Goal: Task Accomplishment & Management: Complete application form

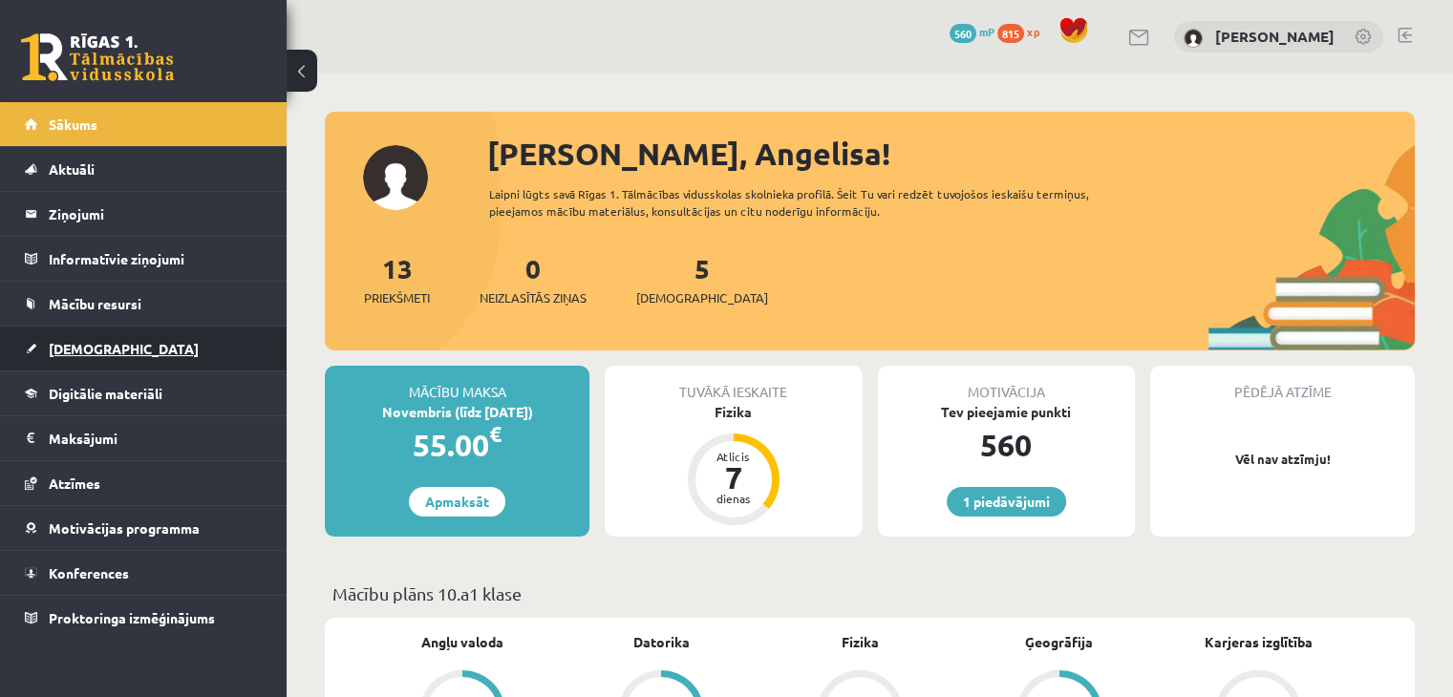
click at [88, 354] on link "[DEMOGRAPHIC_DATA]" at bounding box center [144, 349] width 238 height 44
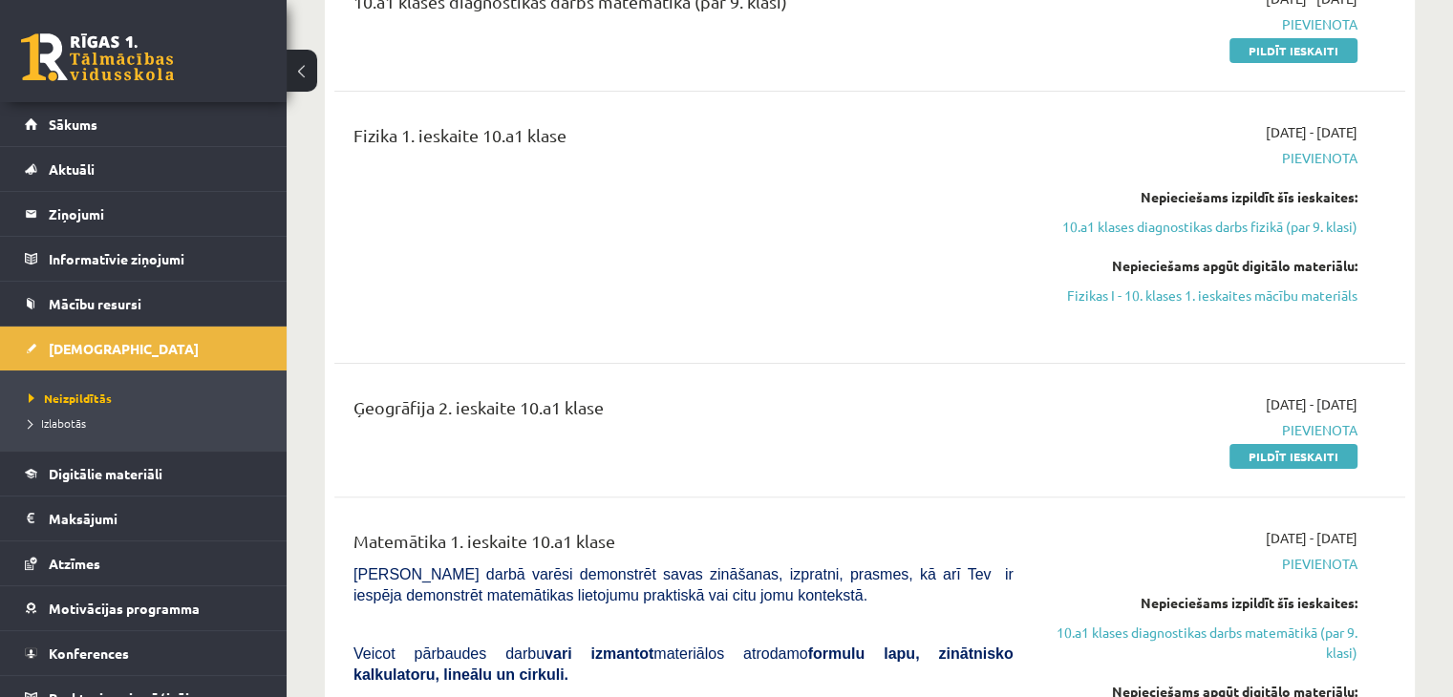
scroll to position [478, 0]
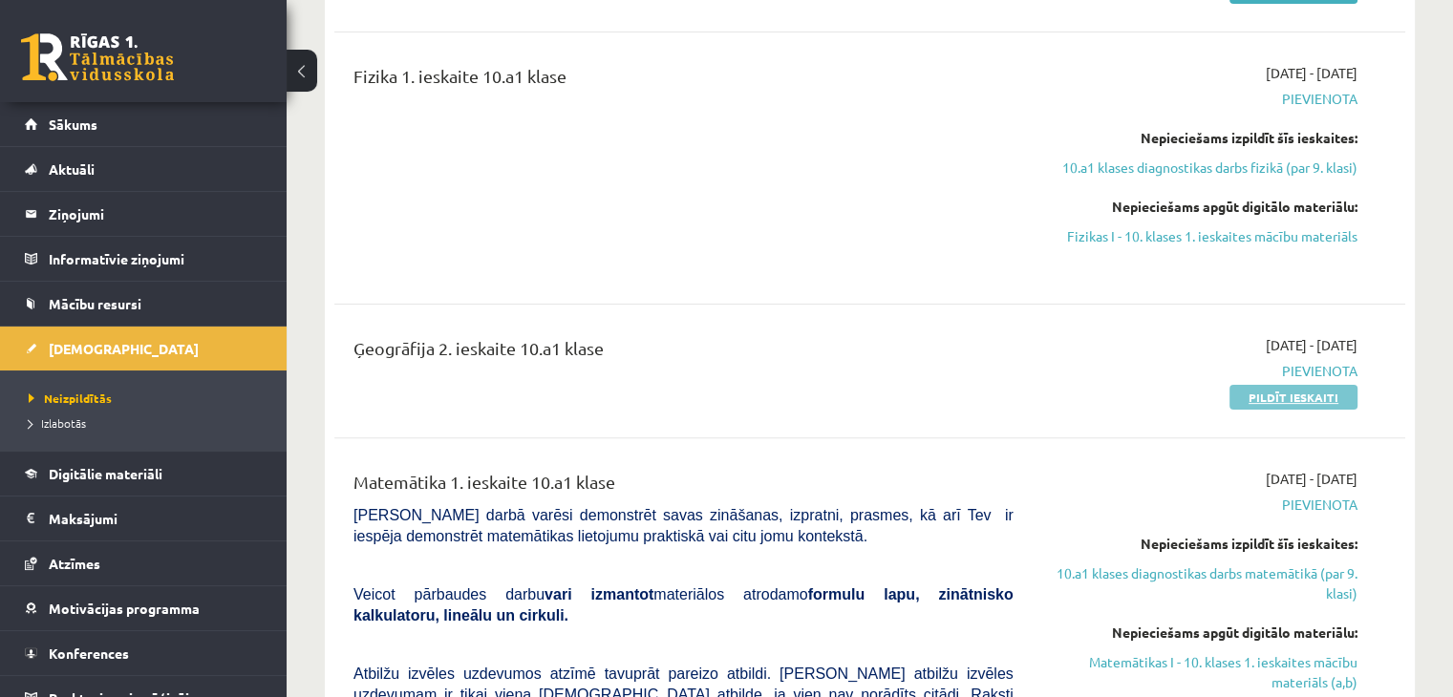
click at [1323, 391] on link "Pildīt ieskaiti" at bounding box center [1293, 397] width 128 height 25
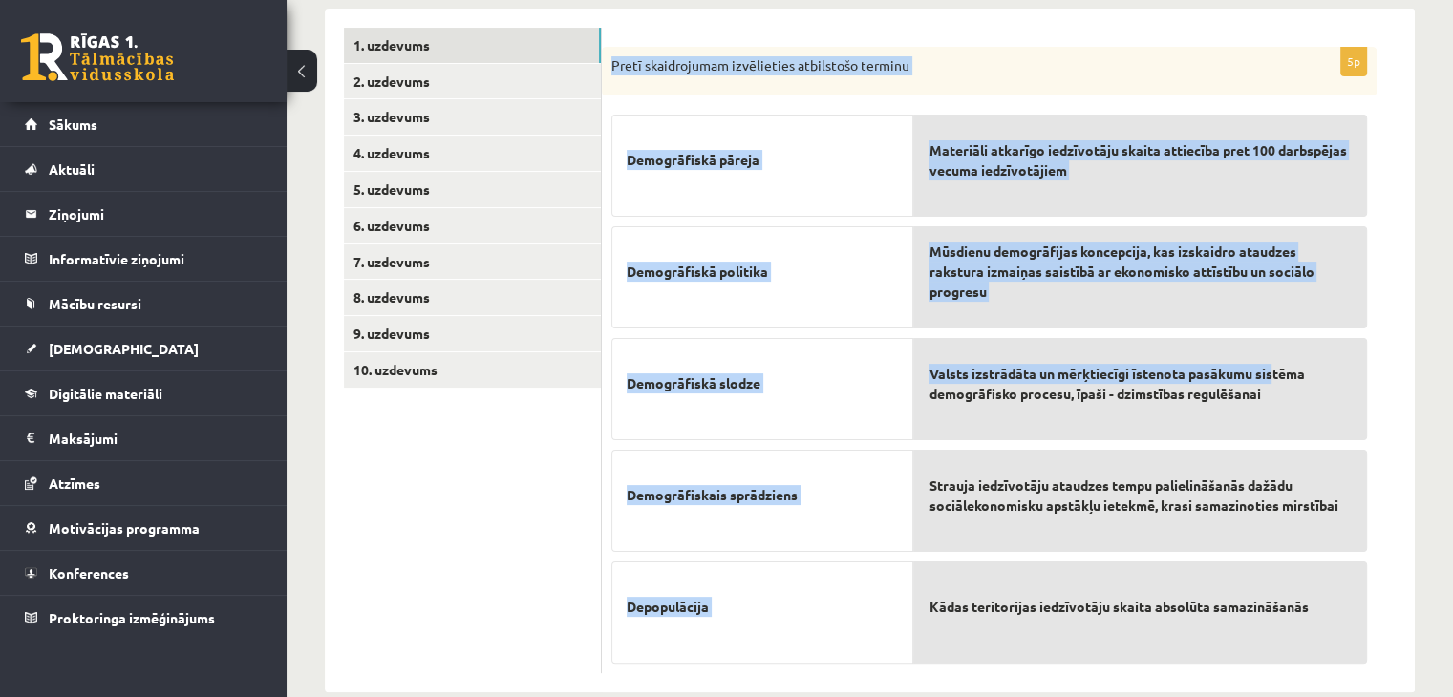
scroll to position [348, 0]
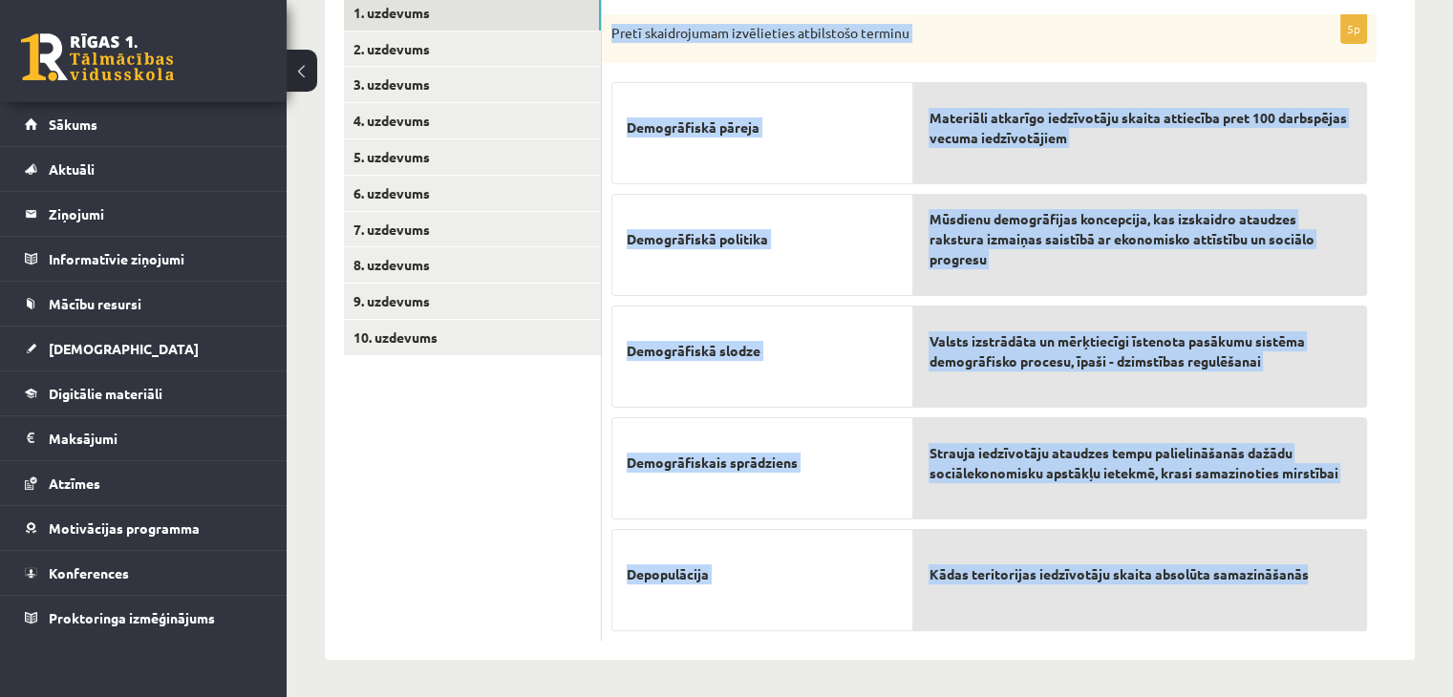
drag, startPoint x: 609, startPoint y: 192, endPoint x: 1338, endPoint y: 599, distance: 834.8
click at [1338, 599] on div "5p Pretī skaidrojumam izvēlieties atbilstošo terminu Demogrāfiskā pāreja Demogr…" at bounding box center [989, 328] width 775 height 628
copy div "Pretī skaidrojumam izvēlieties atbilstošo terminu Demogrāfiskā pāreja Demogrāfi…"
click at [994, 46] on div "Pretī skaidrojumam izvēlieties atbilstošo terminu" at bounding box center [989, 39] width 775 height 50
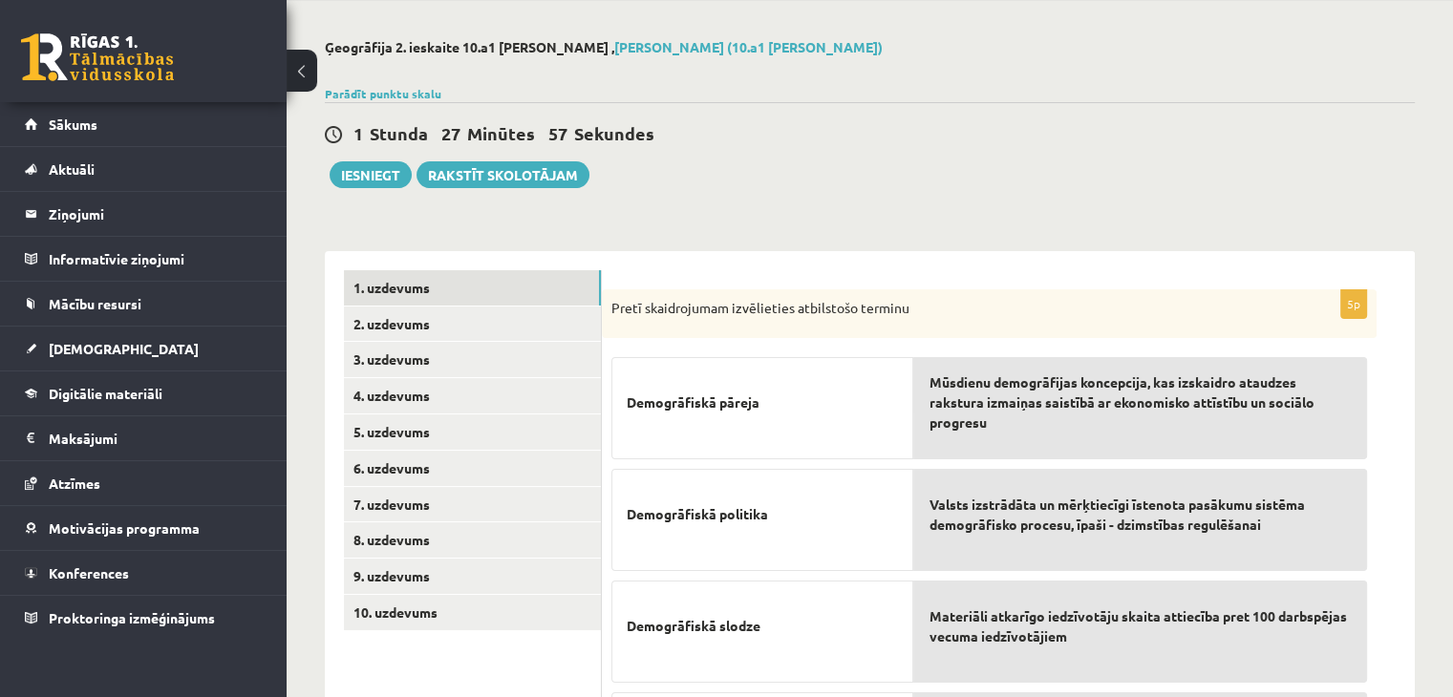
scroll to position [61, 0]
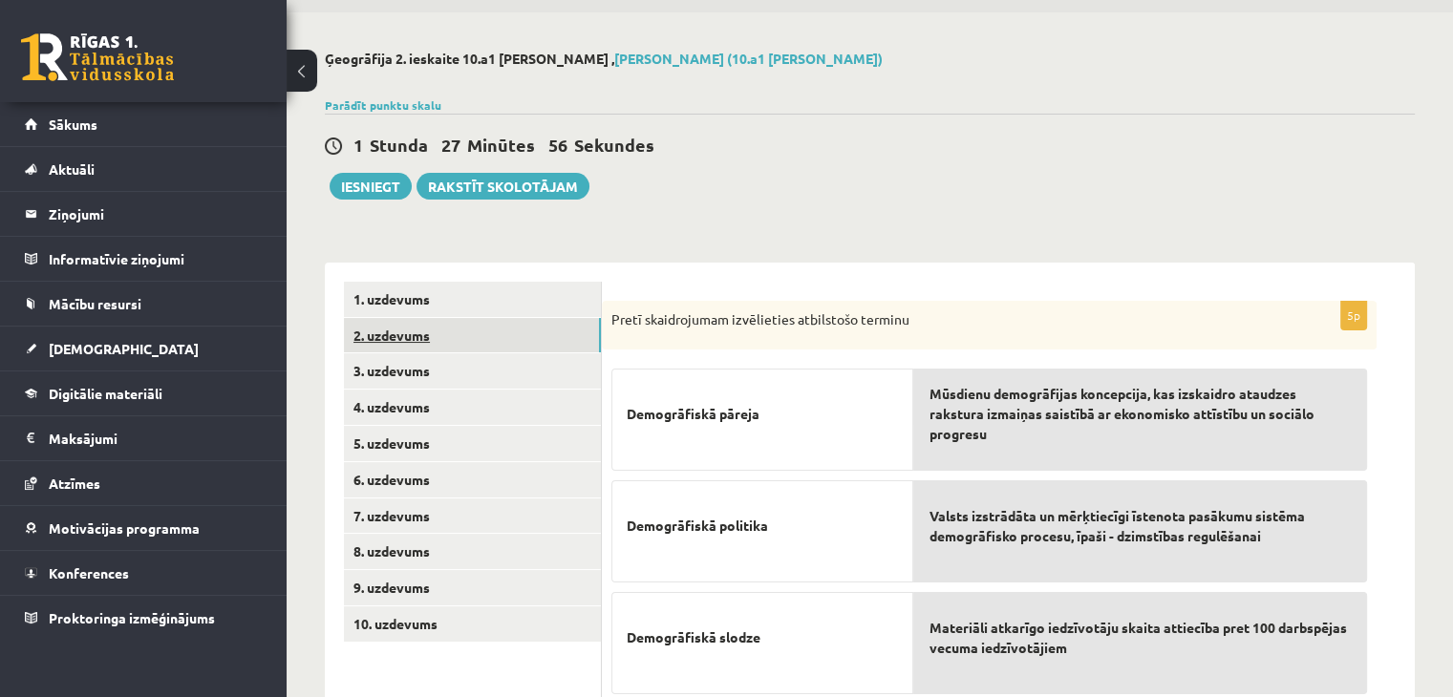
click at [424, 333] on link "2. uzdevums" at bounding box center [472, 335] width 257 height 35
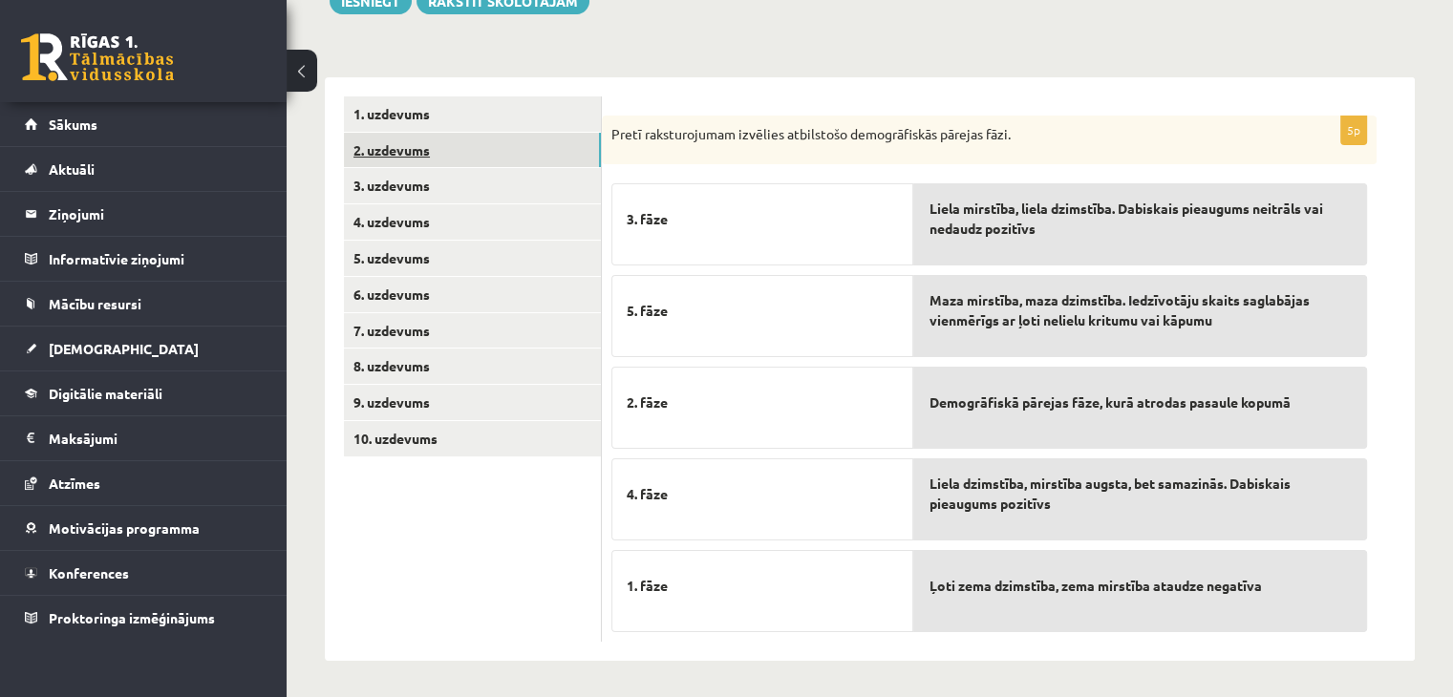
scroll to position [247, 0]
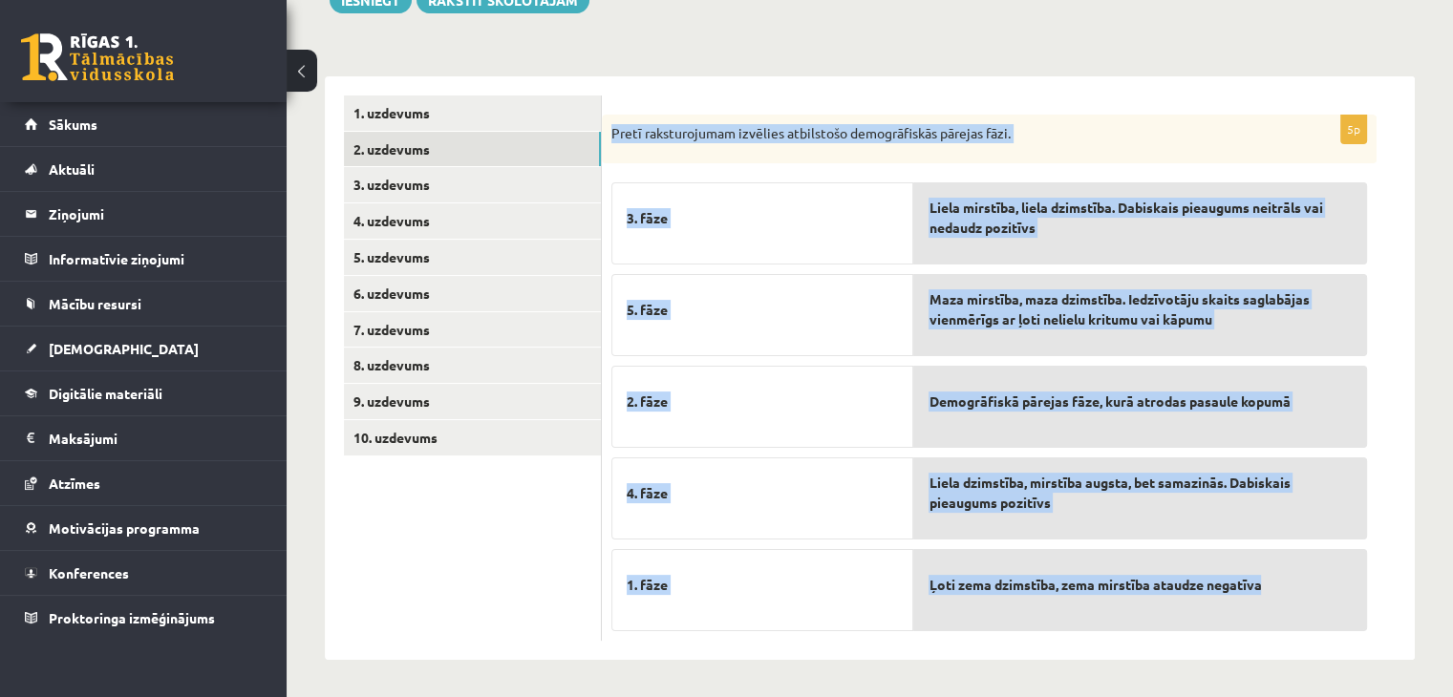
drag, startPoint x: 613, startPoint y: 127, endPoint x: 1304, endPoint y: 601, distance: 837.6
click at [1304, 601] on div "5p Pretī raksturojumam izvēlies atbilstošo demogrāfiskās pārejas fāzi. 3. fāze …" at bounding box center [989, 378] width 775 height 527
copy div "Pretī raksturojumam izvēlies atbilstošo demogrāfiskās pārejas fāzi. 3. fāze 5. …"
click at [1058, 93] on div "5p Pretī raksturojumam izvēlies atbilstošo demogrāfiskās pārejas fāzi. 3. fāze …" at bounding box center [1008, 368] width 813 height 585
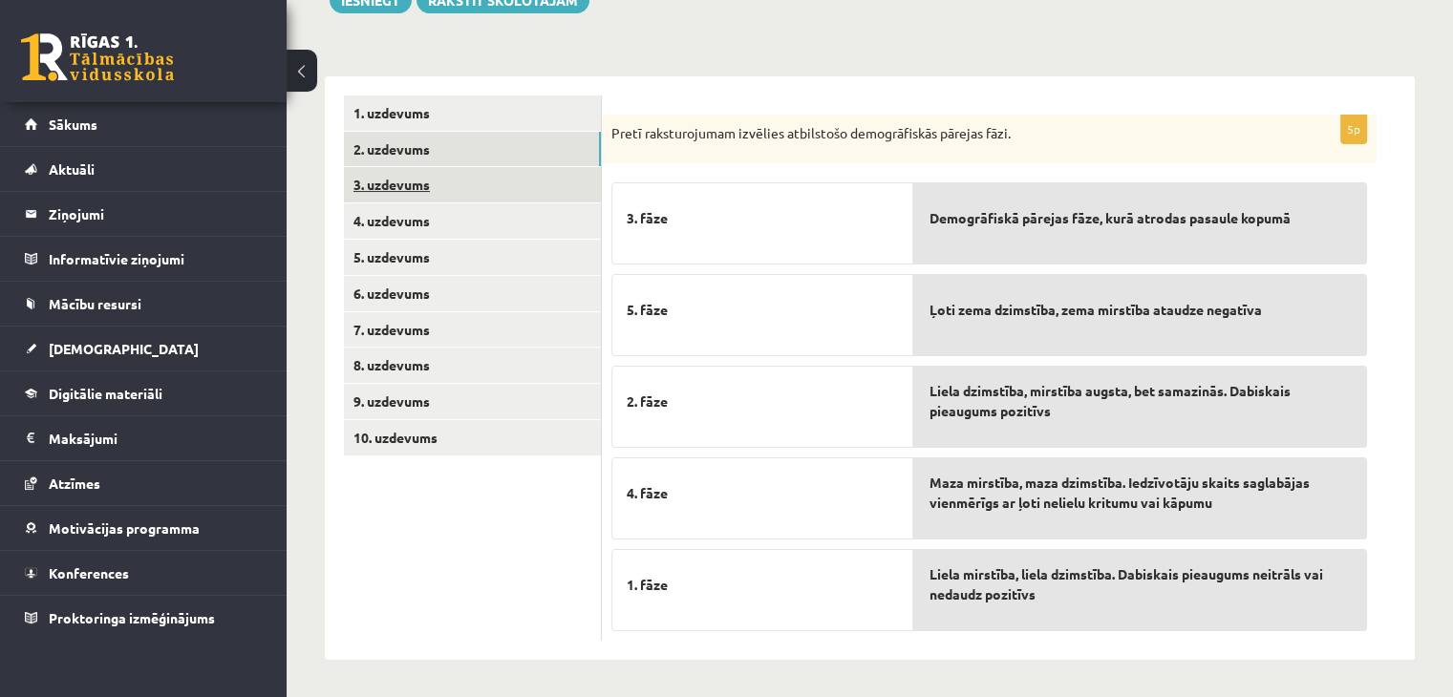
click at [413, 186] on link "3. uzdevums" at bounding box center [472, 184] width 257 height 35
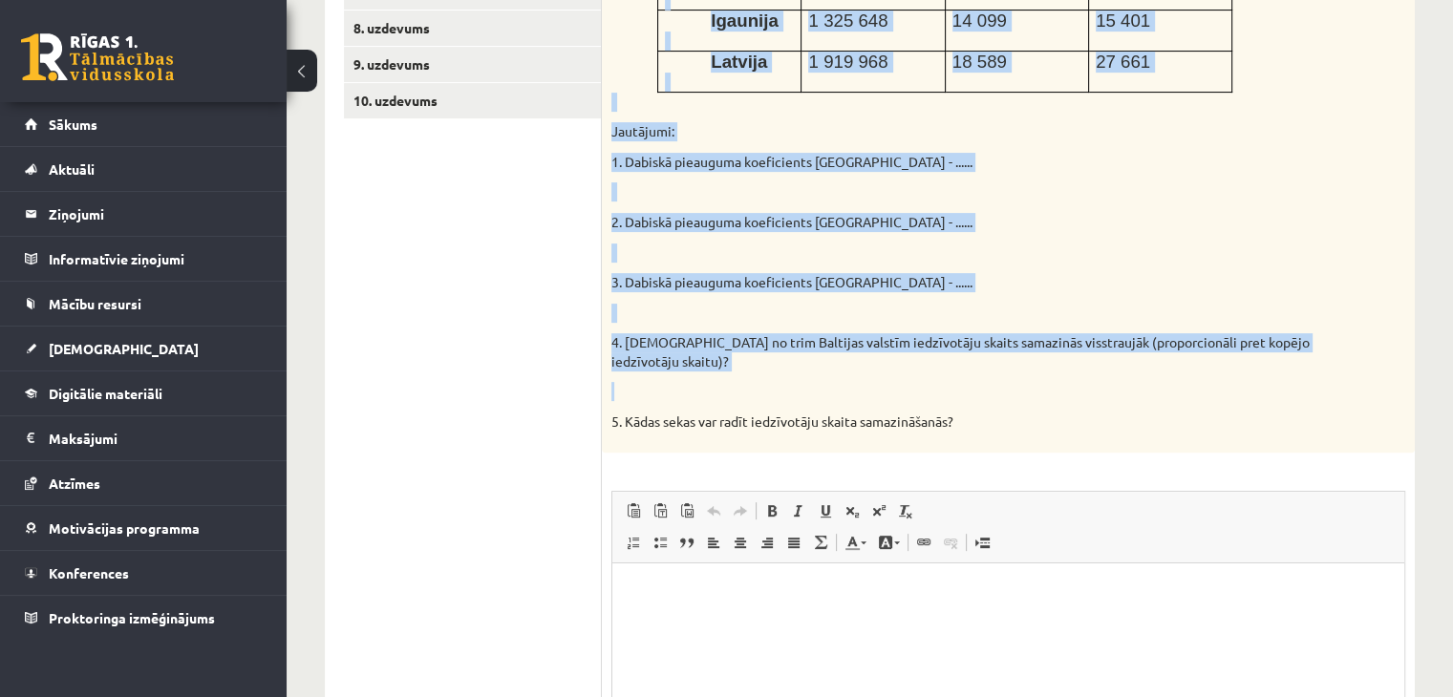
scroll to position [630, 0]
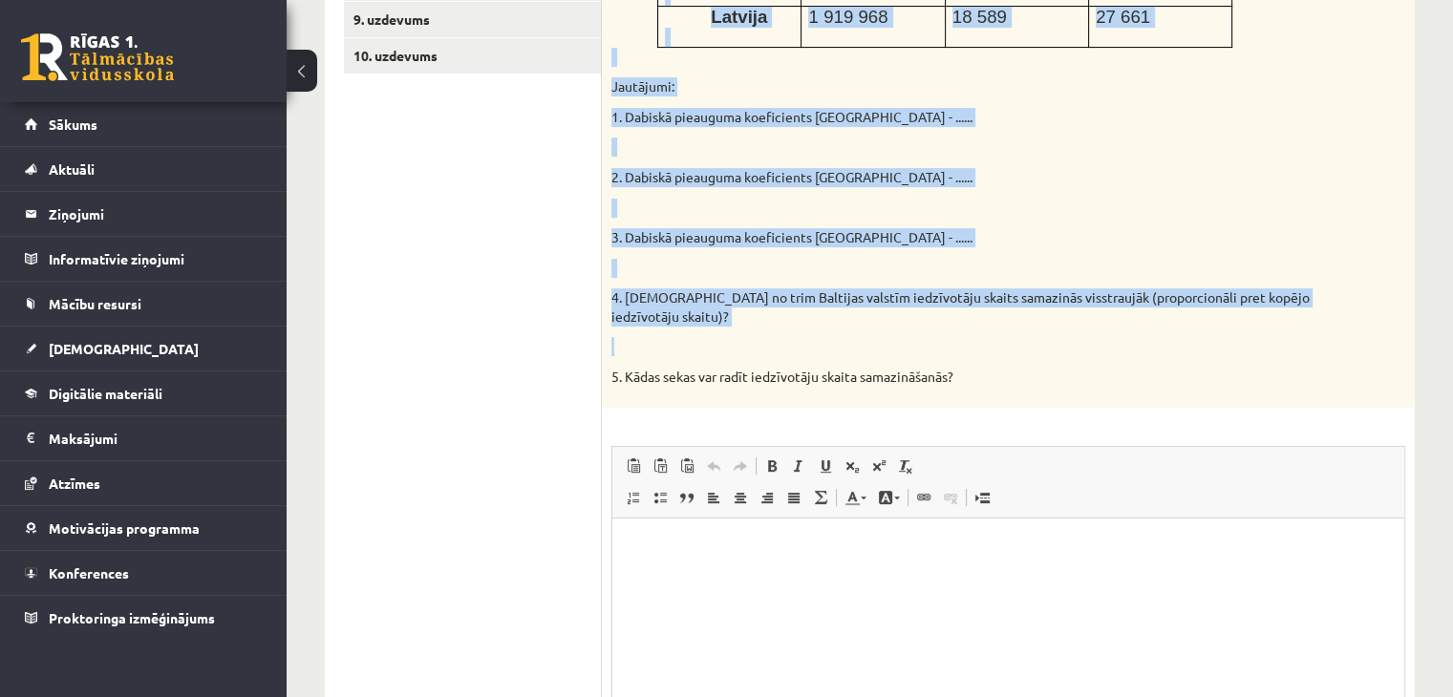
drag, startPoint x: 611, startPoint y: 159, endPoint x: 1279, endPoint y: 370, distance: 700.3
click at [1279, 370] on div "Izmantojot dotos datus aprēķini dabiskā pieauguma koeficientu Baltijas valstīs …" at bounding box center [1008, 84] width 813 height 645
copy div "Izmantojot dotos datus aprēķini dabiskā pieauguma koeficientu Baltijas valstīs …"
click at [968, 200] on div "Izmantojot dotos datus aprēķini dabiskā pieauguma koeficientu Baltijas valstīs …" at bounding box center [1008, 84] width 813 height 645
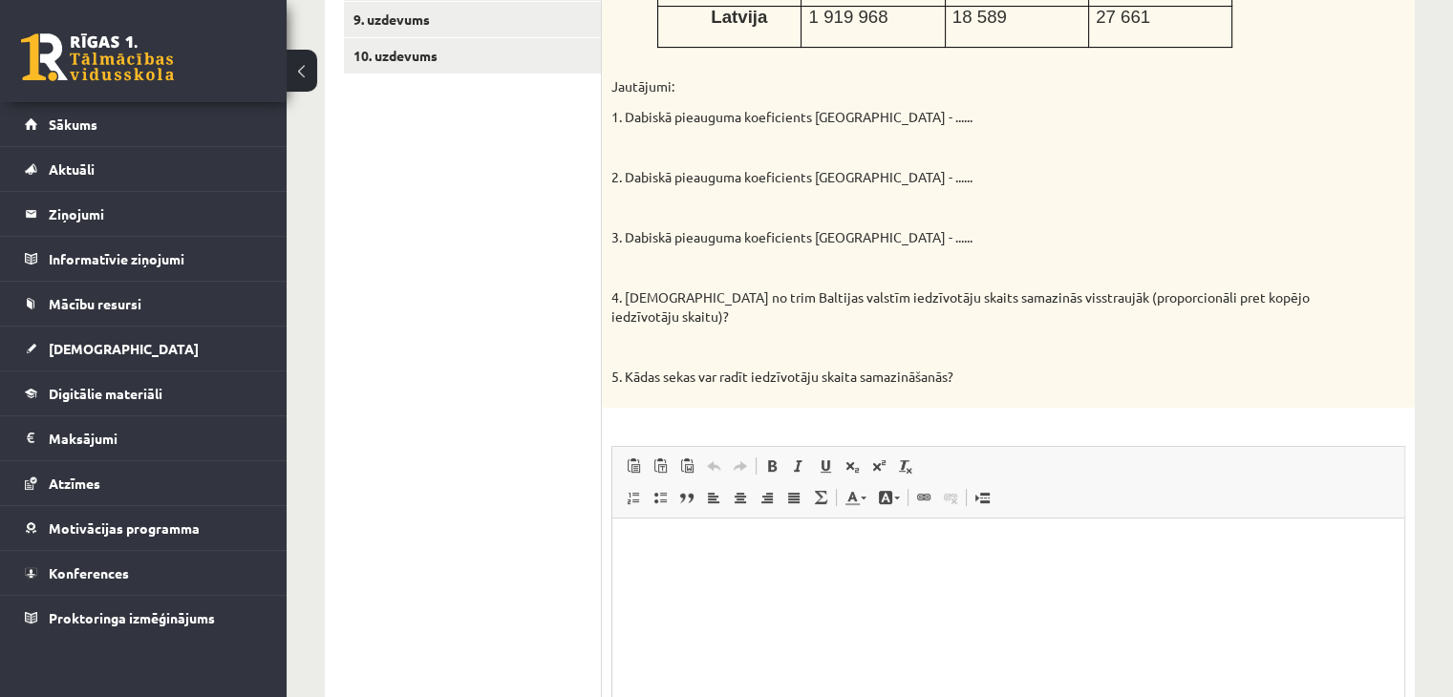
scroll to position [725, 0]
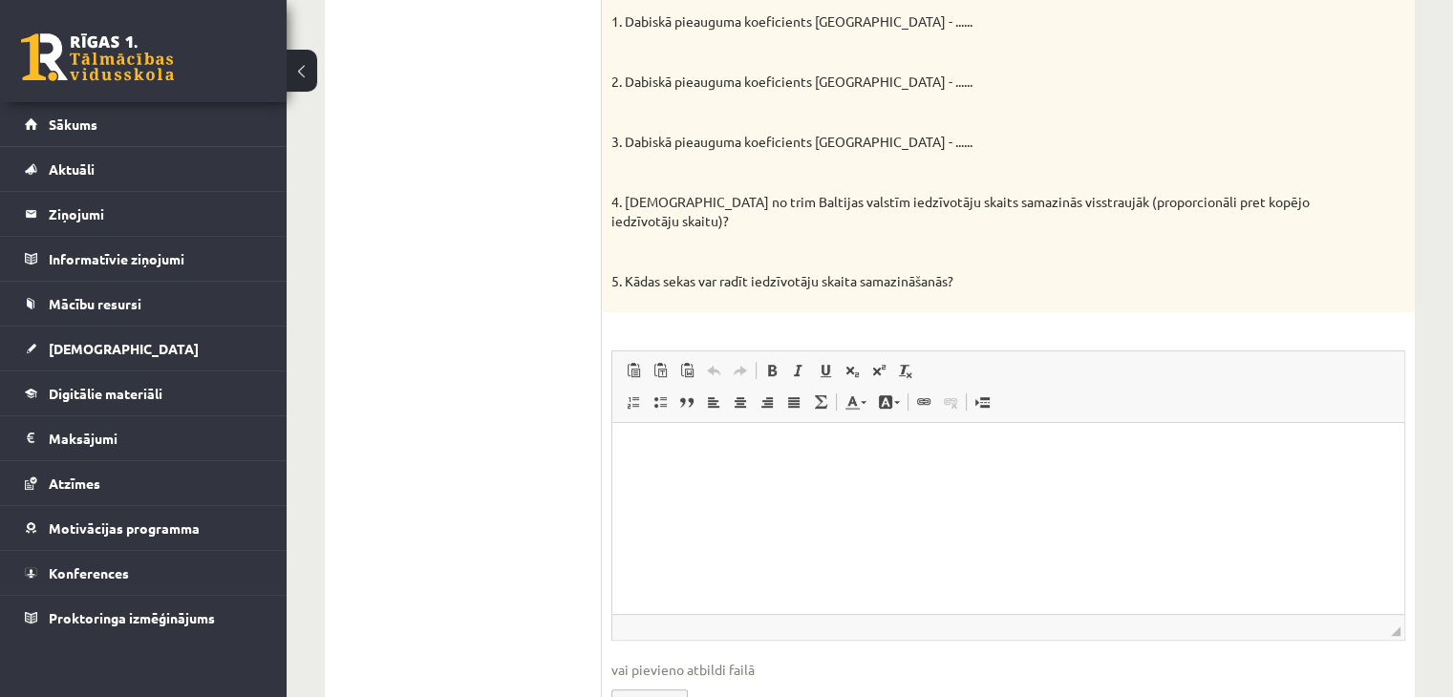
click at [719, 481] on html at bounding box center [1008, 451] width 792 height 58
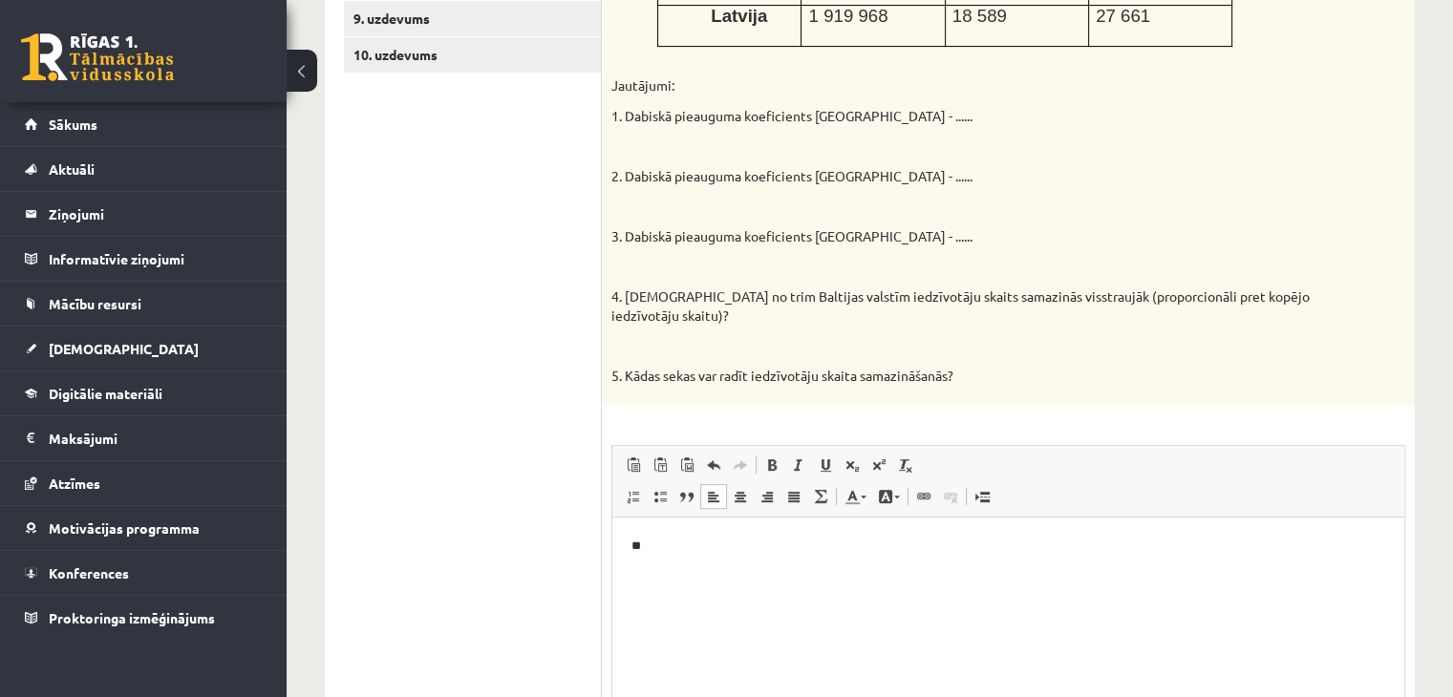
scroll to position [630, 0]
drag, startPoint x: 628, startPoint y: 96, endPoint x: 867, endPoint y: 85, distance: 240.1
click at [867, 85] on div "Izmantojot dotos datus aprēķini dabiskā pieauguma koeficientu Baltijas valstīs …" at bounding box center [1008, 84] width 813 height 645
copy p "Dabiskā pieauguma koeficients [GEOGRAPHIC_DATA] -"
click at [690, 561] on html "**" at bounding box center [1008, 547] width 792 height 58
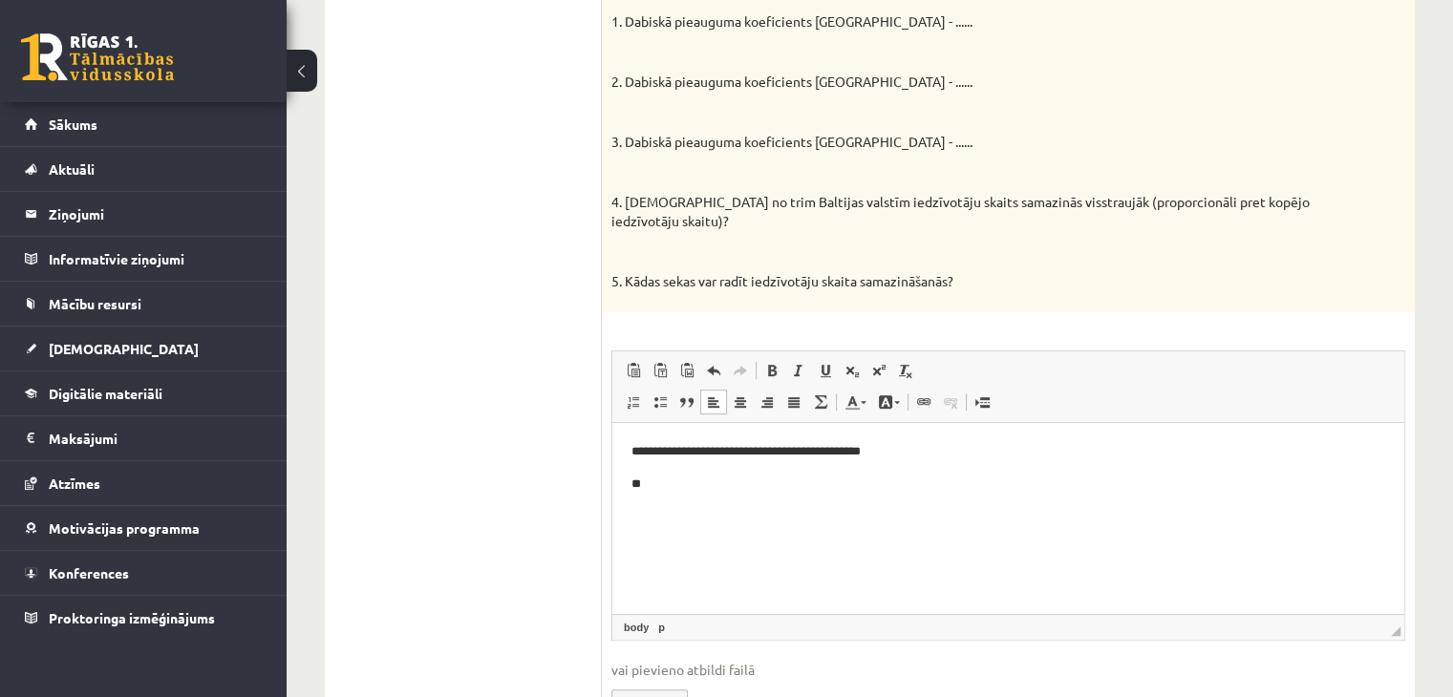
click at [568, 534] on ul "1. uzdevums 2. uzdevums 3. uzdevums 4. uzdevums 5. uzdevums 6. uzdevums 7. uzde…" at bounding box center [473, 183] width 258 height 1130
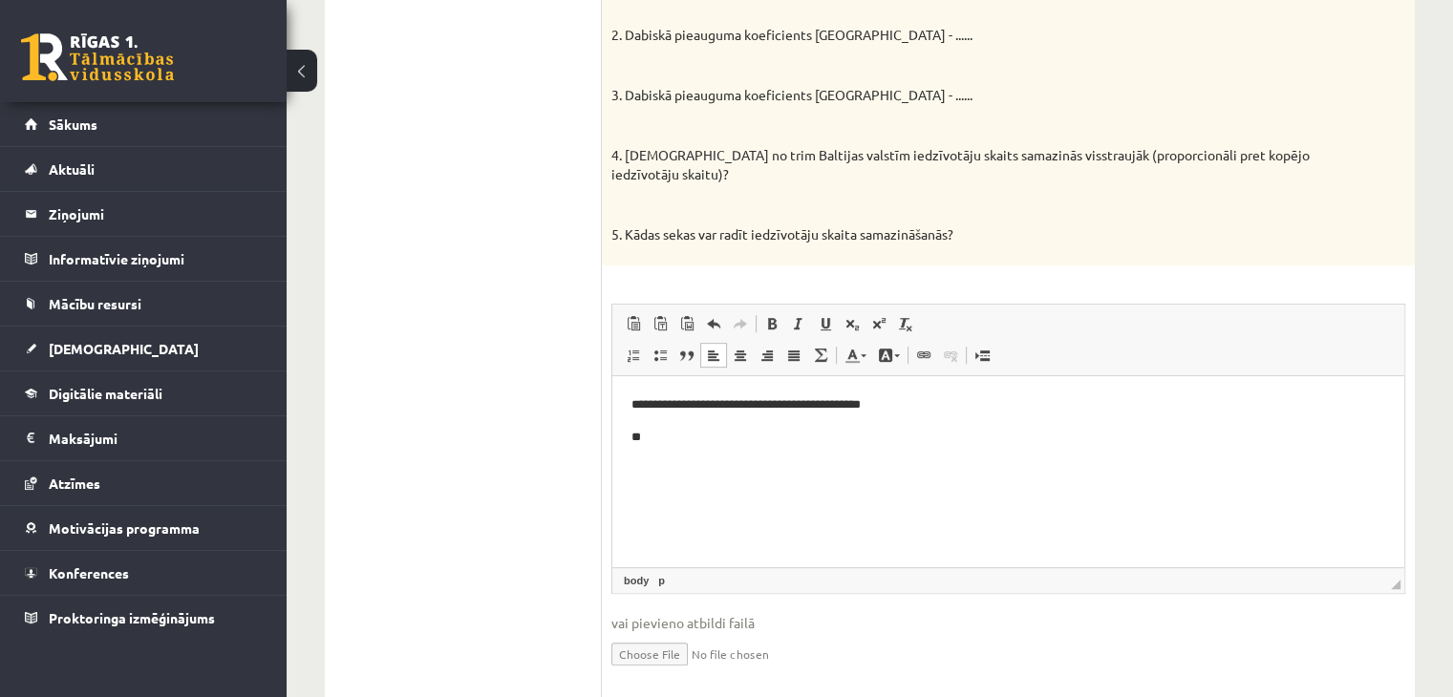
scroll to position [814, 0]
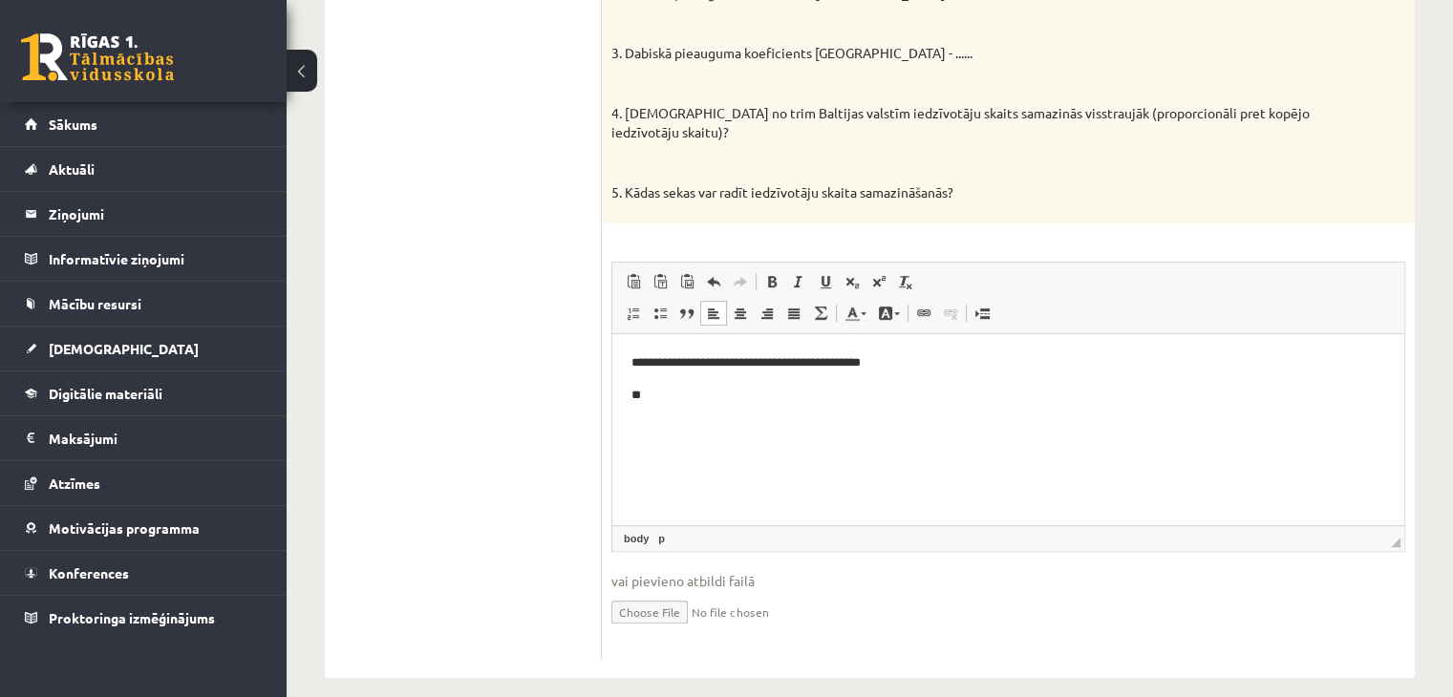
click at [843, 363] on p "**********" at bounding box center [1008, 363] width 755 height 20
click at [887, 571] on span "vai pievieno atbildi failā" at bounding box center [1008, 581] width 794 height 20
click at [930, 394] on p "**" at bounding box center [1008, 395] width 755 height 20
click at [930, 360] on p "**********" at bounding box center [1008, 363] width 755 height 20
click at [839, 362] on p "**********" at bounding box center [1008, 363] width 755 height 20
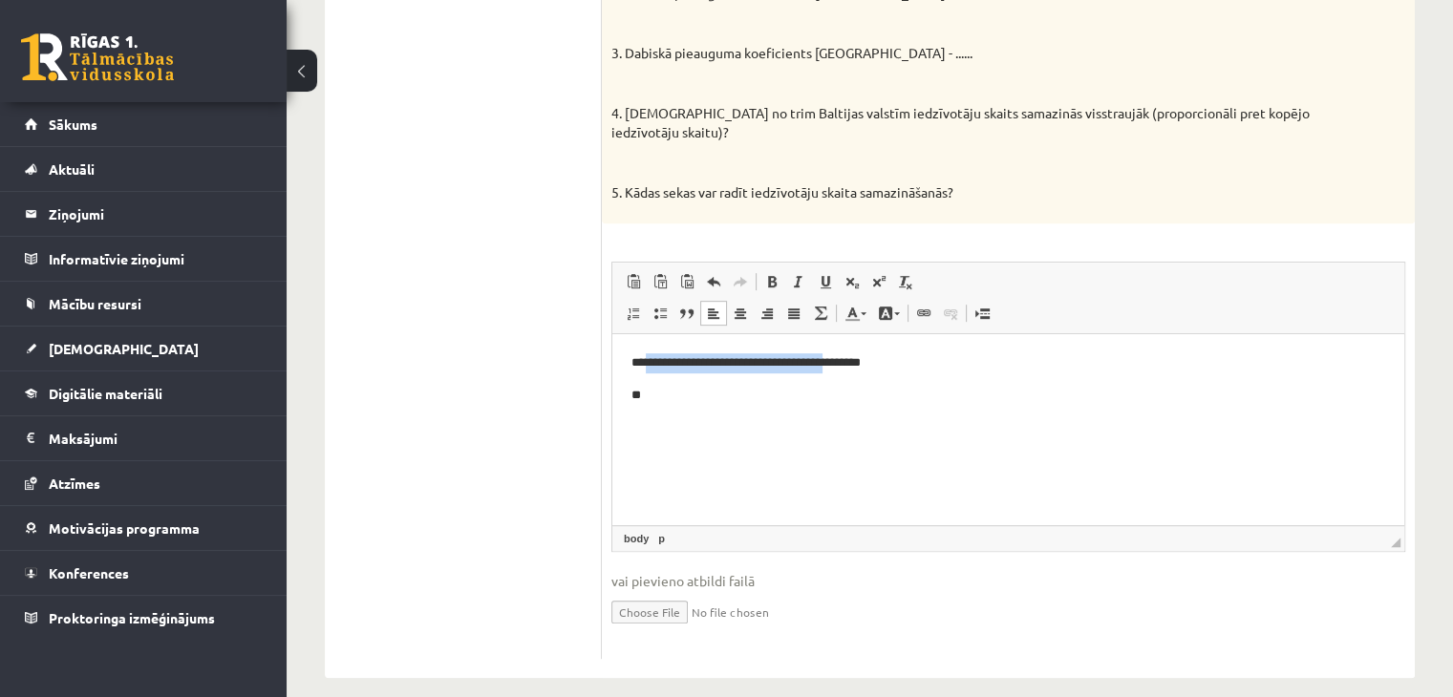
drag, startPoint x: 861, startPoint y: 362, endPoint x: 646, endPoint y: 365, distance: 215.0
click at [646, 365] on p "**********" at bounding box center [1008, 363] width 755 height 20
click at [972, 381] on body "**********" at bounding box center [1008, 379] width 754 height 52
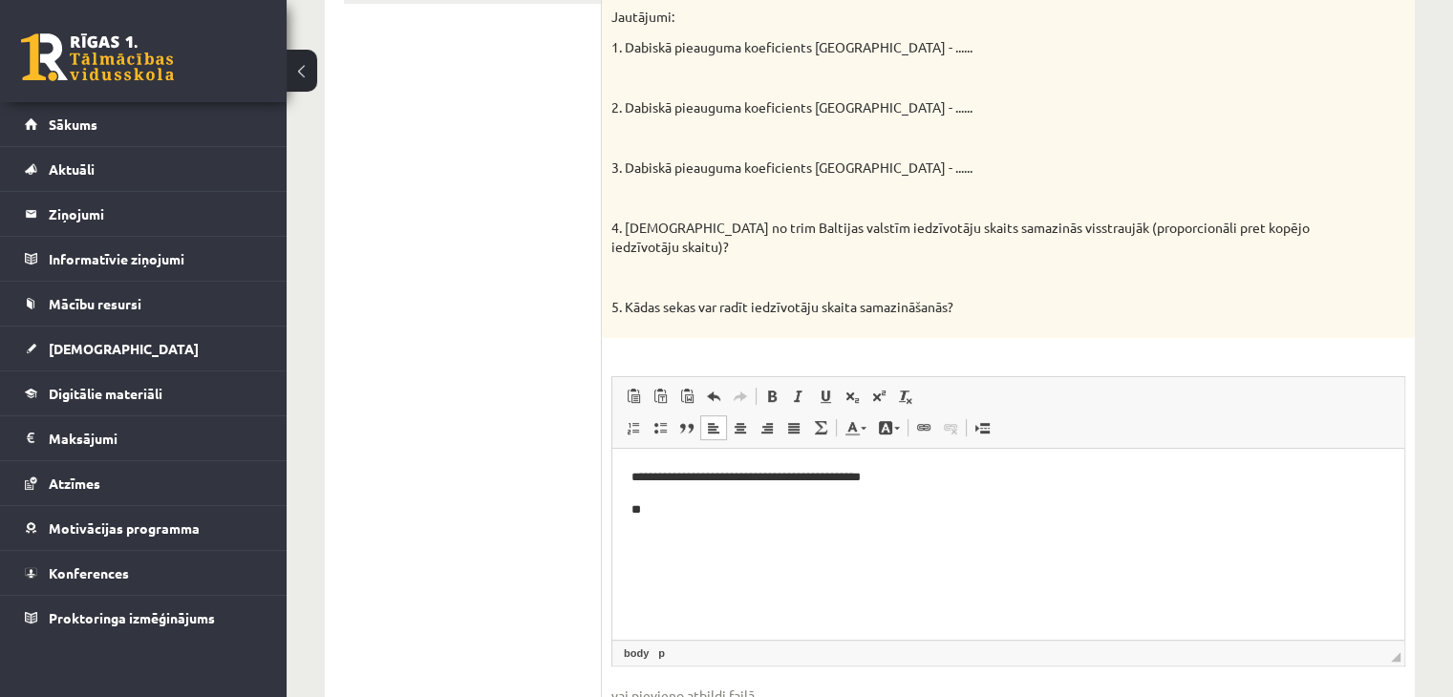
scroll to position [623, 0]
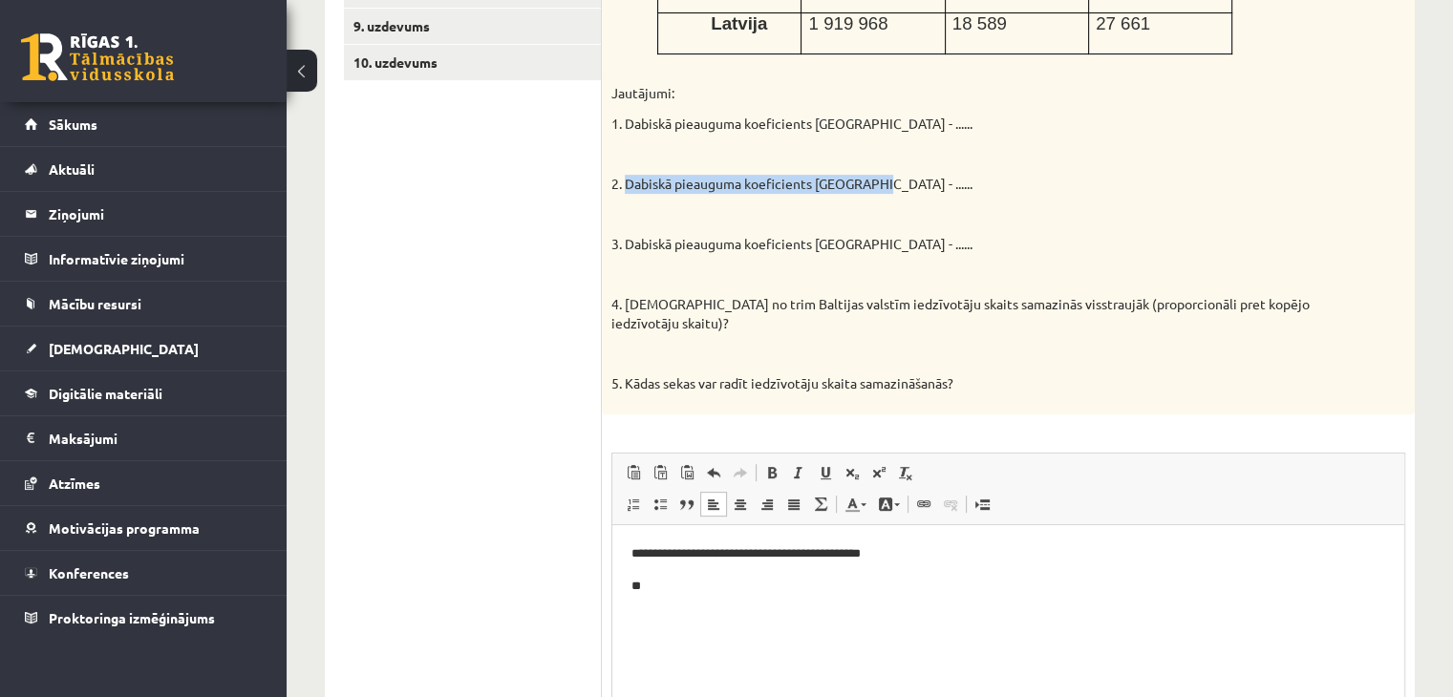
drag, startPoint x: 626, startPoint y: 162, endPoint x: 868, endPoint y: 164, distance: 242.7
click at [868, 175] on p "2. Dabiskā pieauguma koeficients [GEOGRAPHIC_DATA] - ......" at bounding box center [960, 184] width 698 height 19
copy p "Dabiskā pieauguma koeficients [GEOGRAPHIC_DATA] -"
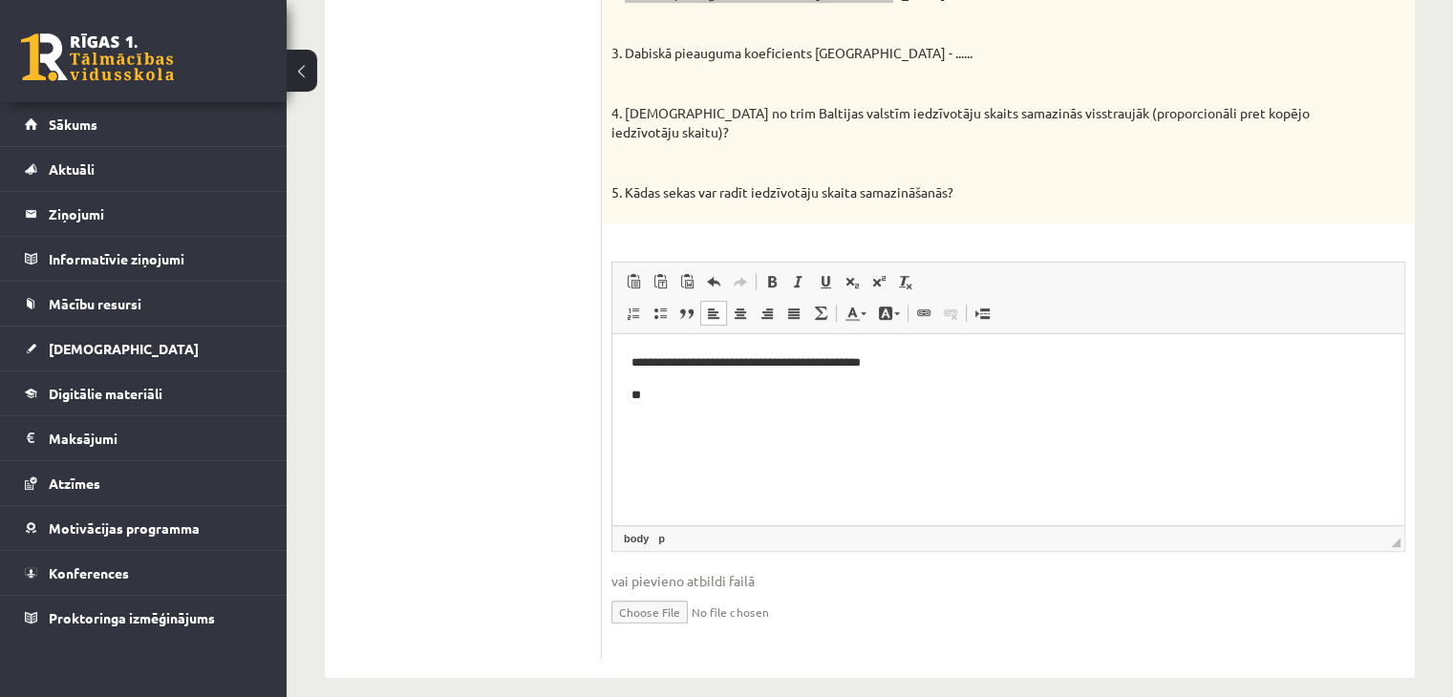
click at [719, 400] on p "**" at bounding box center [1008, 395] width 755 height 20
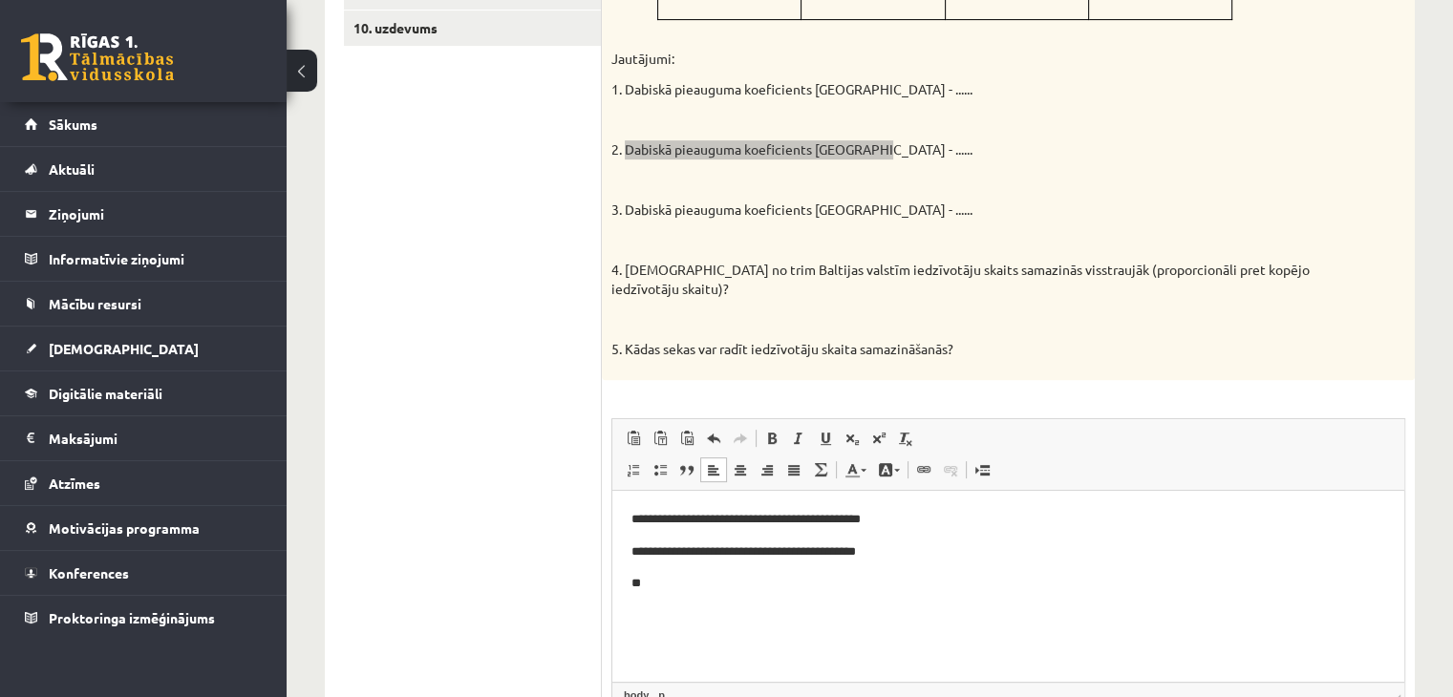
scroll to position [623, 0]
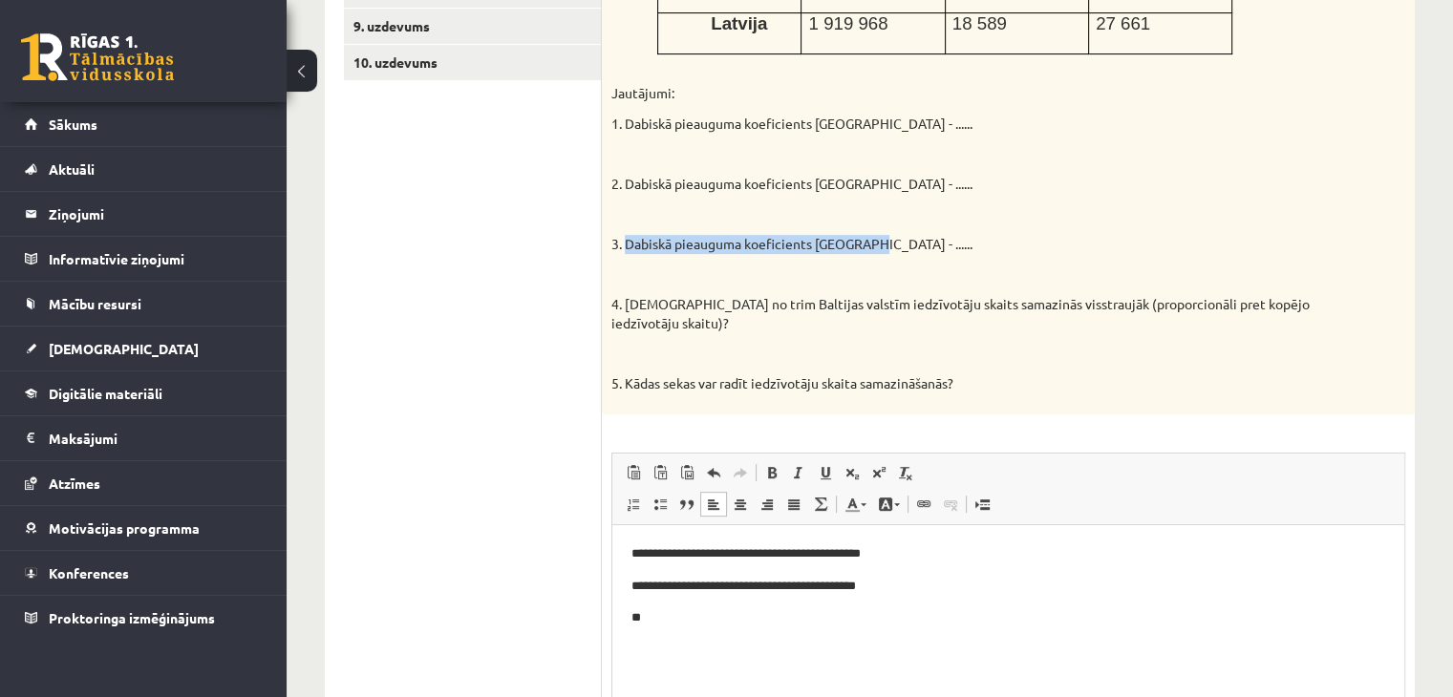
drag, startPoint x: 630, startPoint y: 226, endPoint x: 864, endPoint y: 233, distance: 234.1
click at [864, 235] on p "3. Dabiskā pieauguma koeficients [GEOGRAPHIC_DATA] - ......" at bounding box center [960, 244] width 698 height 19
copy p "Dabiskā pieauguma koeficients [GEOGRAPHIC_DATA] -"
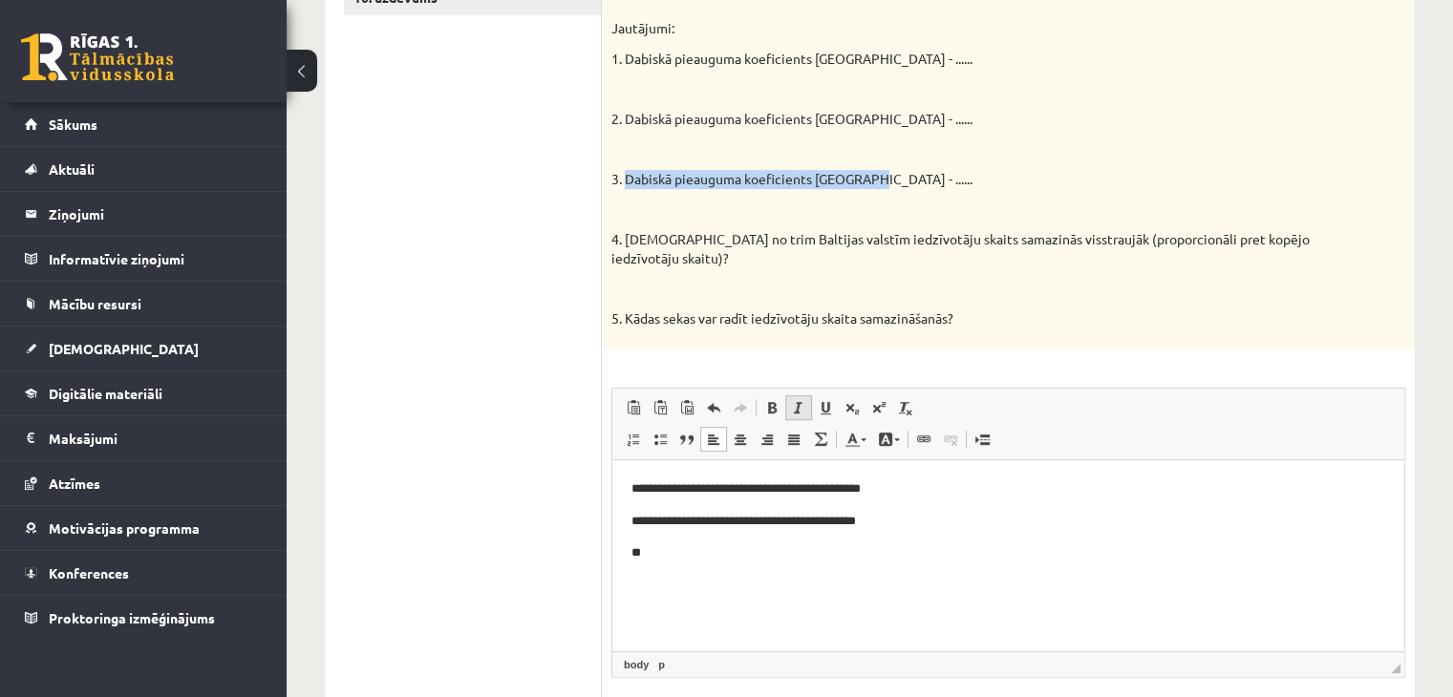
scroll to position [718, 0]
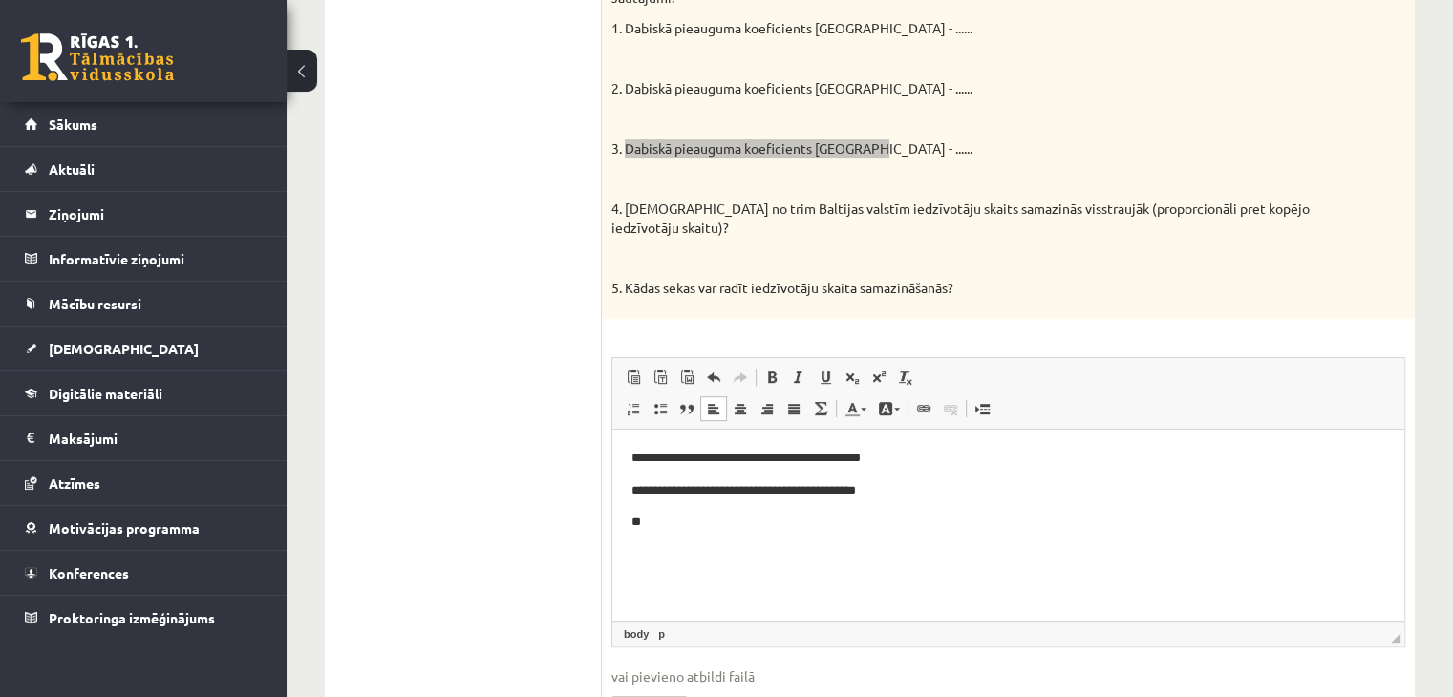
click at [718, 541] on html "**********" at bounding box center [1008, 490] width 792 height 122
drag, startPoint x: 631, startPoint y: 457, endPoint x: 862, endPoint y: 451, distance: 230.3
click at [862, 451] on p "**********" at bounding box center [1008, 458] width 755 height 20
click at [797, 370] on span at bounding box center [798, 377] width 15 height 15
drag, startPoint x: 630, startPoint y: 491, endPoint x: 866, endPoint y: 491, distance: 236.0
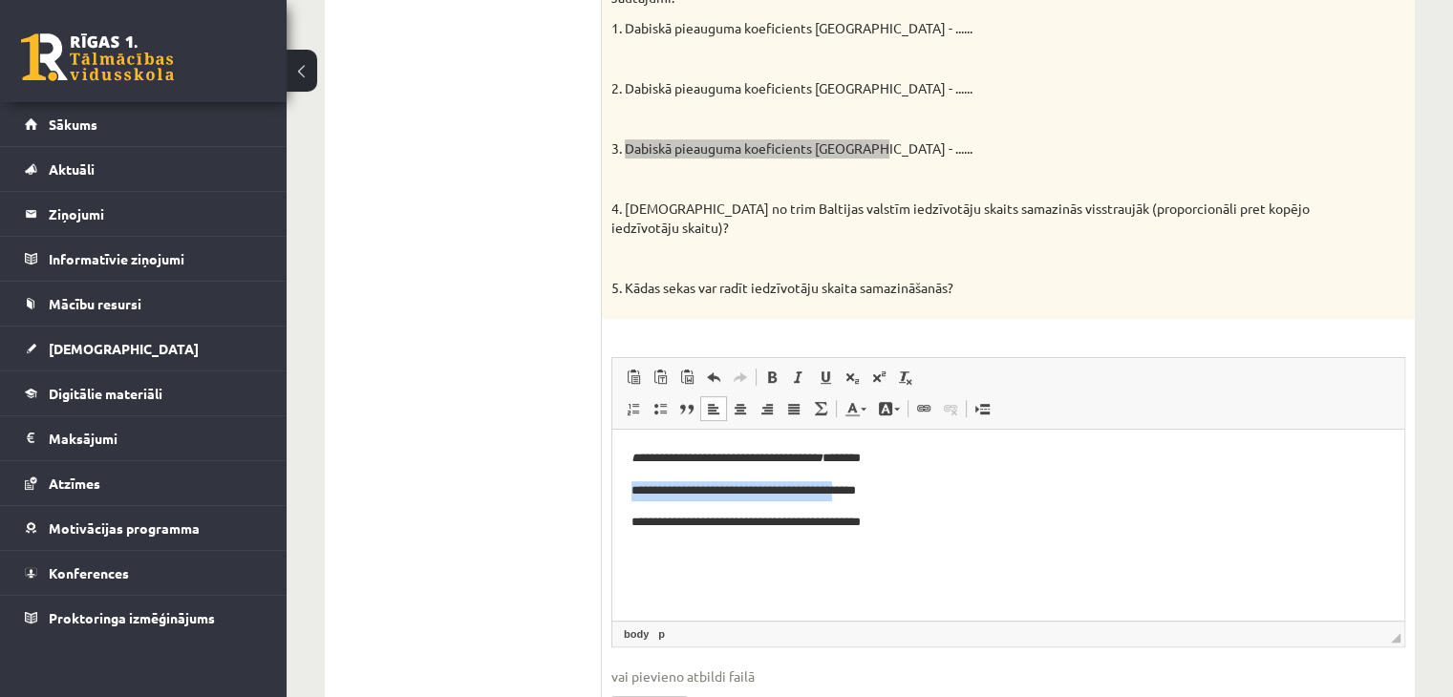
click at [866, 491] on html "**********" at bounding box center [1008, 490] width 792 height 122
click at [663, 626] on link "p" at bounding box center [661, 634] width 14 height 17
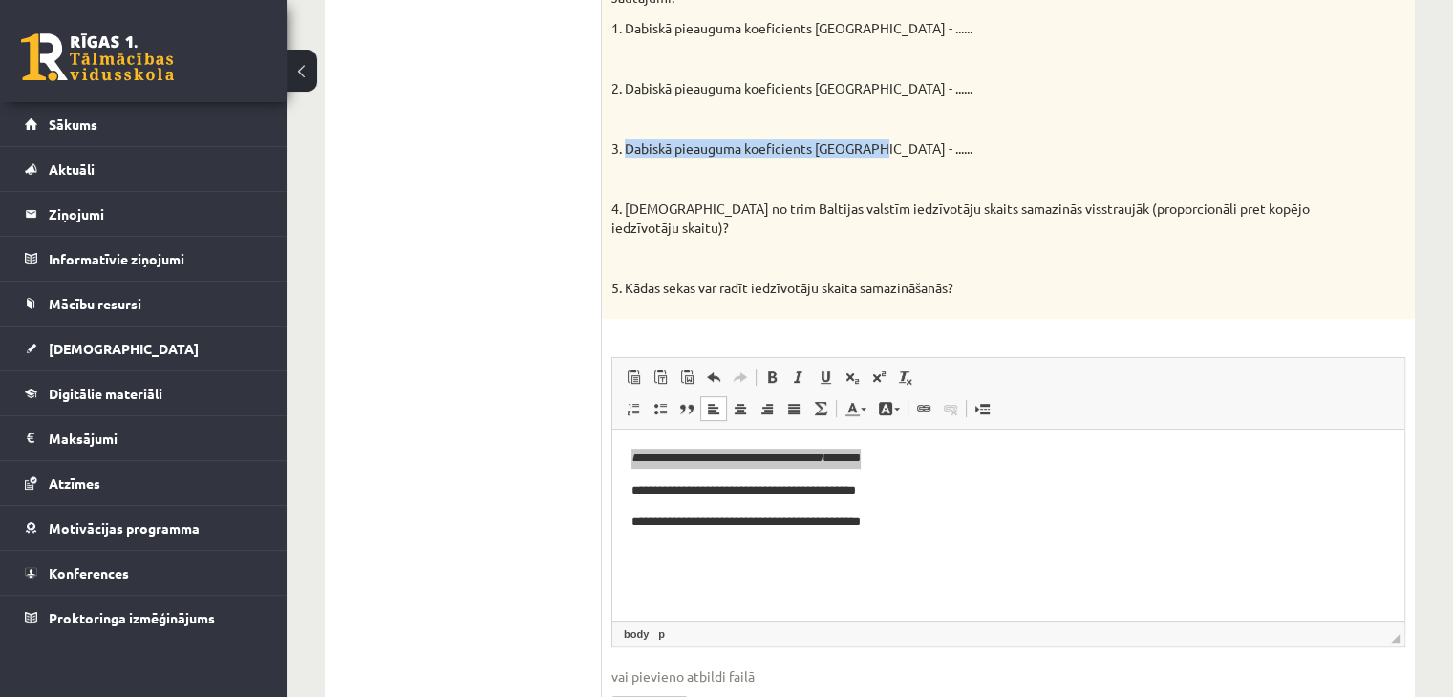
click at [663, 626] on link "p" at bounding box center [661, 634] width 14 height 17
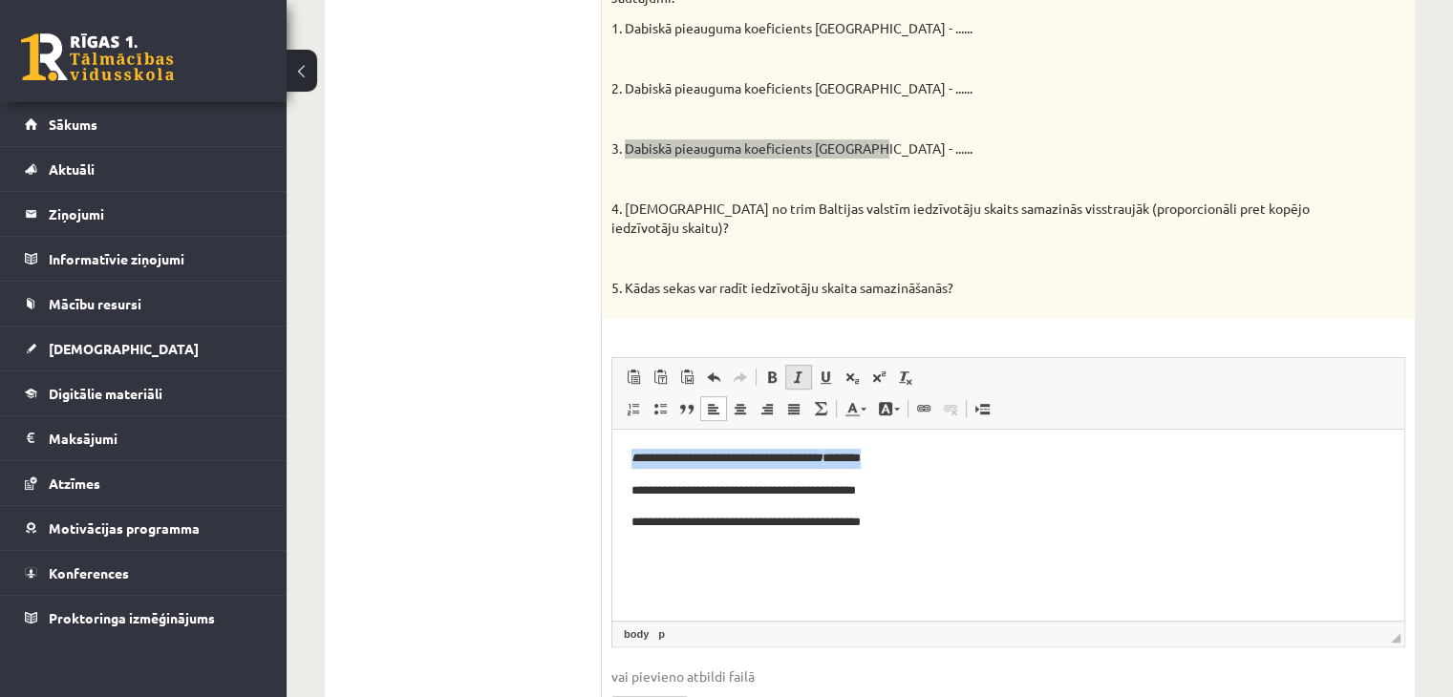
click at [791, 370] on span at bounding box center [798, 377] width 15 height 15
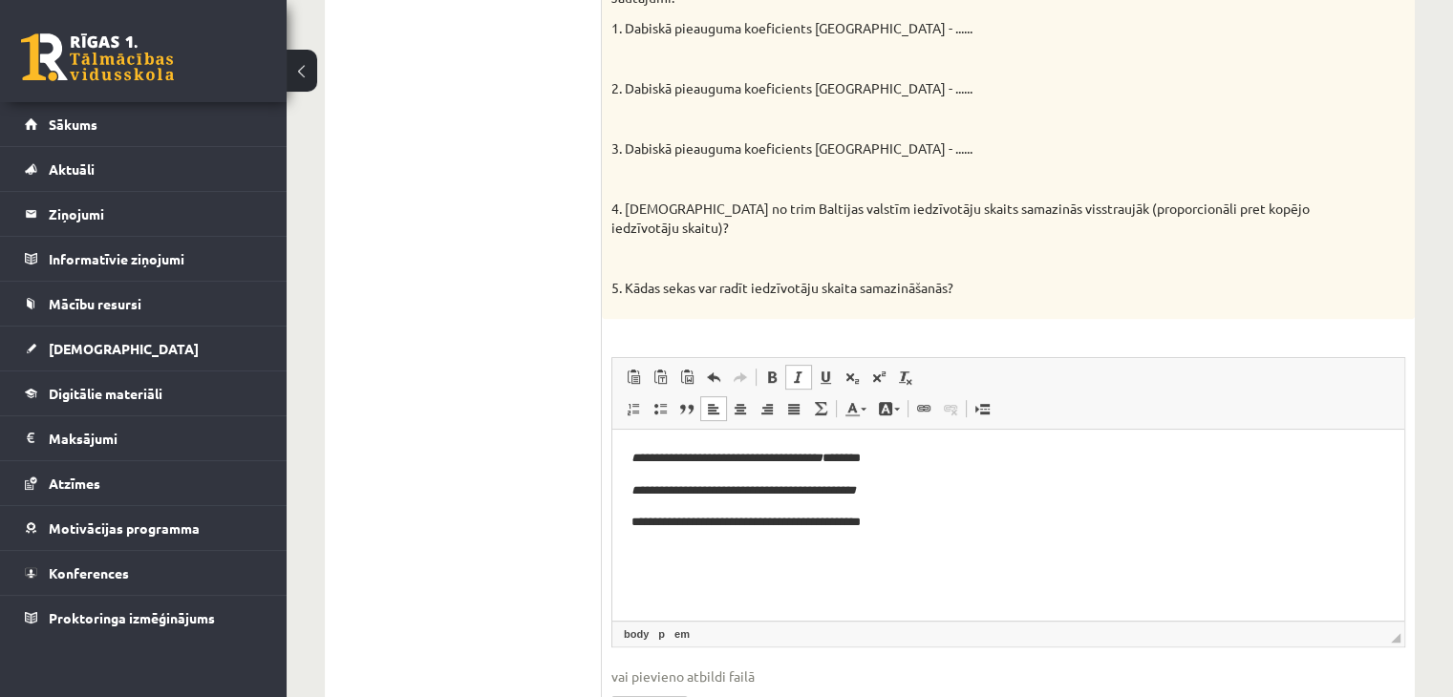
click at [1058, 248] on p at bounding box center [960, 257] width 698 height 19
click at [860, 667] on span "vai pievieno atbildi failā" at bounding box center [1008, 677] width 794 height 20
click at [660, 626] on link "p" at bounding box center [661, 634] width 14 height 17
click at [844, 667] on span "vai pievieno atbildi failā" at bounding box center [1008, 677] width 794 height 20
click at [896, 396] on link "Цвет фона" at bounding box center [888, 408] width 33 height 25
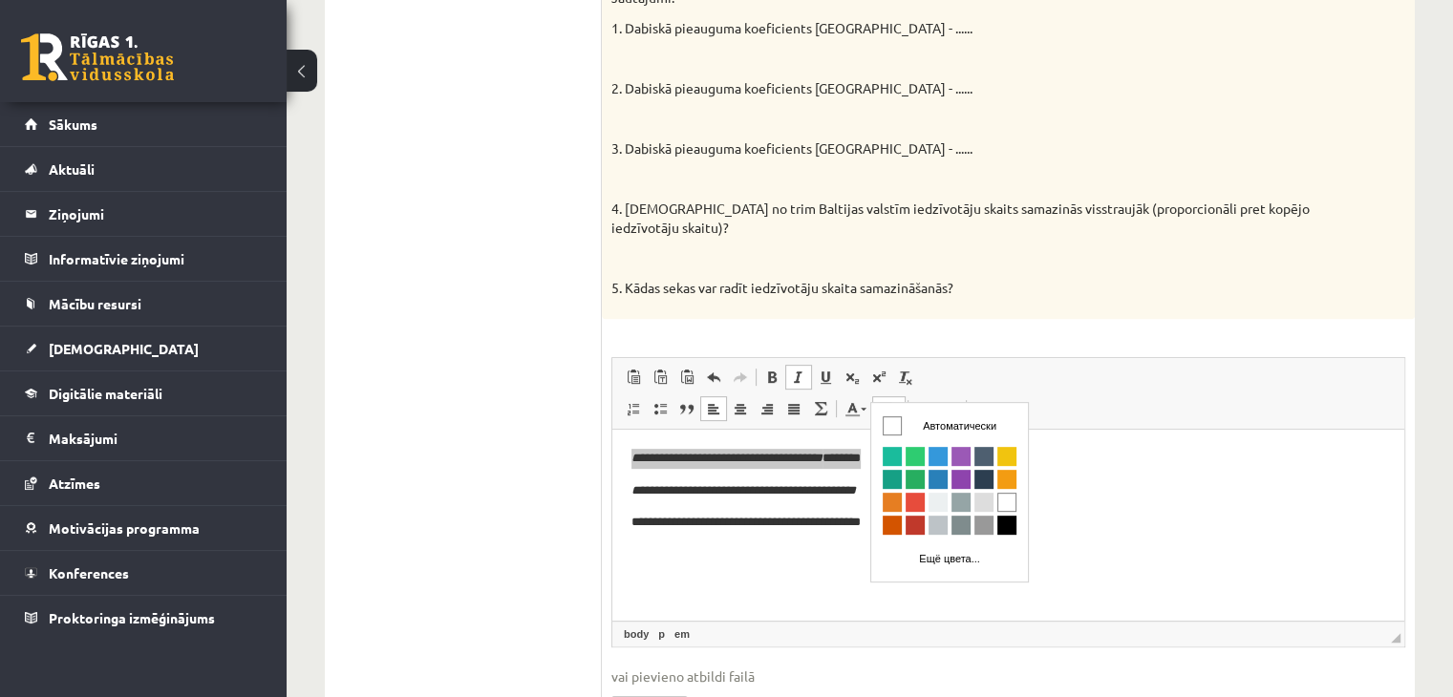
scroll to position [0, 0]
click at [909, 419] on td "Автоматически" at bounding box center [950, 425] width 136 height 25
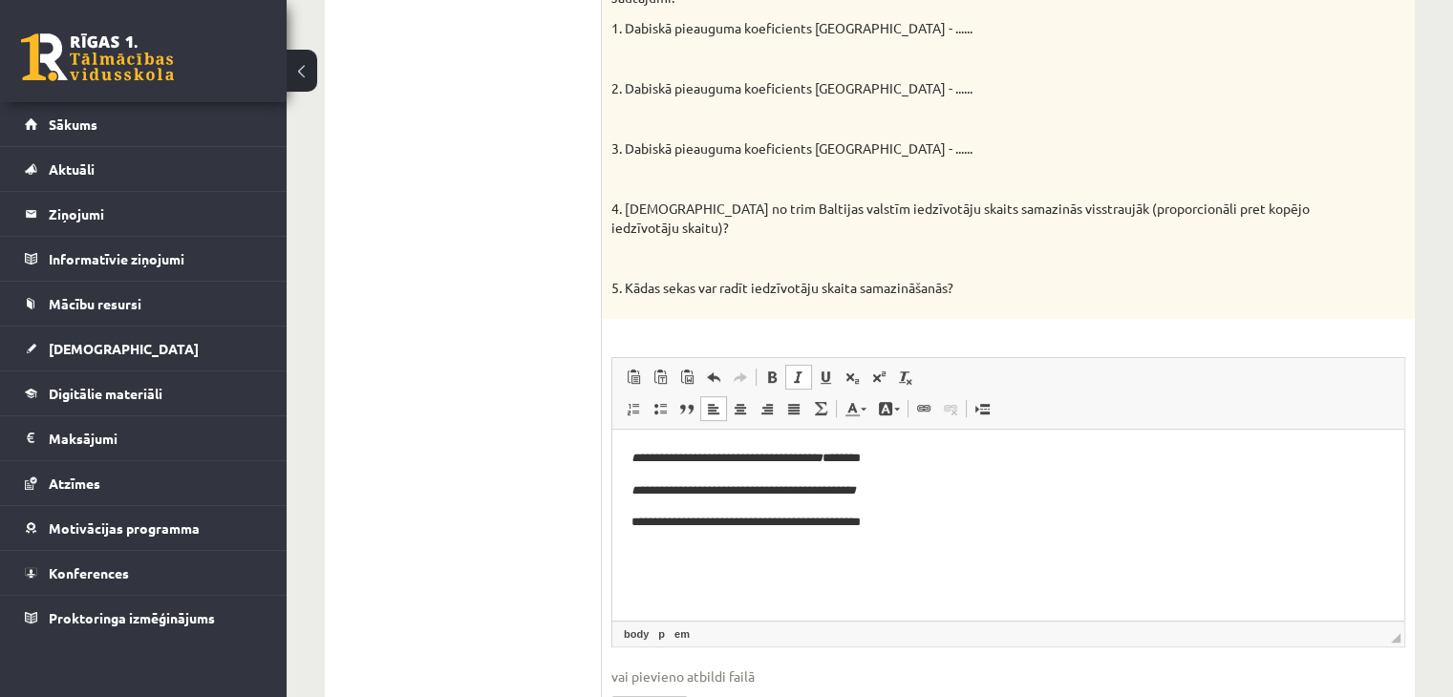
click at [911, 641] on fieldset "**********" at bounding box center [1008, 551] width 794 height 388
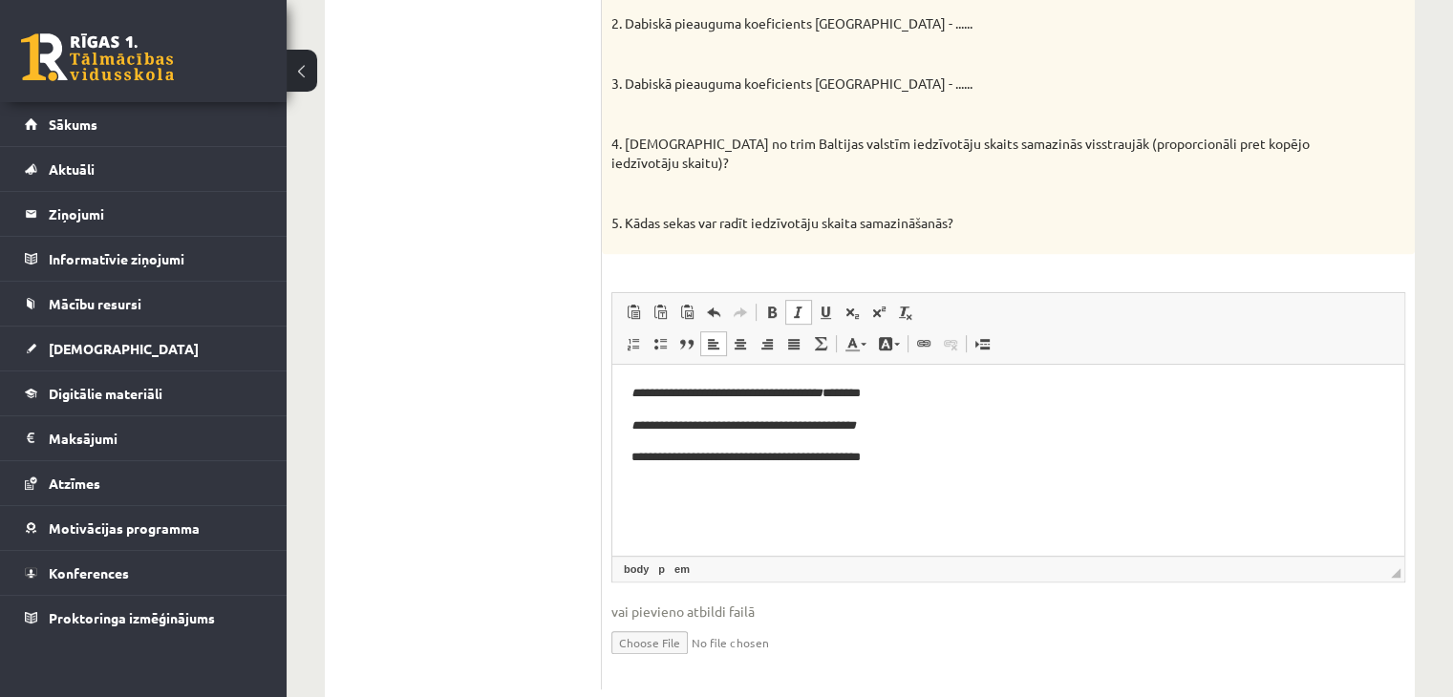
scroll to position [814, 0]
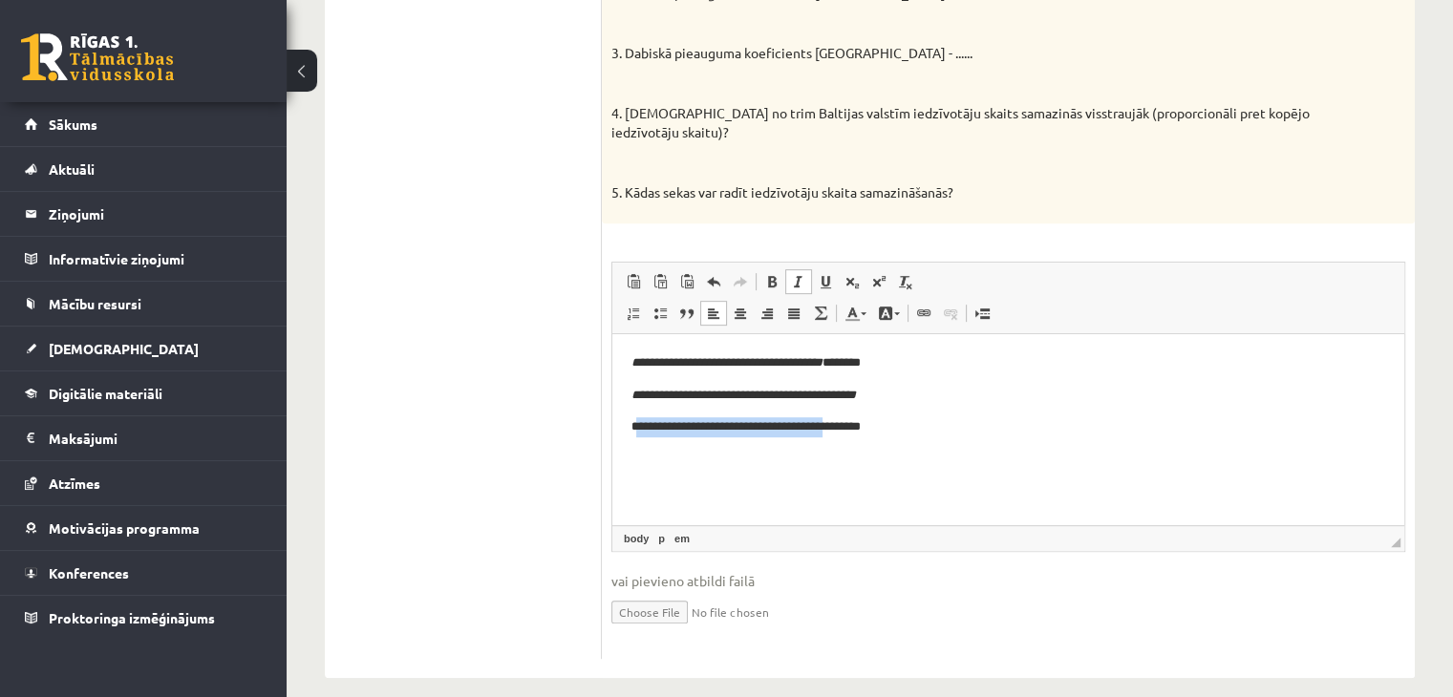
drag, startPoint x: 640, startPoint y: 431, endPoint x: 857, endPoint y: 438, distance: 217.0
click at [857, 438] on html "**********" at bounding box center [1008, 394] width 792 height 122
click at [829, 591] on input "file" at bounding box center [1008, 610] width 794 height 39
click at [503, 410] on ul "1. uzdevums 2. uzdevums 3. uzdevums 4. uzdevums 5. uzdevums 6. uzdevums 7. uzde…" at bounding box center [473, 94] width 258 height 1130
drag, startPoint x: 630, startPoint y: 424, endPoint x: 857, endPoint y: 429, distance: 227.4
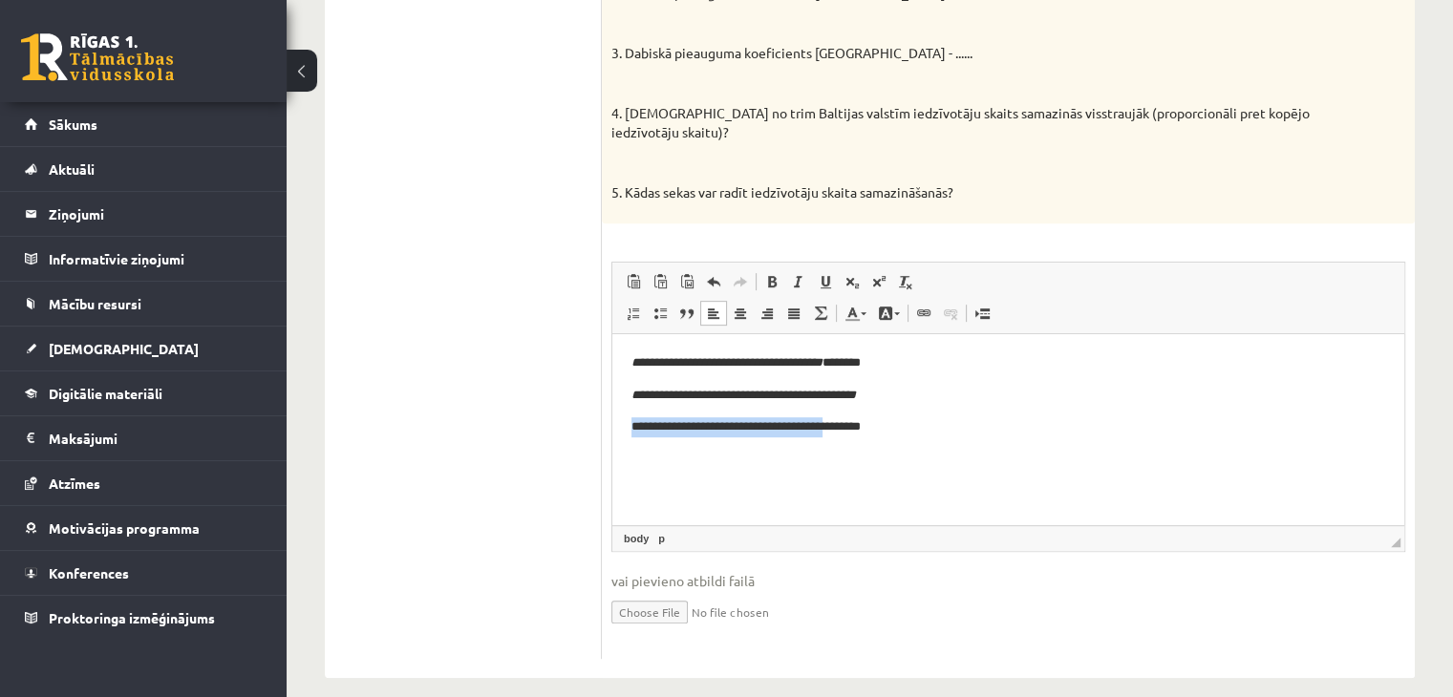
click at [857, 429] on html "**********" at bounding box center [1008, 394] width 792 height 122
click at [802, 274] on span at bounding box center [798, 281] width 15 height 15
click at [875, 204] on div "5p Izmantojot dotos datus aprēķini dabiskā pieauguma koeficientu Baltijas valst…" at bounding box center [1008, 118] width 813 height 1080
drag, startPoint x: 971, startPoint y: 165, endPoint x: 897, endPoint y: 174, distance: 74.1
click at [897, 183] on p "5. Kādas sekas var radīt iedzīvotāju skaita samazināšanās?" at bounding box center [960, 192] width 698 height 19
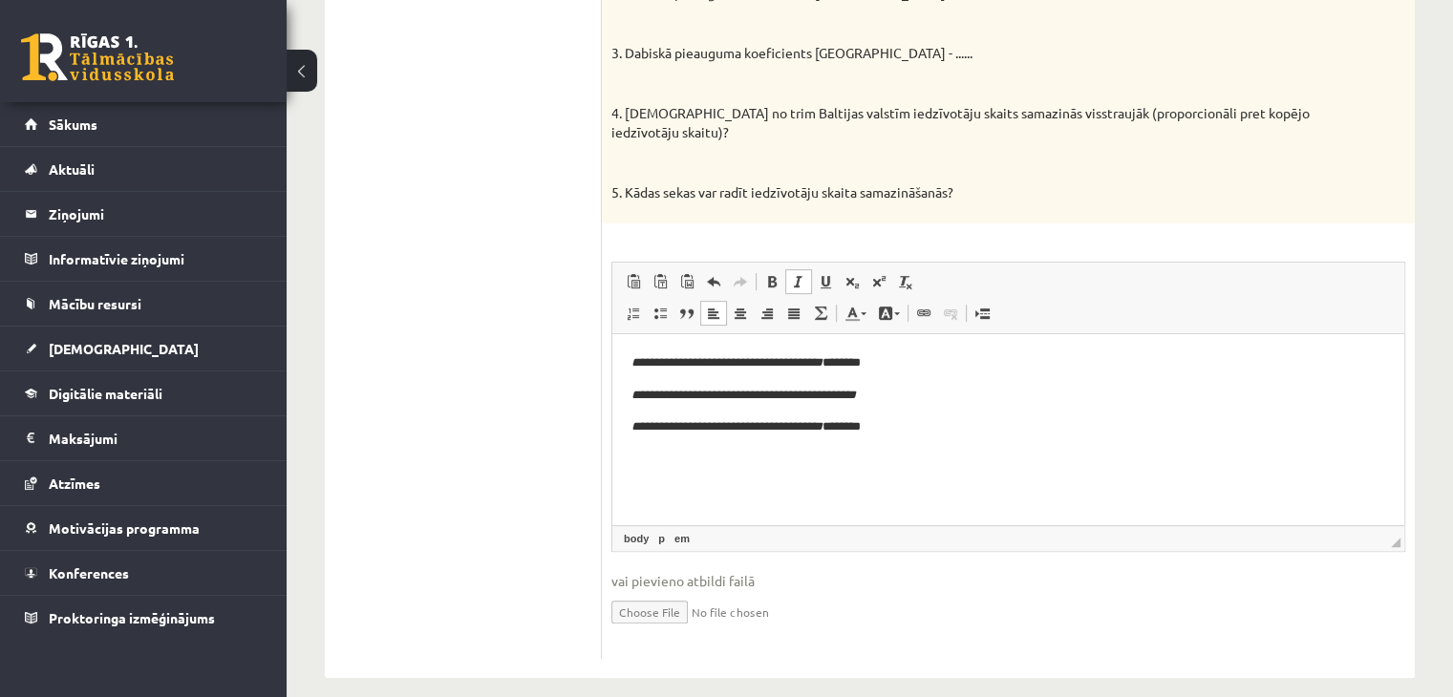
click at [994, 183] on p "5. Kādas sekas var radīt iedzīvotāju skaita samazināšanās?" at bounding box center [960, 192] width 698 height 19
drag, startPoint x: 631, startPoint y: 364, endPoint x: 860, endPoint y: 362, distance: 228.3
click at [823, 362] on em "**********" at bounding box center [726, 361] width 191 height 12
click at [889, 306] on span at bounding box center [885, 313] width 15 height 15
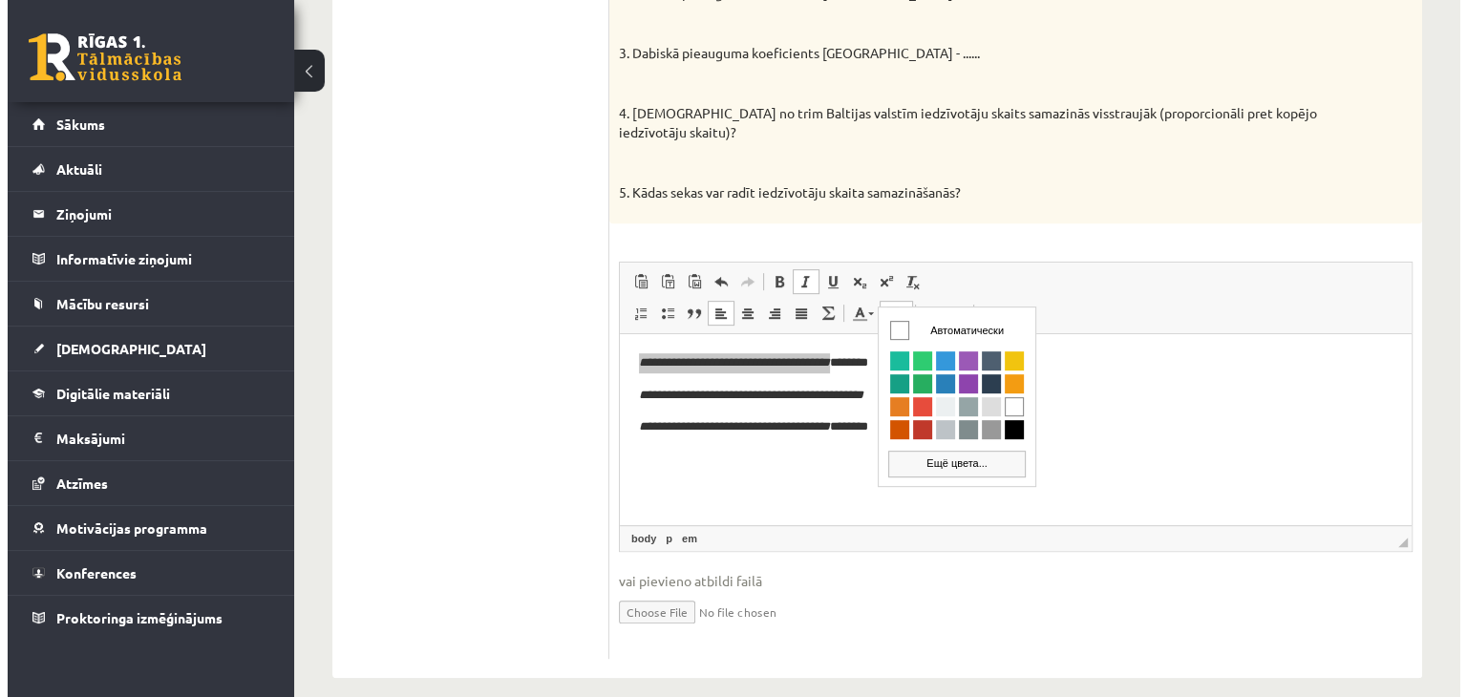
click at [951, 456] on link "Ещё цвета..." at bounding box center [956, 463] width 138 height 27
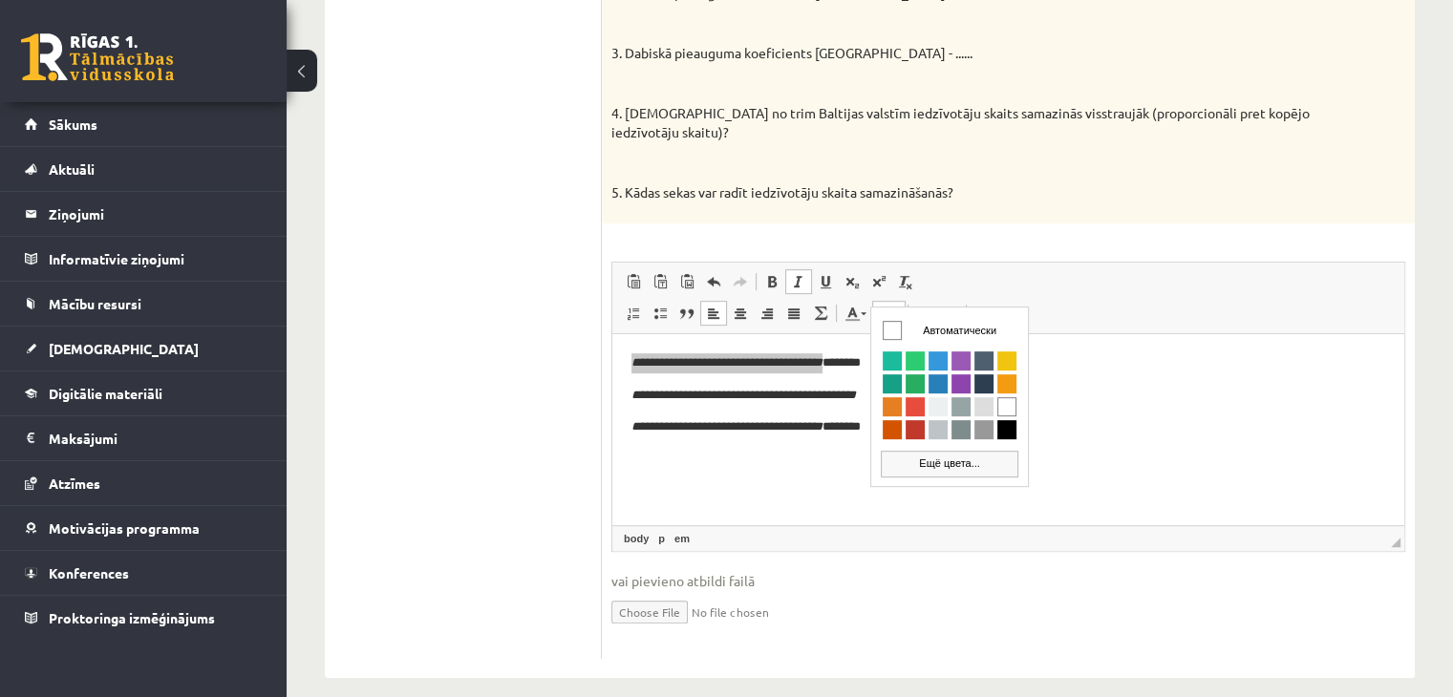
scroll to position [795, 0]
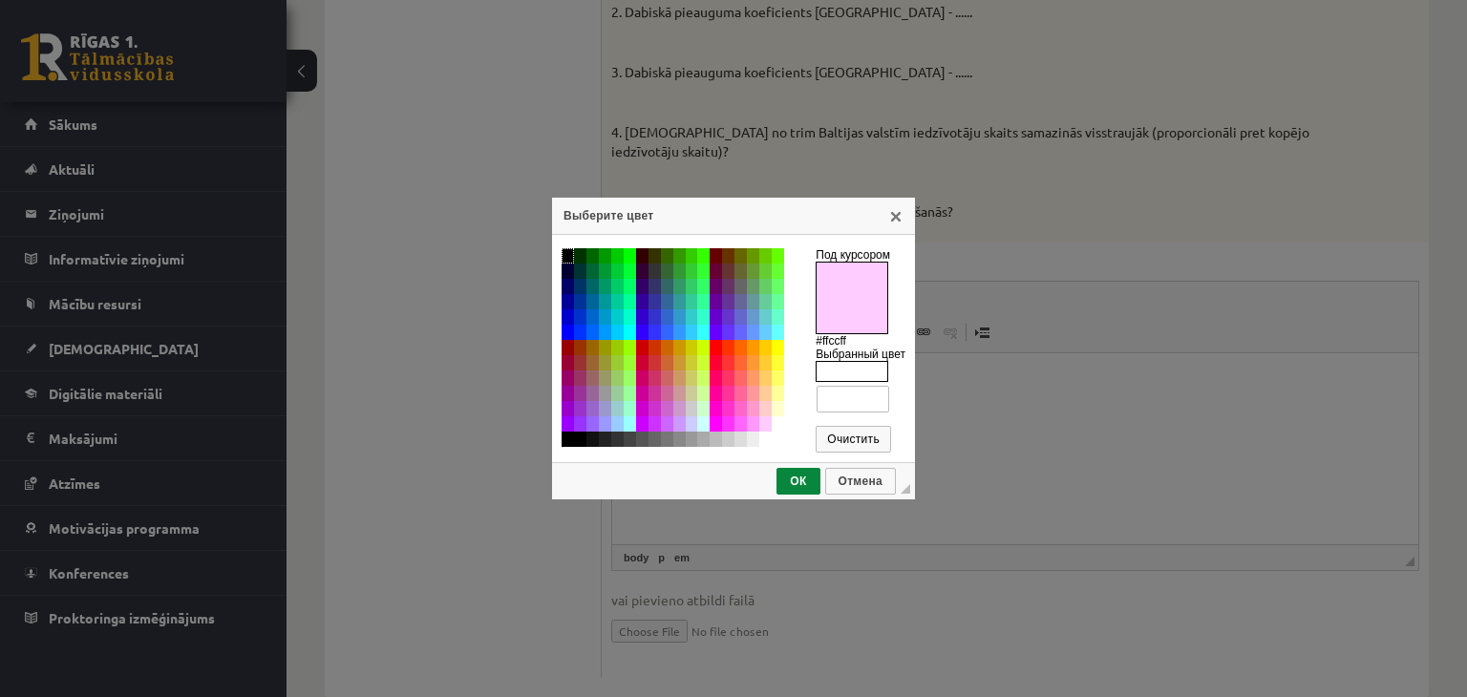
click at [764, 425] on td "#ffccff" at bounding box center [765, 424] width 12 height 15
type input "*******"
click at [787, 488] on link "ОК" at bounding box center [798, 481] width 43 height 27
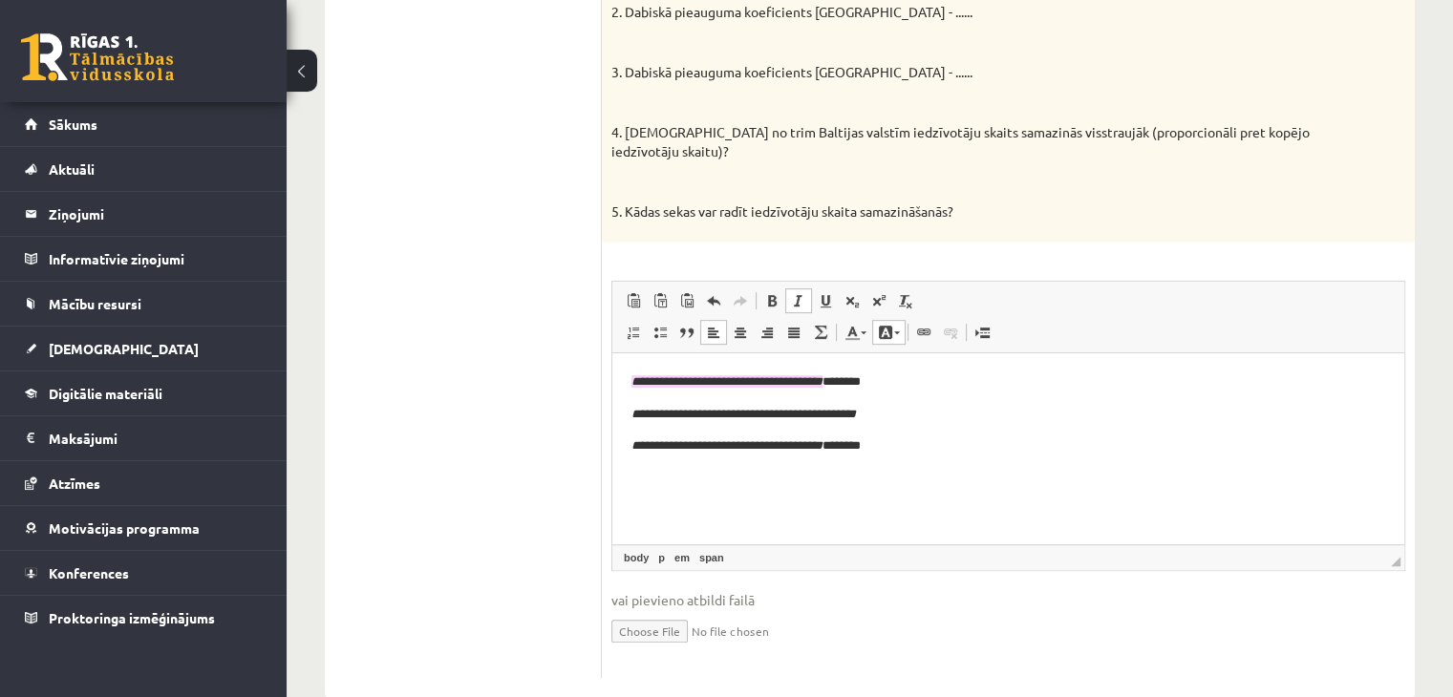
click at [562, 474] on ul "1. uzdevums 2. uzdevums 3. uzdevums 4. uzdevums 5. uzdevums 6. uzdevums 7. uzde…" at bounding box center [473, 113] width 258 height 1130
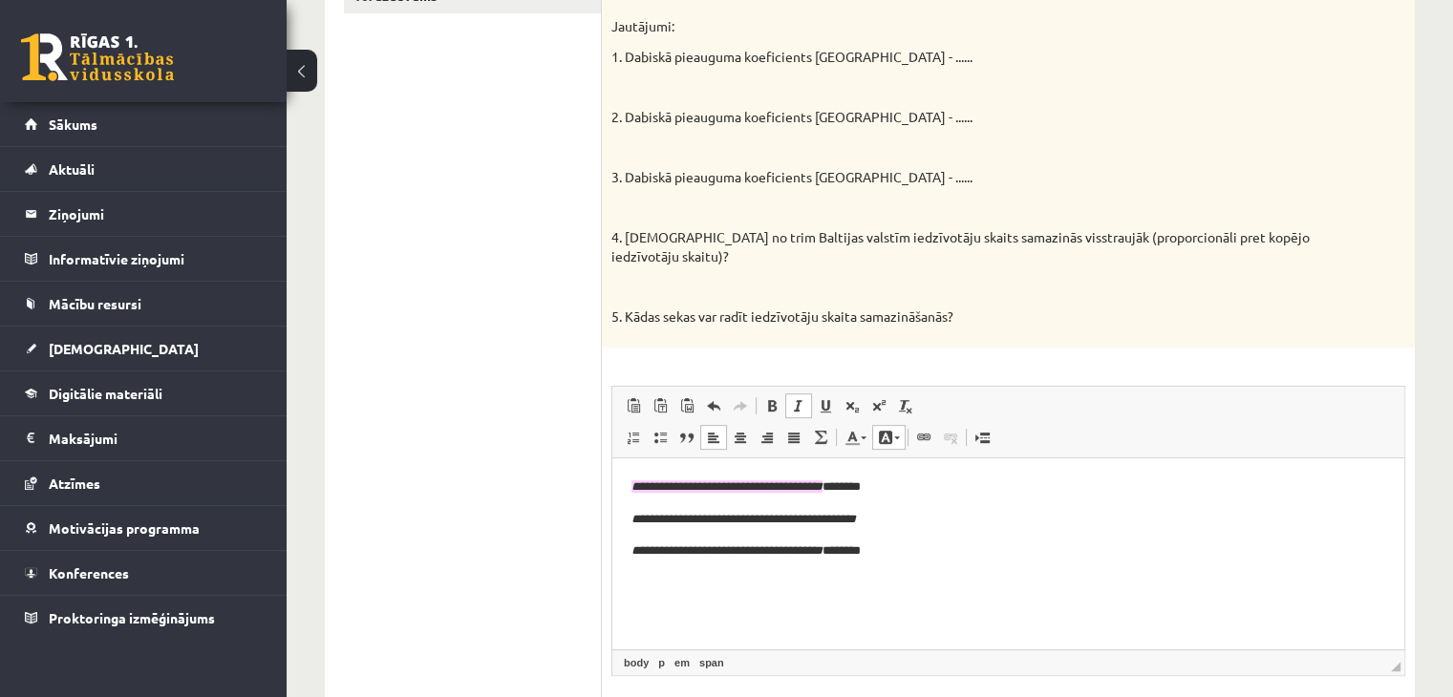
scroll to position [814, 0]
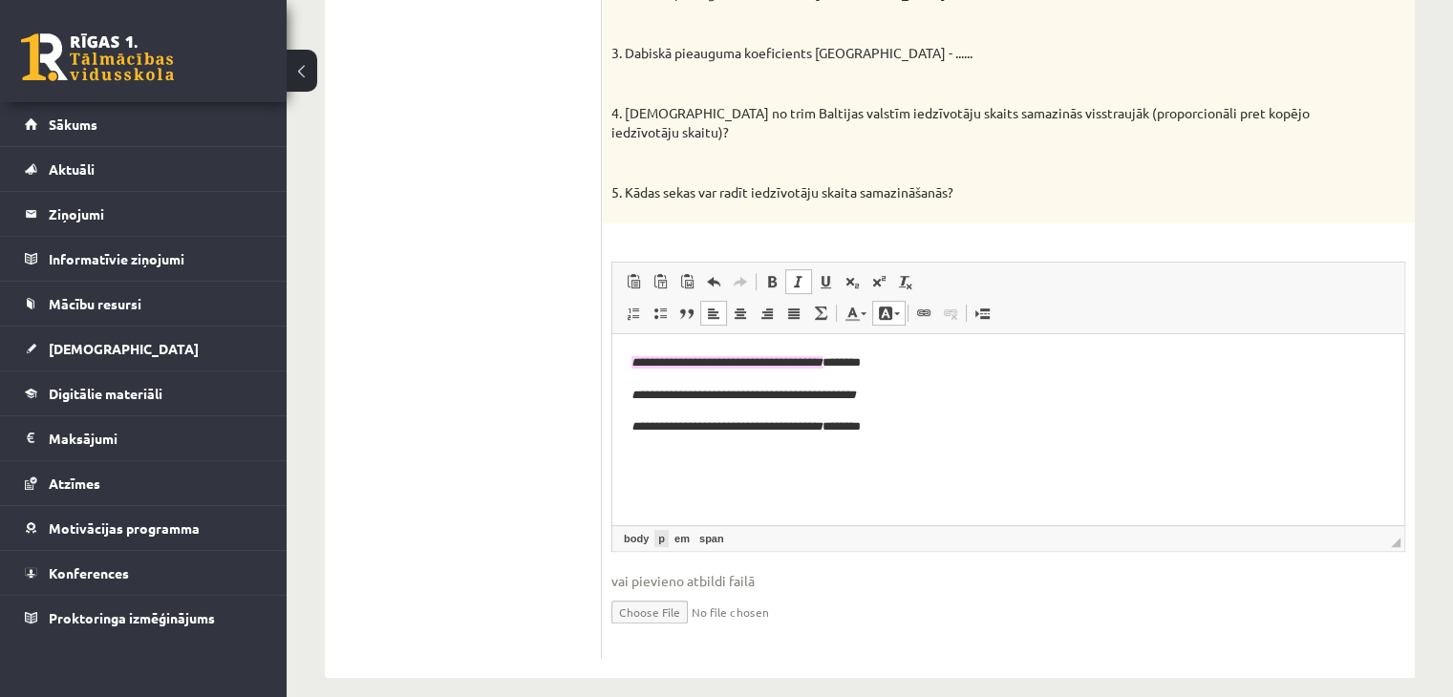
click at [657, 530] on link "p" at bounding box center [661, 538] width 14 height 17
click at [815, 571] on span "vai pievieno atbildi failā" at bounding box center [1008, 581] width 794 height 20
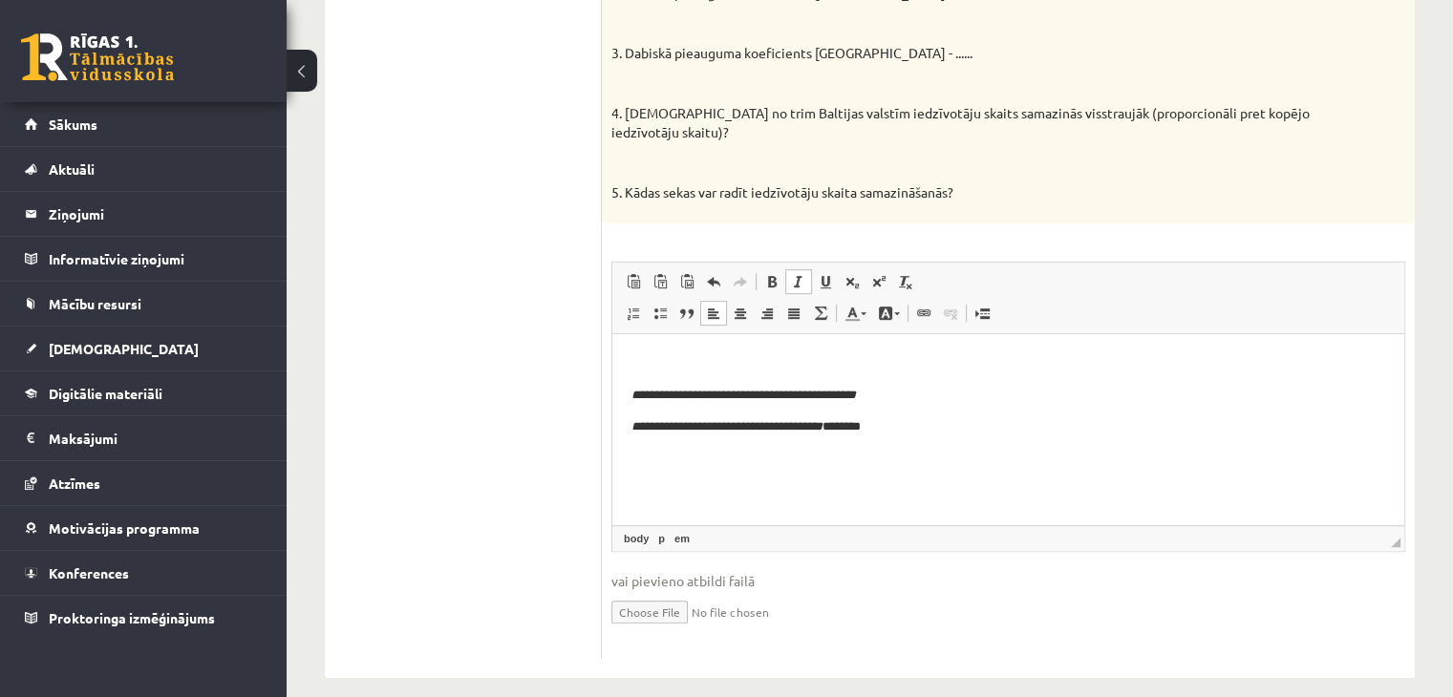
click at [853, 364] on p "Визуальный текстовый редактор, wiswyg-editor-user-answer-47433800769460" at bounding box center [1008, 363] width 754 height 20
drag, startPoint x: 631, startPoint y: 395, endPoint x: 863, endPoint y: 393, distance: 231.2
click at [856, 393] on em "**********" at bounding box center [743, 394] width 224 height 12
click at [880, 306] on span at bounding box center [885, 313] width 15 height 15
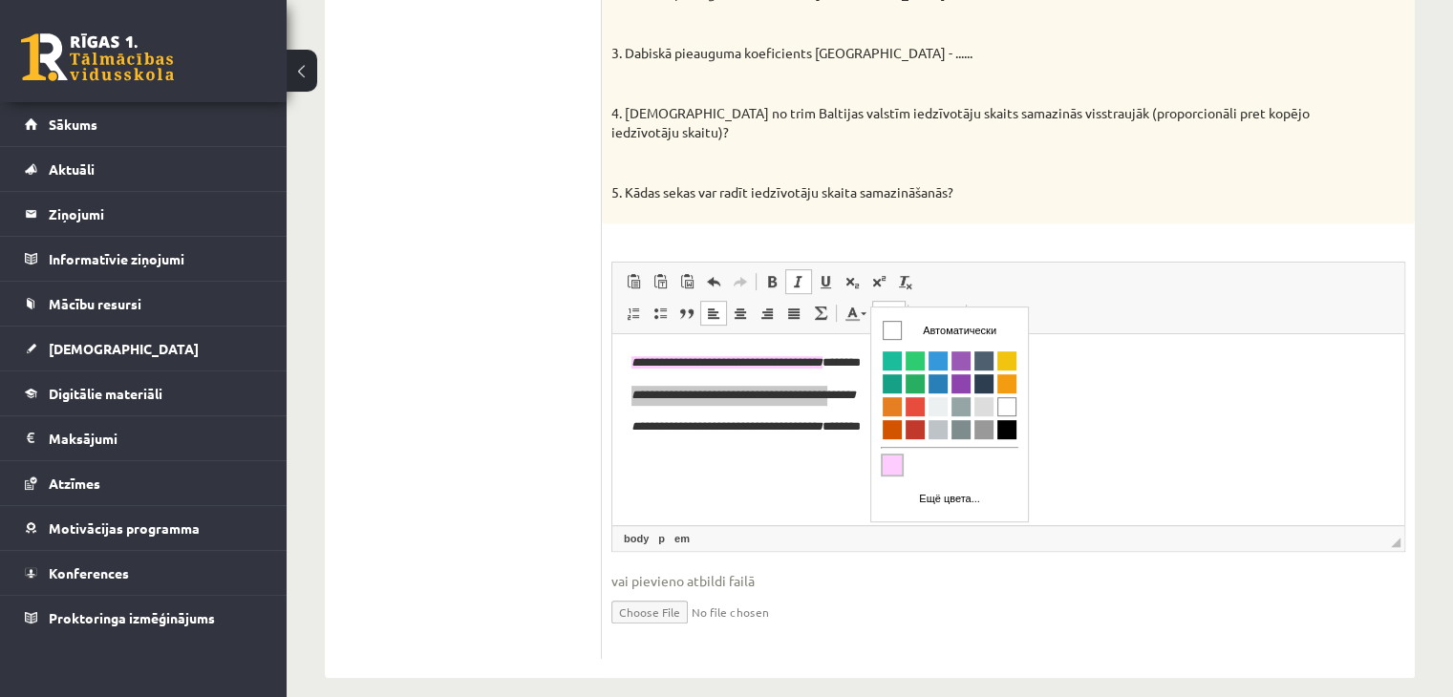
click at [887, 456] on span "Цвета" at bounding box center [892, 464] width 19 height 19
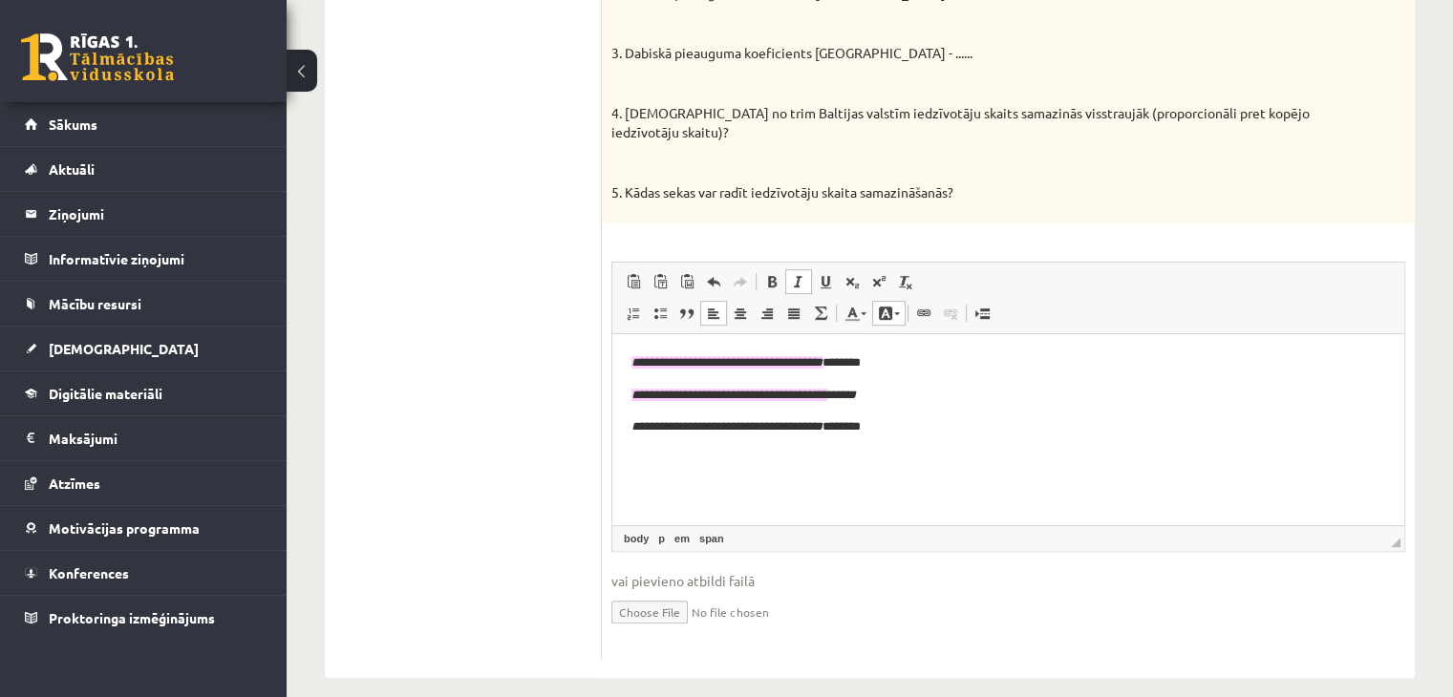
click at [851, 591] on input "file" at bounding box center [1008, 610] width 794 height 39
drag, startPoint x: 633, startPoint y: 429, endPoint x: 855, endPoint y: 441, distance: 222.0
click at [855, 441] on html "**********" at bounding box center [1008, 394] width 792 height 122
click at [878, 306] on span at bounding box center [885, 313] width 15 height 15
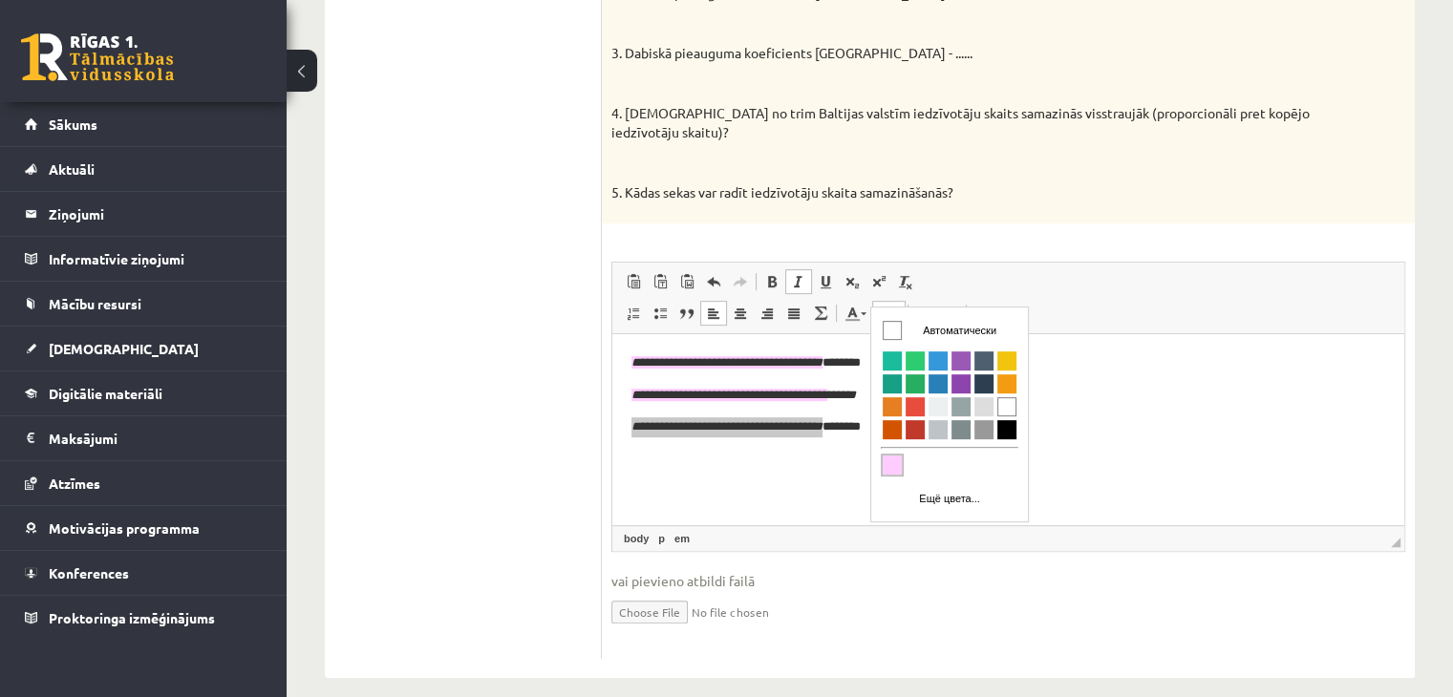
click at [893, 464] on span "Цвета" at bounding box center [892, 464] width 19 height 19
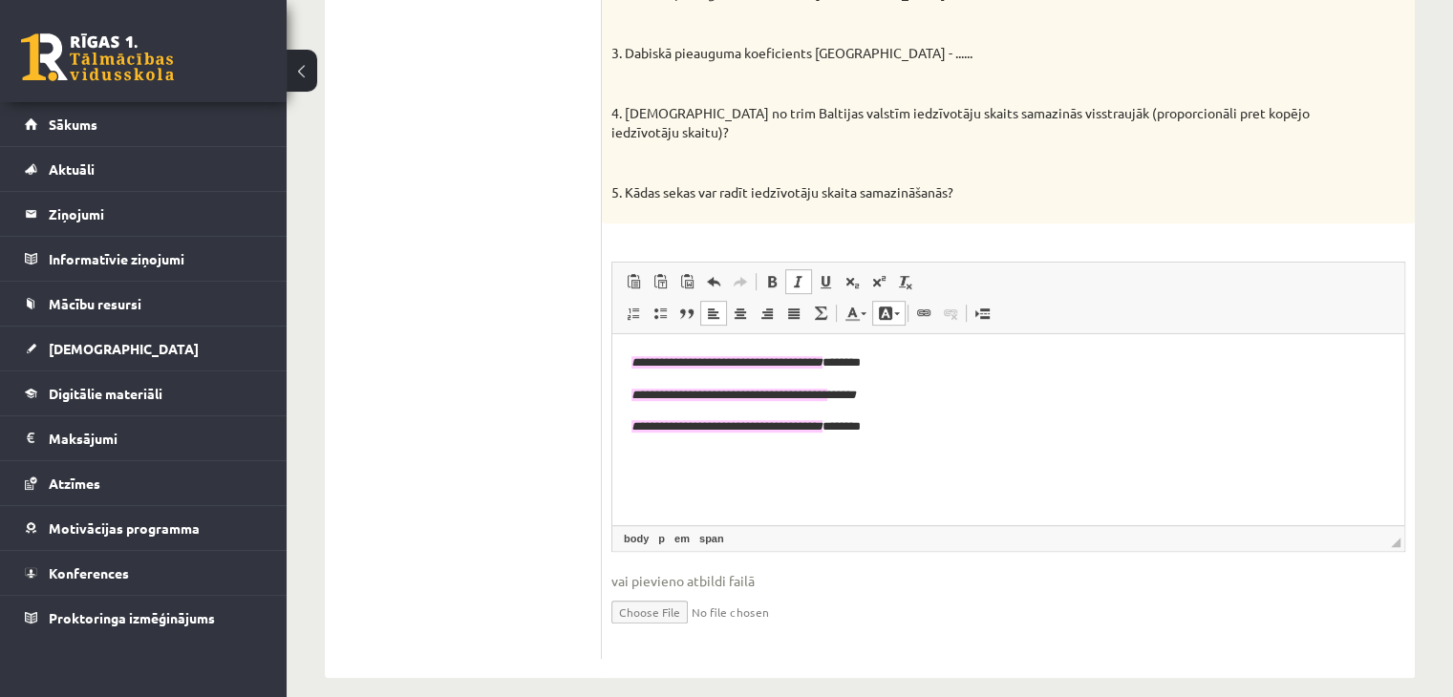
click at [945, 417] on p "**********" at bounding box center [1008, 427] width 755 height 20
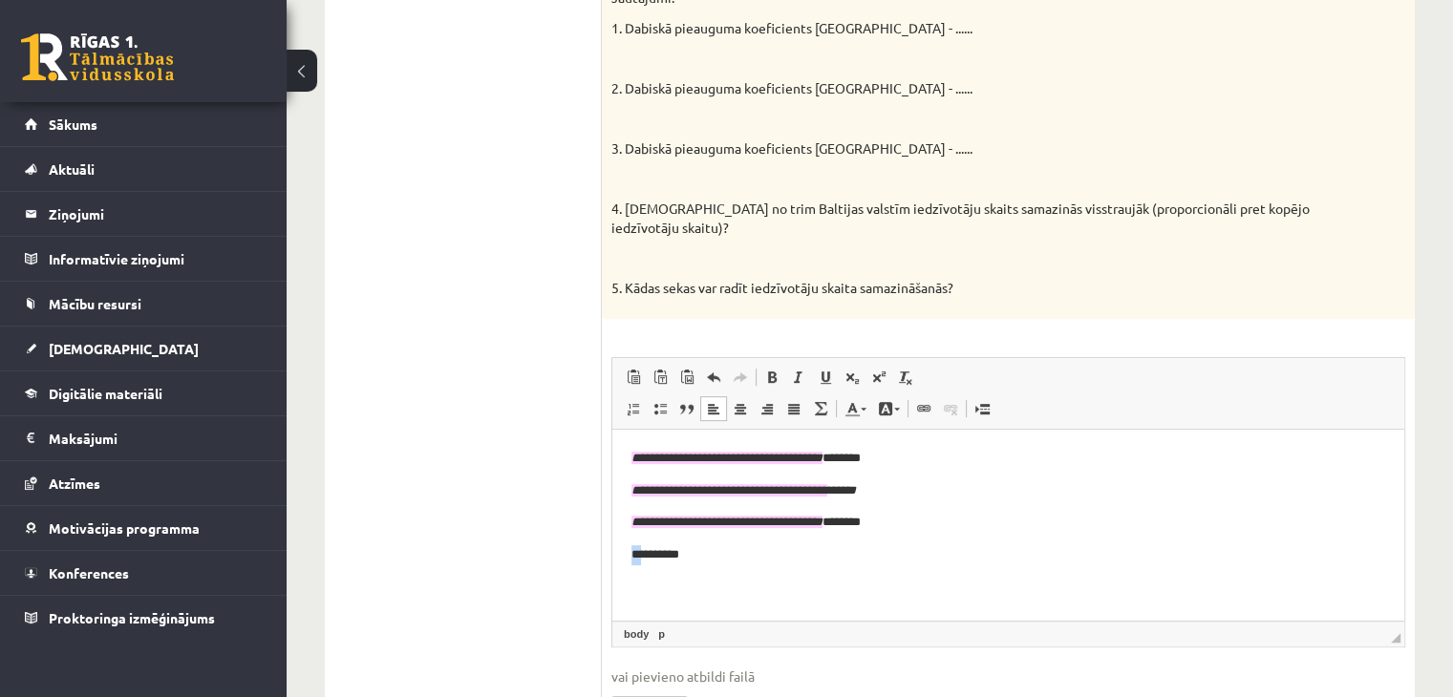
click at [640, 555] on html "**********" at bounding box center [1008, 506] width 792 height 155
click at [878, 401] on span at bounding box center [885, 408] width 15 height 15
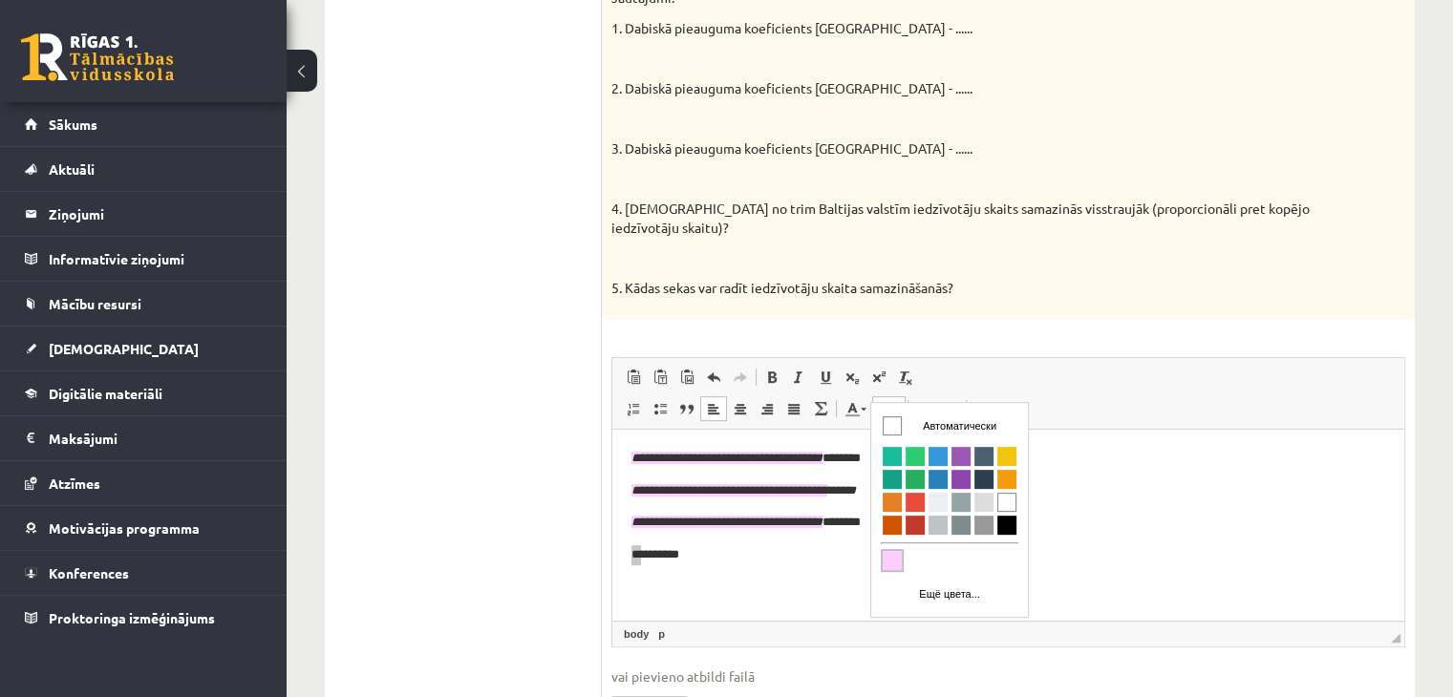
click at [894, 557] on span "Цвета" at bounding box center [892, 559] width 19 height 19
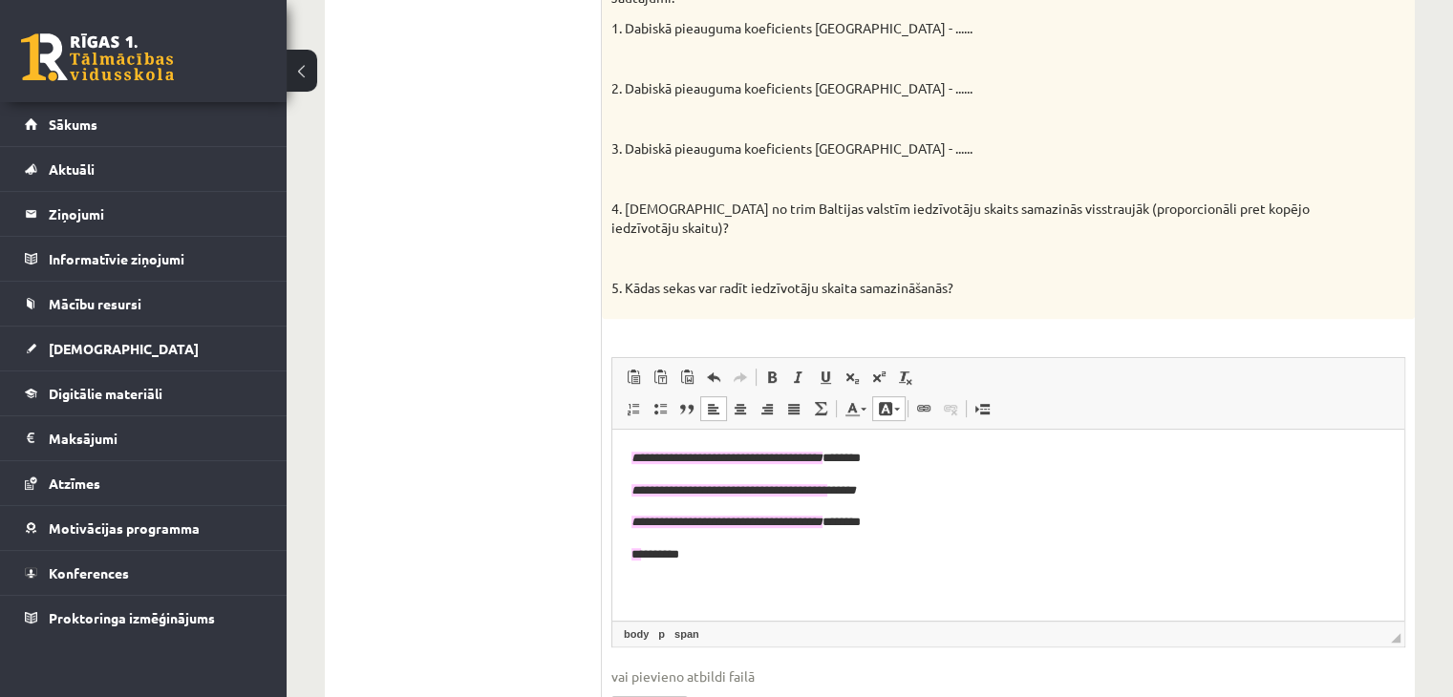
click at [889, 575] on html "**********" at bounding box center [1008, 506] width 792 height 155
click at [656, 401] on span at bounding box center [659, 408] width 15 height 15
click at [648, 587] on p "**********" at bounding box center [1008, 587] width 755 height 20
click at [665, 401] on span at bounding box center [659, 408] width 15 height 15
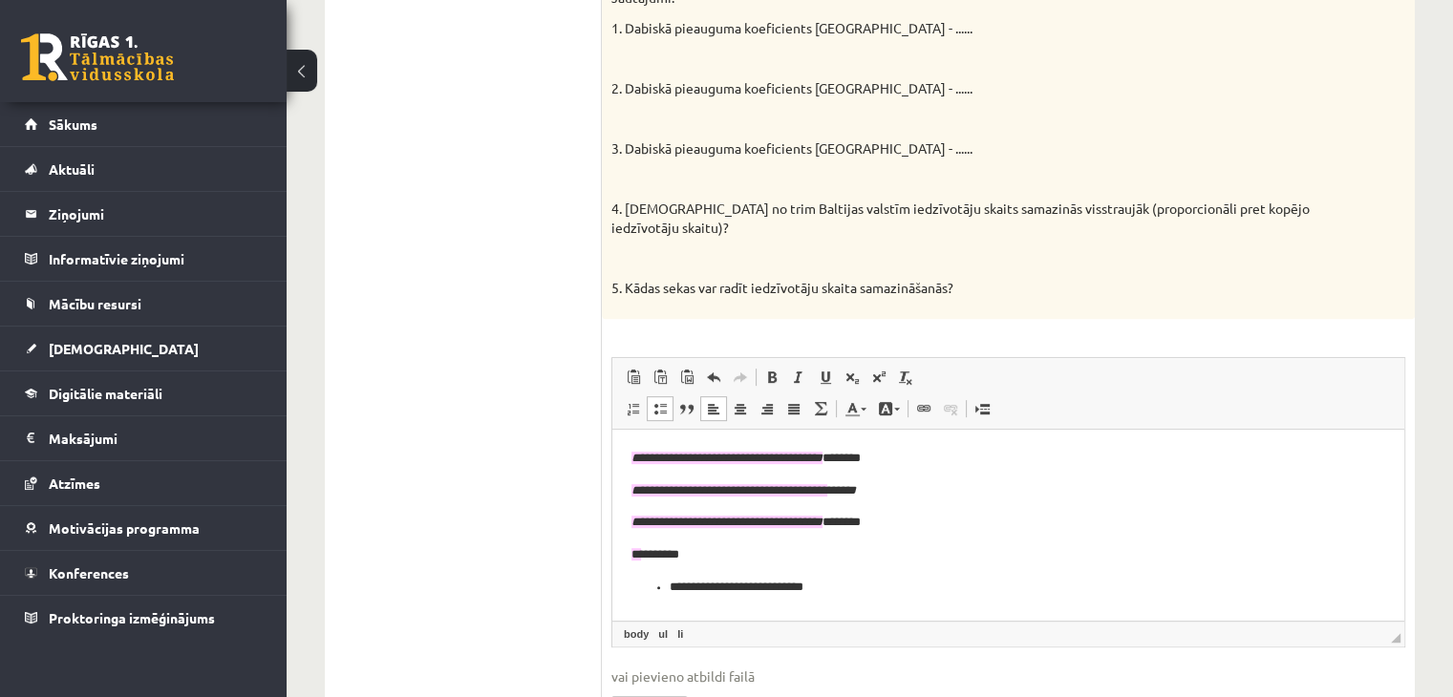
click at [665, 401] on span at bounding box center [659, 408] width 15 height 15
drag, startPoint x: 809, startPoint y: 585, endPoint x: 651, endPoint y: 591, distance: 158.7
click at [651, 591] on p "**********" at bounding box center [1008, 587] width 755 height 20
click at [659, 401] on span at bounding box center [659, 408] width 15 height 15
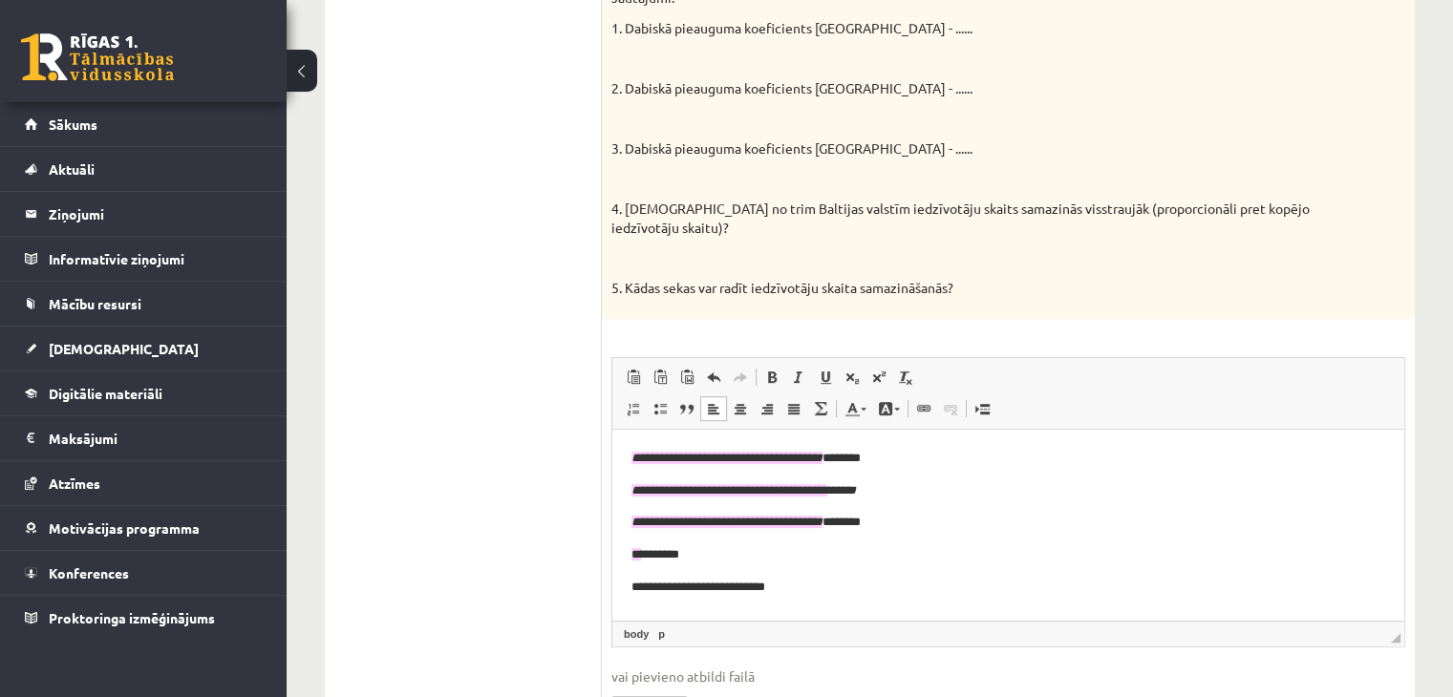
click at [820, 594] on p "**********" at bounding box center [1008, 587] width 755 height 20
click at [648, 587] on p "**********" at bounding box center [1008, 587] width 755 height 20
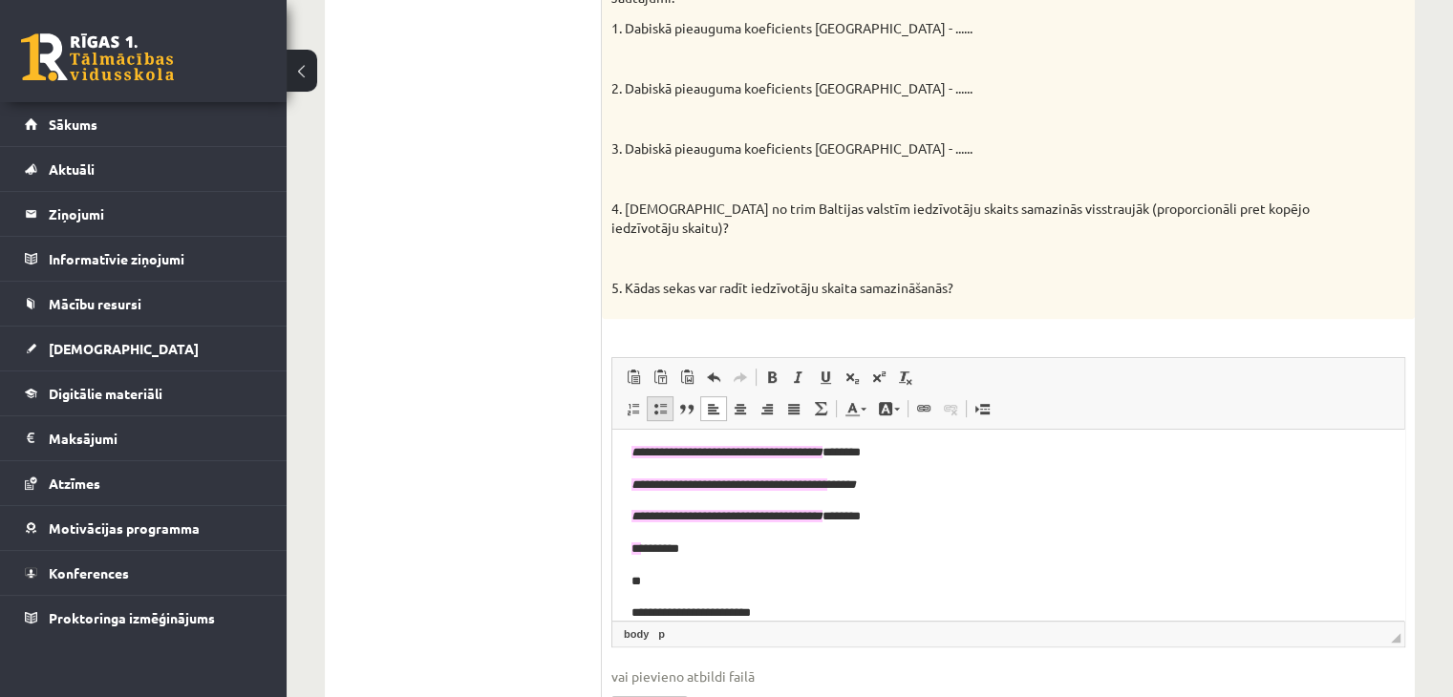
click at [660, 401] on span at bounding box center [659, 408] width 15 height 15
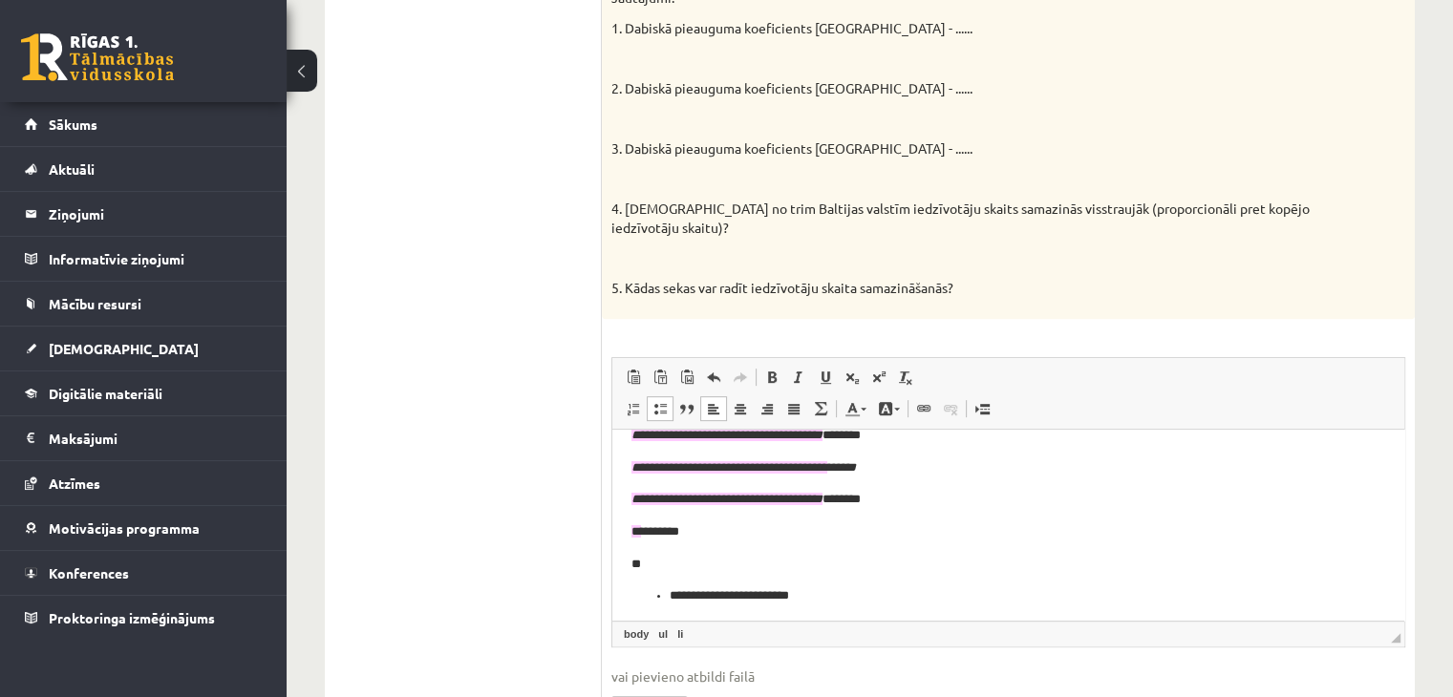
scroll to position [28, 0]
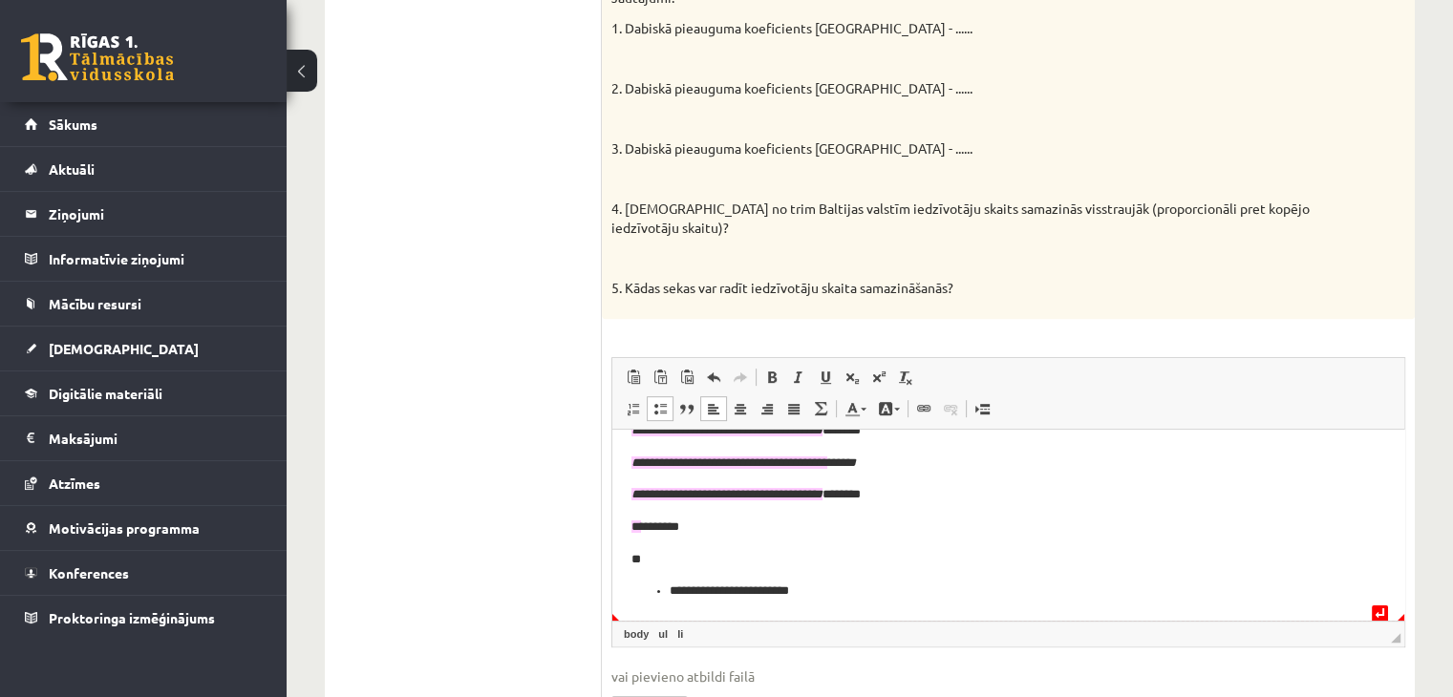
click at [846, 590] on li "**********" at bounding box center [1001, 591] width 663 height 20
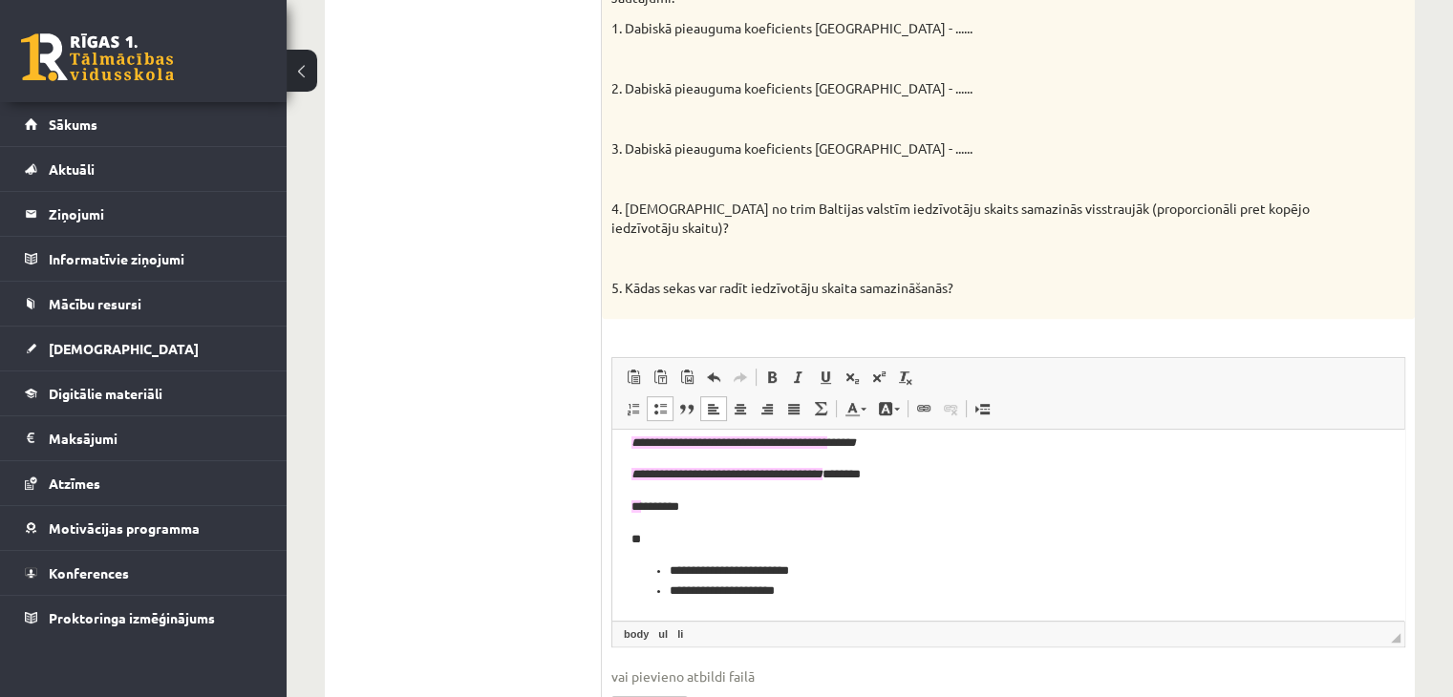
drag, startPoint x: 780, startPoint y: 587, endPoint x: 809, endPoint y: 586, distance: 29.6
click at [780, 587] on li "**********" at bounding box center [1001, 591] width 663 height 20
click at [821, 590] on li "**********" at bounding box center [1001, 591] width 663 height 20
click at [844, 562] on li "**********" at bounding box center [1001, 571] width 663 height 20
click at [834, 591] on li "**********" at bounding box center [1001, 591] width 663 height 20
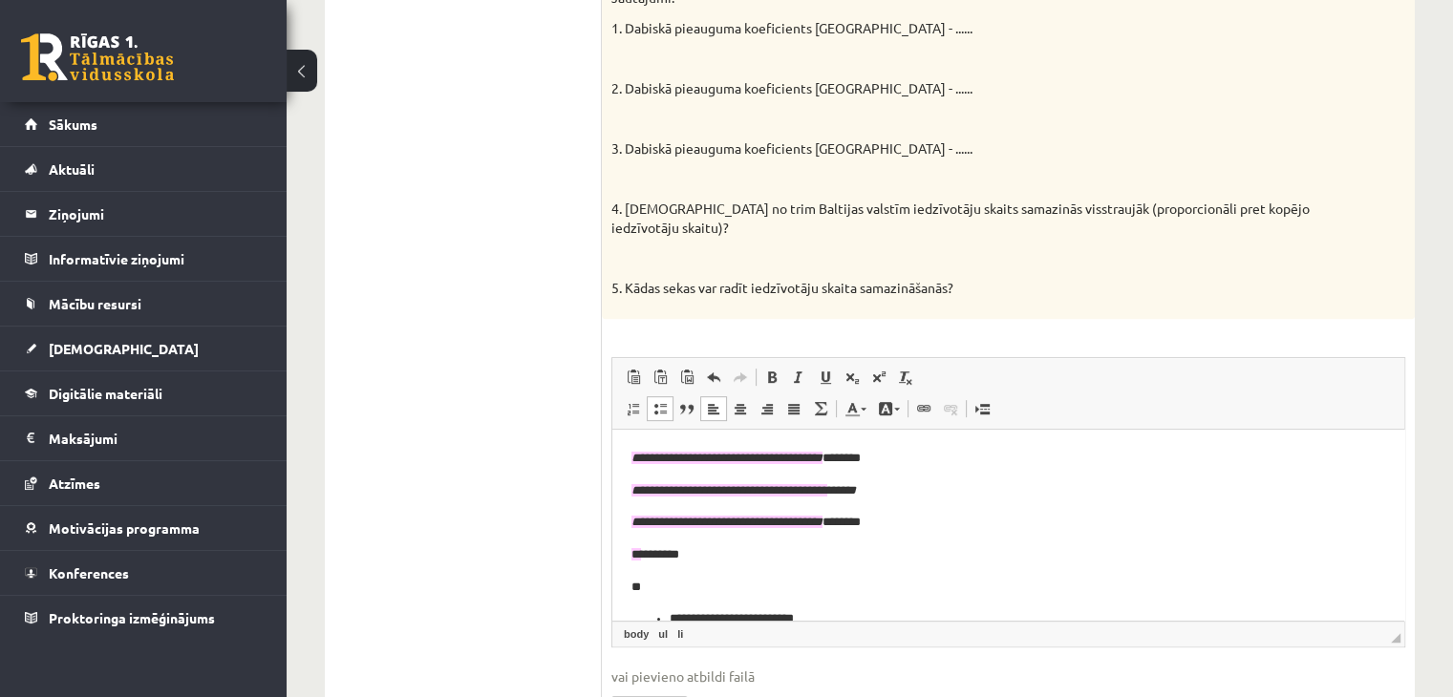
scroll to position [68, 0]
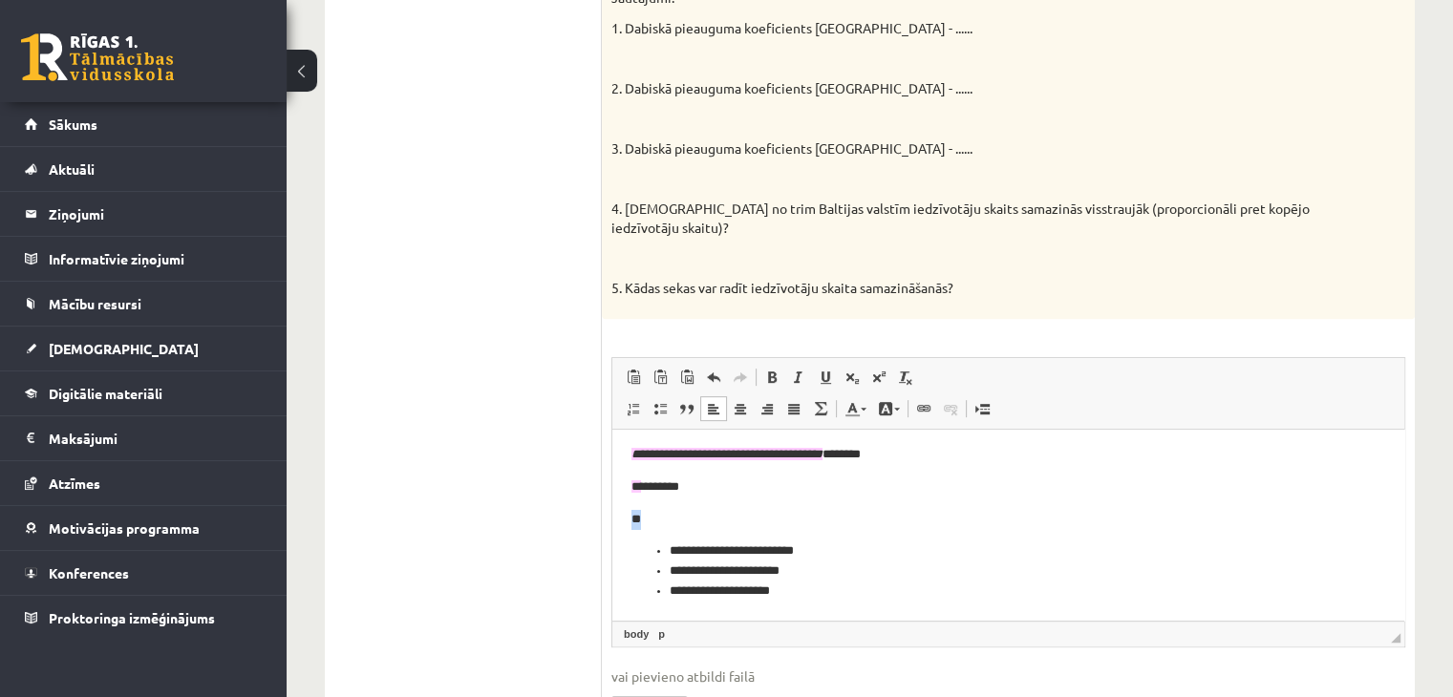
drag, startPoint x: 630, startPoint y: 518, endPoint x: 652, endPoint y: 518, distance: 22.9
click at [652, 518] on html "**********" at bounding box center [1008, 490] width 792 height 259
click at [873, 396] on link "Цвет фона" at bounding box center [888, 408] width 33 height 25
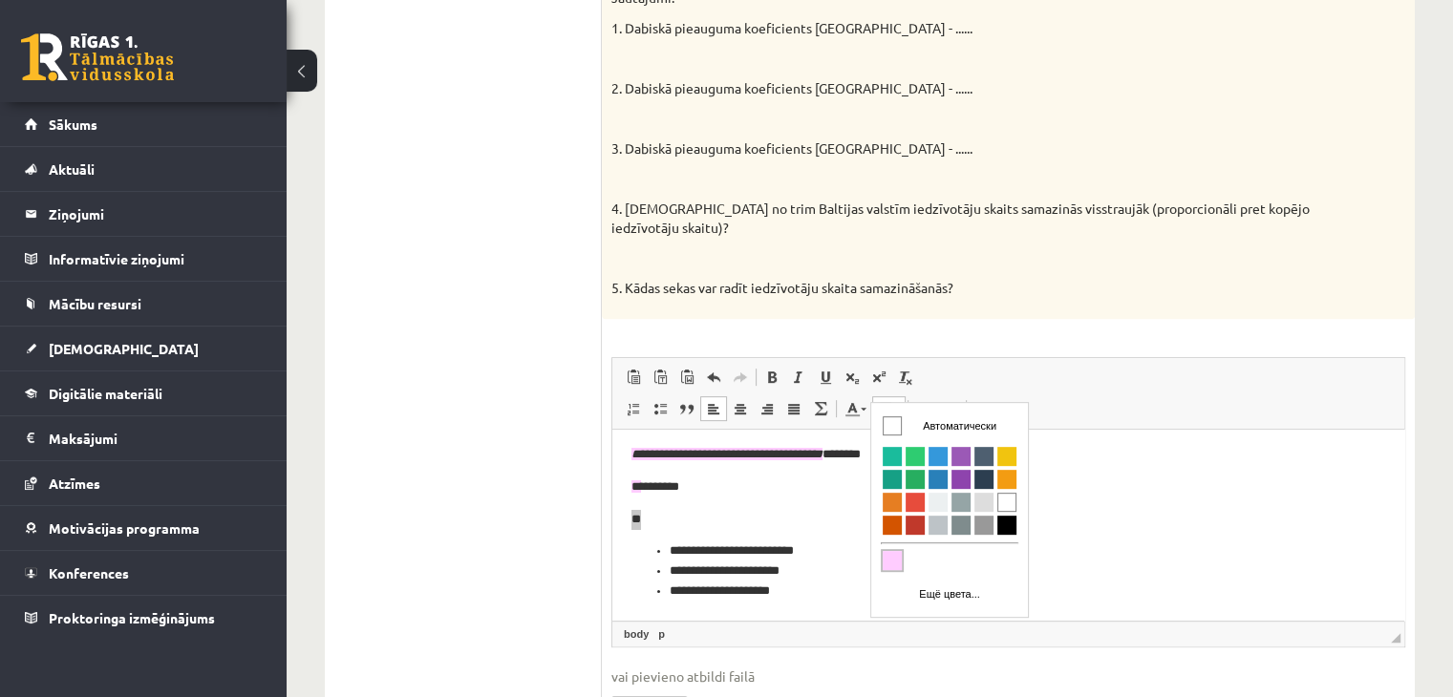
click at [888, 554] on span "Цвета" at bounding box center [892, 559] width 19 height 19
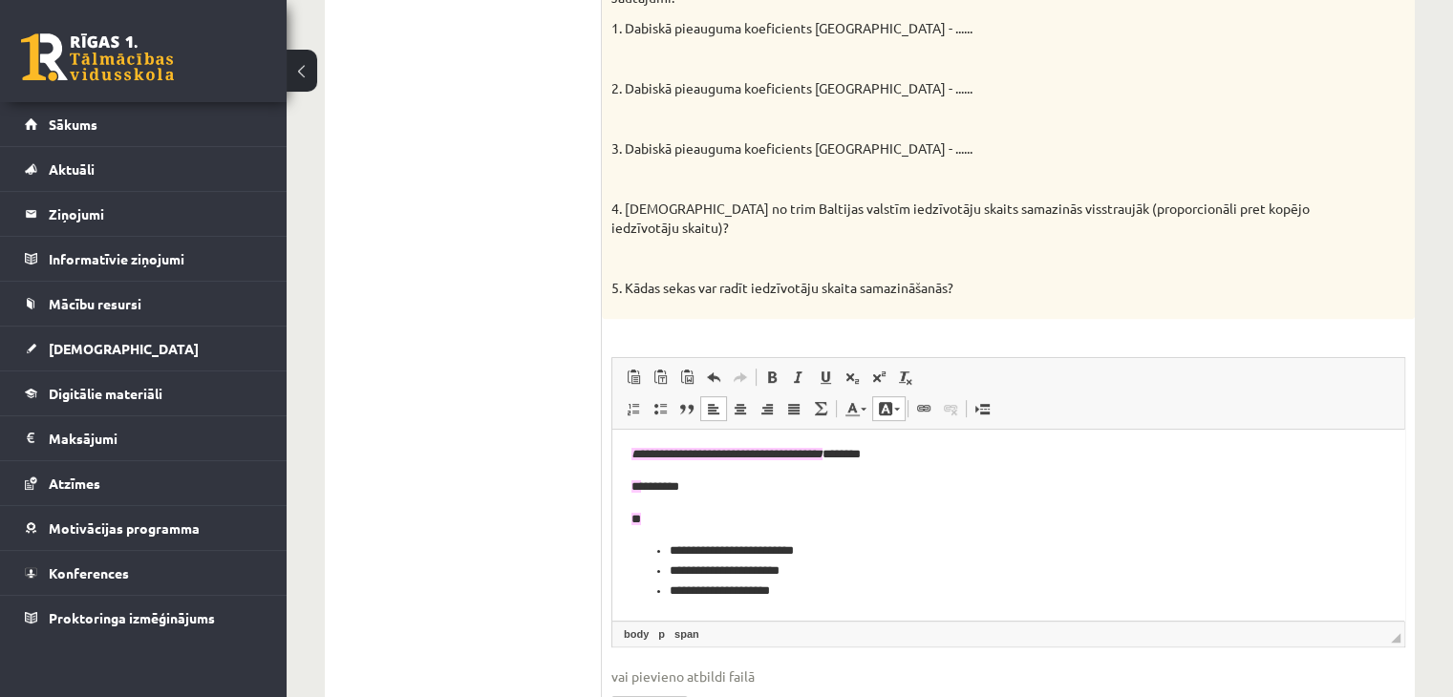
click at [887, 588] on li "**********" at bounding box center [1001, 591] width 663 height 20
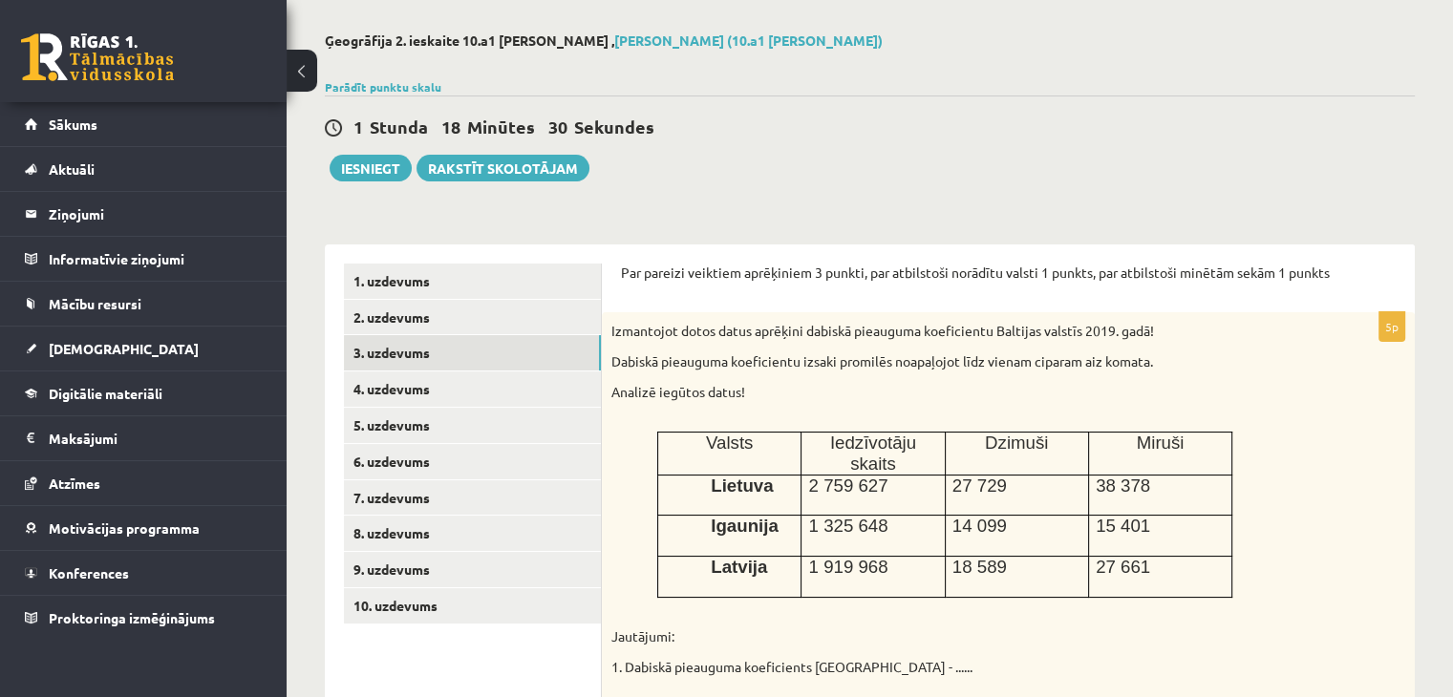
scroll to position [50, 0]
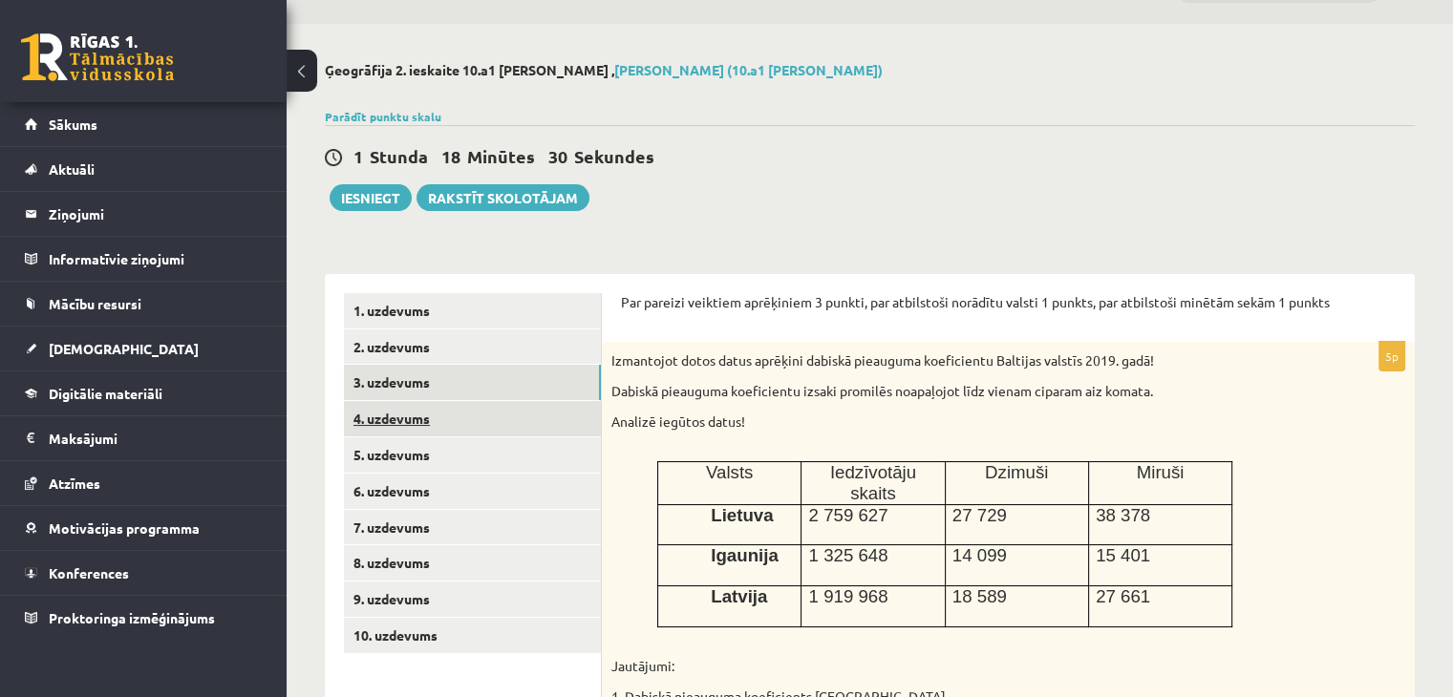
click at [447, 416] on link "4. uzdevums" at bounding box center [472, 418] width 257 height 35
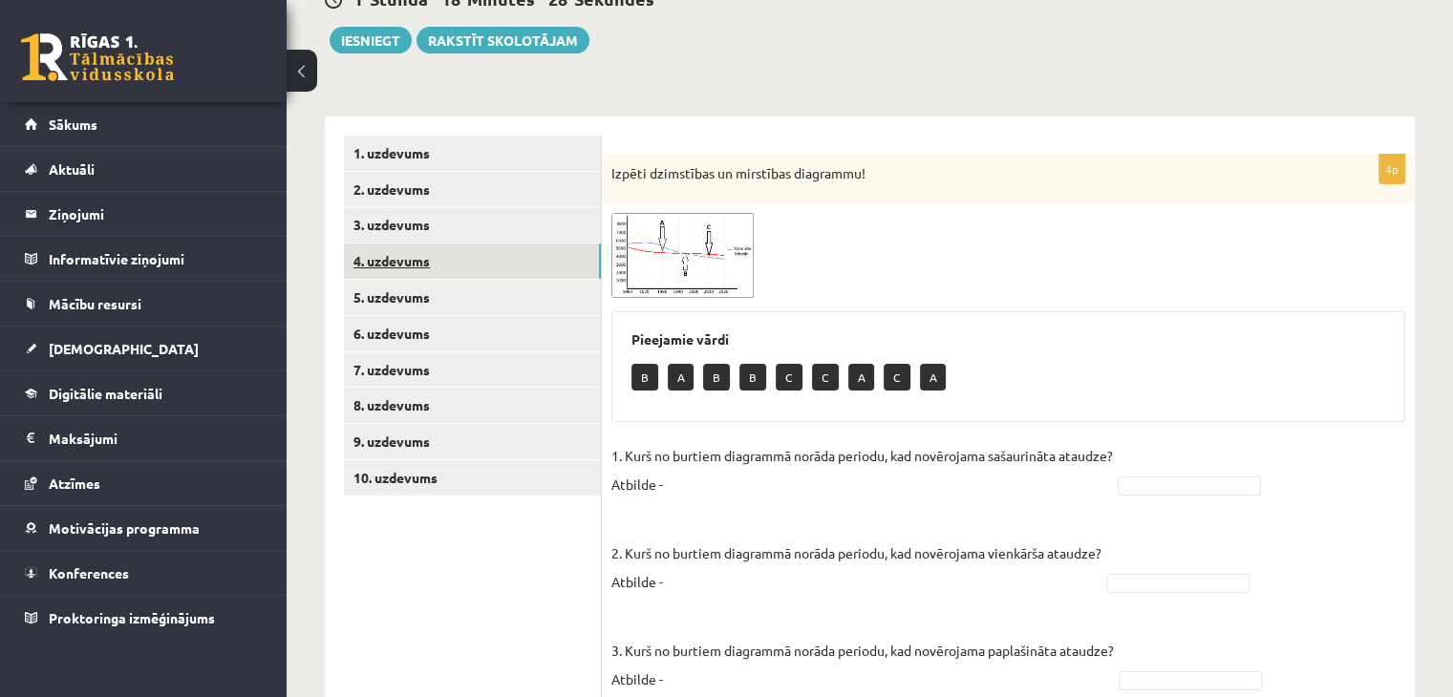
scroll to position [241, 0]
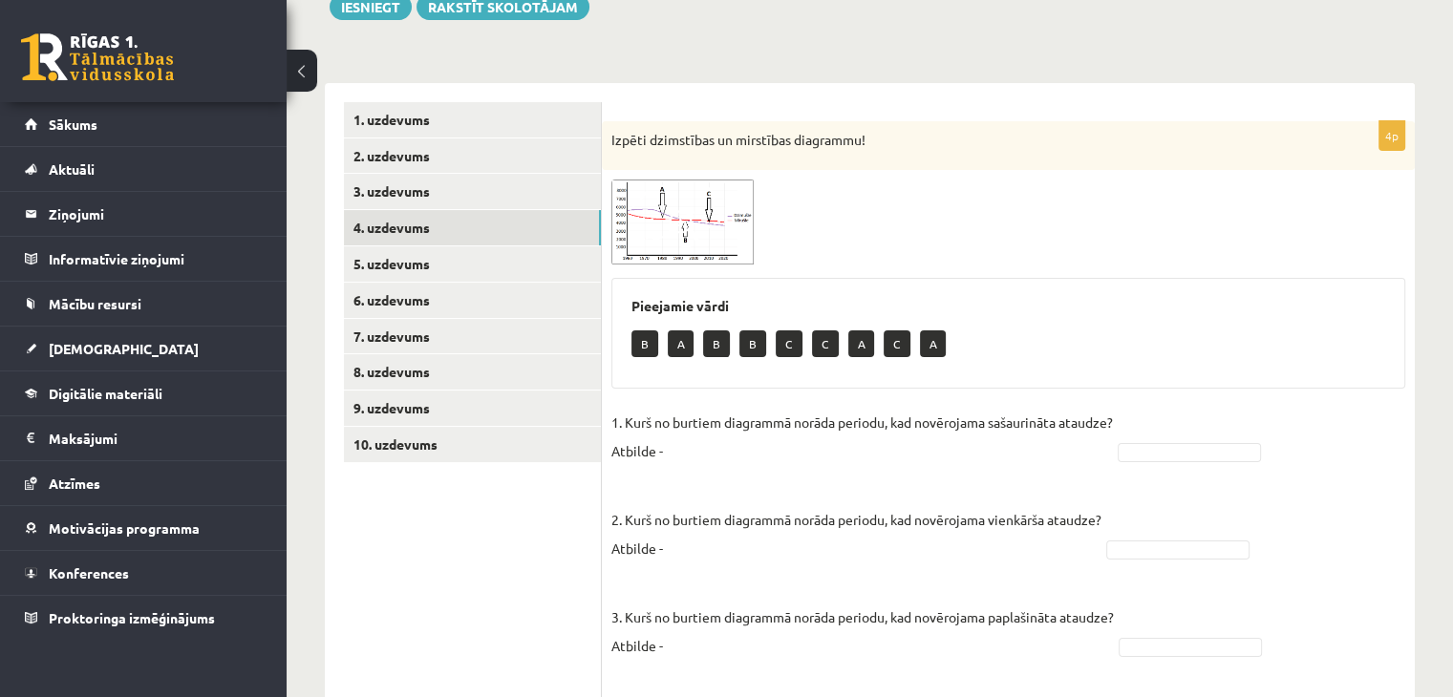
click at [651, 233] on img at bounding box center [682, 222] width 143 height 85
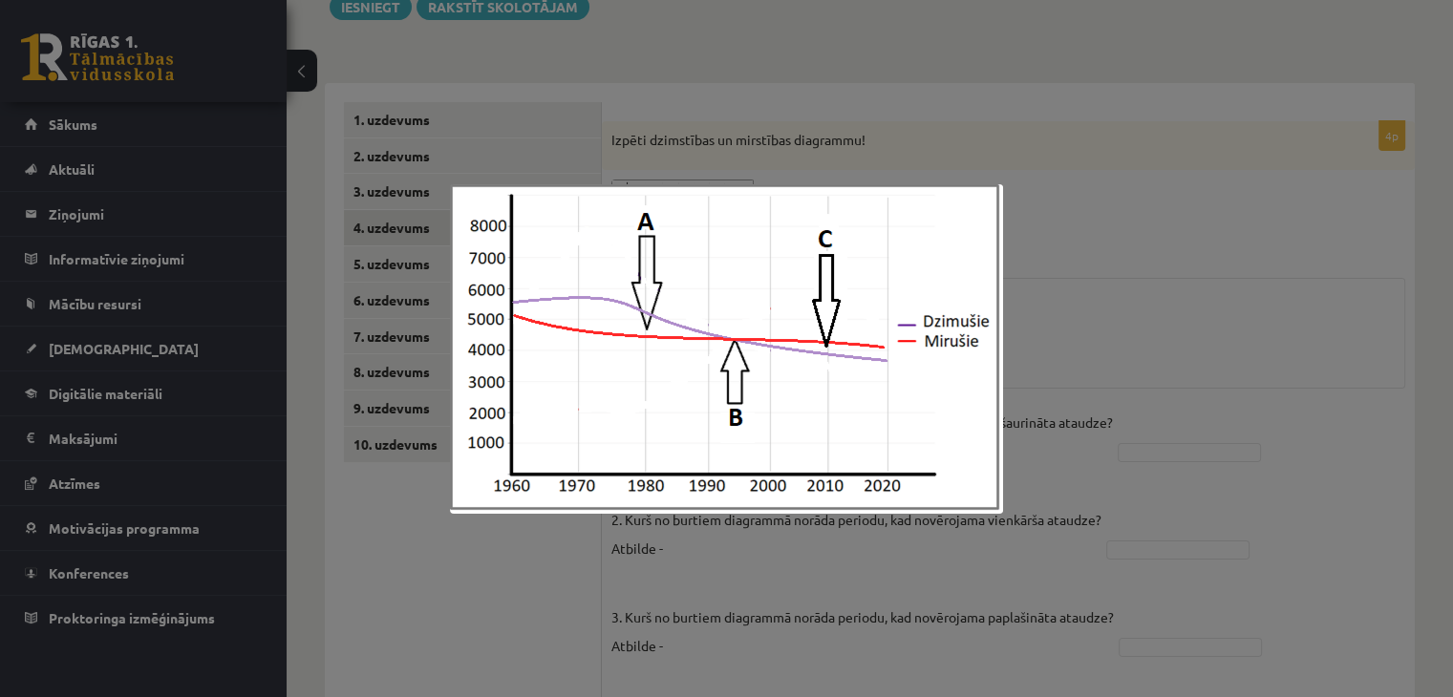
click at [1085, 224] on div at bounding box center [726, 348] width 1453 height 697
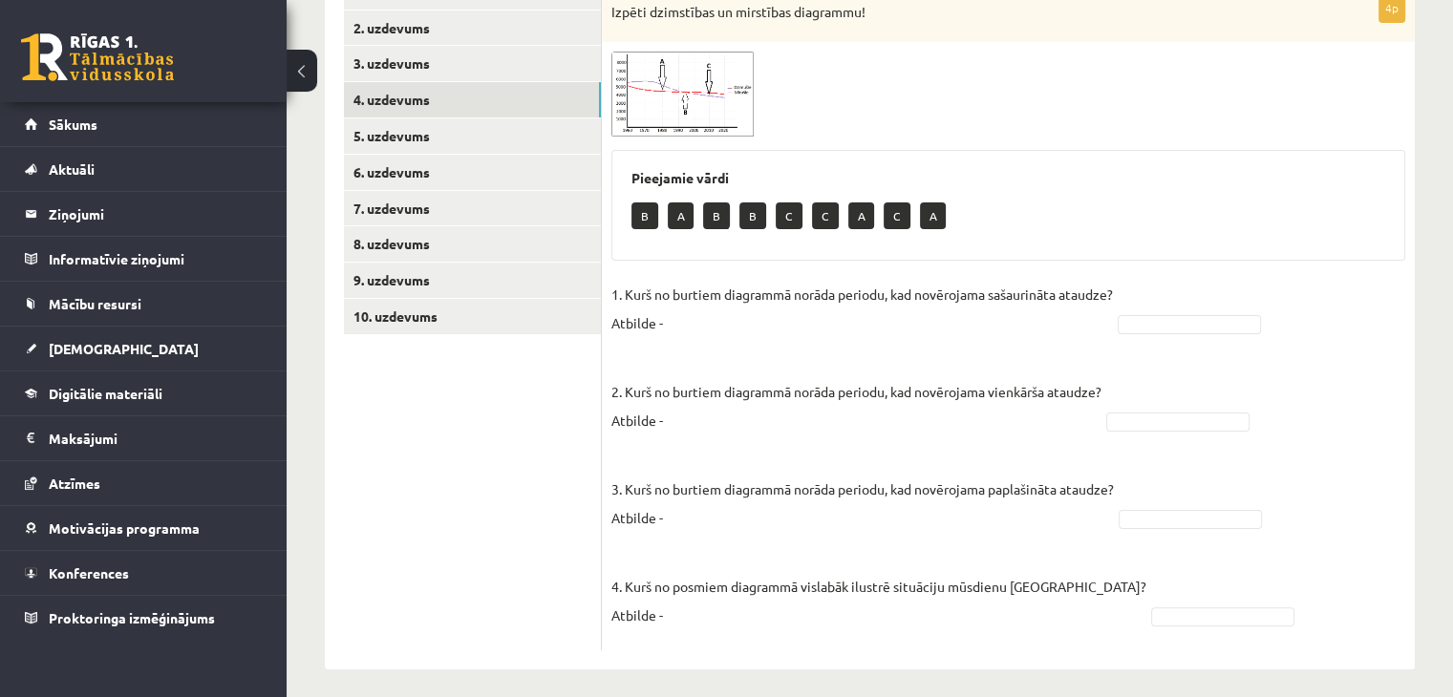
scroll to position [379, 0]
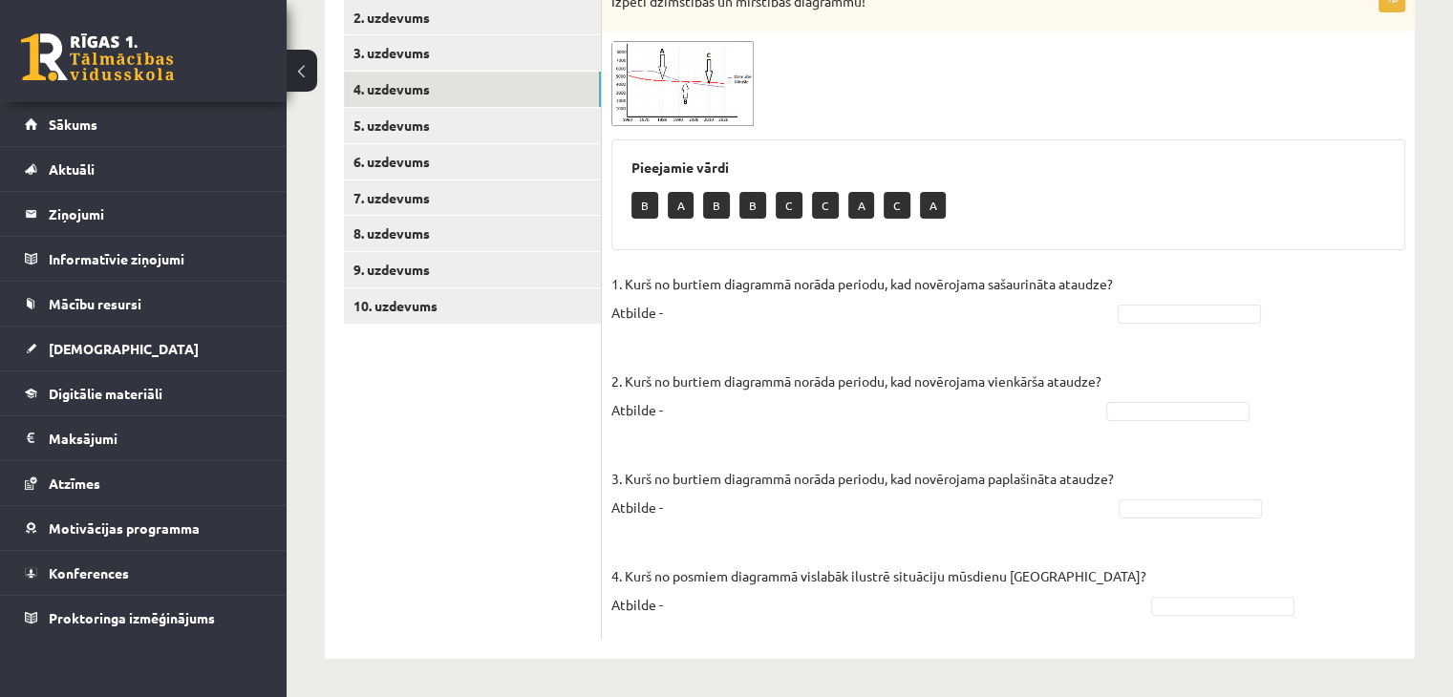
click at [711, 99] on img at bounding box center [682, 83] width 143 height 85
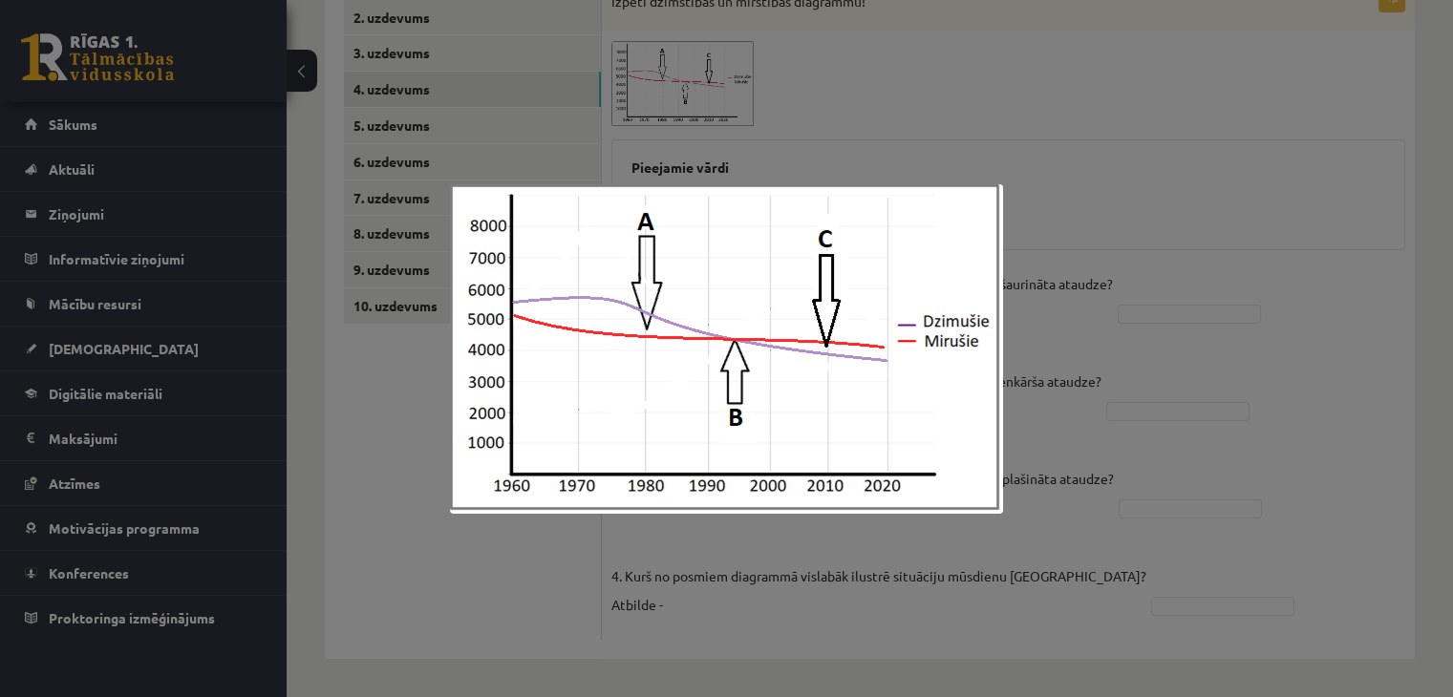
click at [1039, 135] on div at bounding box center [726, 348] width 1453 height 697
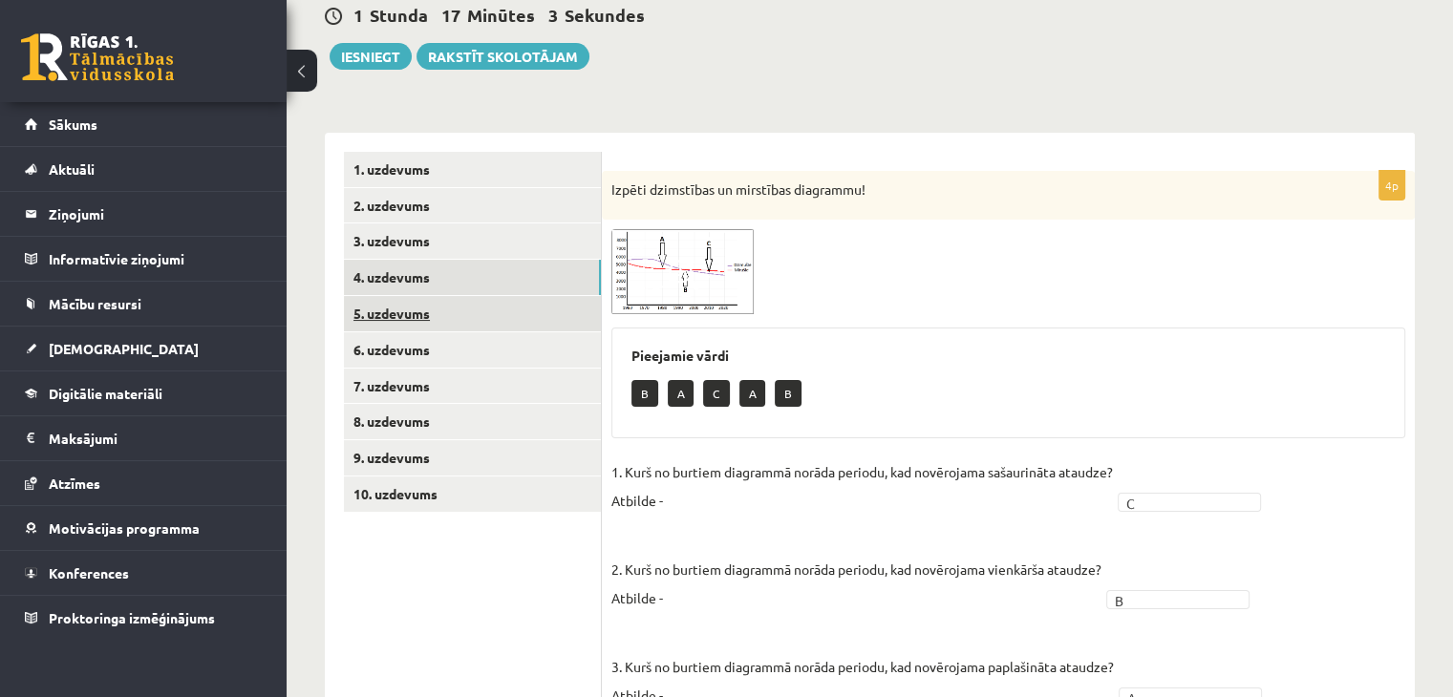
scroll to position [188, 0]
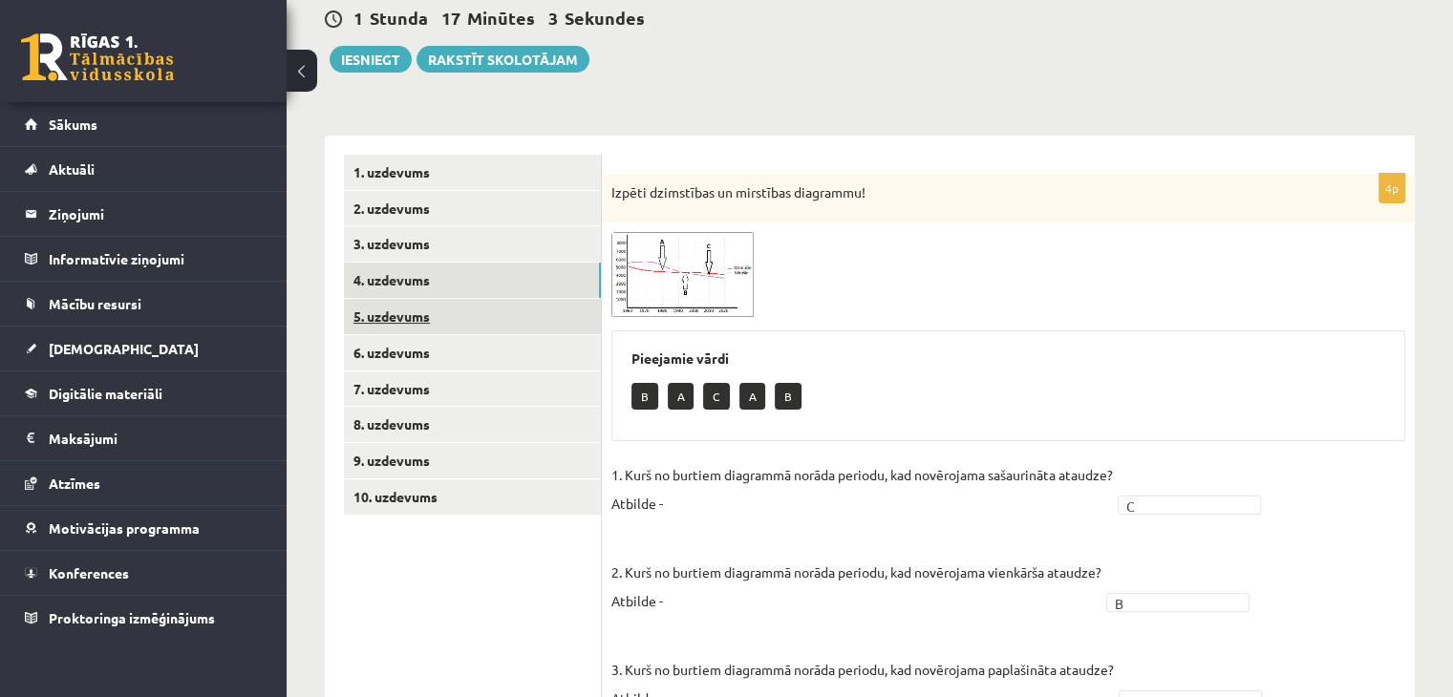
click at [466, 321] on link "5. uzdevums" at bounding box center [472, 316] width 257 height 35
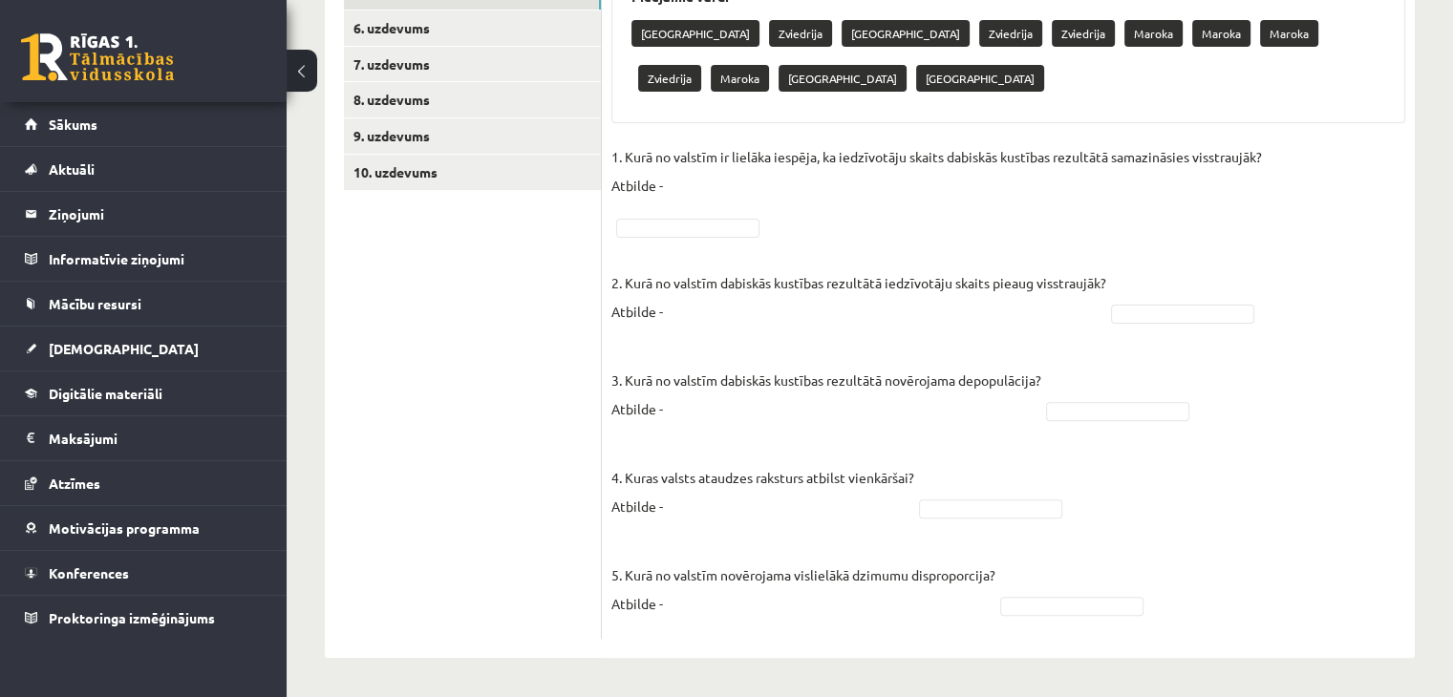
scroll to position [226, 0]
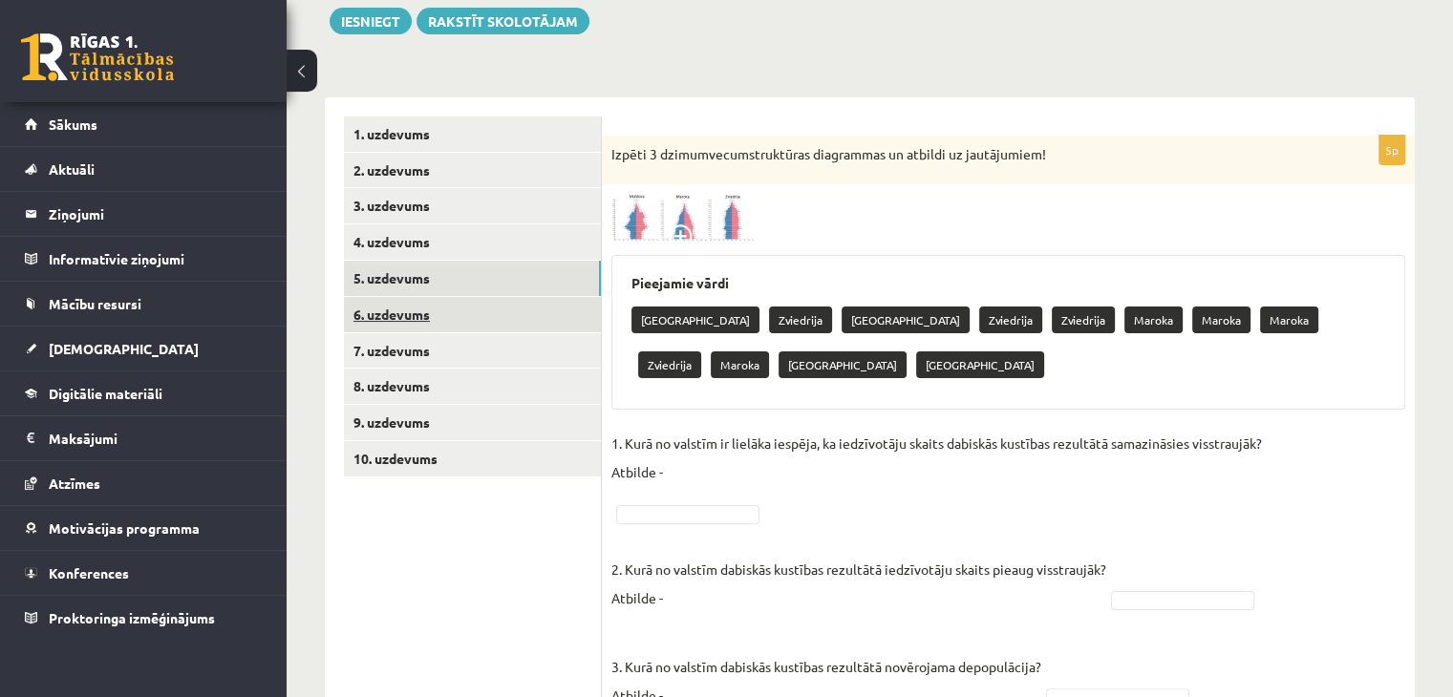
click at [529, 304] on link "6. uzdevums" at bounding box center [472, 314] width 257 height 35
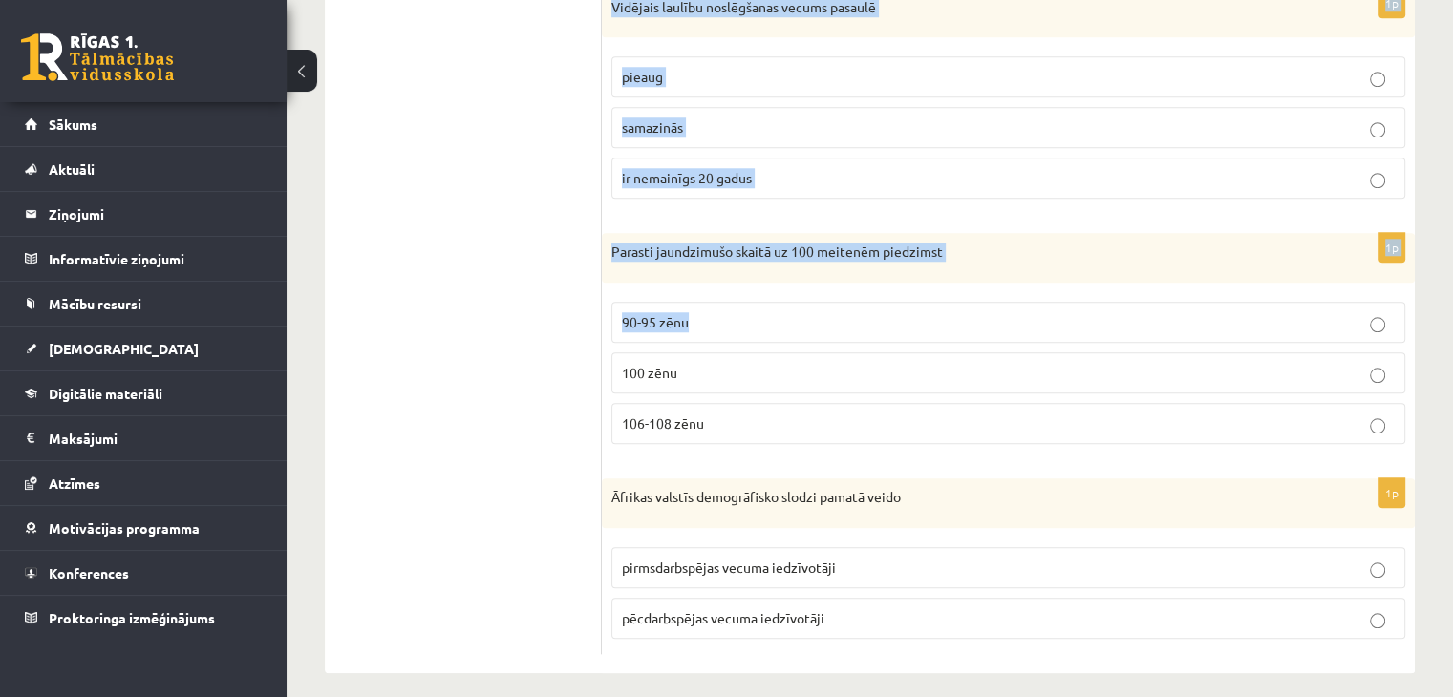
scroll to position [1757, 0]
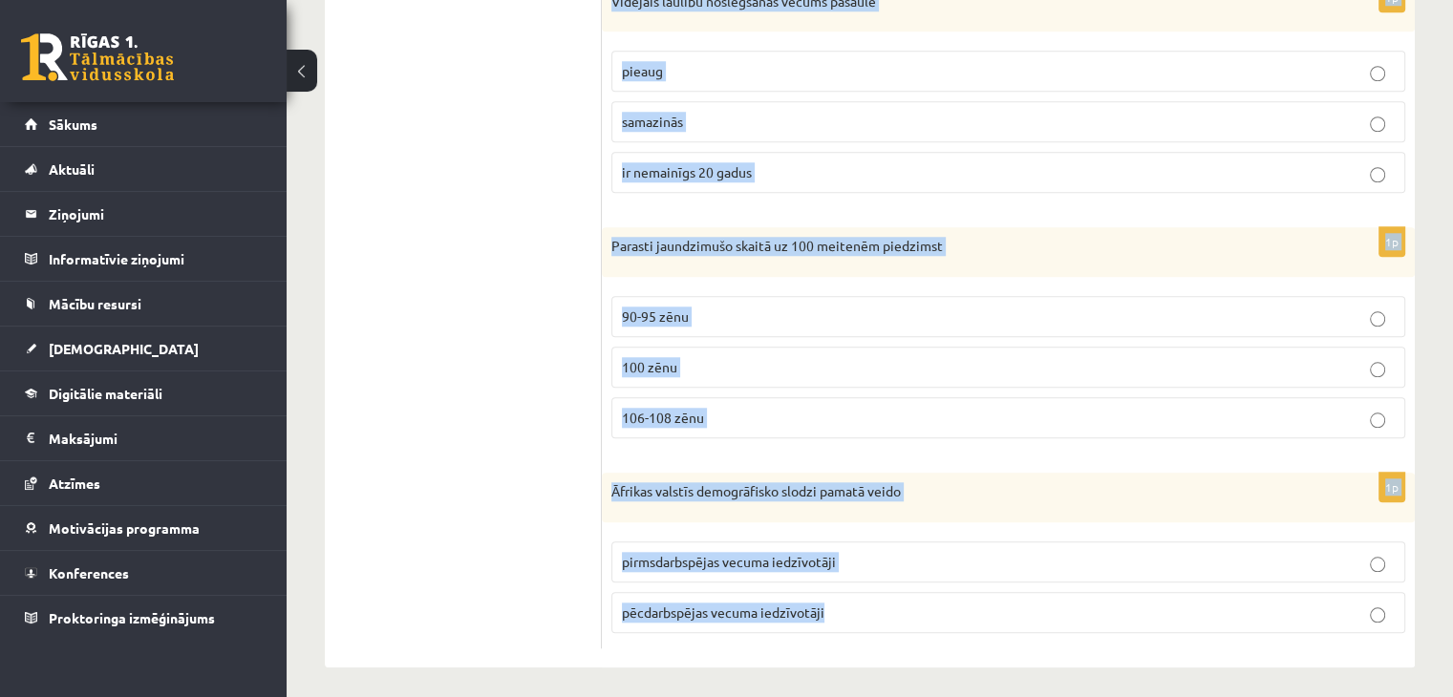
drag, startPoint x: 611, startPoint y: 145, endPoint x: 871, endPoint y: 476, distance: 420.4
copy form "Loremipsum dolors (ame consecteturad elitseddoe) te 27 – 50 inci 09 – 51 utla 3…"
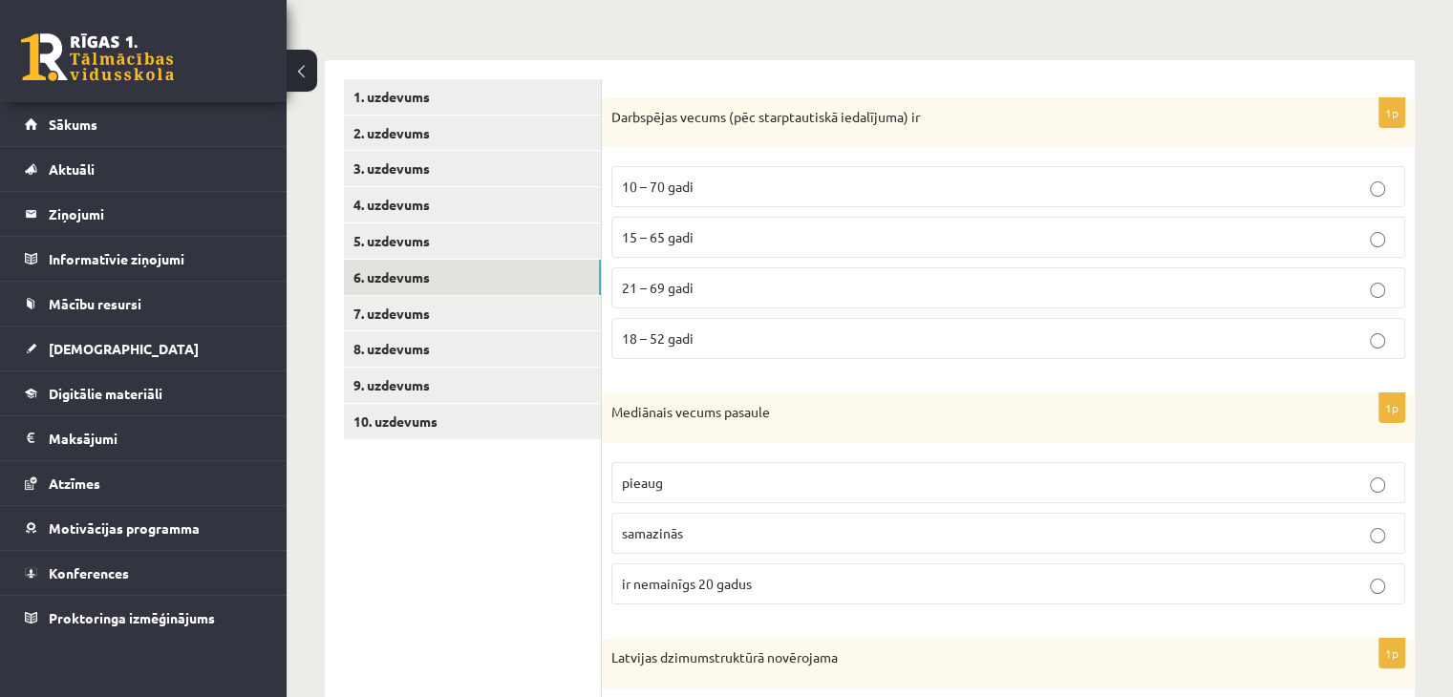
scroll to position [287, 0]
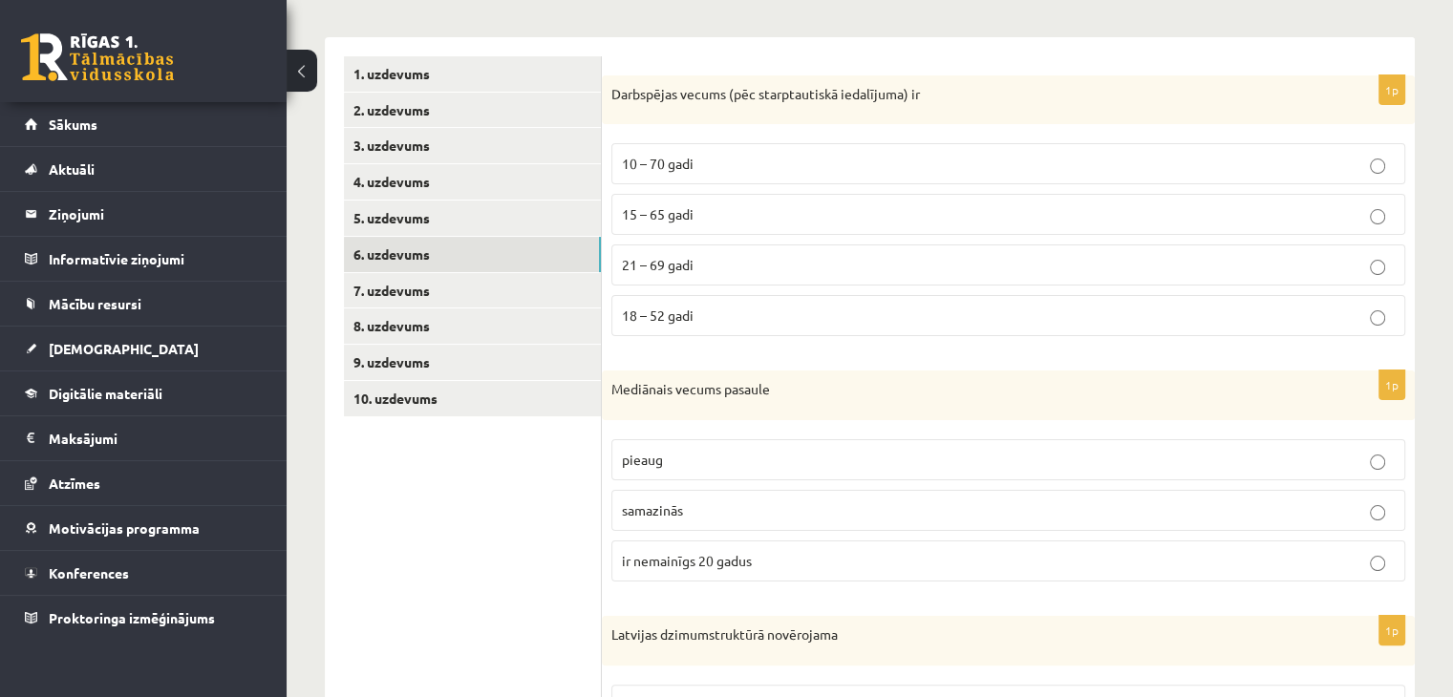
click at [702, 222] on p "15 – 65 gadi" at bounding box center [1008, 214] width 773 height 20
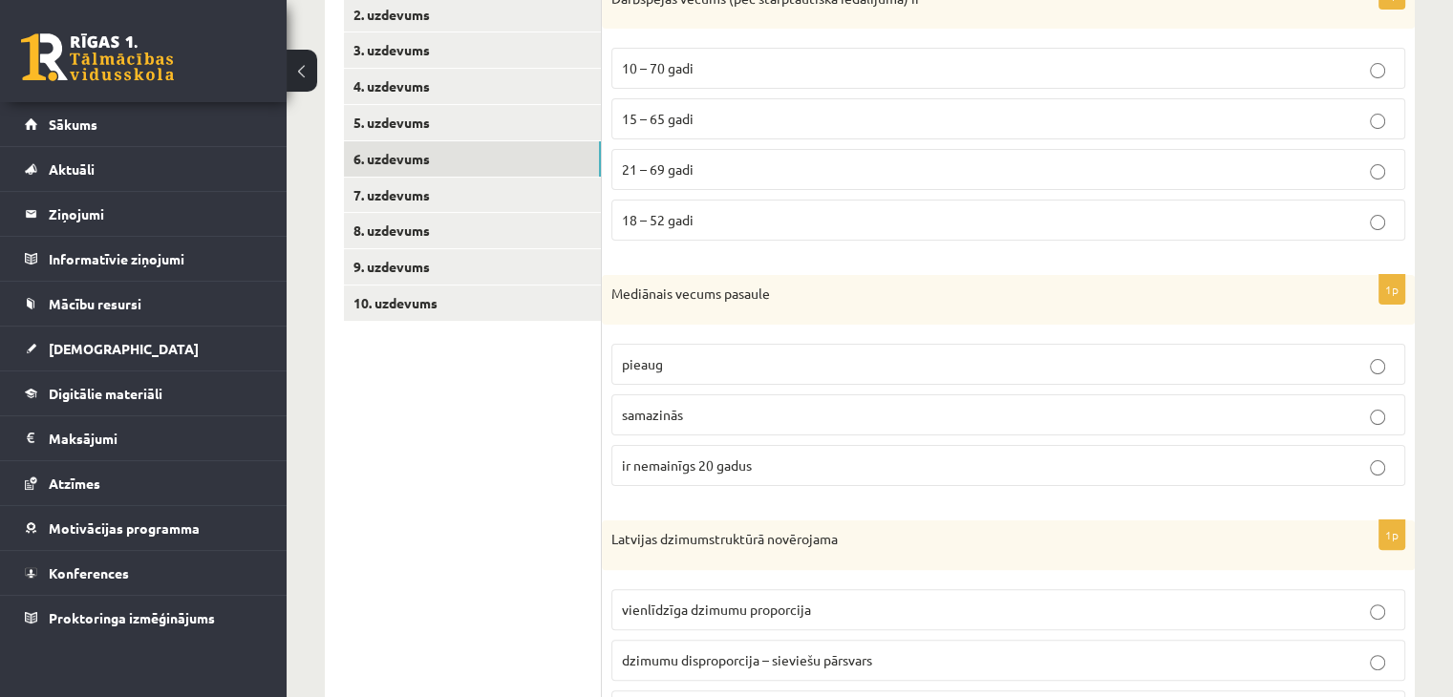
scroll to position [478, 0]
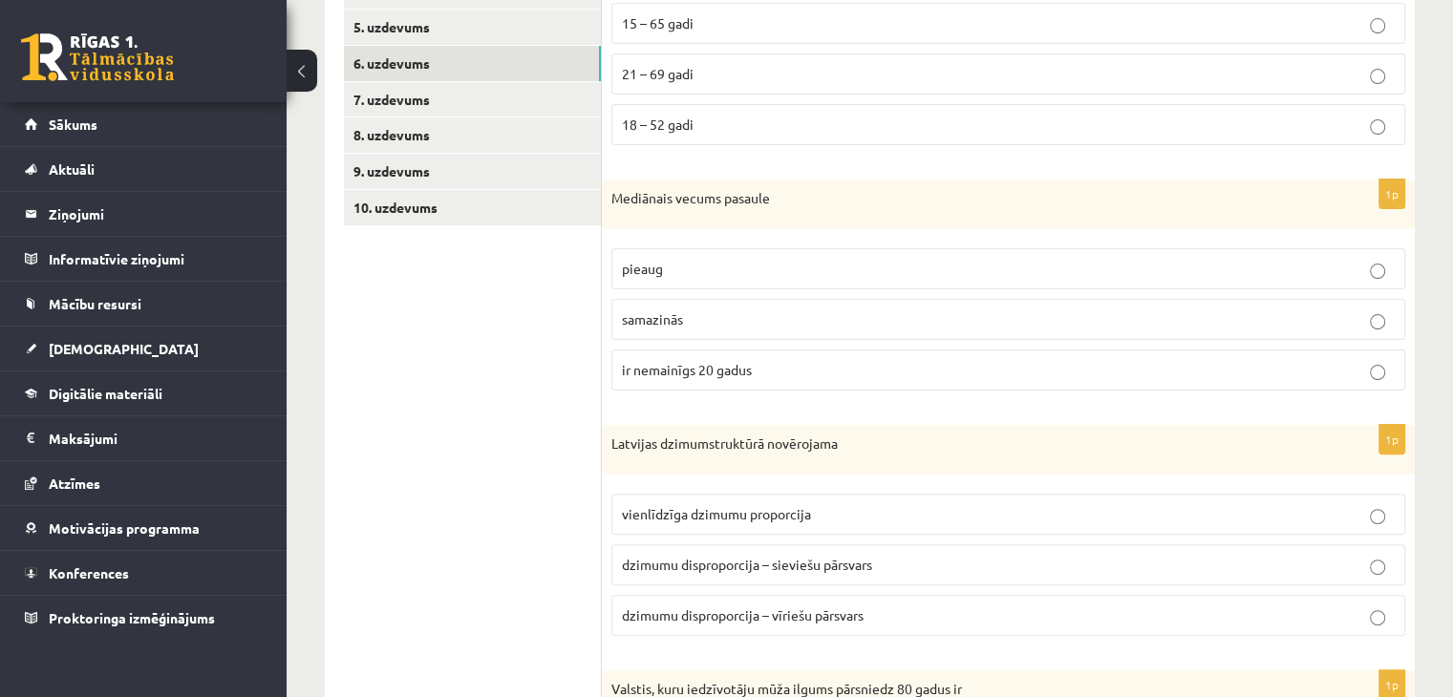
click at [661, 260] on span "pieaug" at bounding box center [642, 268] width 41 height 17
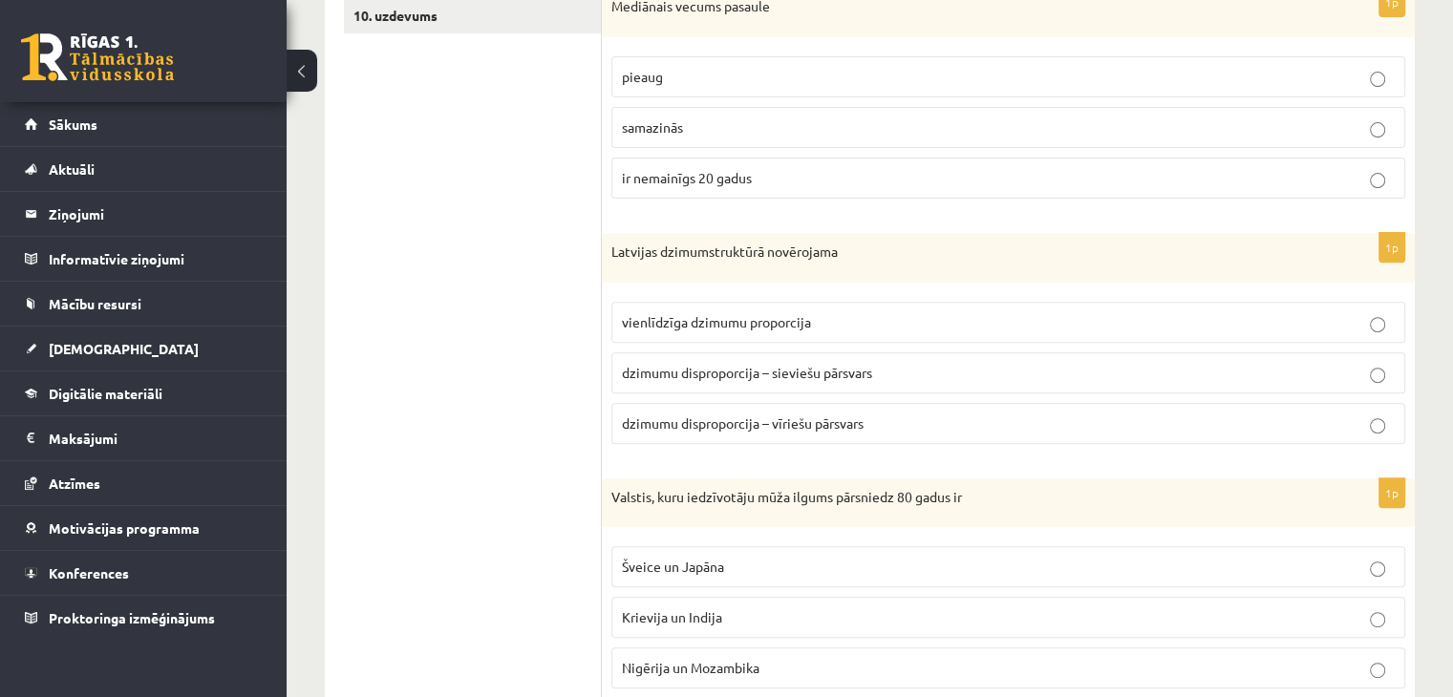
scroll to position [764, 0]
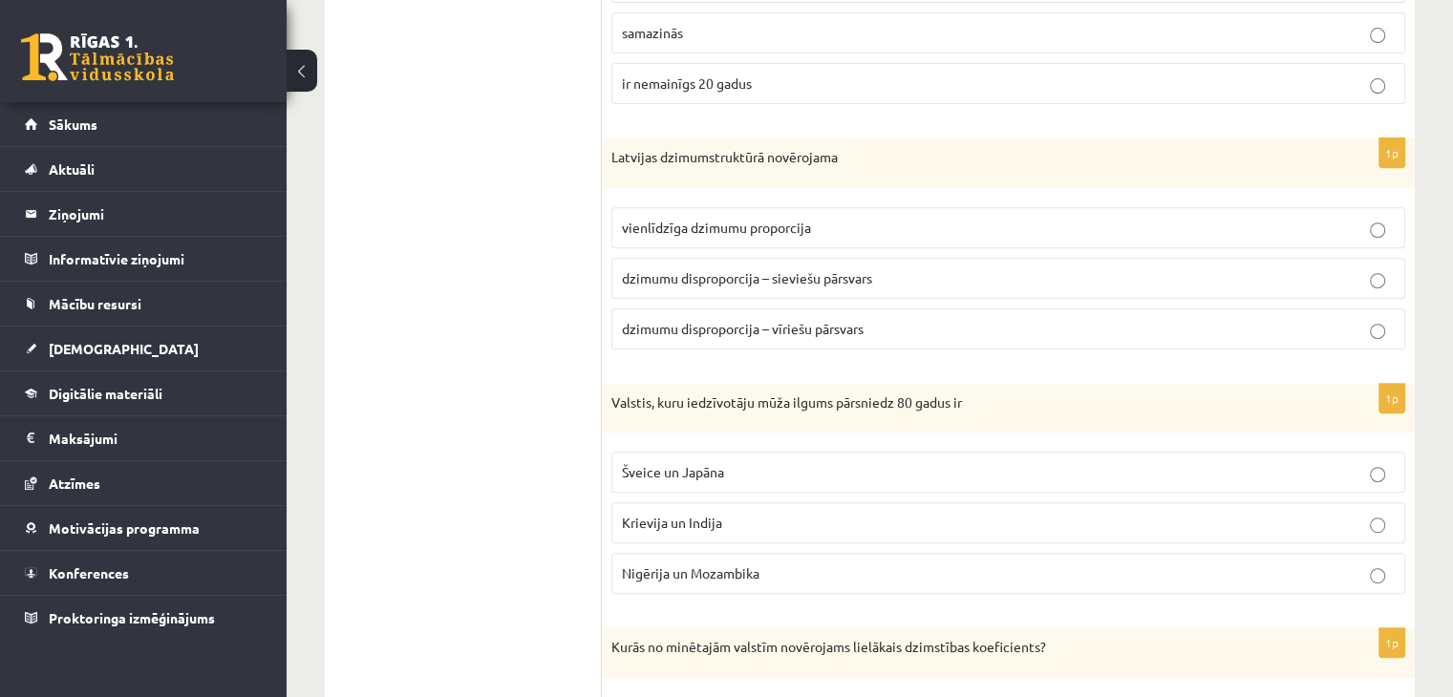
click at [641, 264] on label "dzimumu disproporcija – sieviešu pārsvars" at bounding box center [1008, 278] width 794 height 41
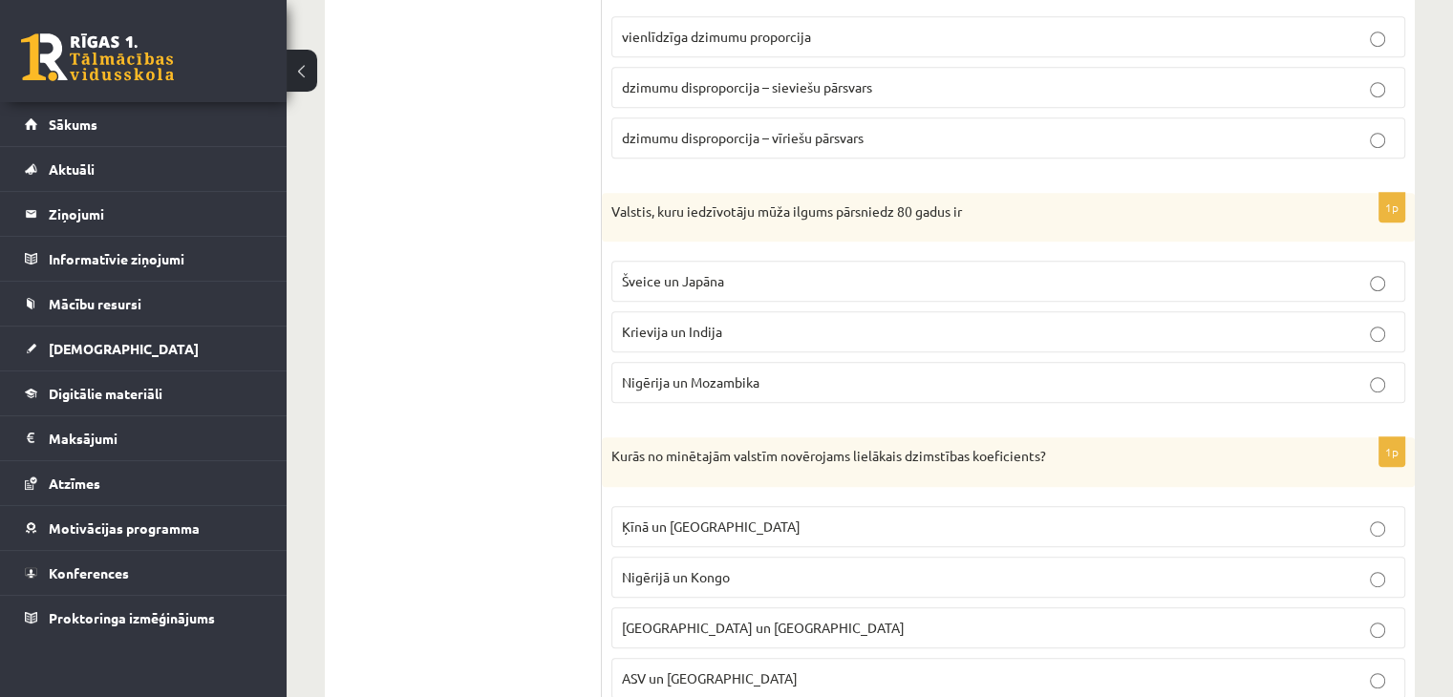
scroll to position [1051, 0]
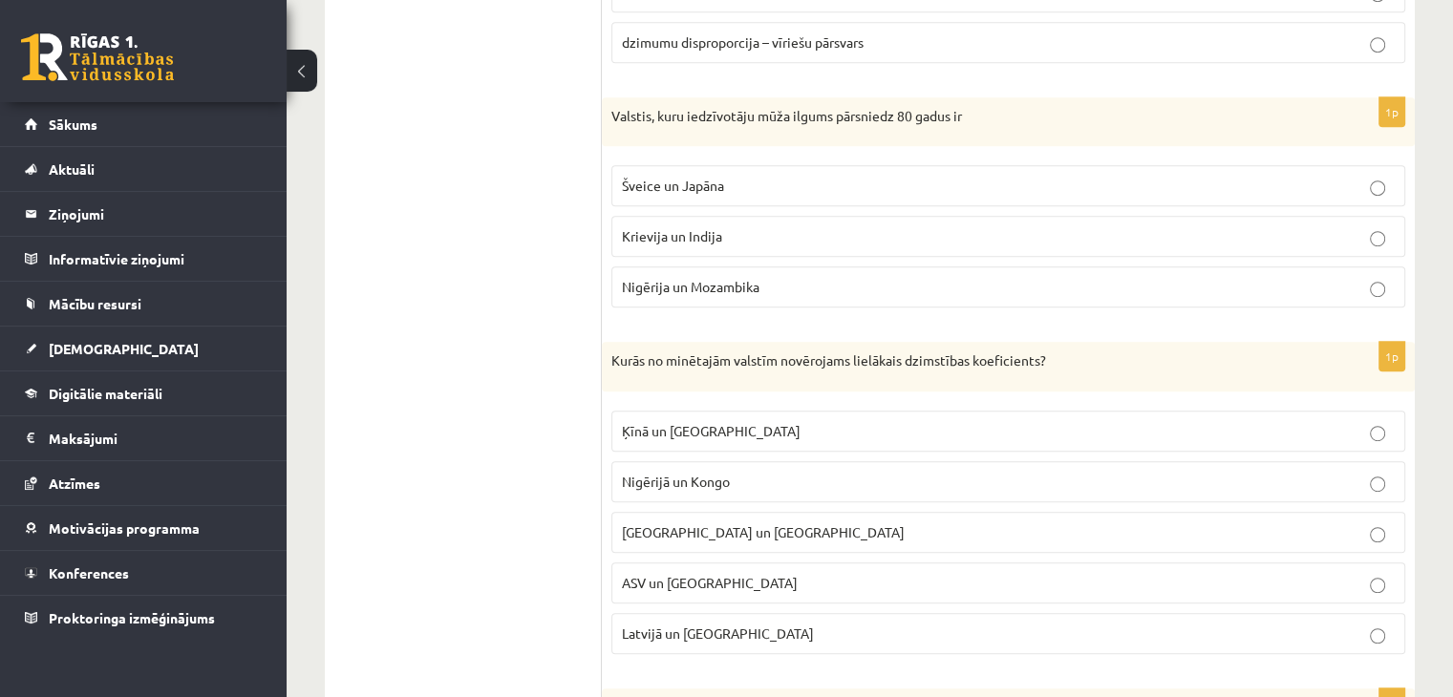
click at [664, 183] on span "Šveice un Japāna" at bounding box center [673, 185] width 102 height 17
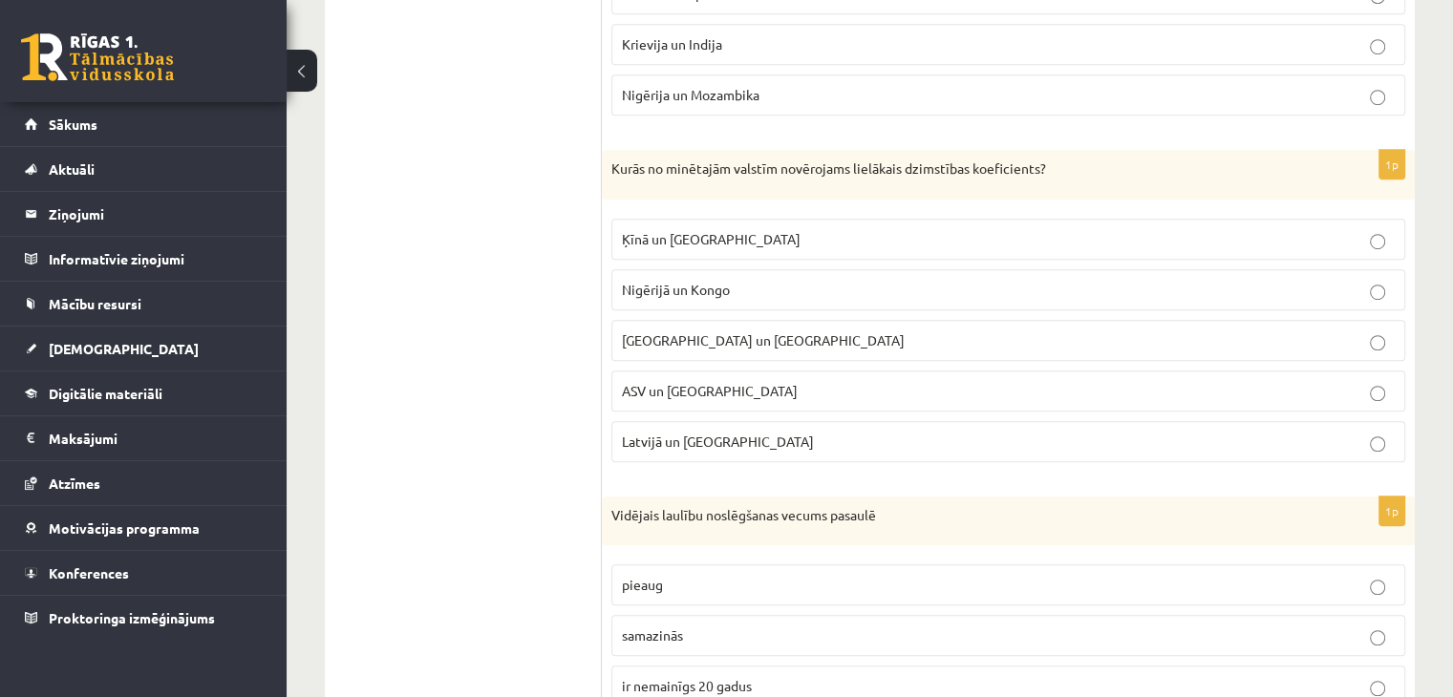
scroll to position [1337, 0]
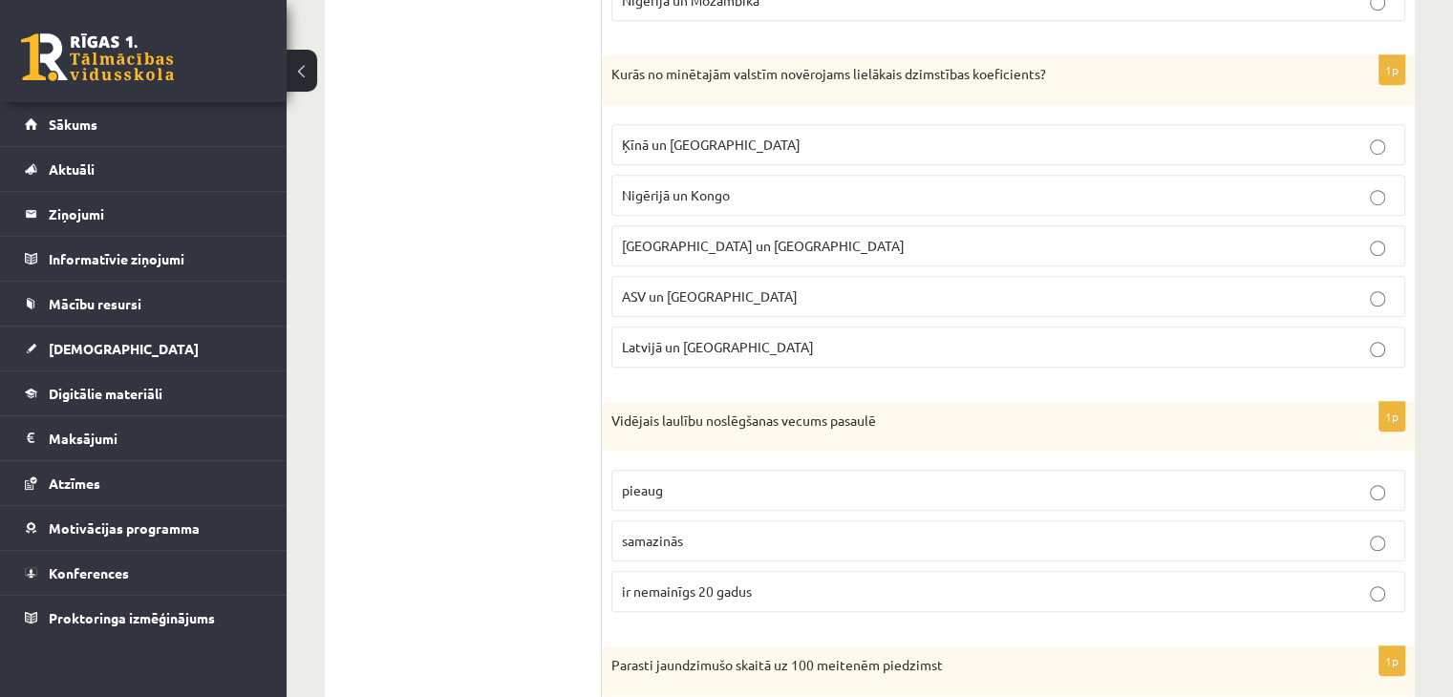
click at [631, 186] on span "Nigērijā un Kongo" at bounding box center [676, 194] width 108 height 17
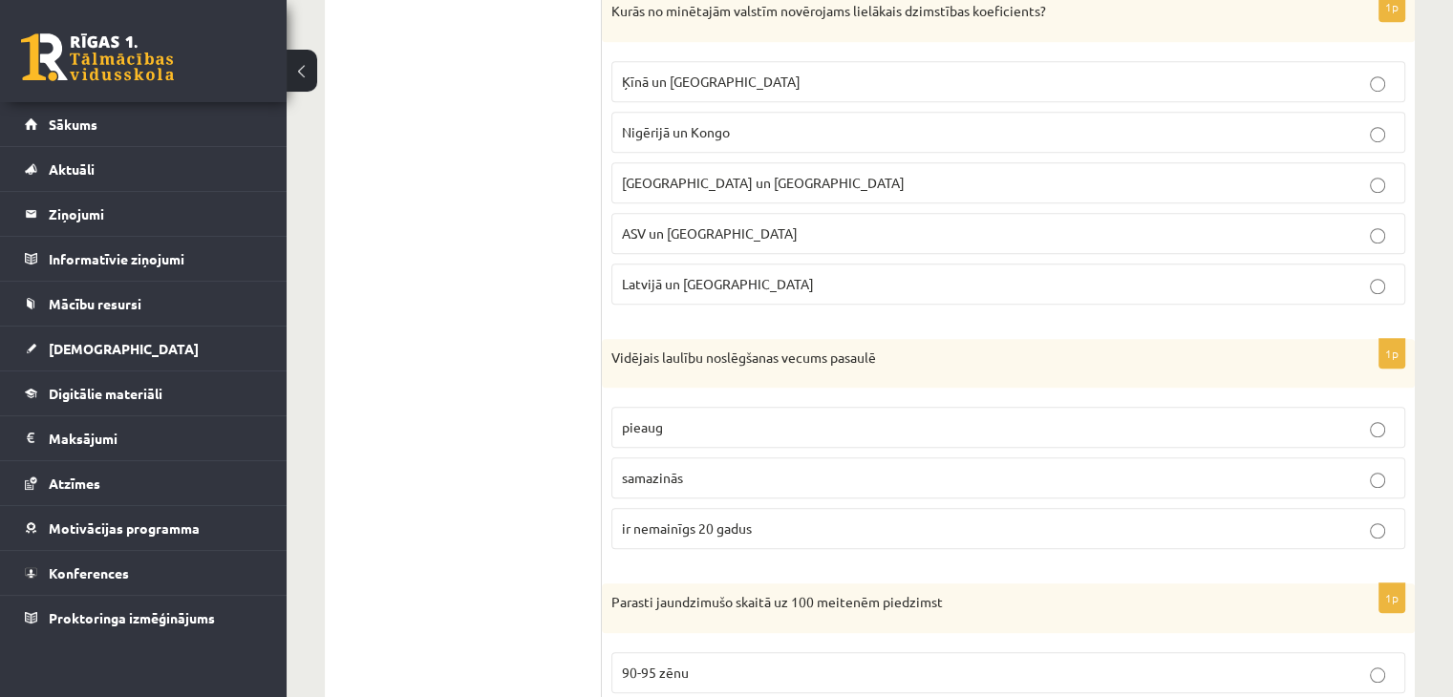
scroll to position [1529, 0]
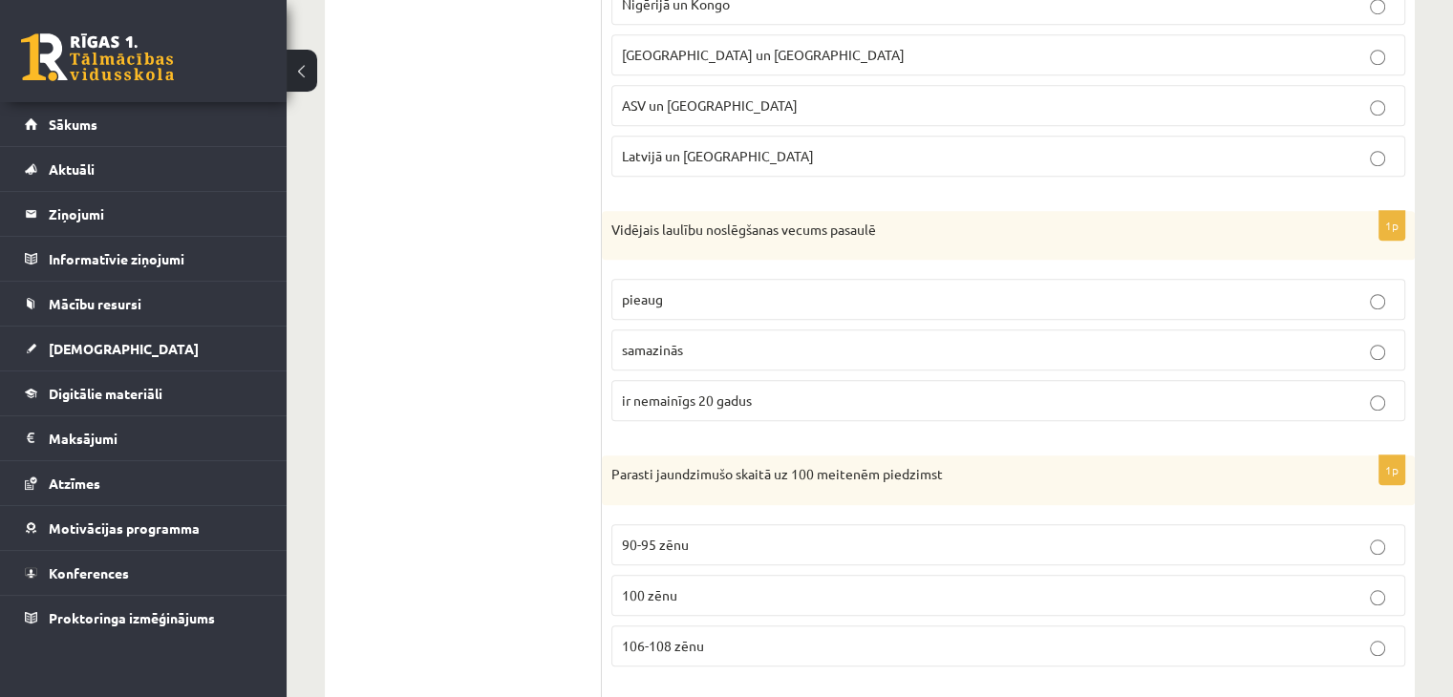
click at [653, 290] on span "pieaug" at bounding box center [642, 298] width 41 height 17
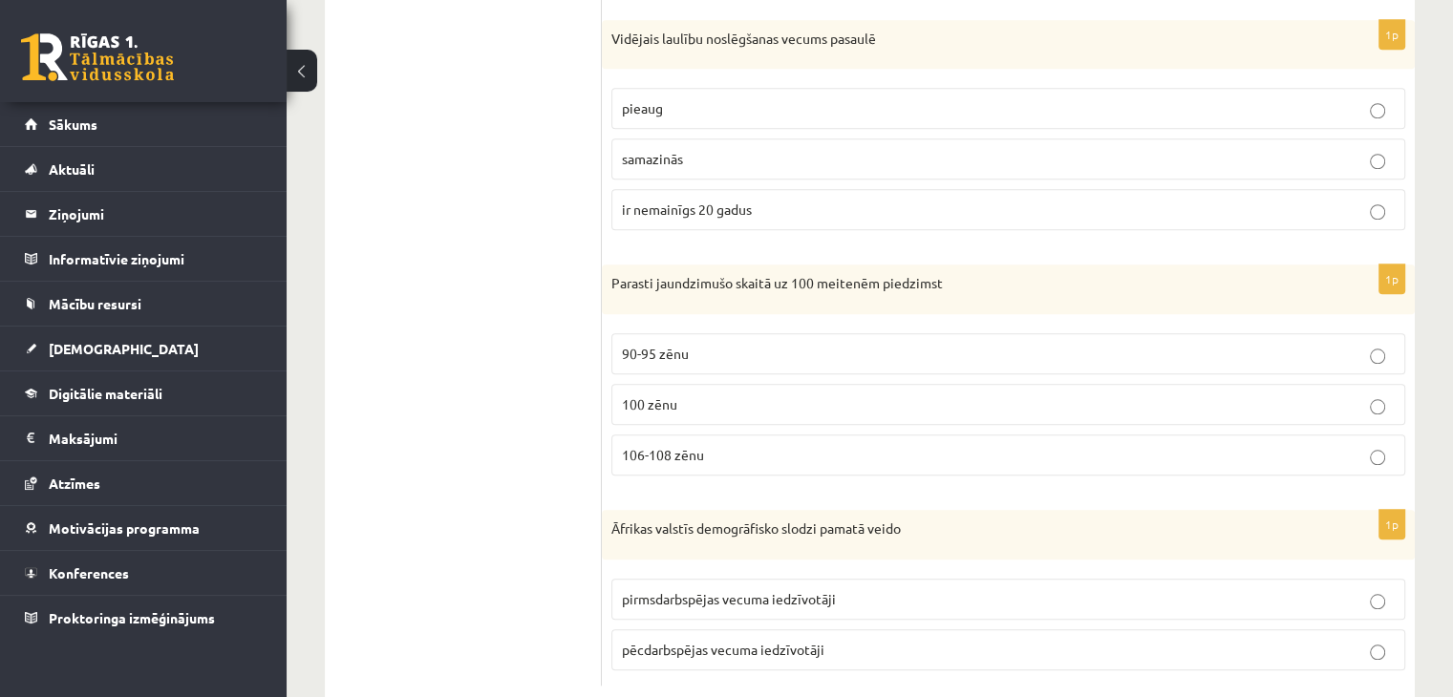
click at [695, 446] on span "106-108 zēnu" at bounding box center [663, 454] width 82 height 17
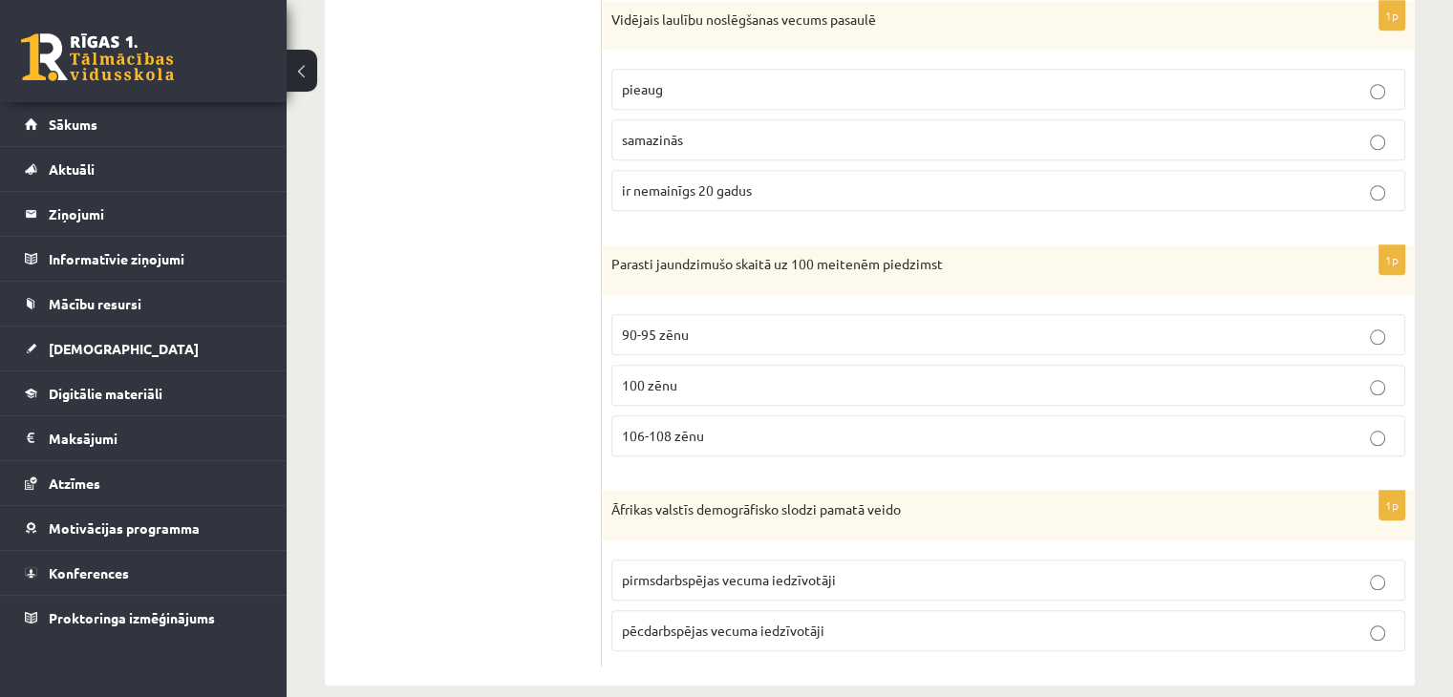
scroll to position [1757, 0]
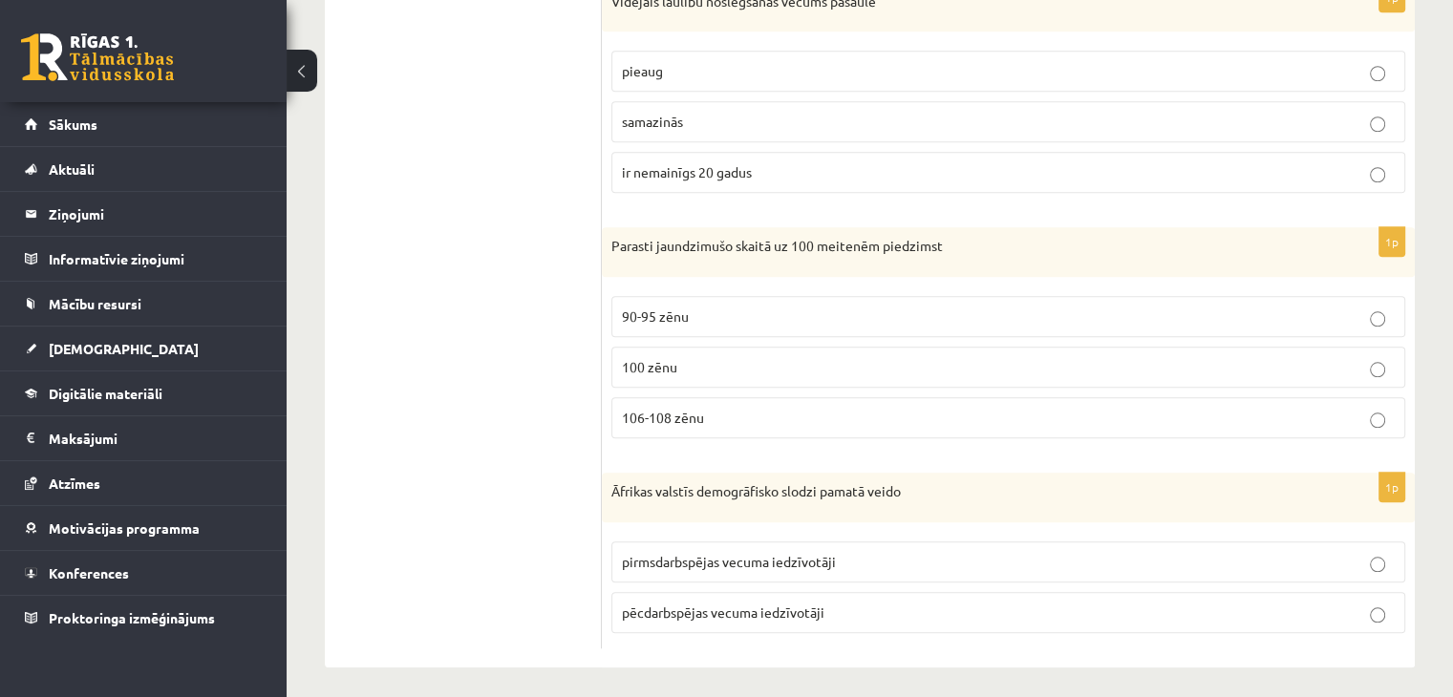
click at [684, 552] on p "pirmsdarbspējas vecuma iedzīvotāji" at bounding box center [1008, 562] width 773 height 20
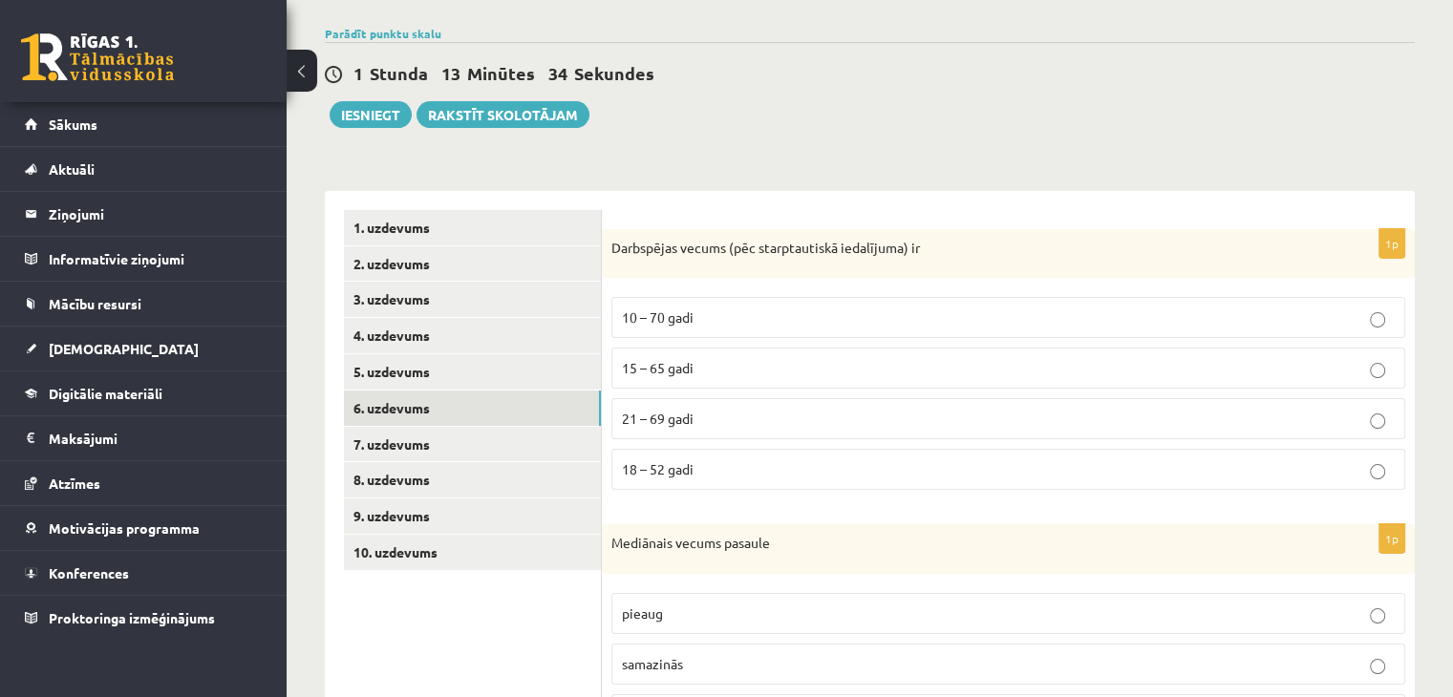
scroll to position [37, 0]
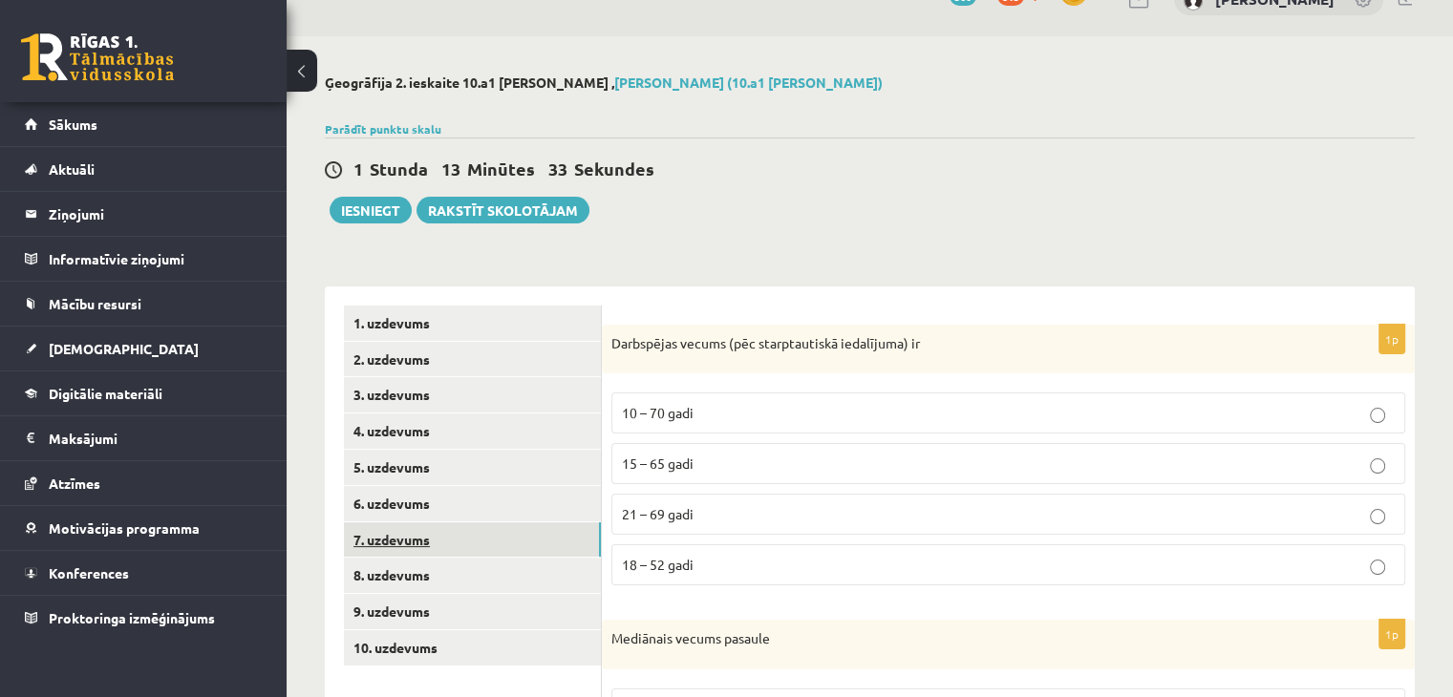
click at [493, 530] on link "7. uzdevums" at bounding box center [472, 540] width 257 height 35
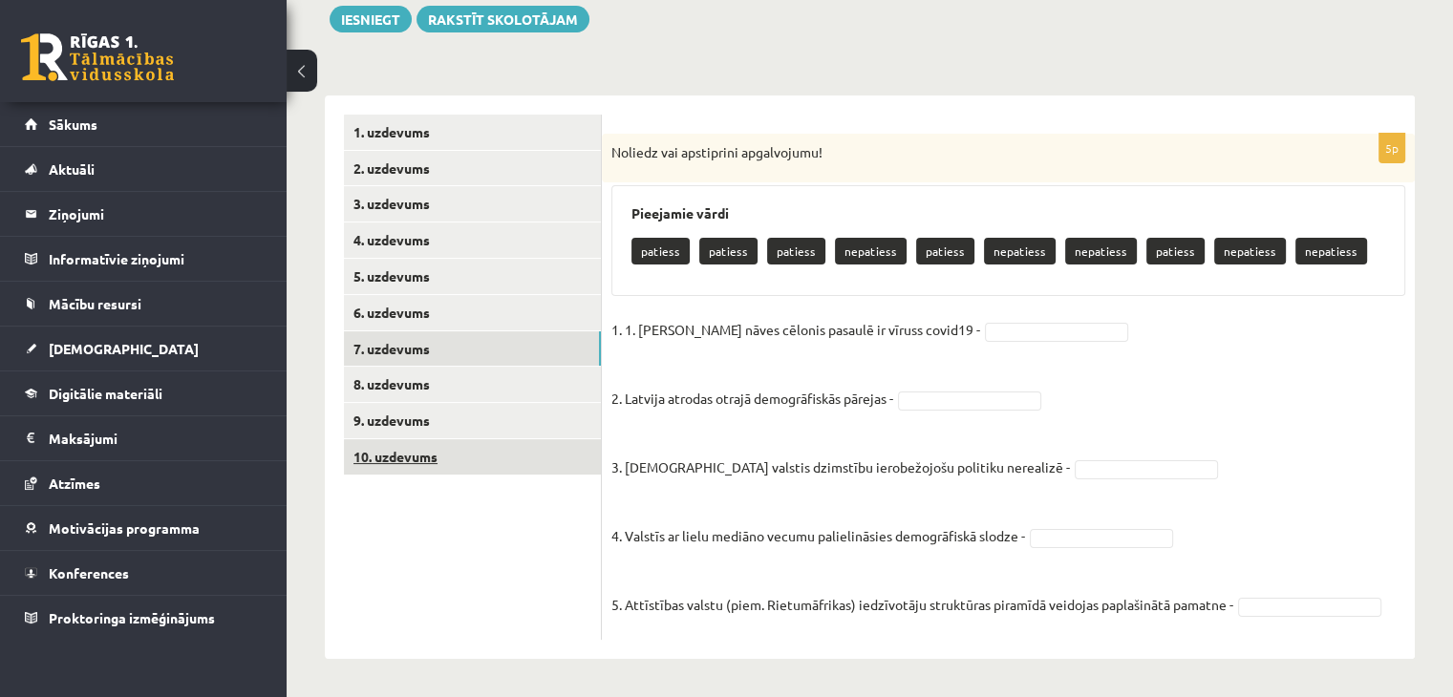
scroll to position [229, 0]
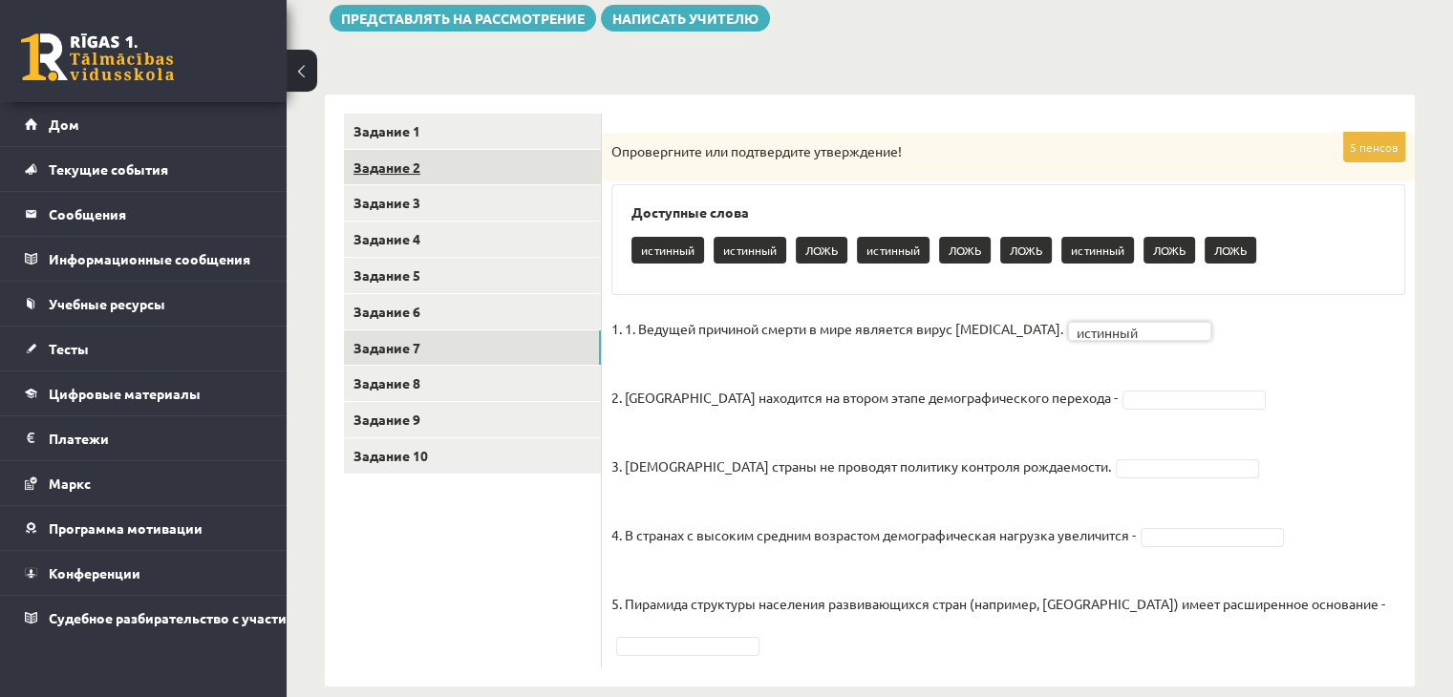
click at [476, 163] on link "Задание 2" at bounding box center [472, 167] width 257 height 35
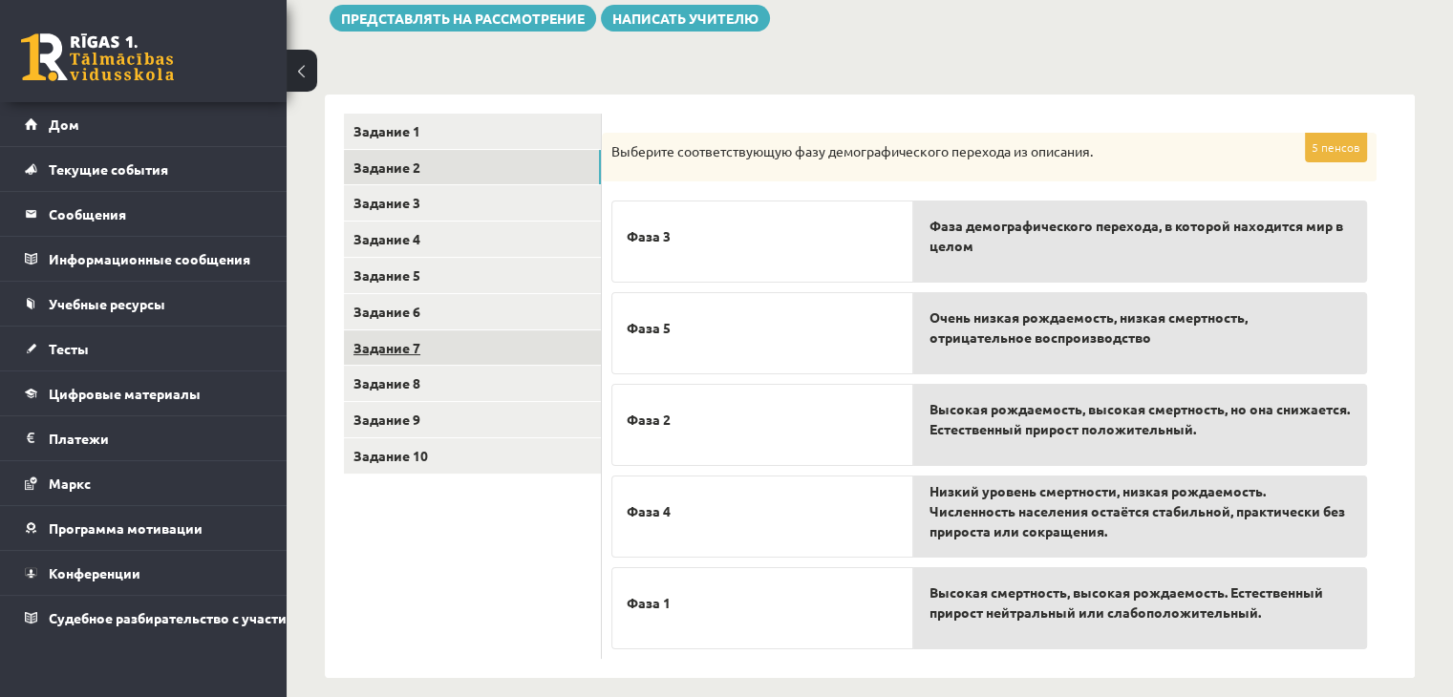
click at [424, 338] on link "Задание 7" at bounding box center [472, 348] width 257 height 35
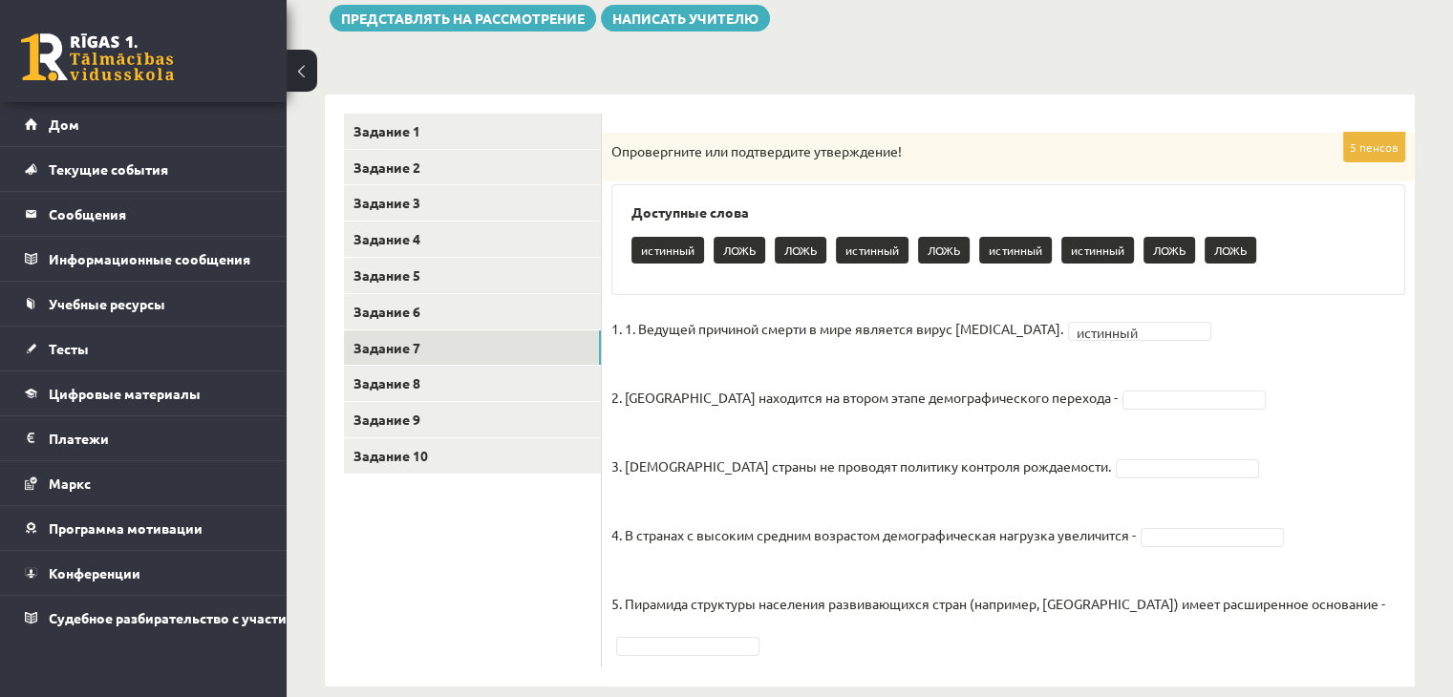
click at [1067, 410] on fieldset "1. 1. Ведущей причиной смерти в мире является вирус [MEDICAL_DATA]. истинный **…" at bounding box center [1008, 486] width 794 height 344
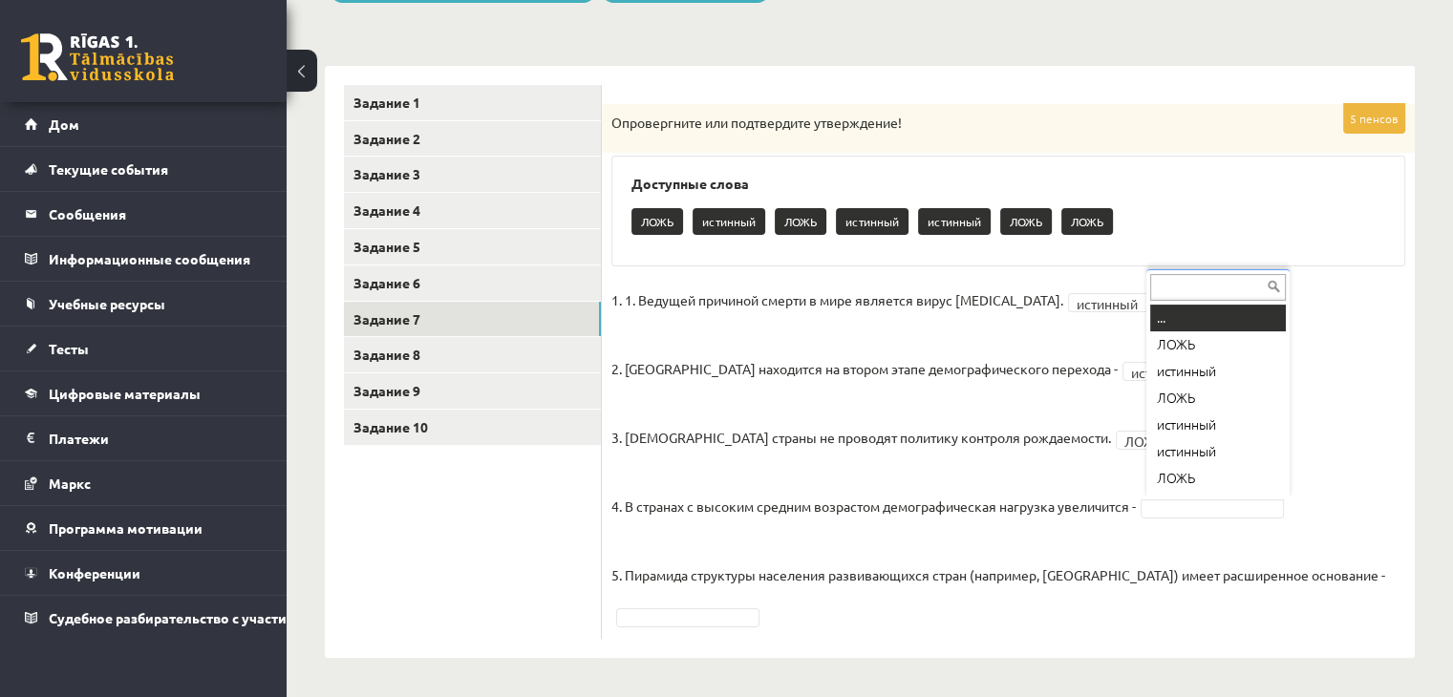
scroll to position [23, 0]
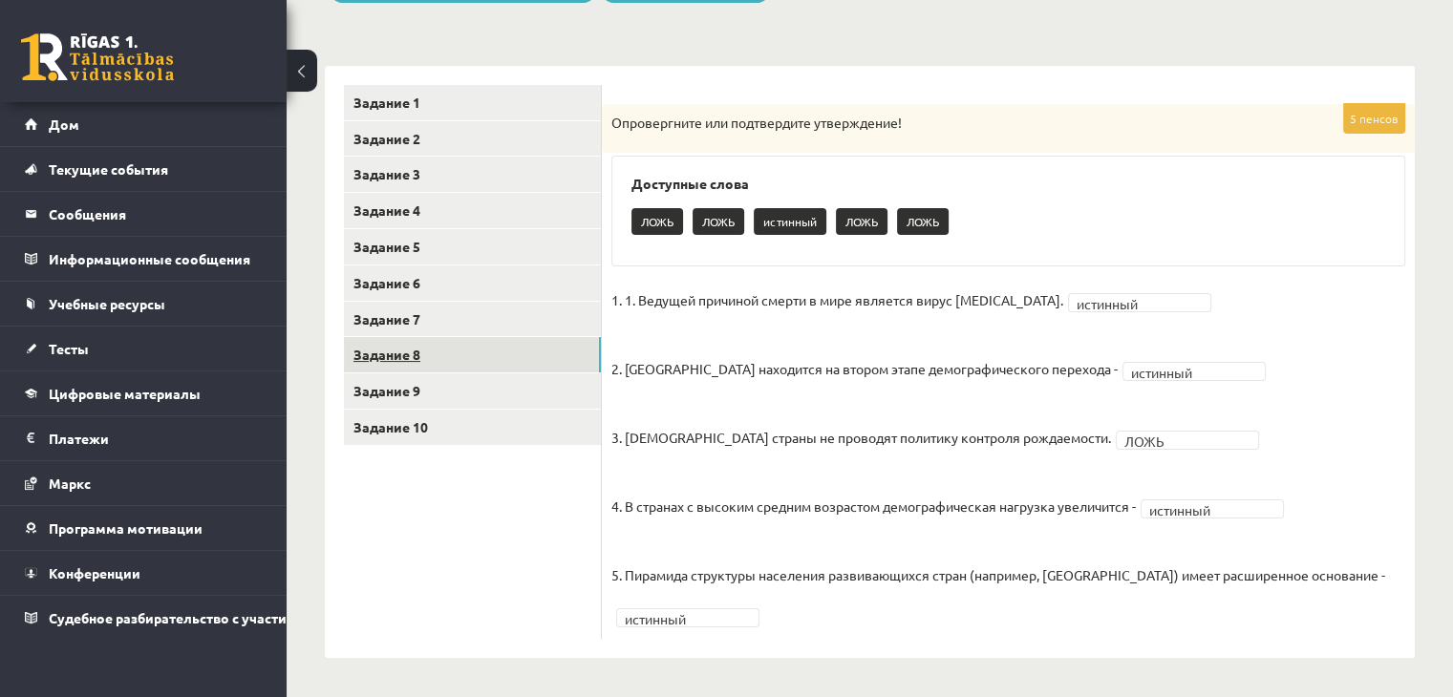
click at [554, 353] on link "Задание 8" at bounding box center [472, 354] width 257 height 35
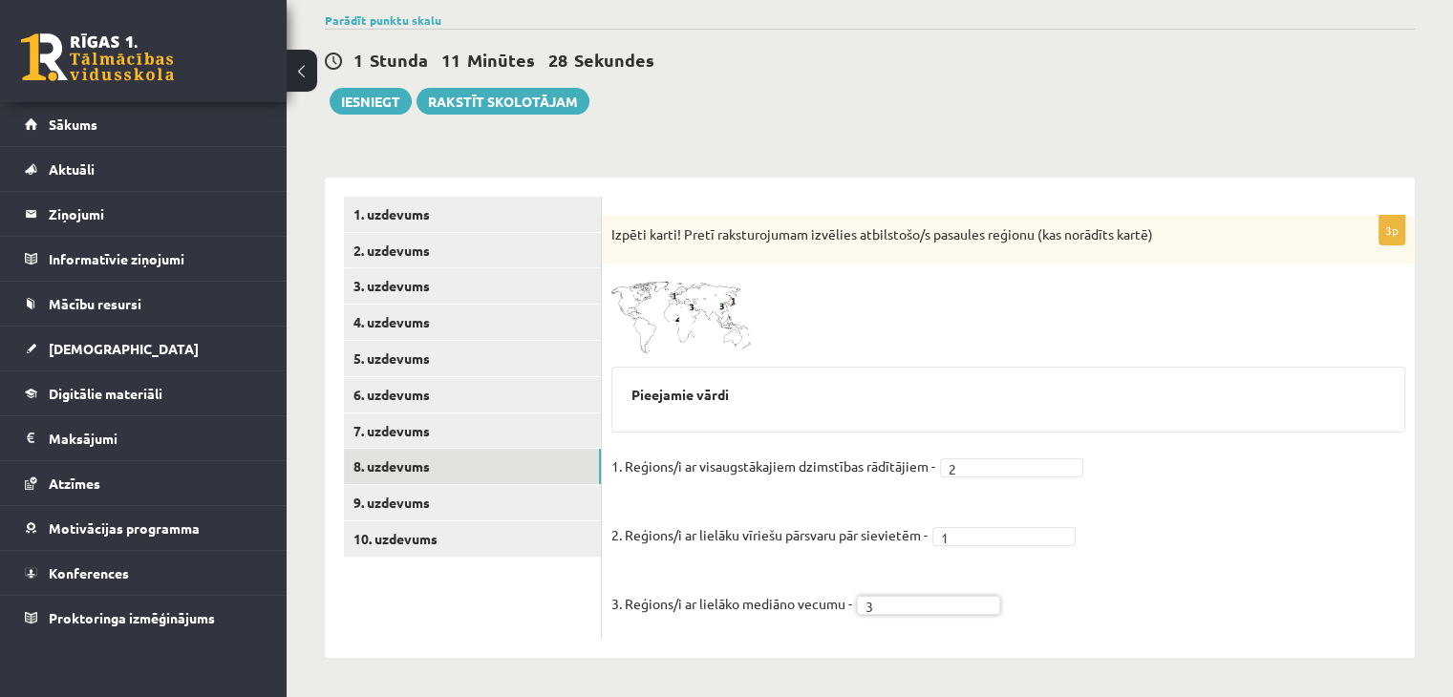
scroll to position [145, 0]
click at [497, 498] on link "9. uzdevums" at bounding box center [472, 503] width 257 height 35
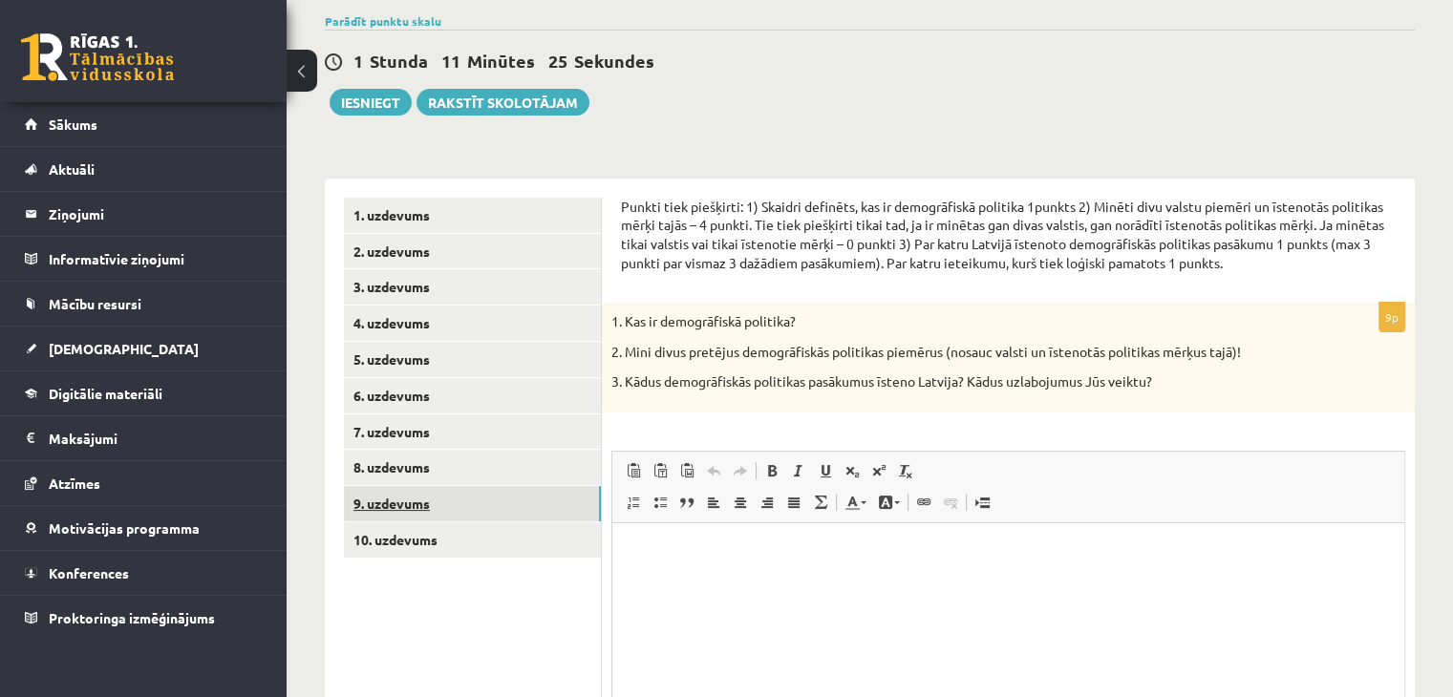
scroll to position [0, 0]
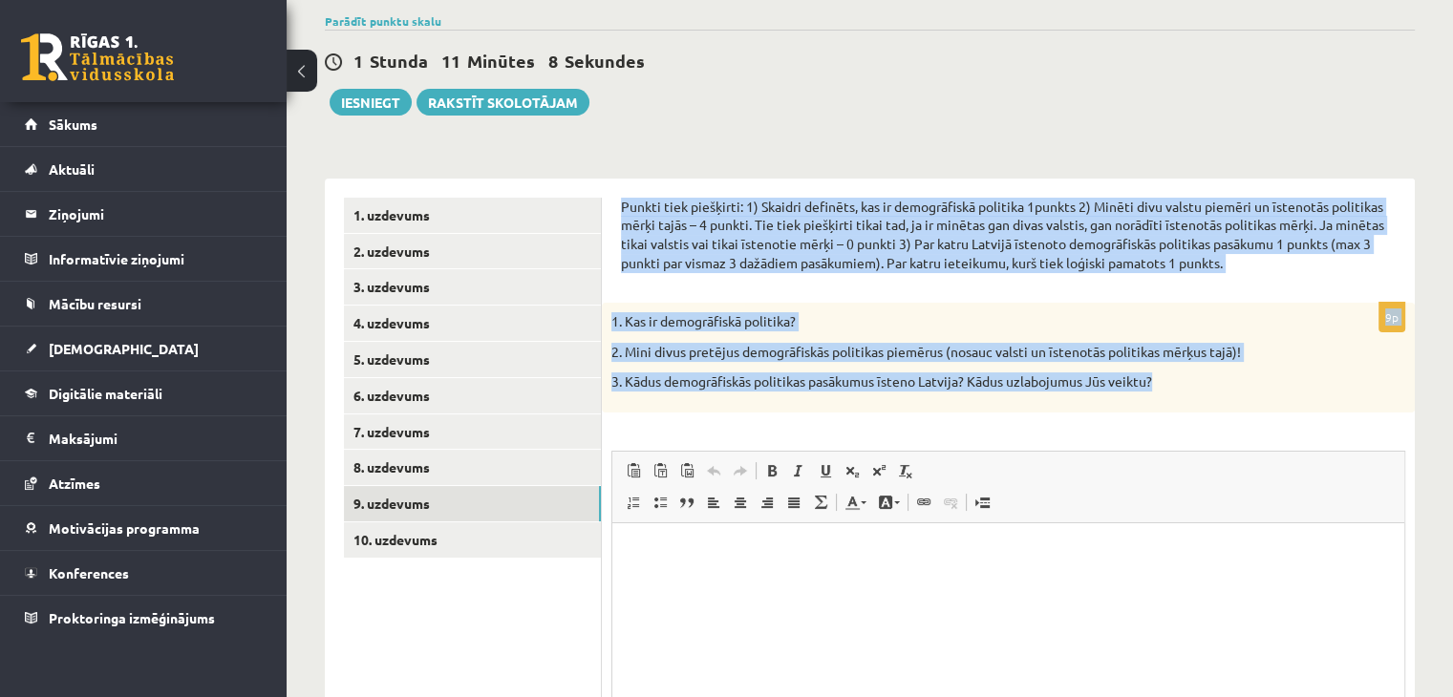
drag, startPoint x: 619, startPoint y: 206, endPoint x: 1244, endPoint y: 375, distance: 647.3
click at [1244, 375] on div "Punkti tiek piešķirti: 1) Skaidri definēts, kas ir demogrāfiskā politika 1punkt…" at bounding box center [1008, 523] width 813 height 689
copy form "Punkti tiek piešķirti: 1) Skaidri definēts, kas ir demogrāfiskā politika 1punkt…"
click at [1101, 303] on div "1. Kas ir demogrāfiskā politika? 2. Mini divus pretējus demogrāfiskās politikas…" at bounding box center [1008, 358] width 813 height 110
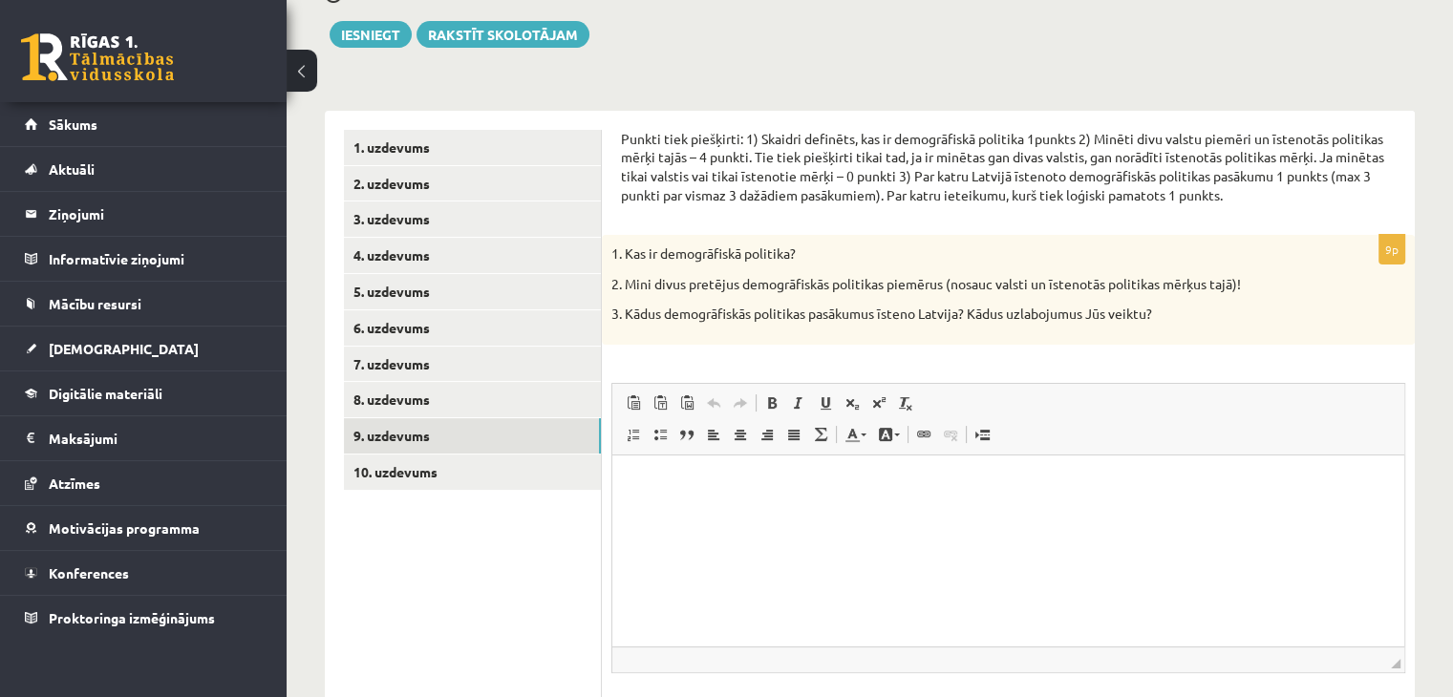
scroll to position [241, 0]
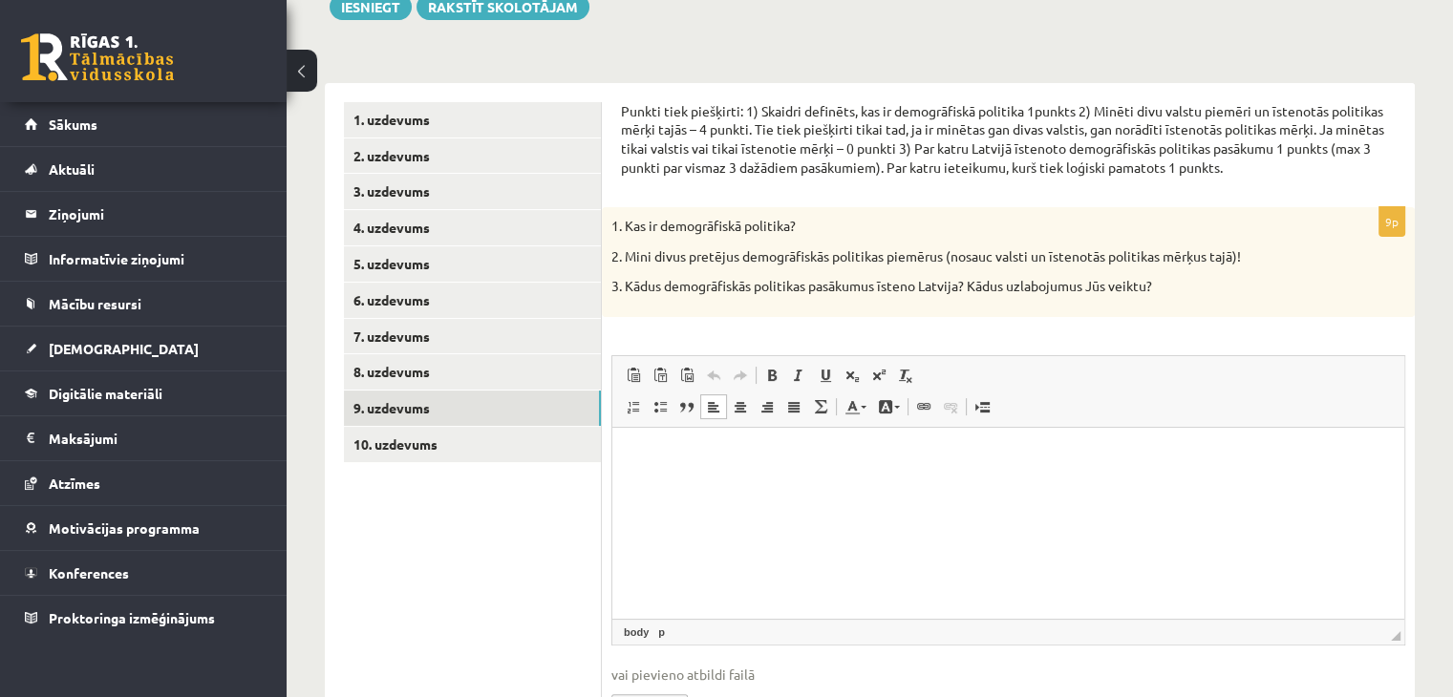
click at [815, 457] on p "Визуальный текстовый редактор, wiswyg-editor-user-answer-47433806810600" at bounding box center [1008, 457] width 754 height 20
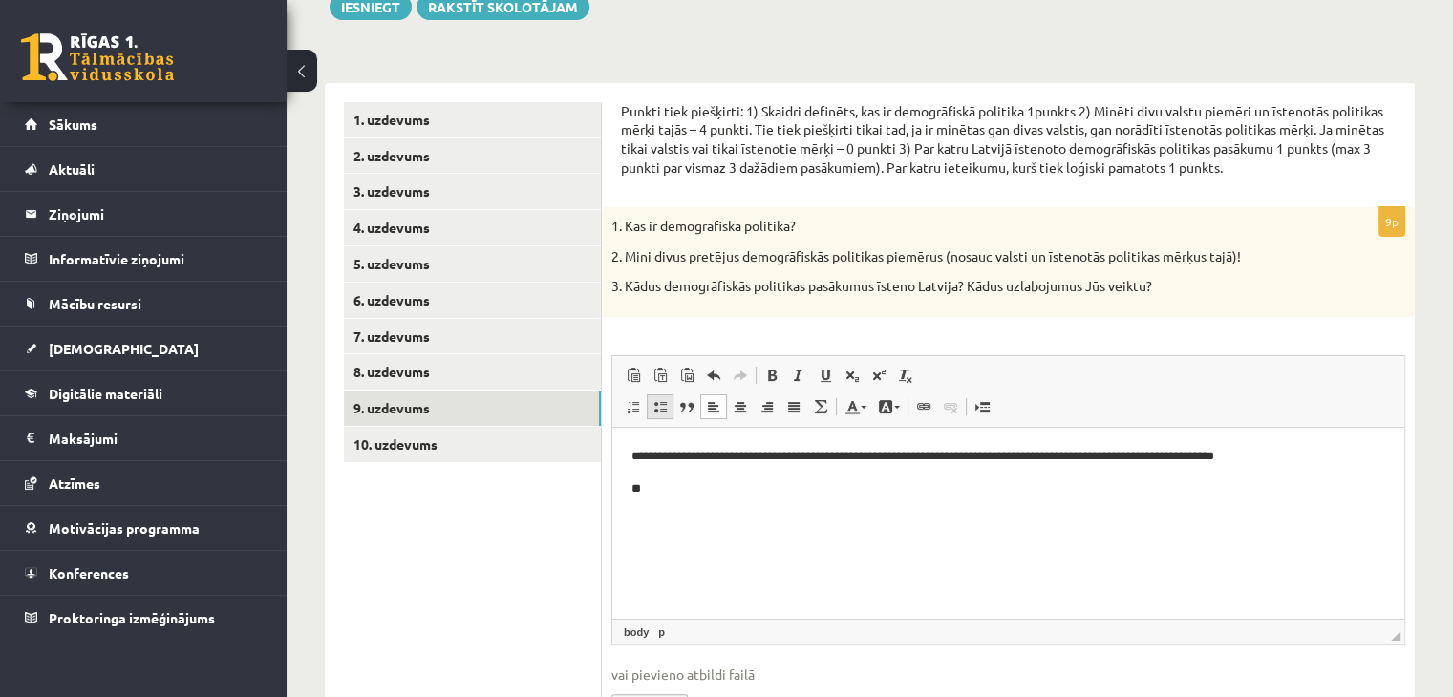
click at [661, 409] on span at bounding box center [659, 406] width 15 height 15
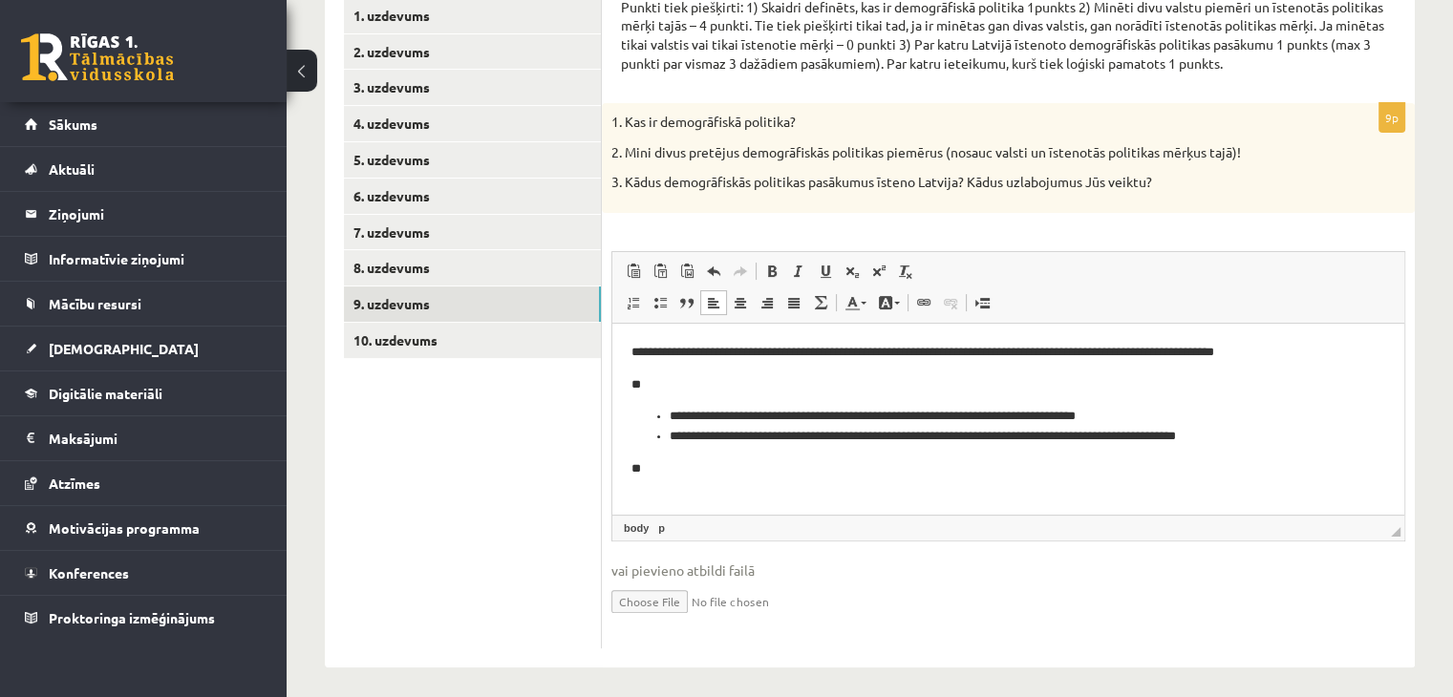
scroll to position [353, 0]
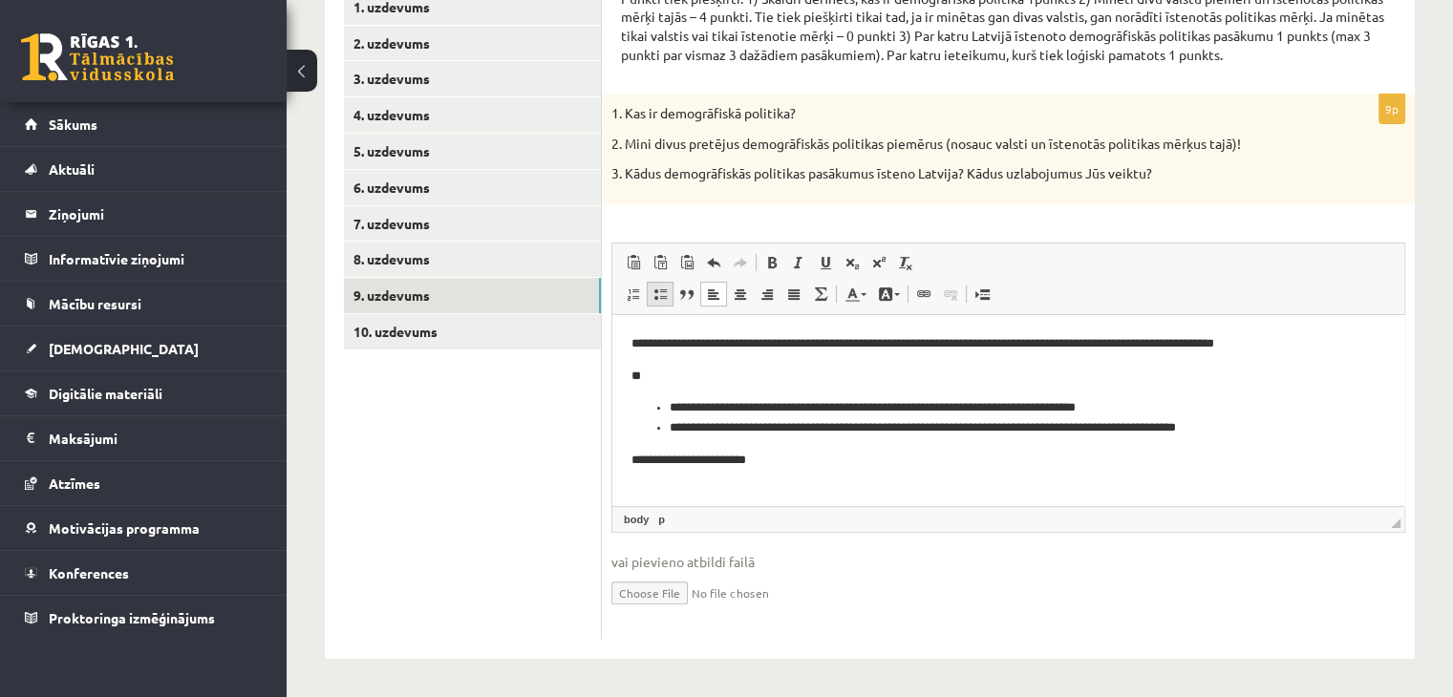
click at [652, 292] on span at bounding box center [659, 294] width 15 height 15
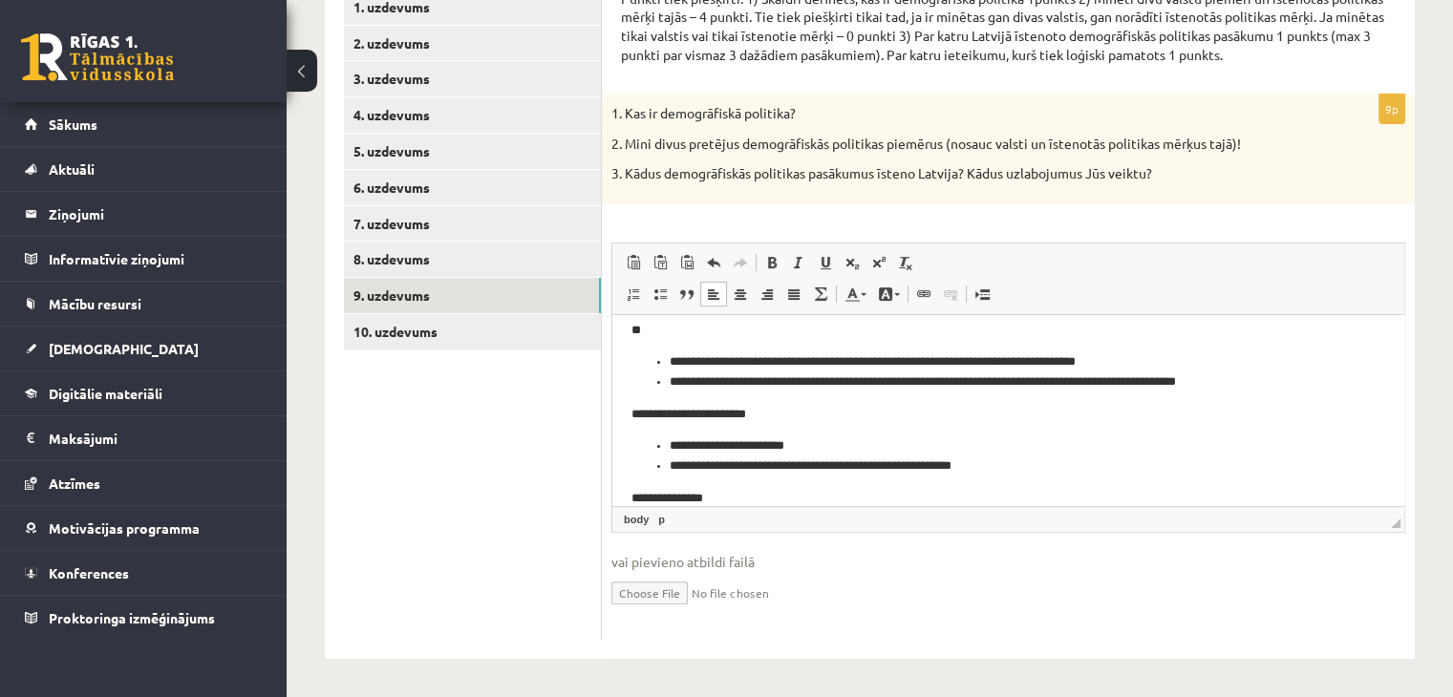
scroll to position [77, 0]
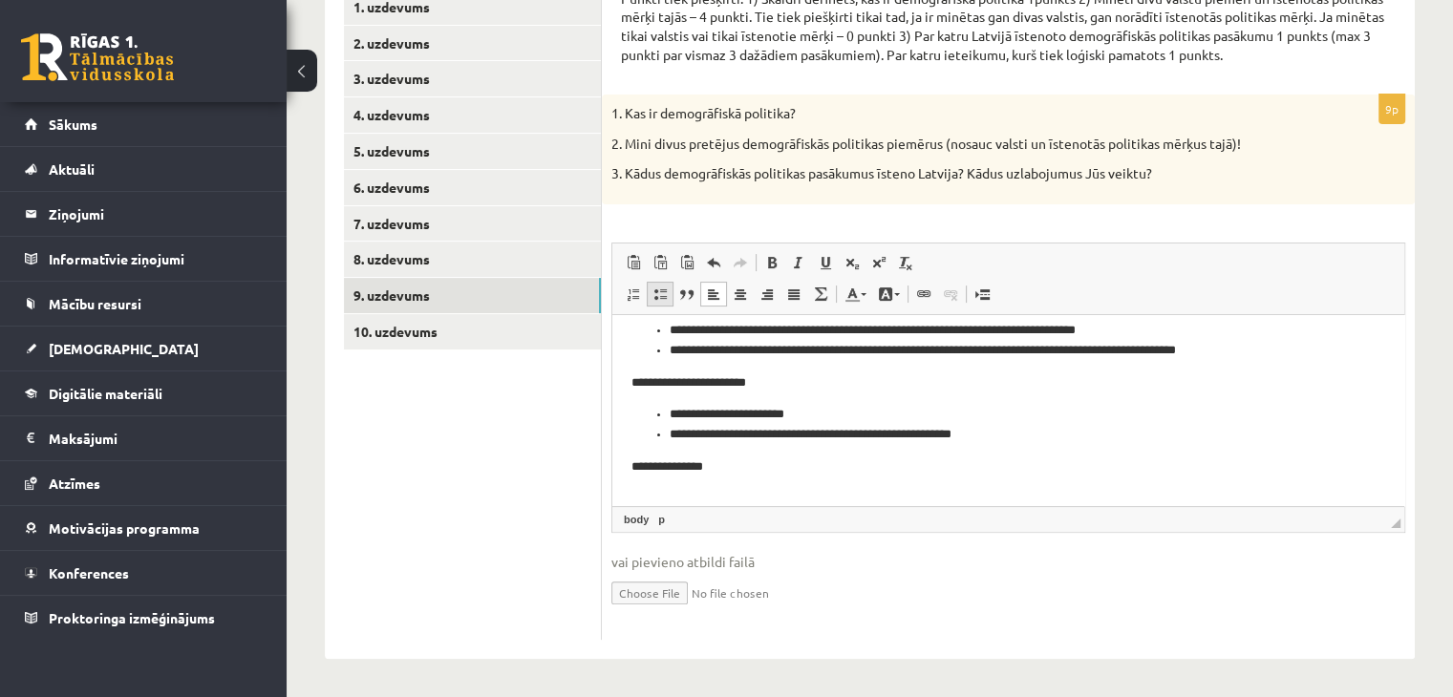
click at [659, 298] on span at bounding box center [659, 294] width 15 height 15
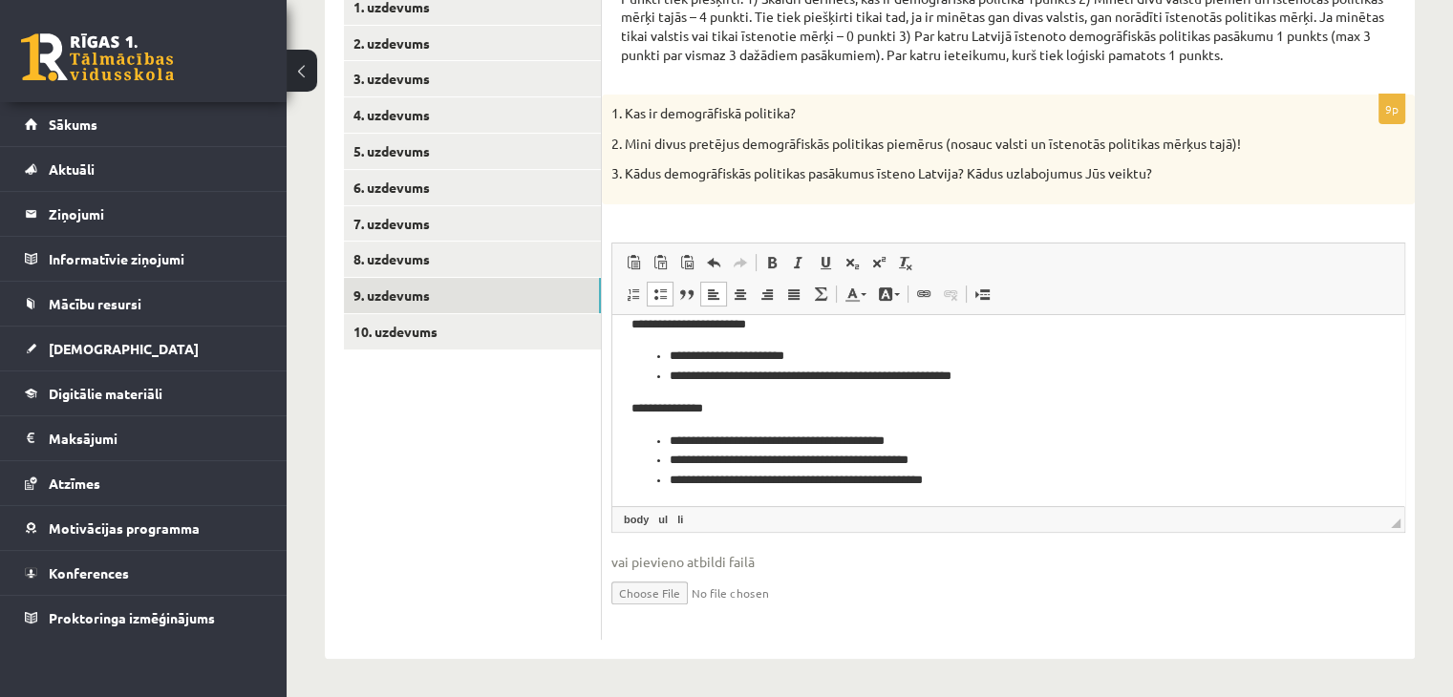
scroll to position [140, 0]
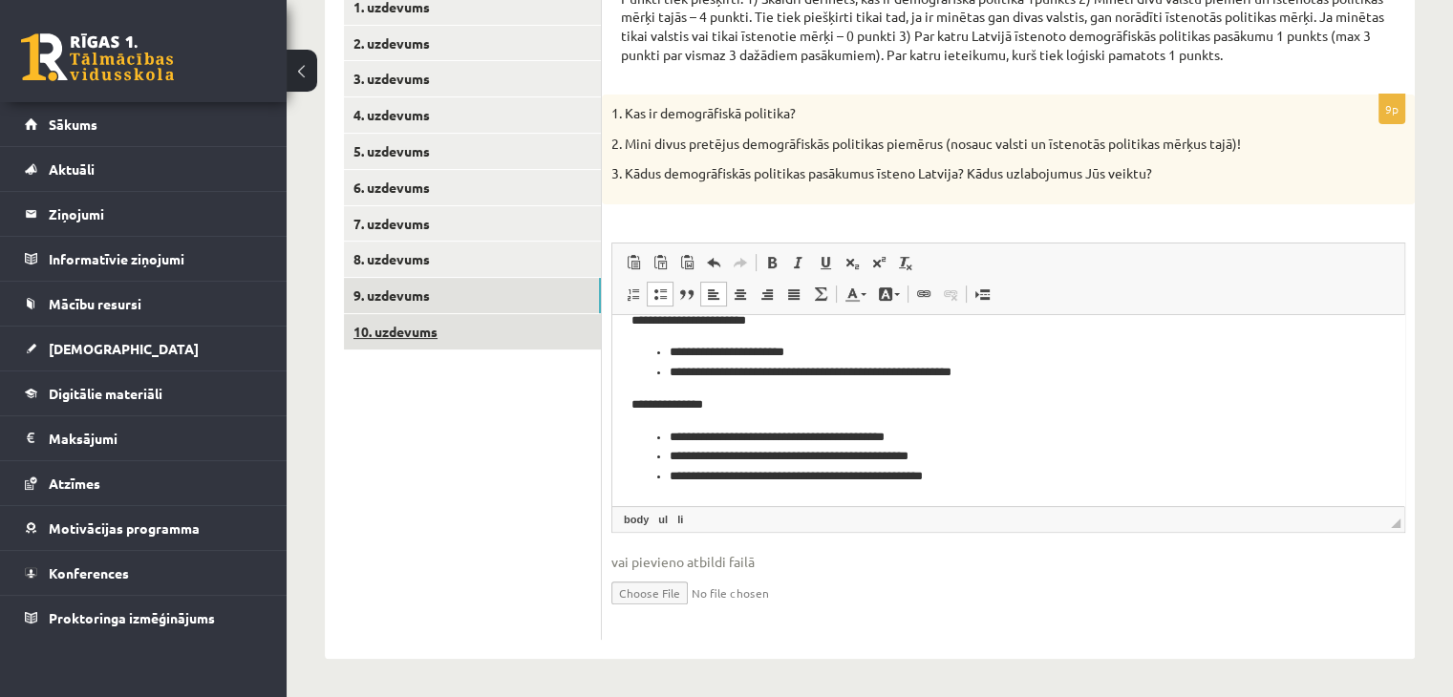
click at [412, 338] on link "10. uzdevums" at bounding box center [472, 331] width 257 height 35
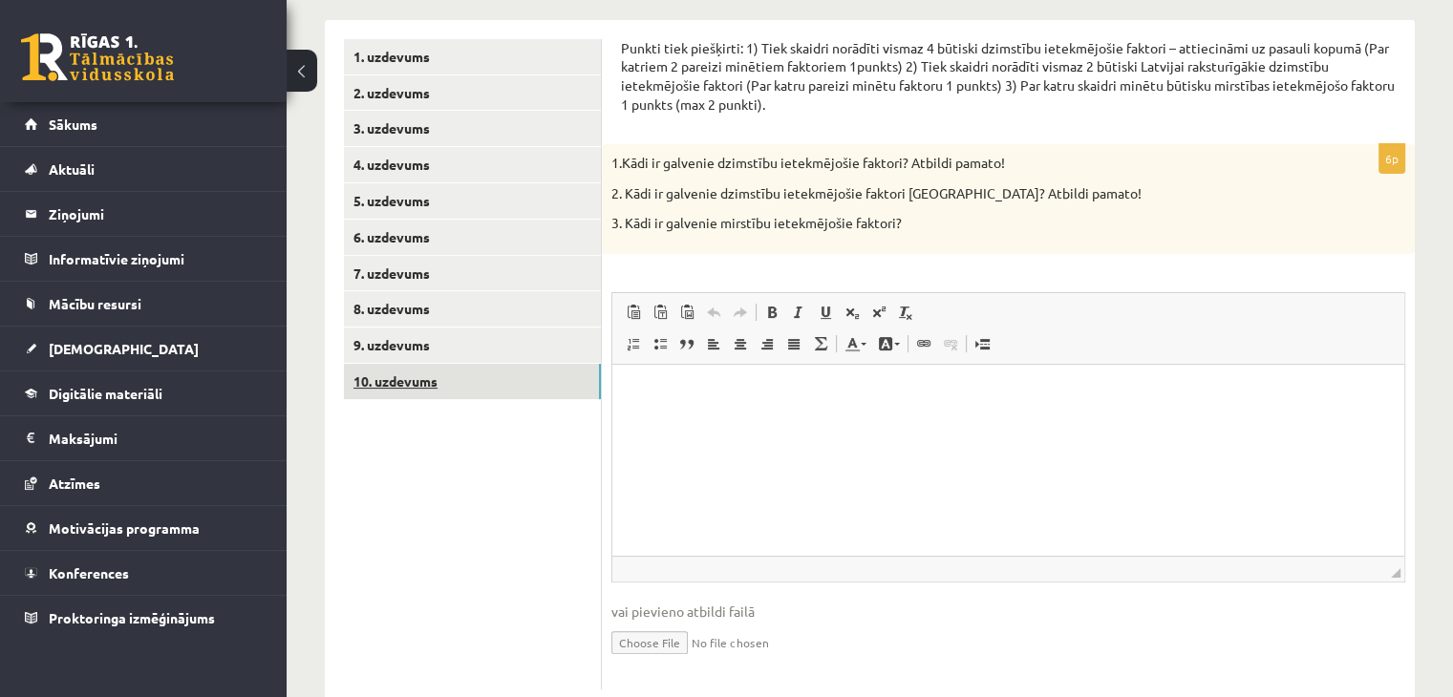
scroll to position [162, 0]
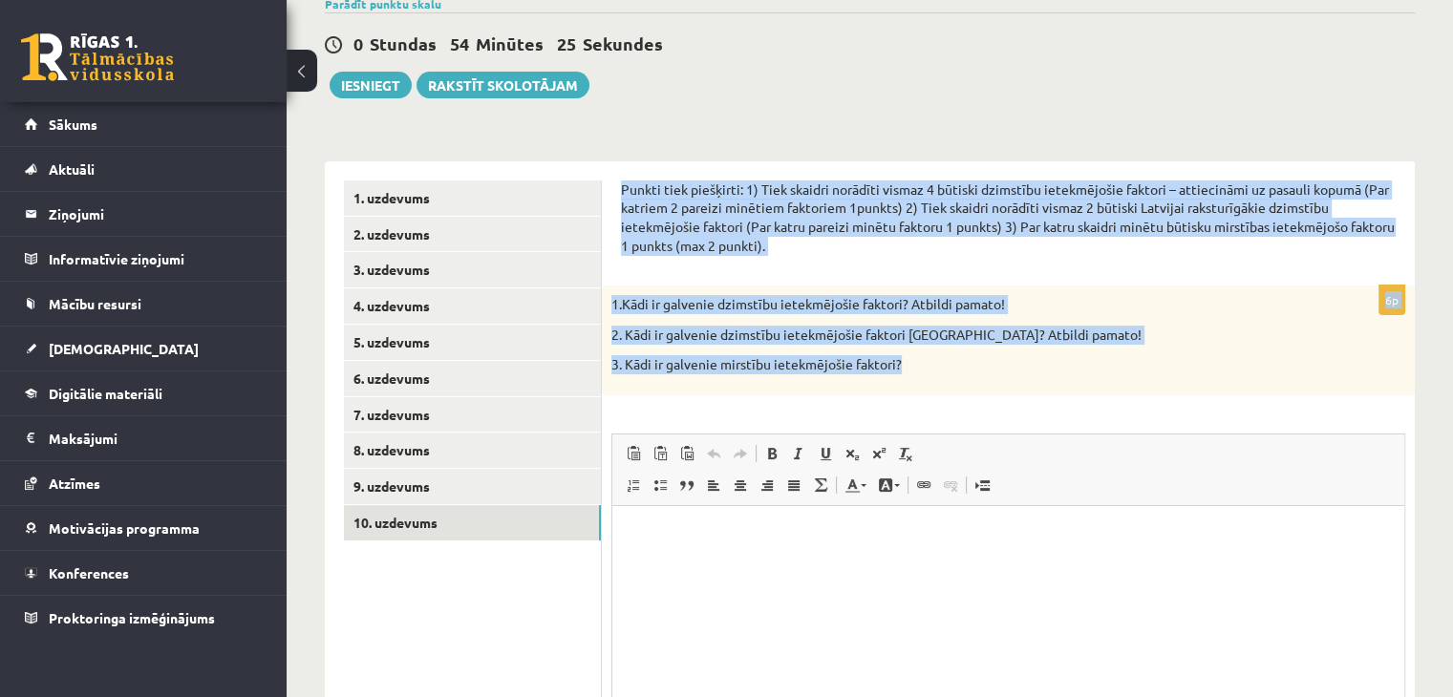
drag, startPoint x: 613, startPoint y: 186, endPoint x: 1062, endPoint y: 371, distance: 485.4
click at [1062, 371] on div "Punkti tiek piešķirti: 1) Tiek skaidri norādīti vismaz 4 būtiski dzimstību iete…" at bounding box center [1008, 505] width 813 height 689
copy form "Punkti tiek piešķirti: 1) Tiek skaidri norādīti vismaz 4 būtiski dzimstību iete…"
click at [1036, 263] on div "Punkti tiek piešķirti: 1) Tiek skaidri norādīti vismaz 4 būtiski dzimstību iete…" at bounding box center [1008, 224] width 775 height 86
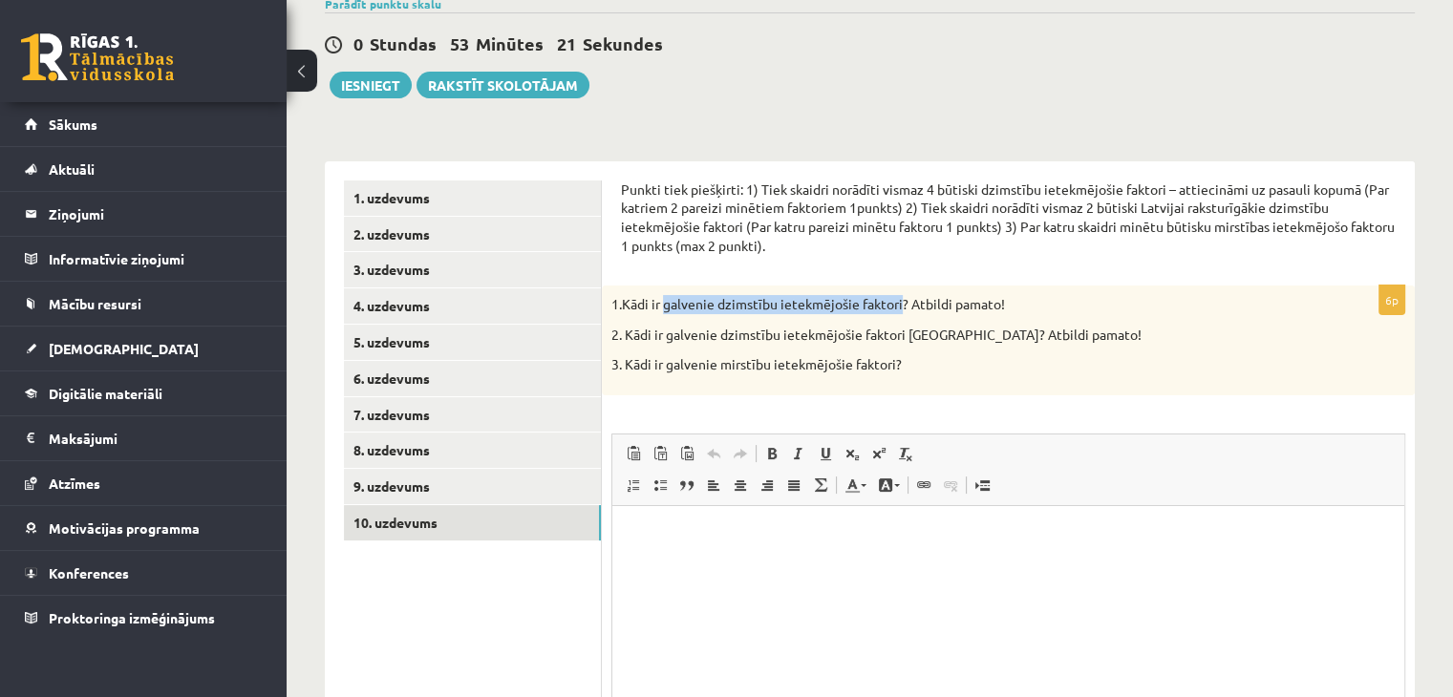
drag, startPoint x: 665, startPoint y: 305, endPoint x: 902, endPoint y: 308, distance: 236.9
click at [902, 308] on p "1.Kādi ir galvenie dzimstību ietekmējošie faktori? Atbildi pamato!" at bounding box center [960, 304] width 698 height 19
click at [1081, 308] on p "1.Kādi ir galvenie dzimstību ietekmējošie faktori? Atbildi pamato!" at bounding box center [960, 304] width 698 height 19
click at [670, 524] on html at bounding box center [1008, 535] width 792 height 58
click at [629, 488] on span at bounding box center [633, 485] width 15 height 15
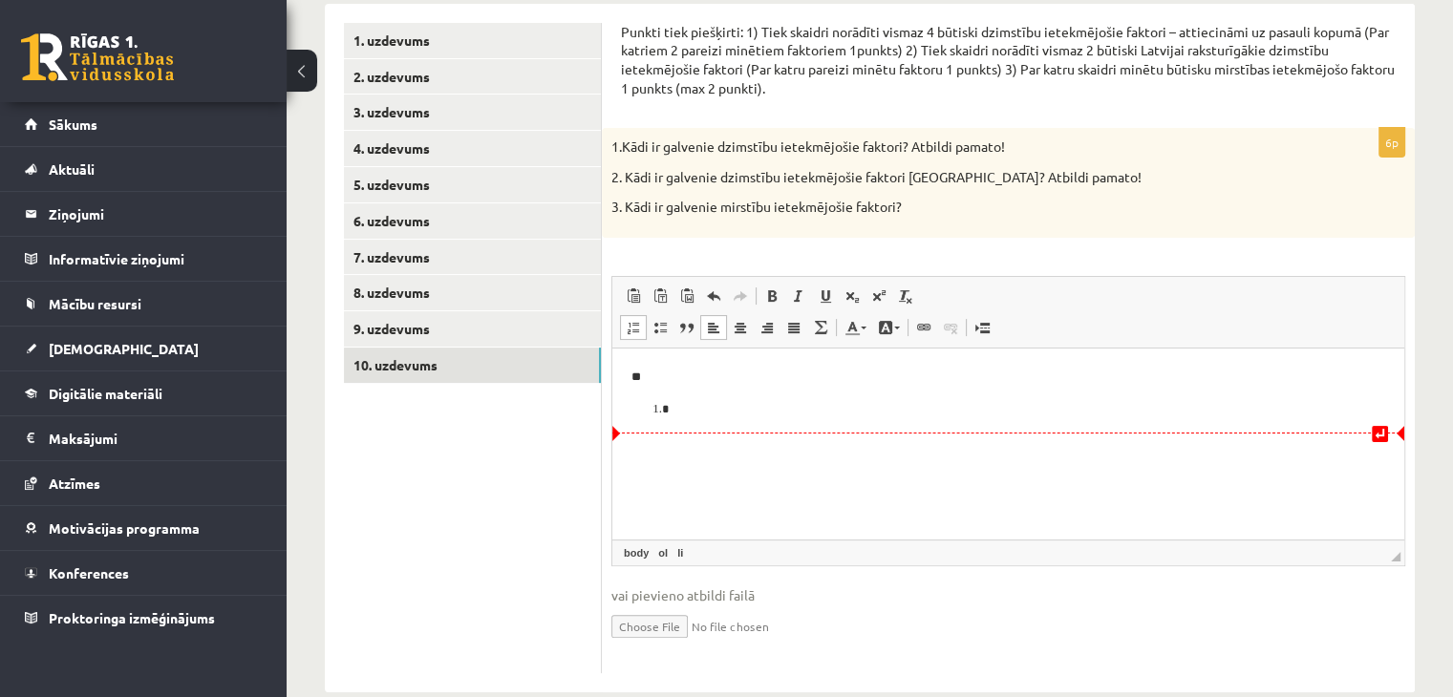
scroll to position [353, 0]
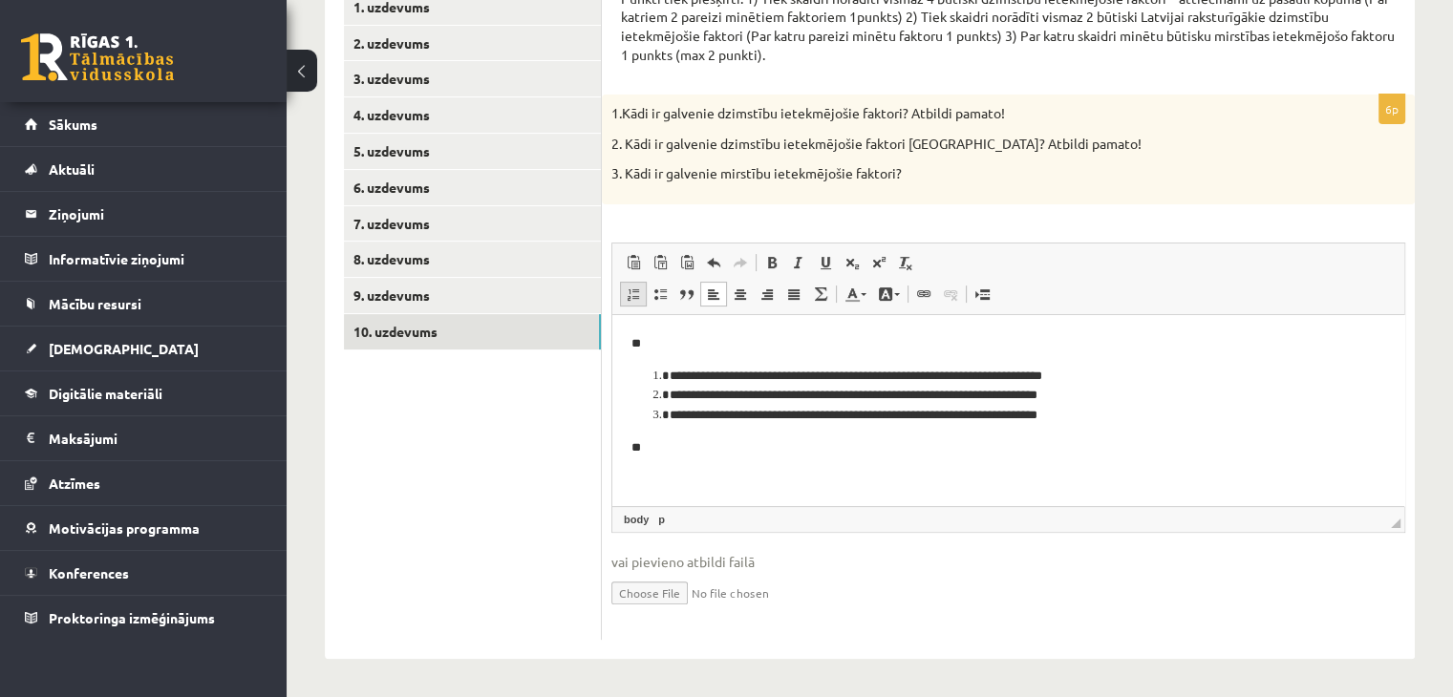
click at [634, 292] on span at bounding box center [633, 294] width 15 height 15
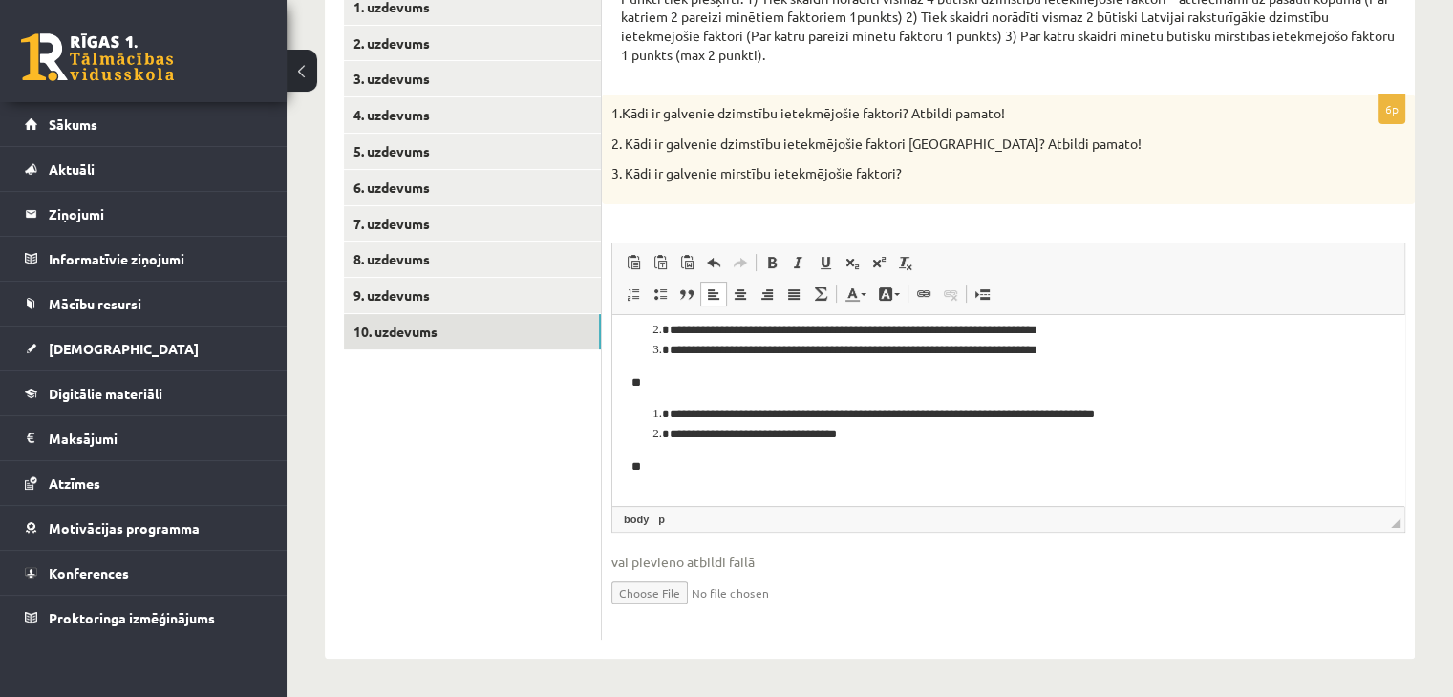
scroll to position [88, 0]
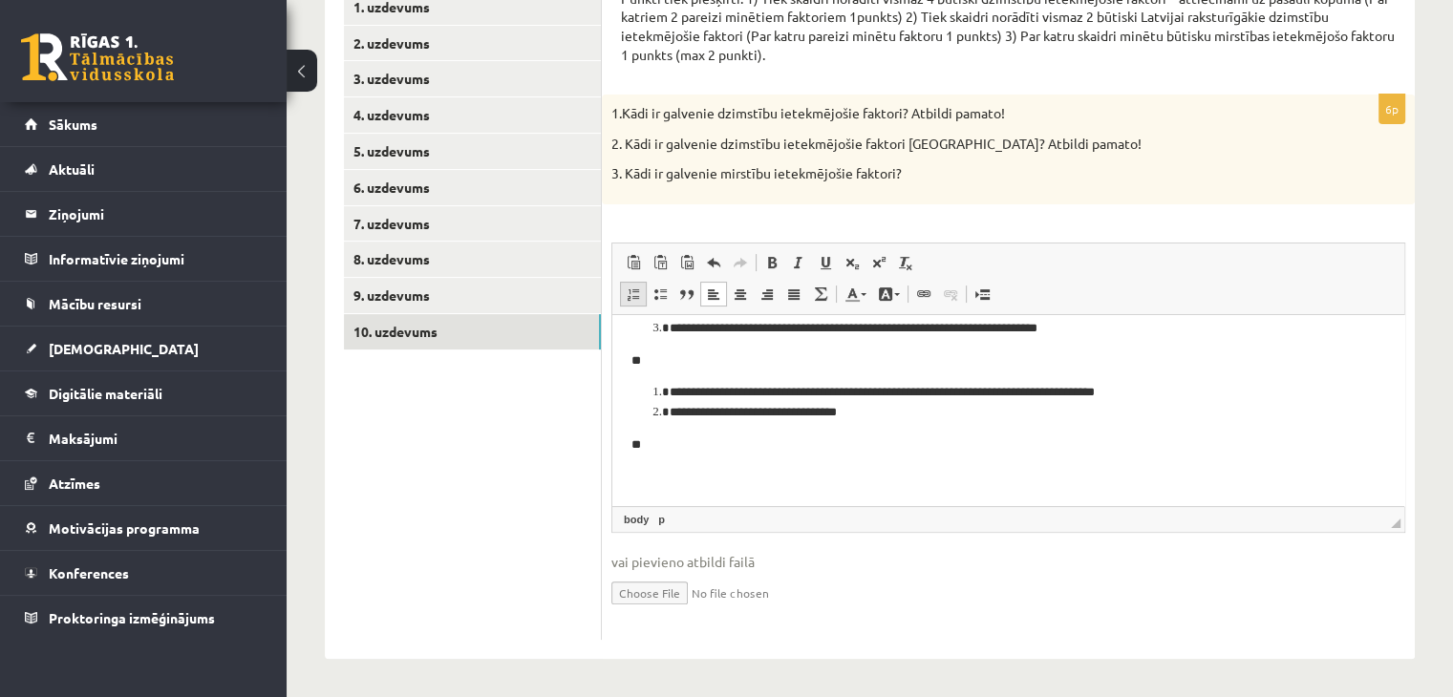
click at [627, 288] on span at bounding box center [633, 294] width 15 height 15
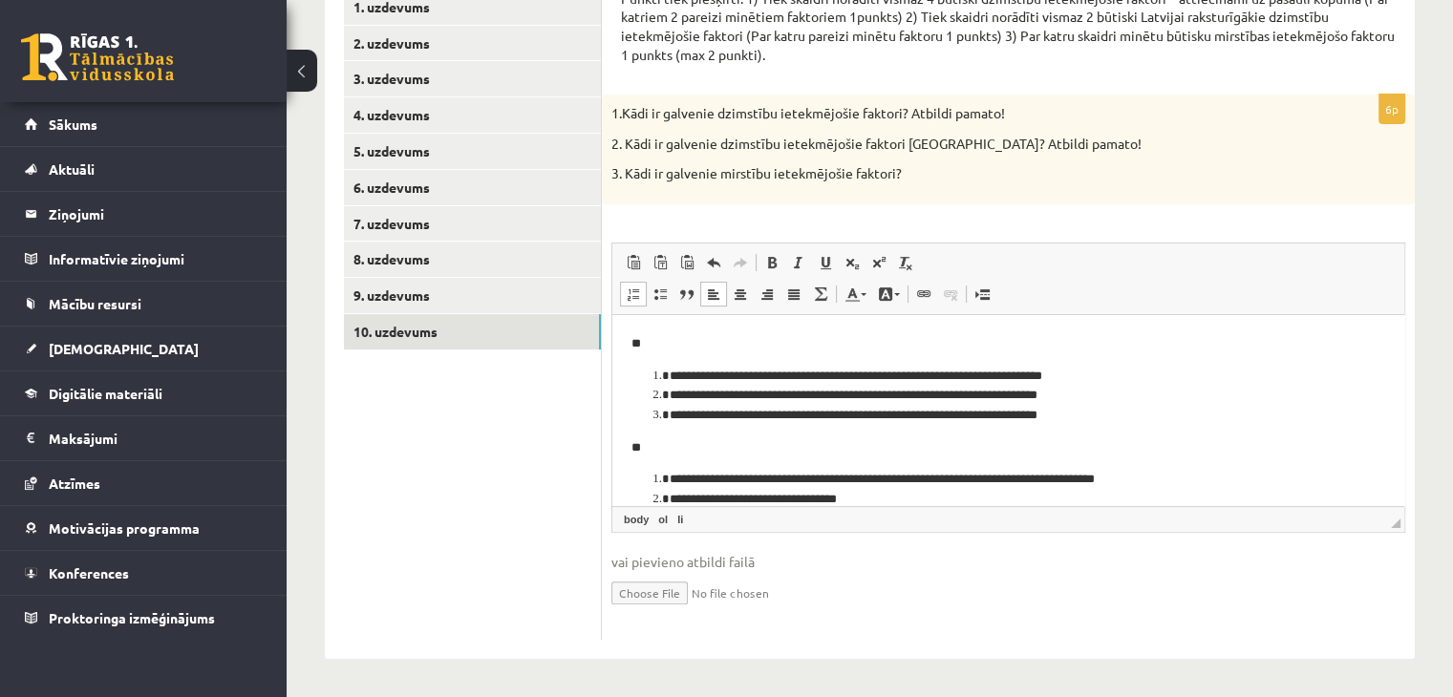
scroll to position [162, 0]
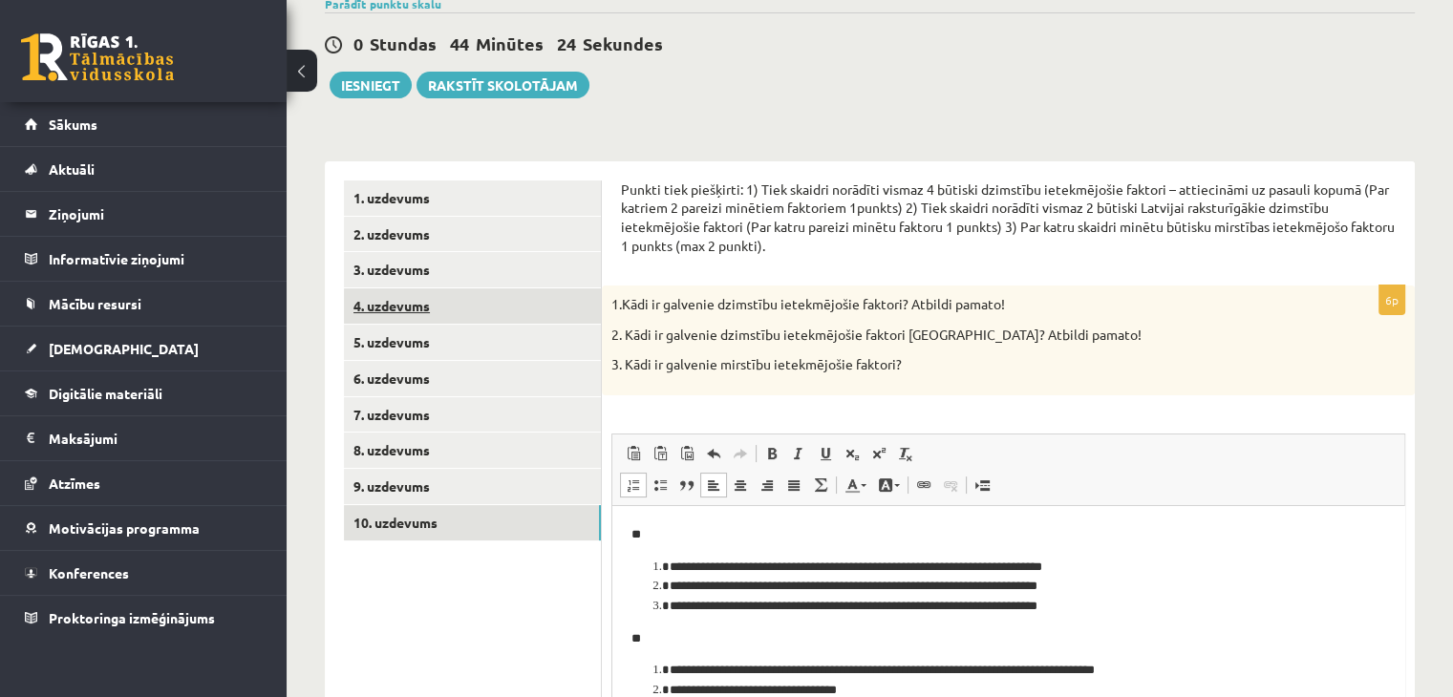
click at [417, 311] on link "4. uzdevums" at bounding box center [472, 306] width 257 height 35
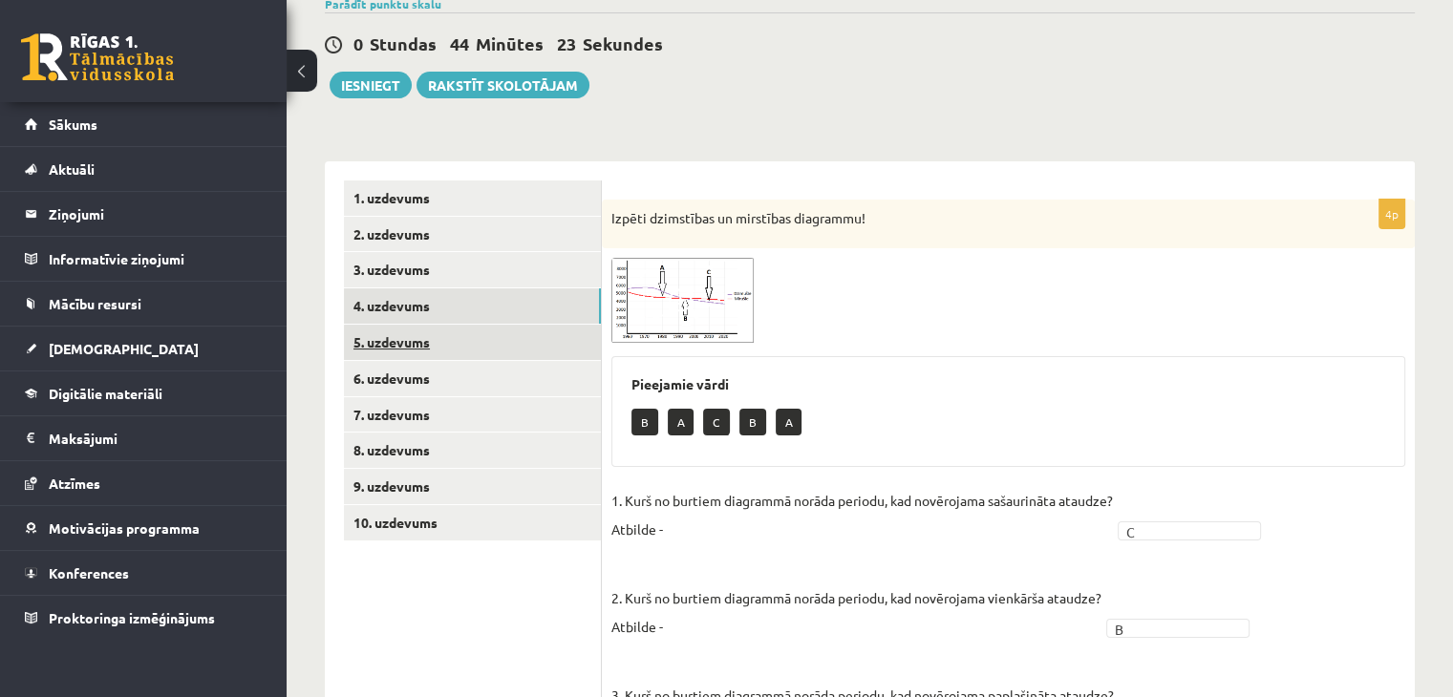
click at [408, 347] on link "5. uzdevums" at bounding box center [472, 342] width 257 height 35
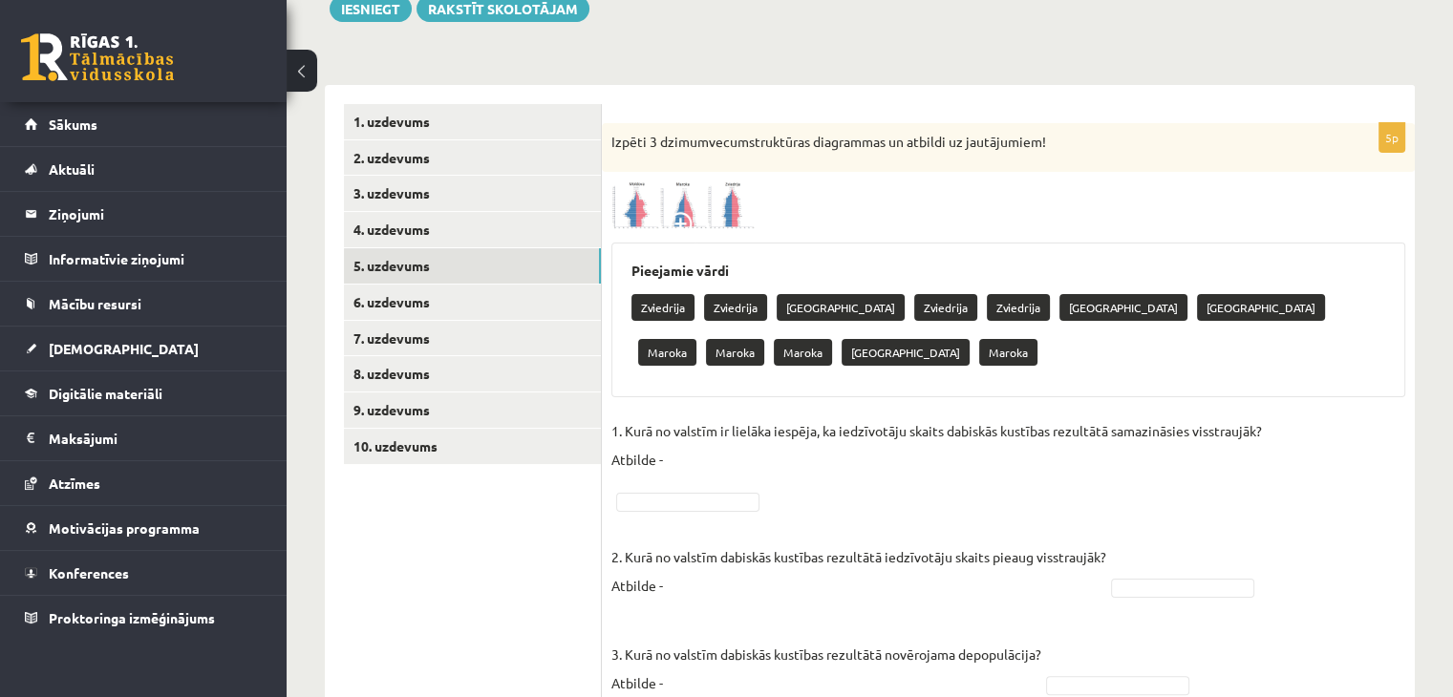
scroll to position [353, 0]
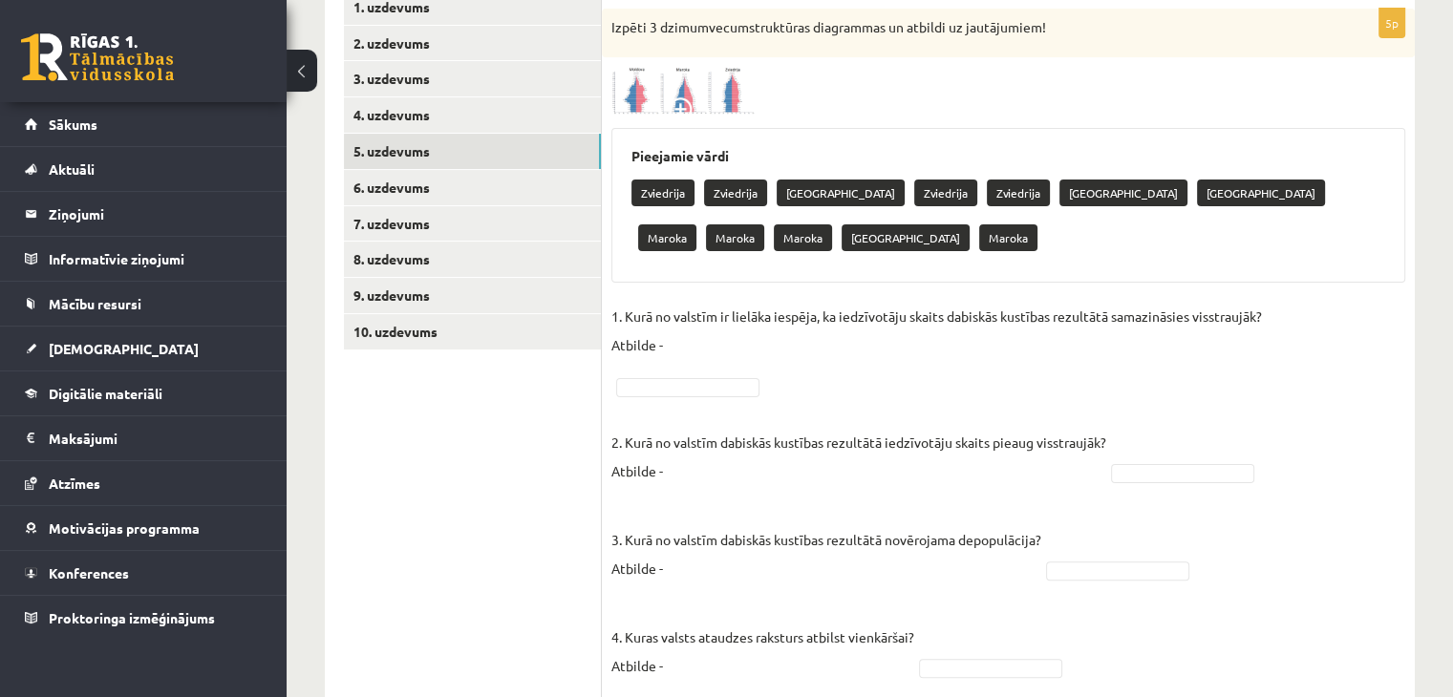
click at [690, 91] on img at bounding box center [682, 91] width 143 height 48
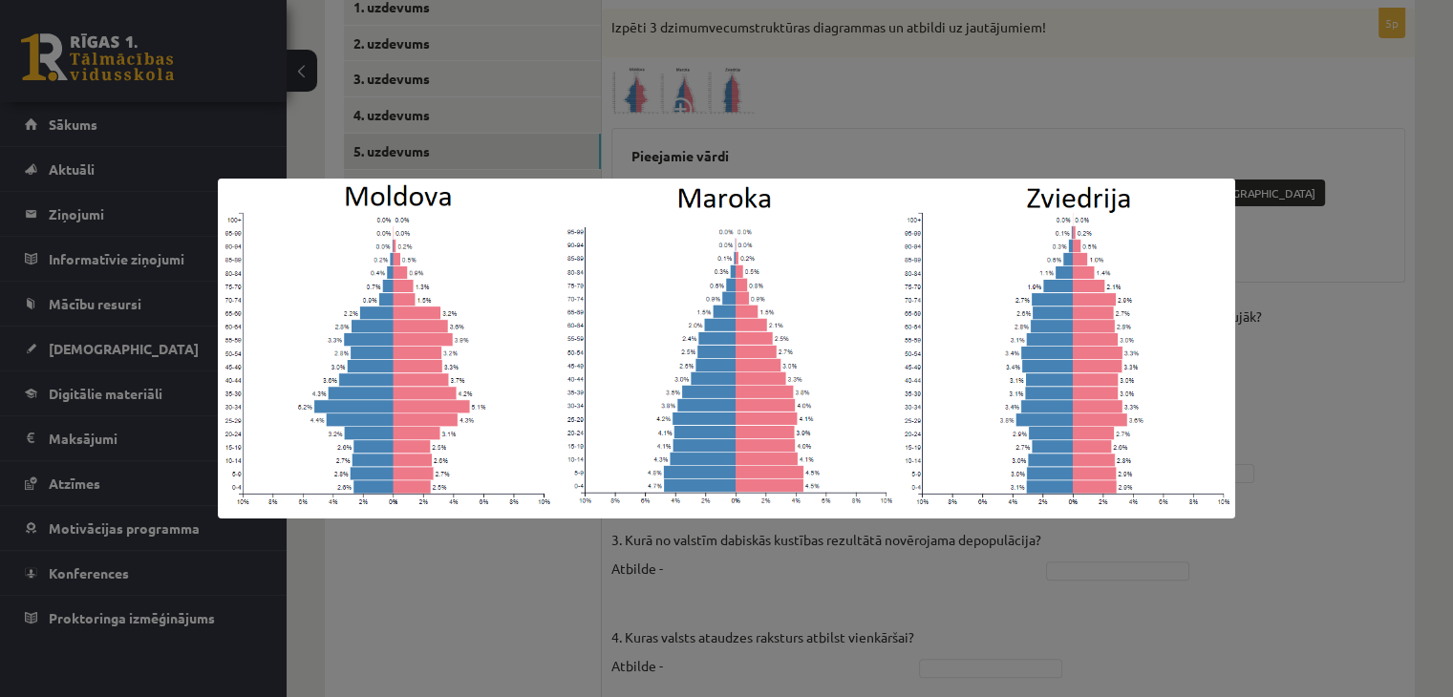
click at [786, 81] on div at bounding box center [726, 348] width 1453 height 697
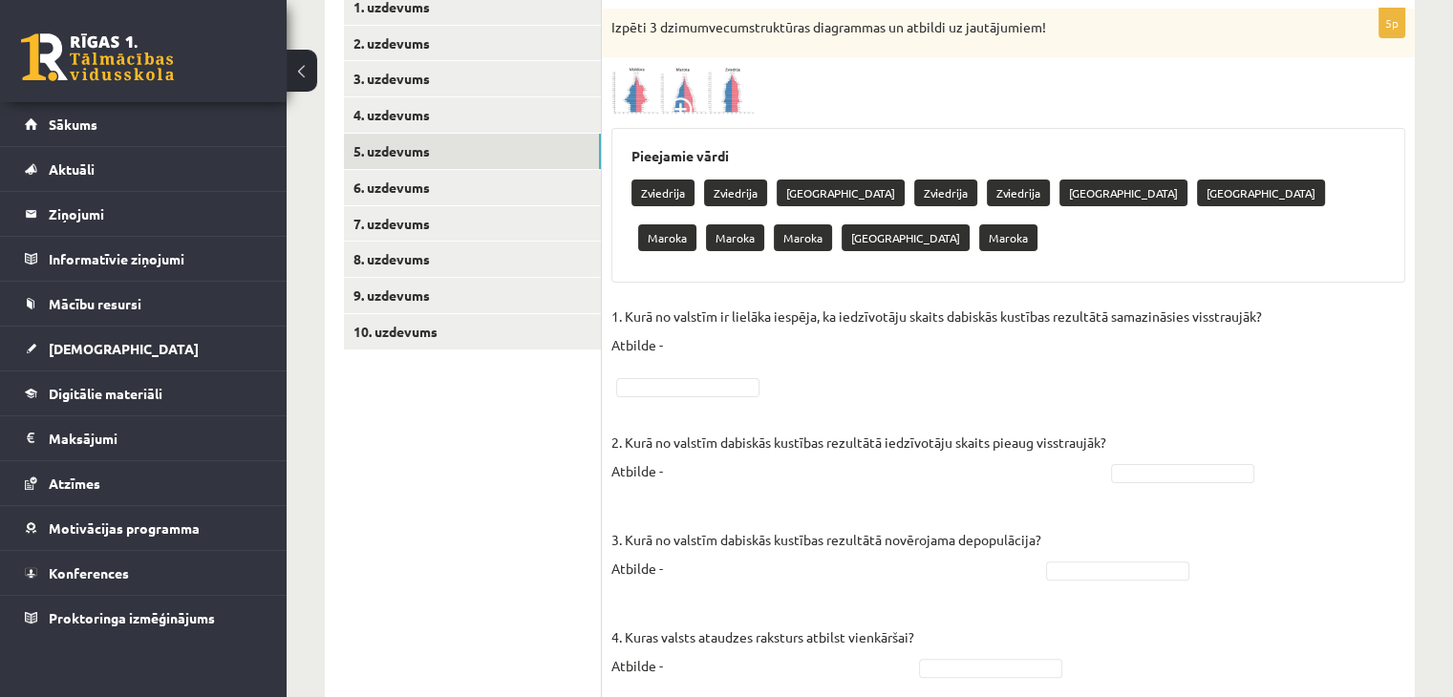
click at [650, 96] on img at bounding box center [682, 91] width 143 height 48
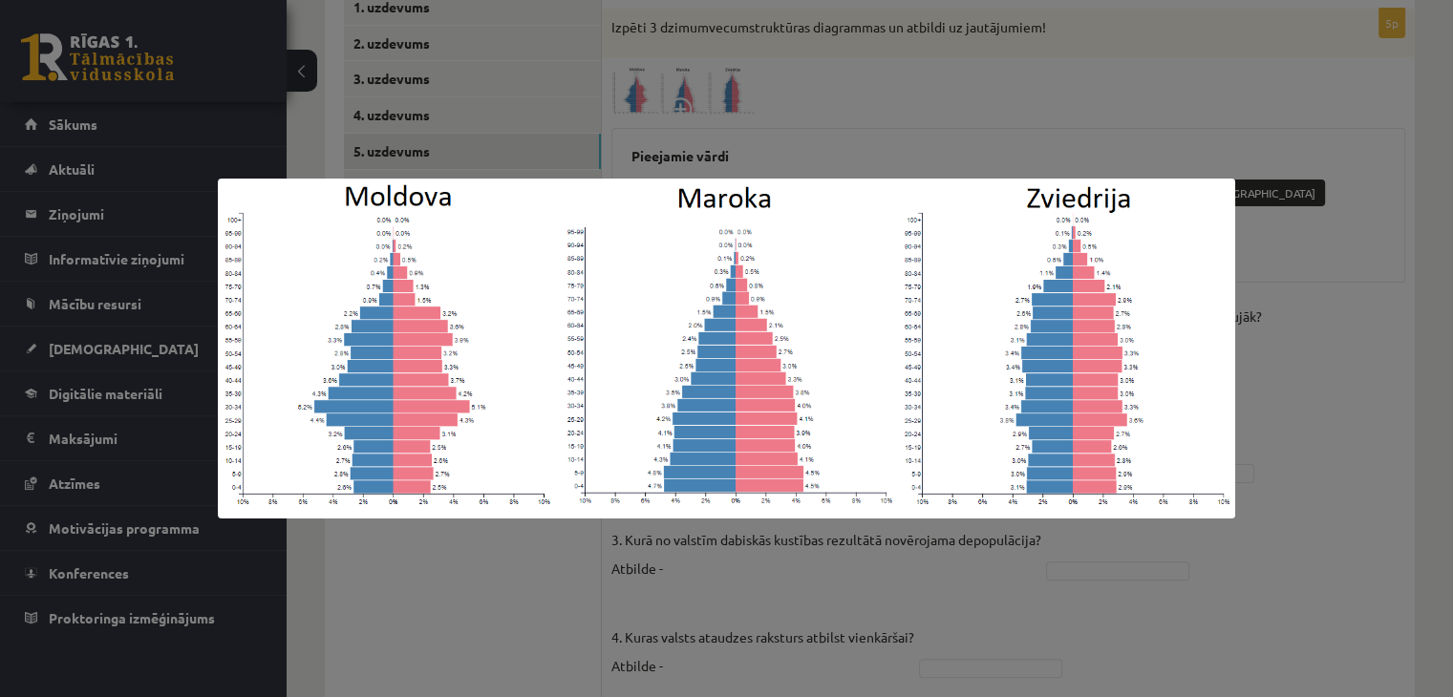
click at [650, 96] on div at bounding box center [726, 348] width 1453 height 697
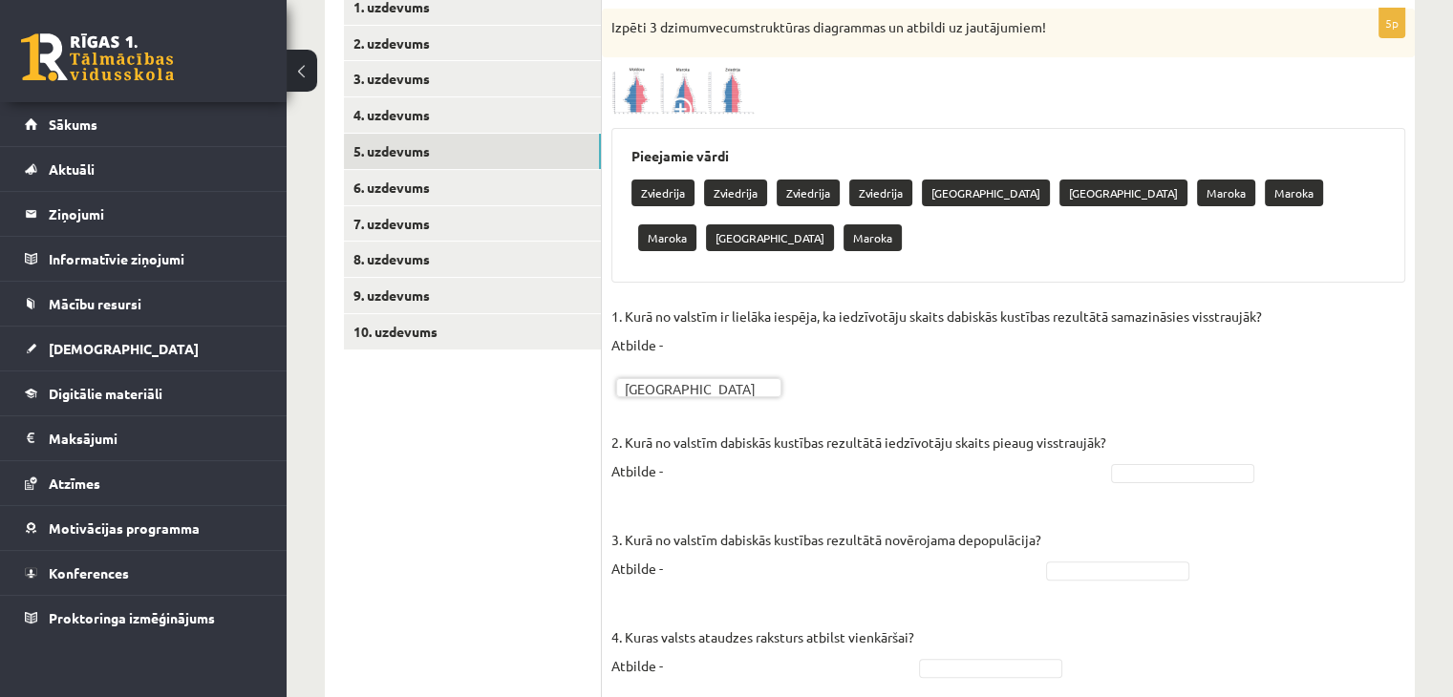
click at [715, 98] on img at bounding box center [682, 91] width 143 height 48
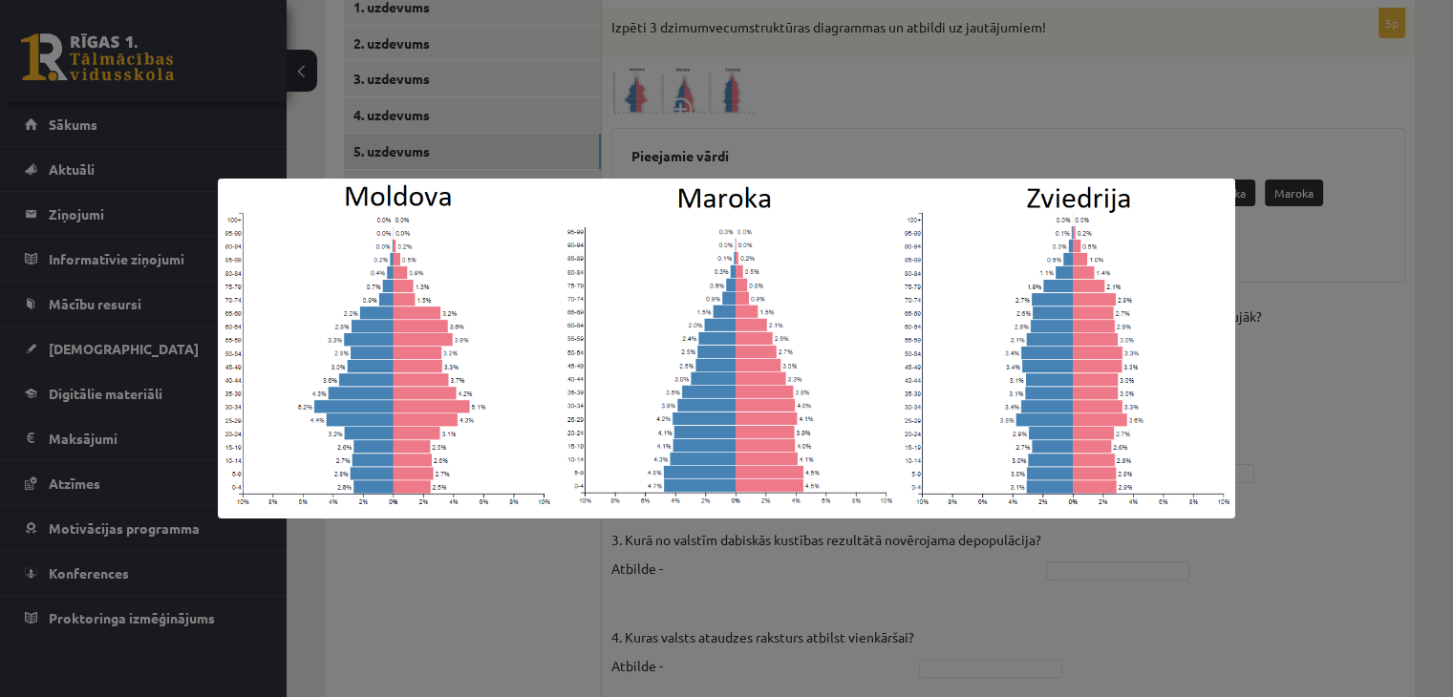
click at [1195, 104] on div at bounding box center [726, 348] width 1453 height 697
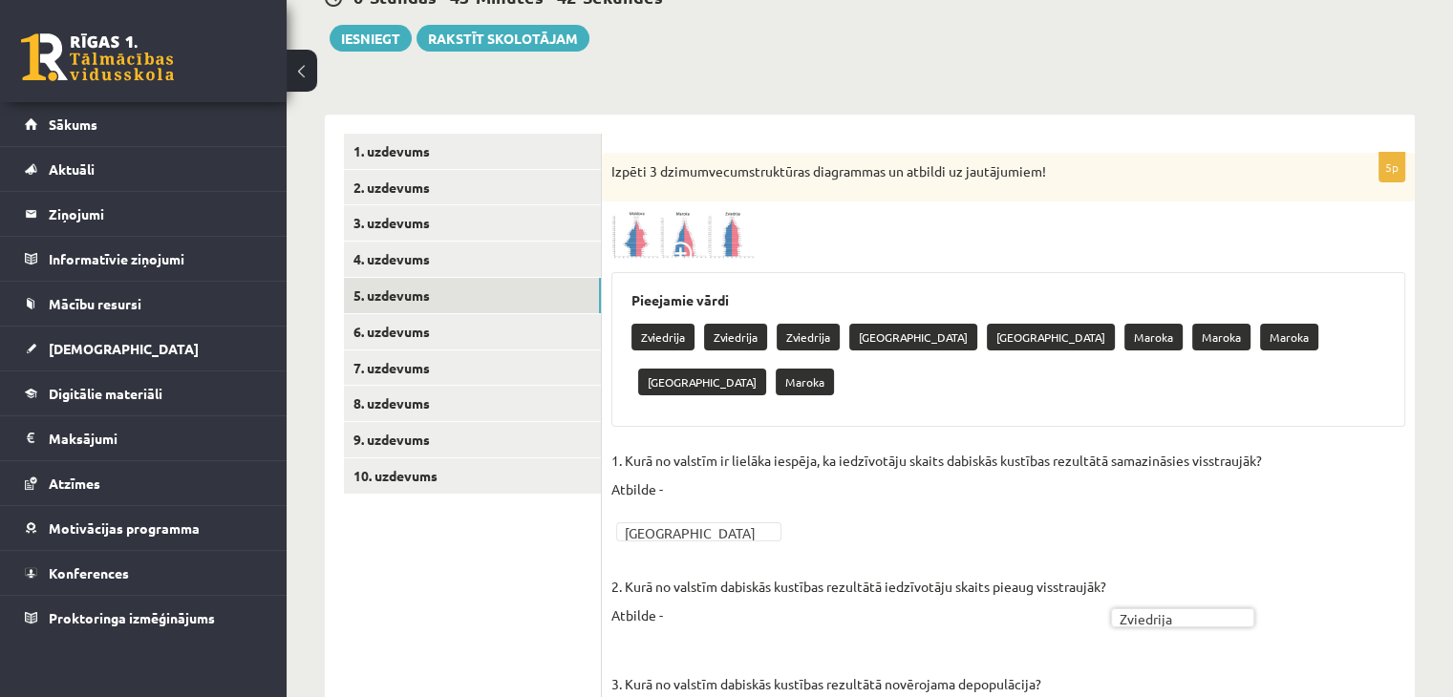
scroll to position [182, 0]
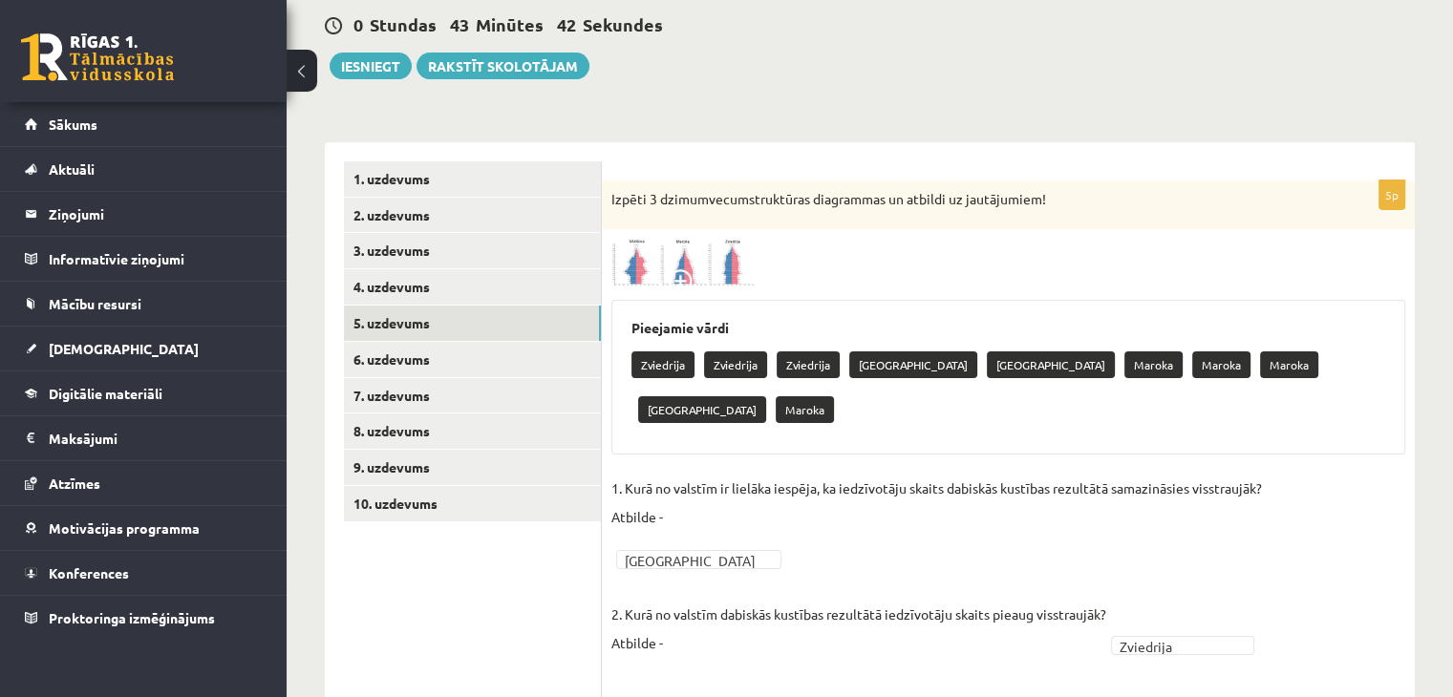
click at [666, 282] on img at bounding box center [682, 263] width 143 height 48
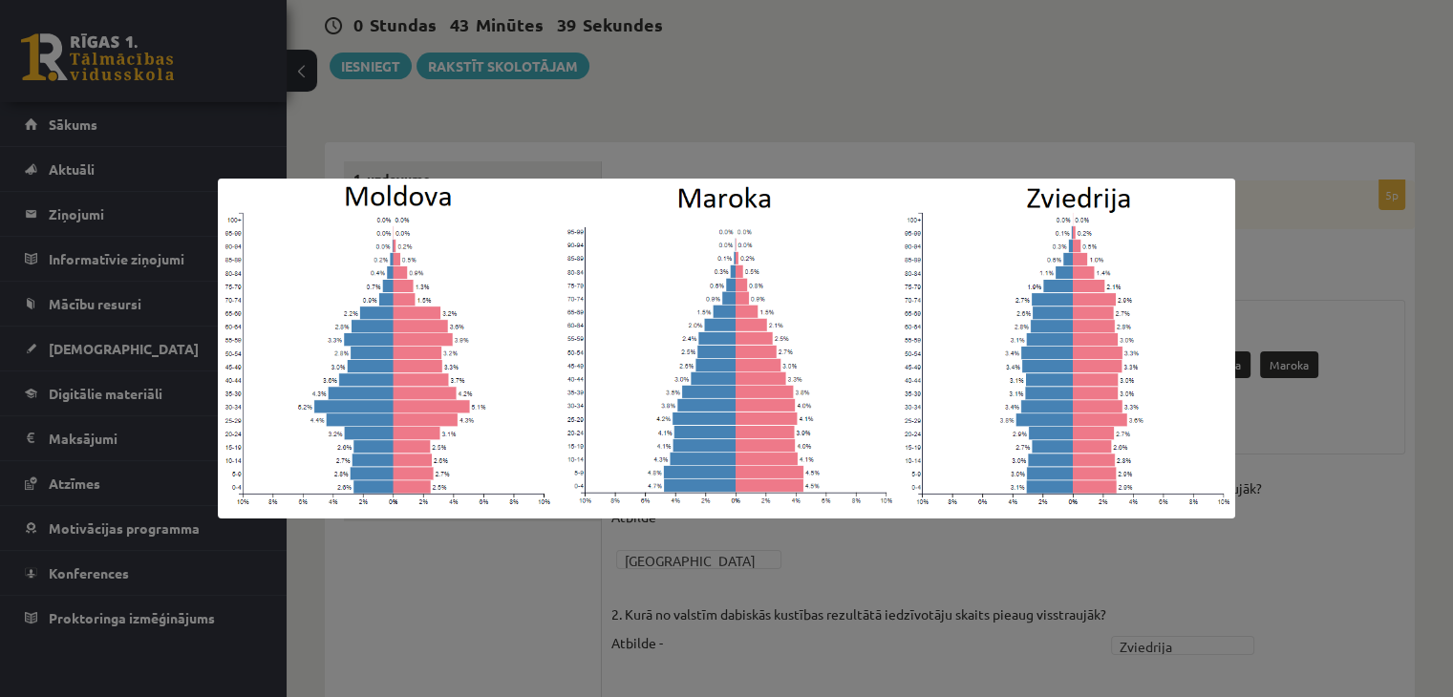
click at [716, 5] on div at bounding box center [726, 348] width 1453 height 697
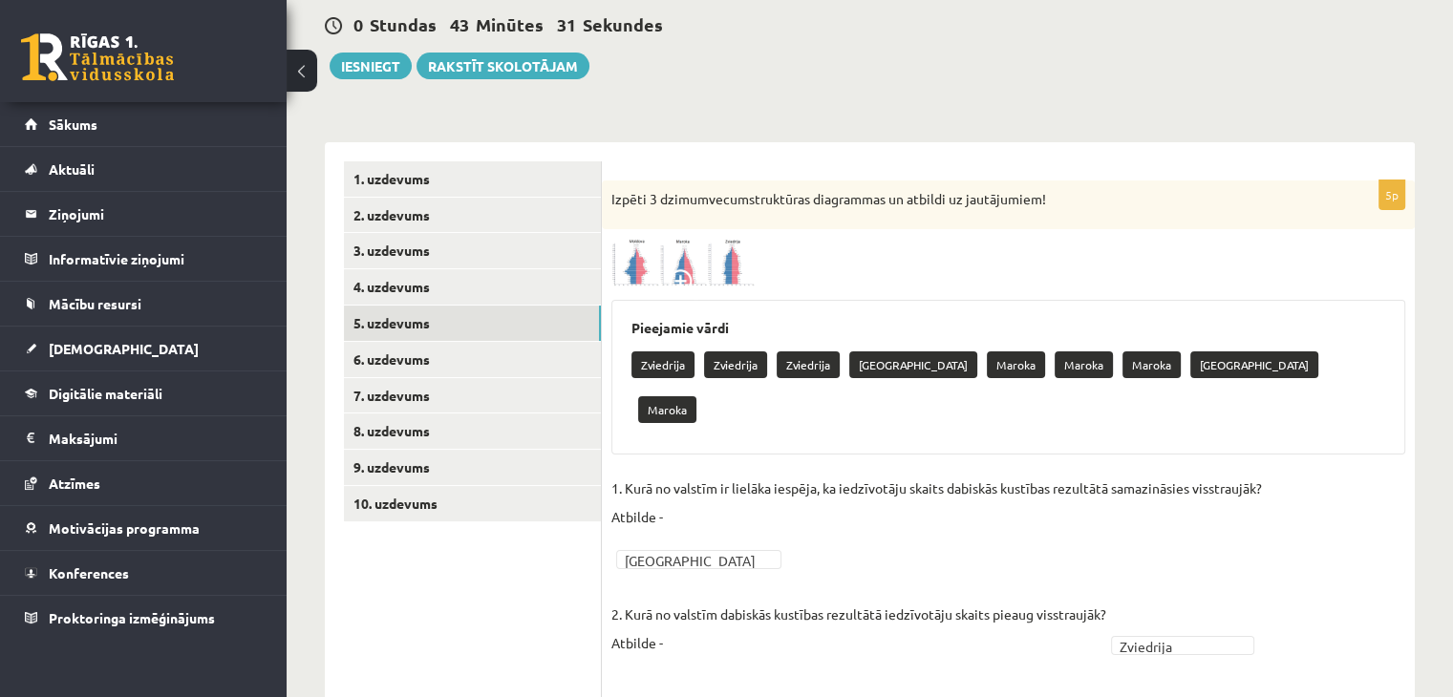
click at [722, 253] on img at bounding box center [682, 263] width 143 height 48
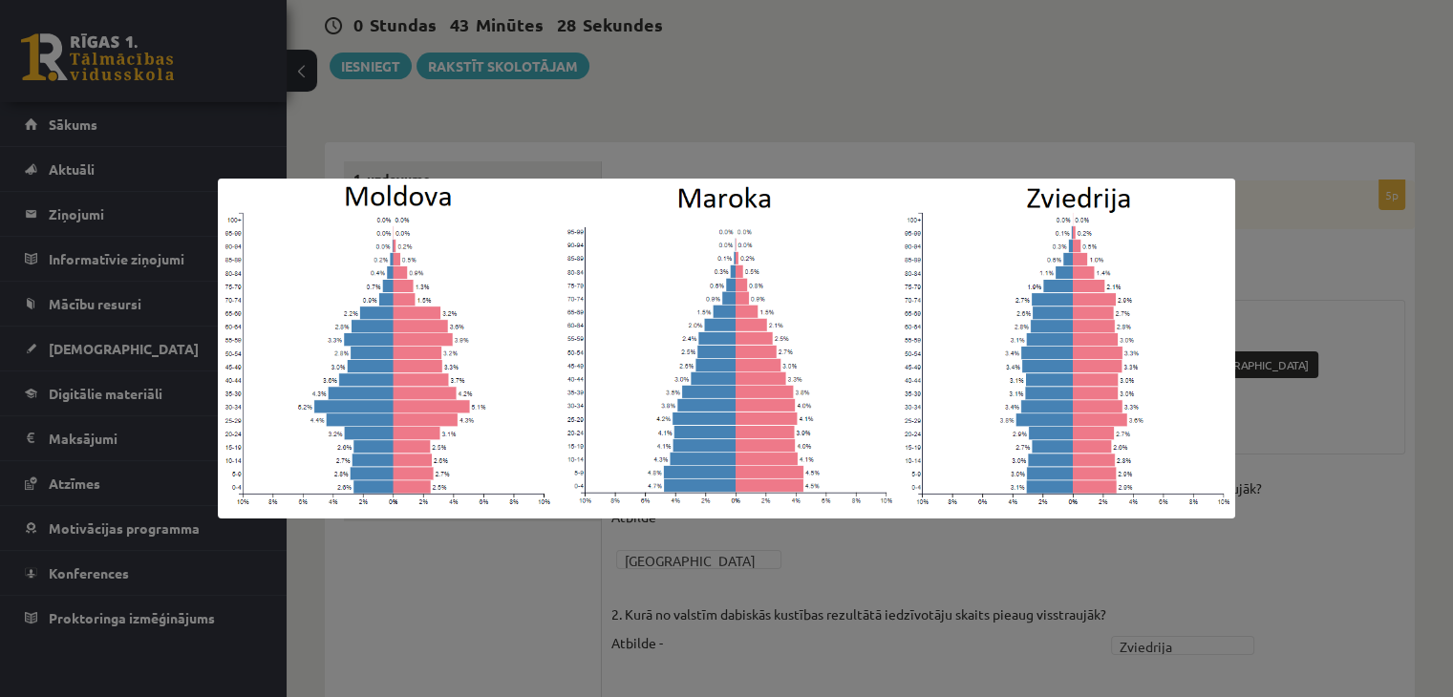
click at [763, 160] on div at bounding box center [726, 348] width 1453 height 697
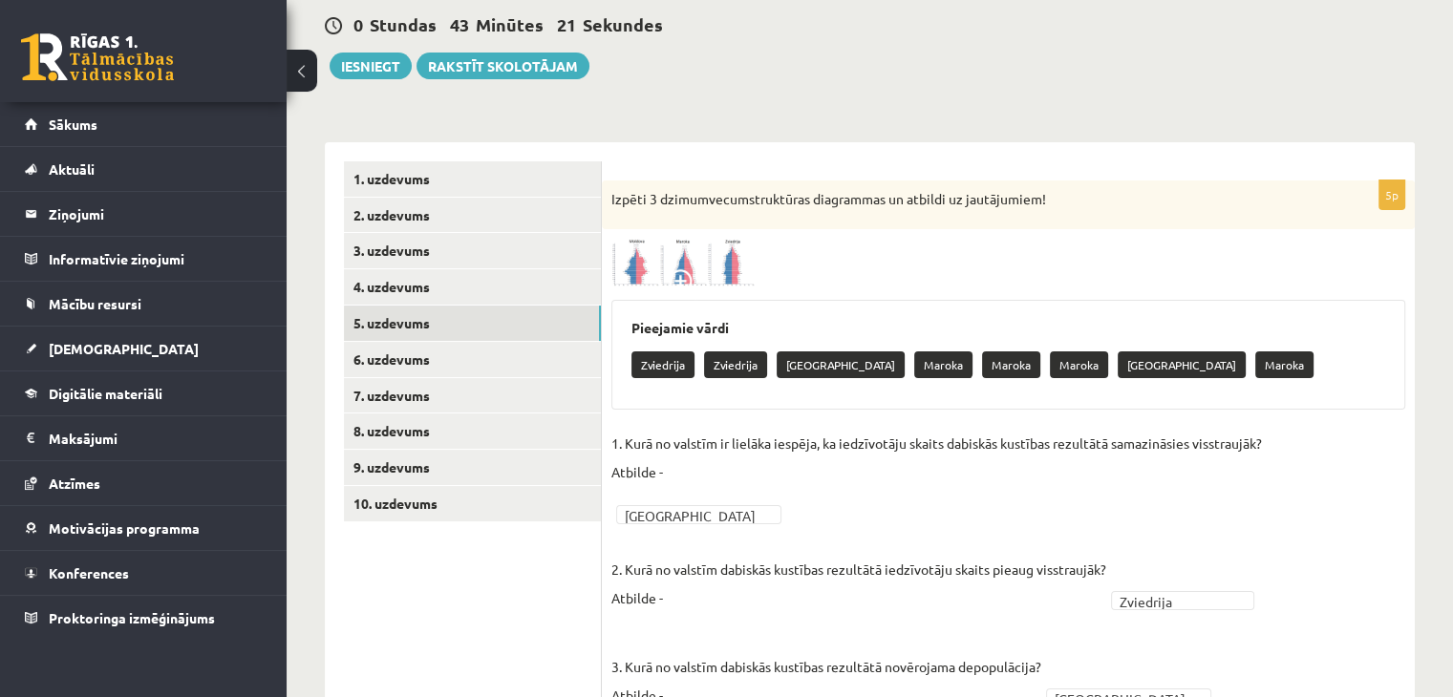
click at [740, 268] on img at bounding box center [682, 263] width 143 height 48
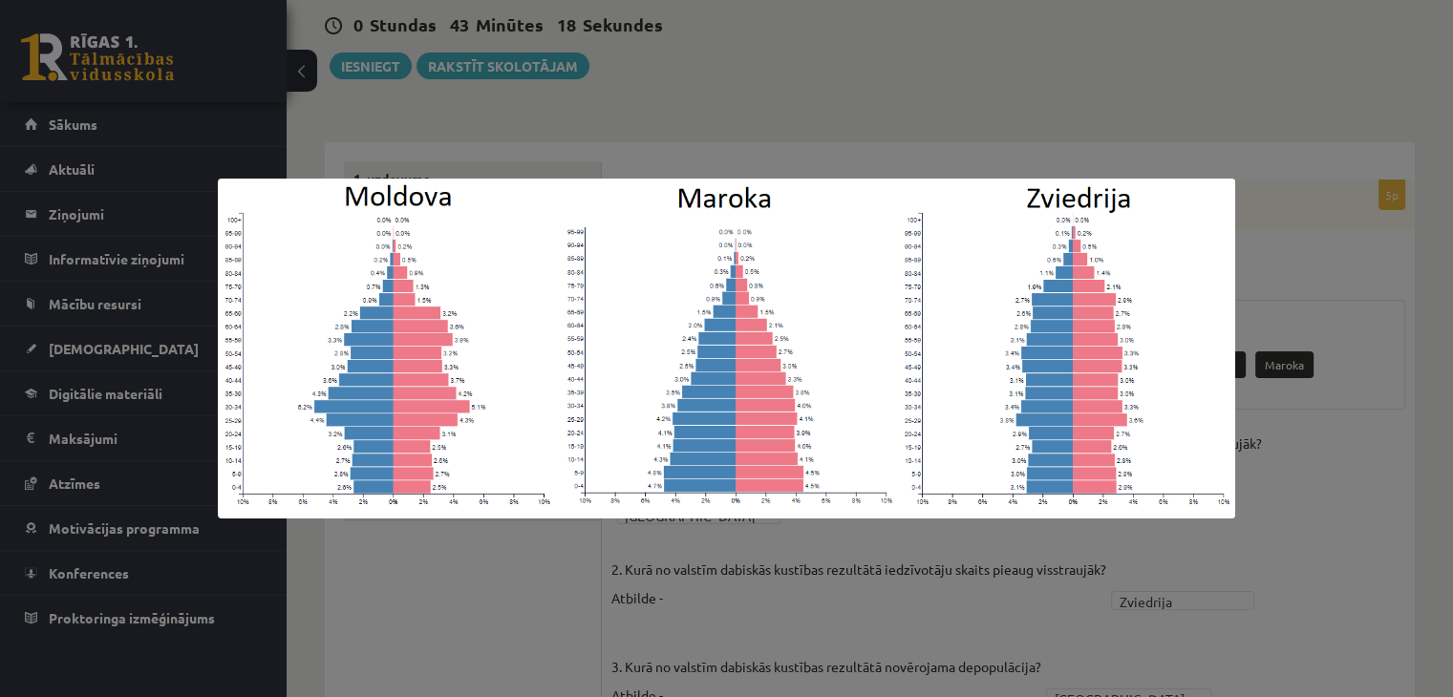
click at [798, 139] on div at bounding box center [726, 348] width 1453 height 697
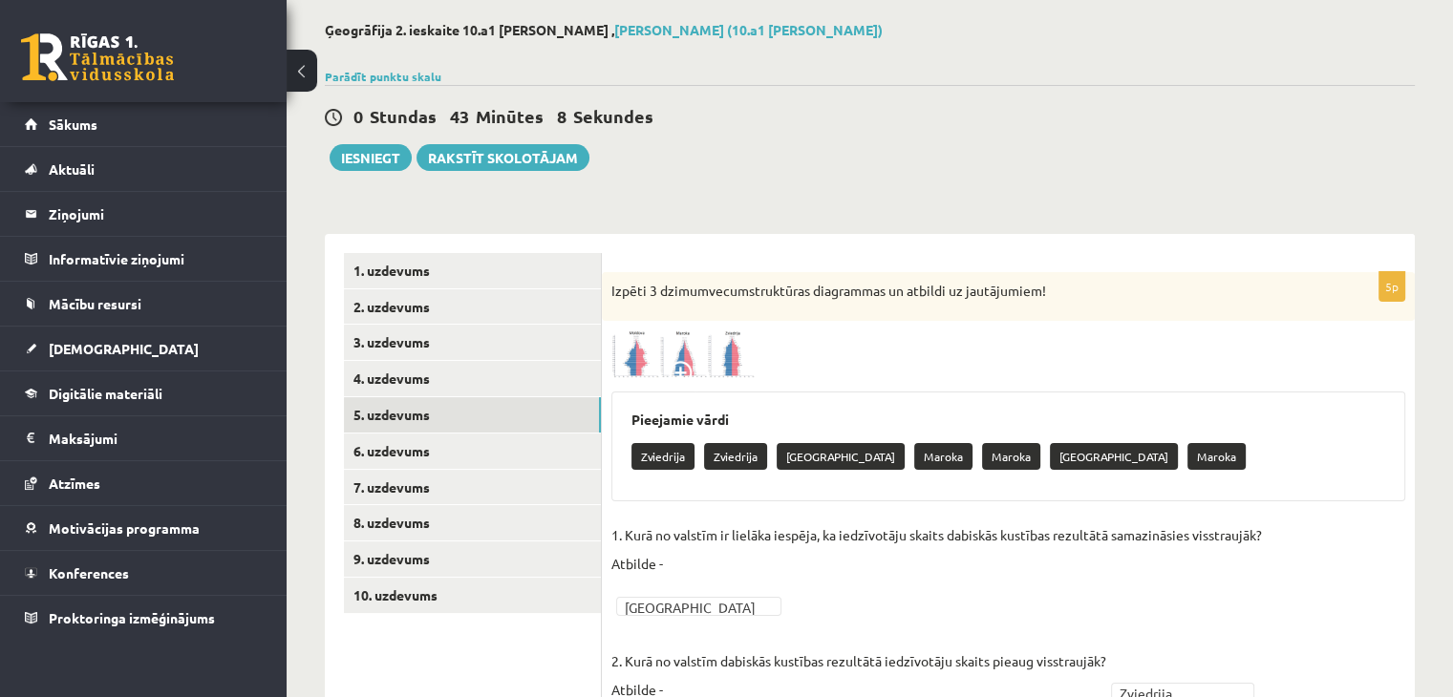
scroll to position [86, 0]
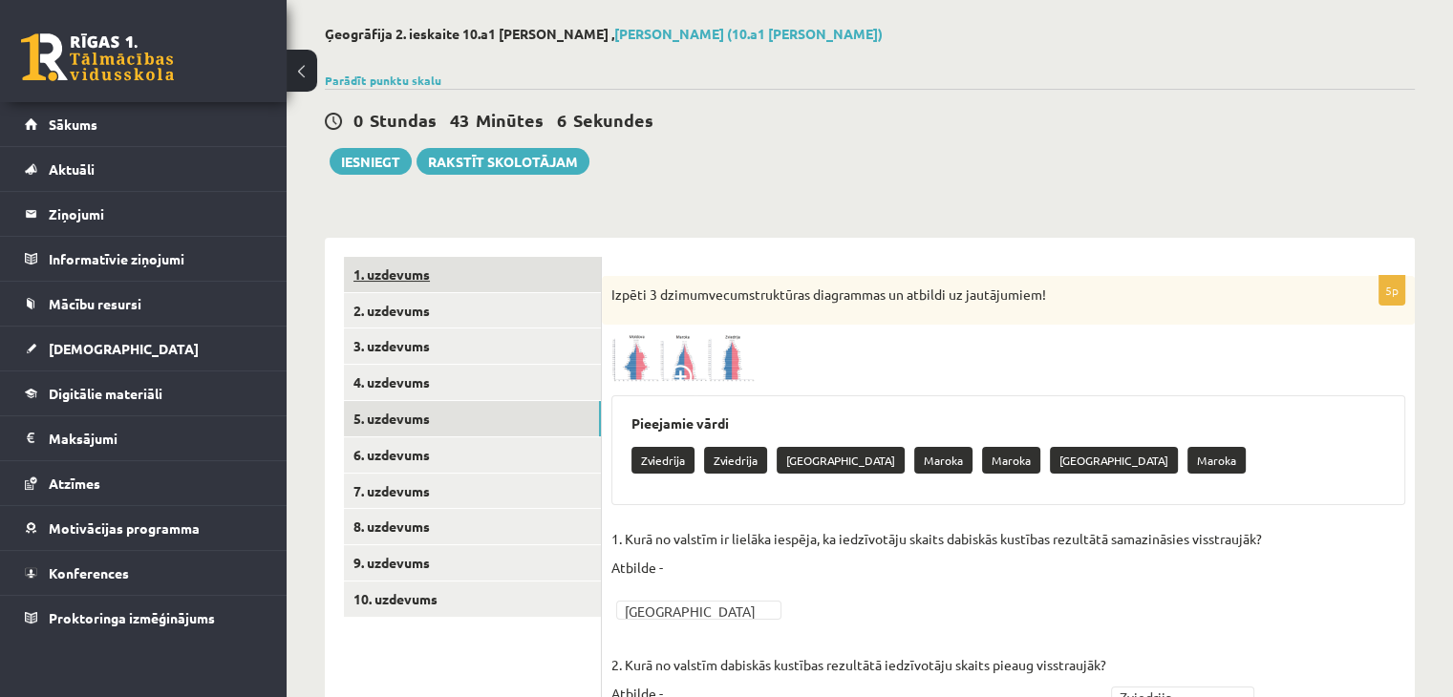
click at [527, 288] on link "1. uzdevums" at bounding box center [472, 274] width 257 height 35
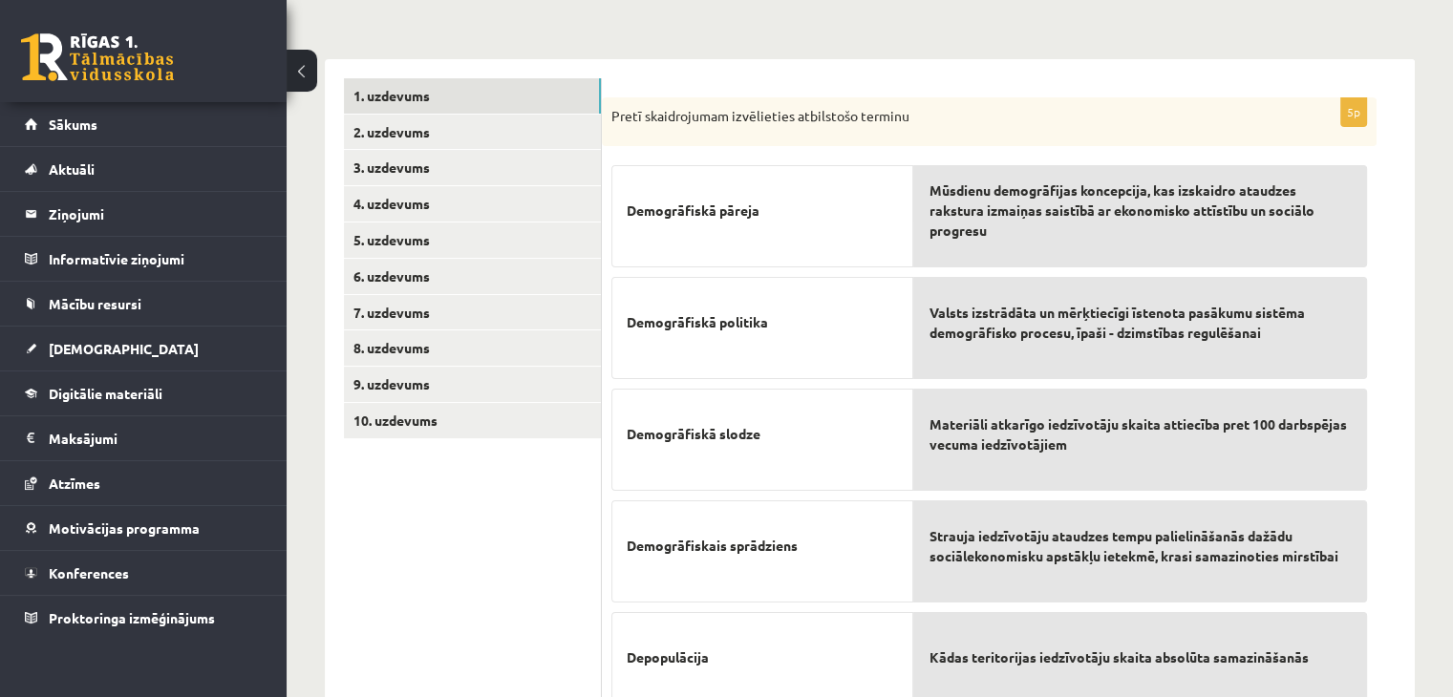
scroll to position [277, 0]
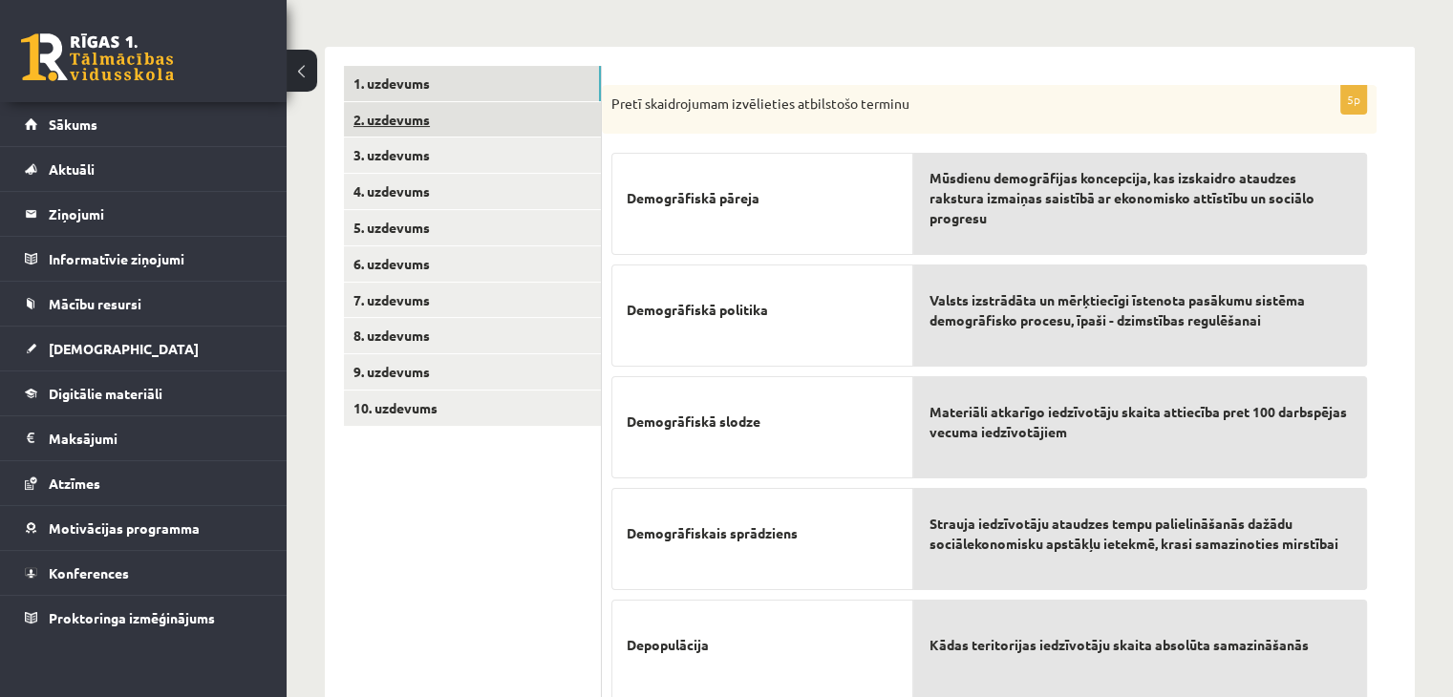
click at [496, 123] on link "2. uzdevums" at bounding box center [472, 119] width 257 height 35
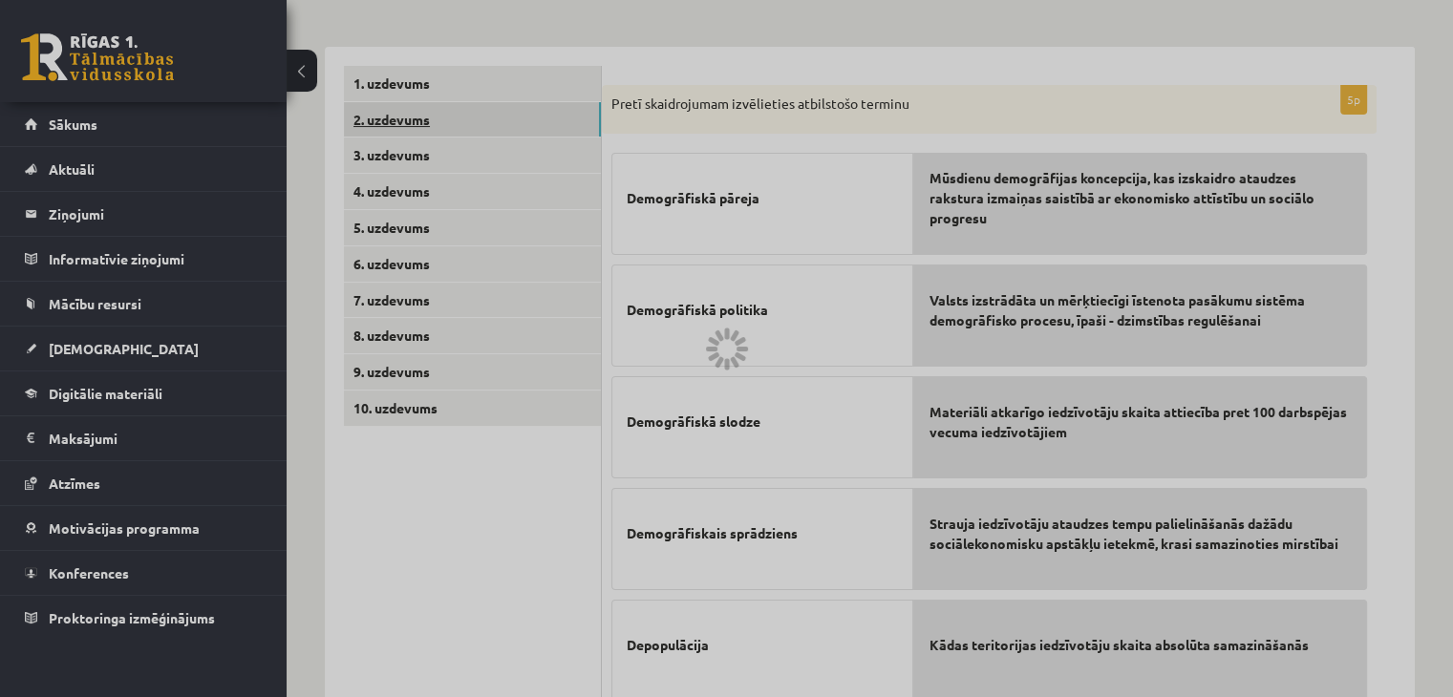
scroll to position [248, 0]
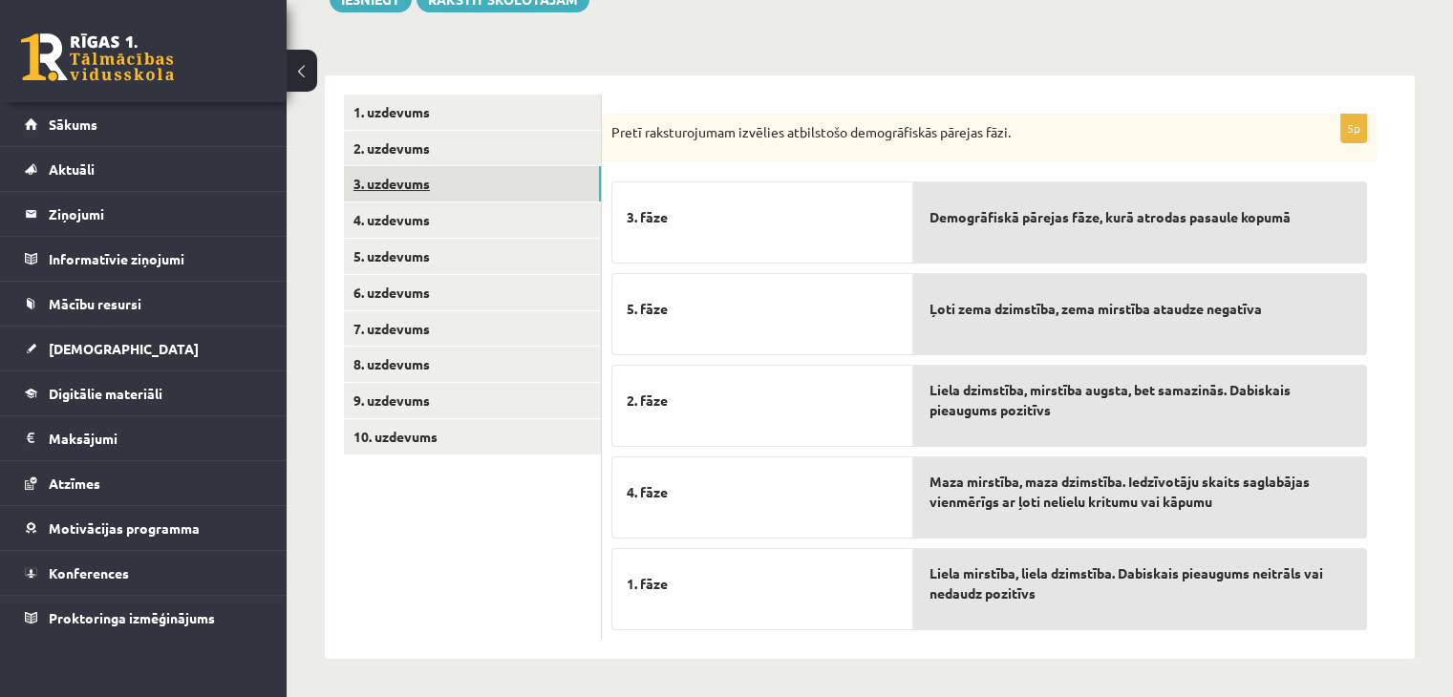
click at [483, 182] on link "3. uzdevums" at bounding box center [472, 183] width 257 height 35
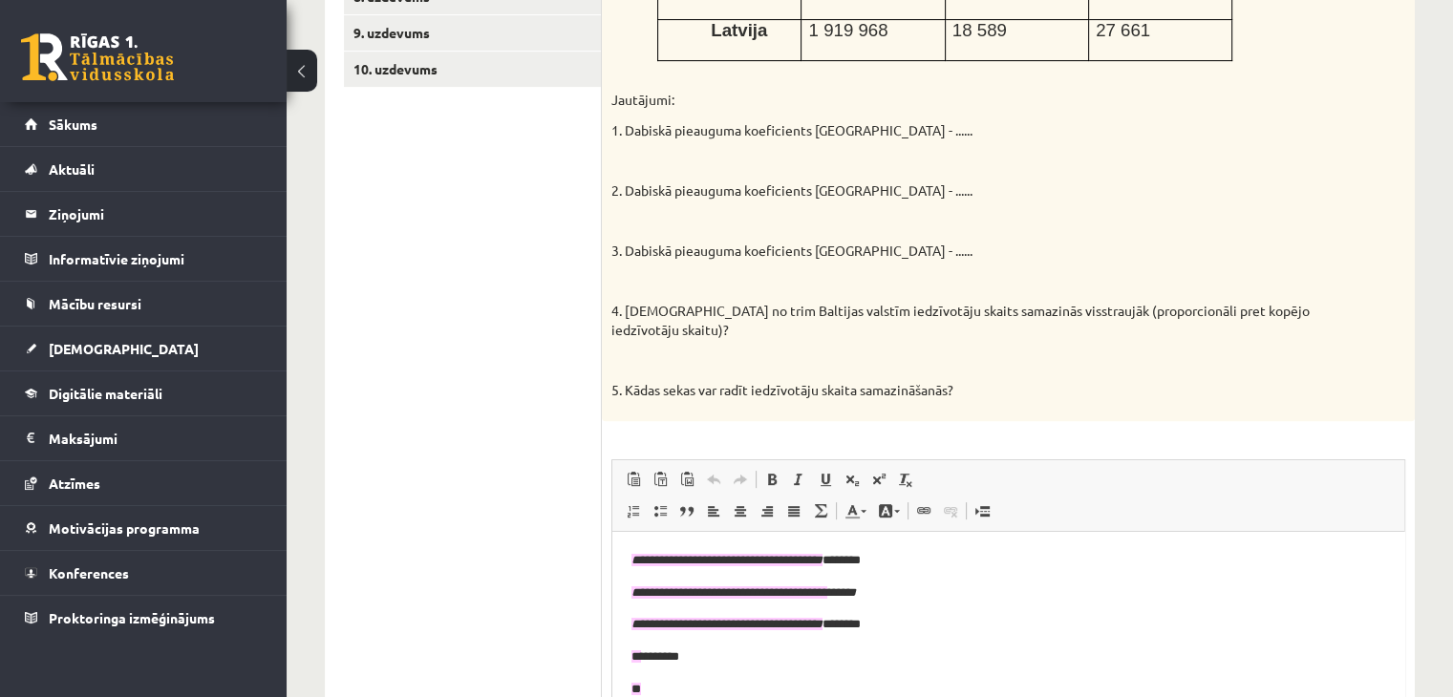
scroll to position [336, 0]
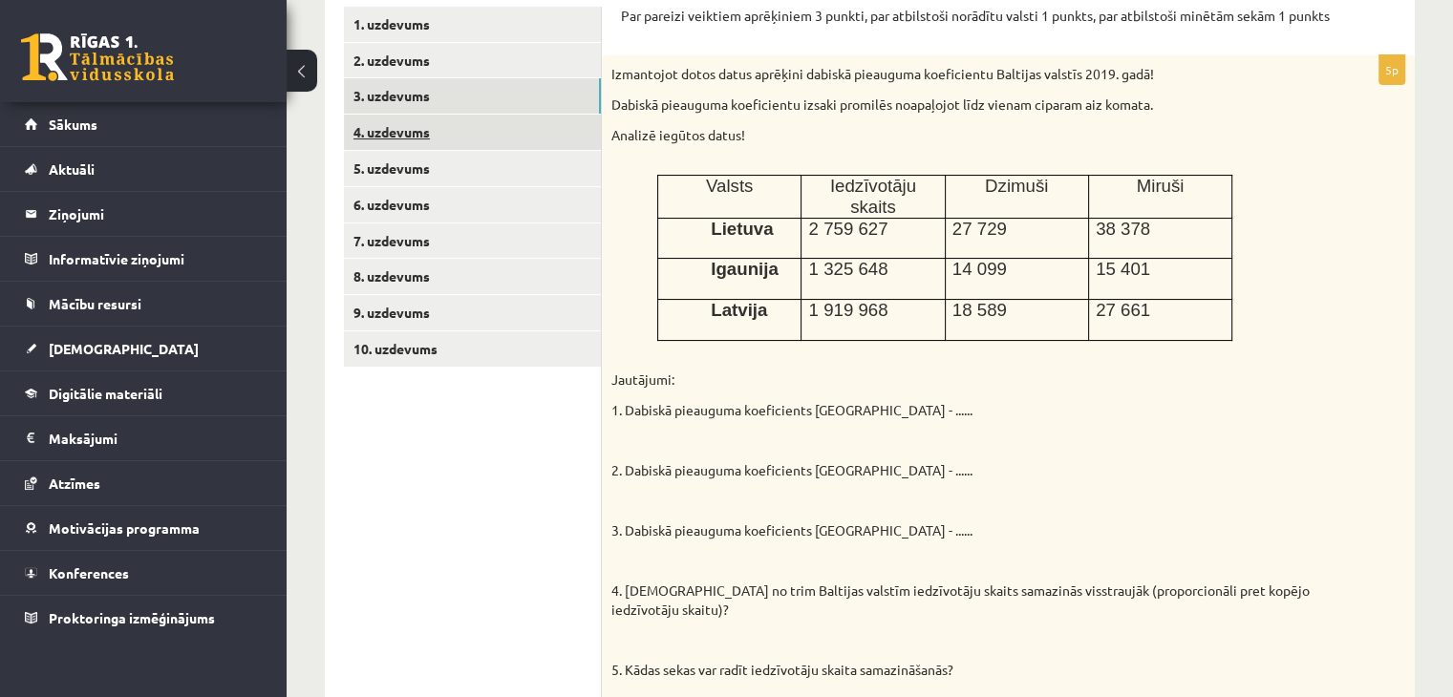
click at [506, 143] on link "4. uzdevums" at bounding box center [472, 132] width 257 height 35
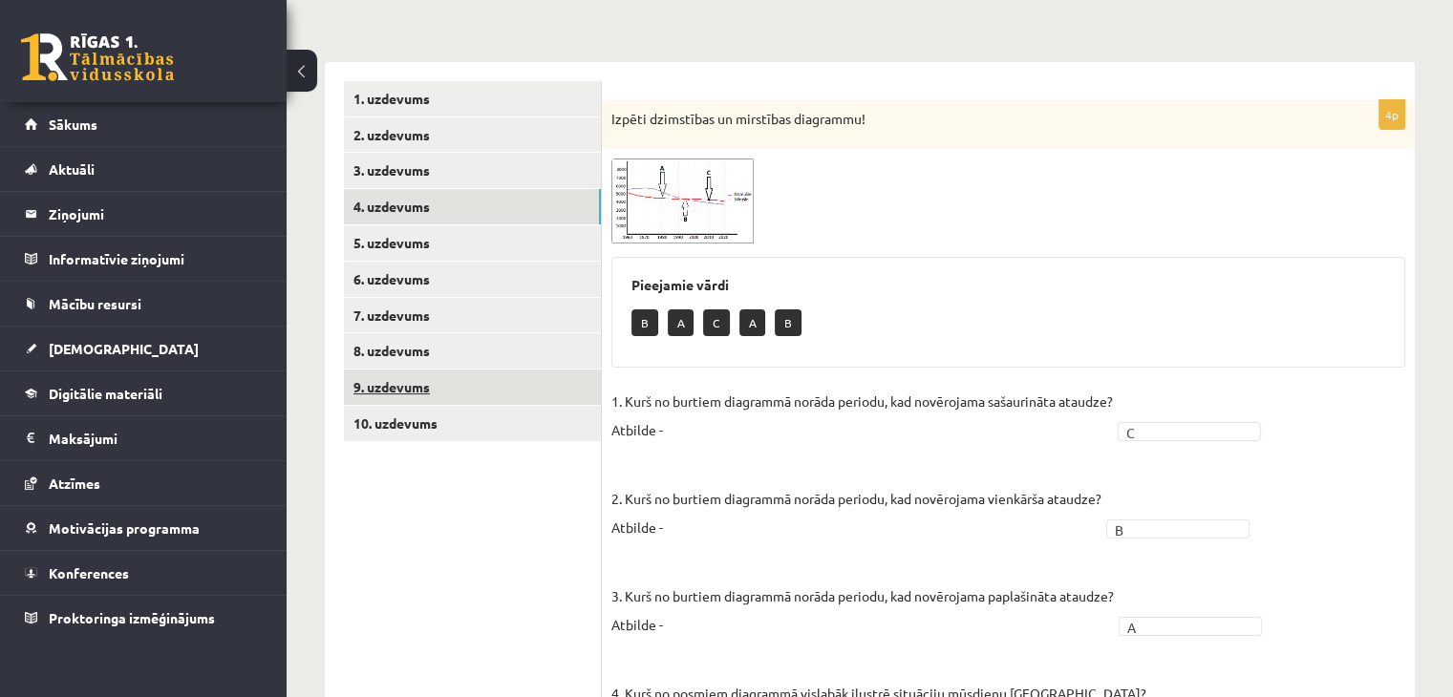
scroll to position [379, 0]
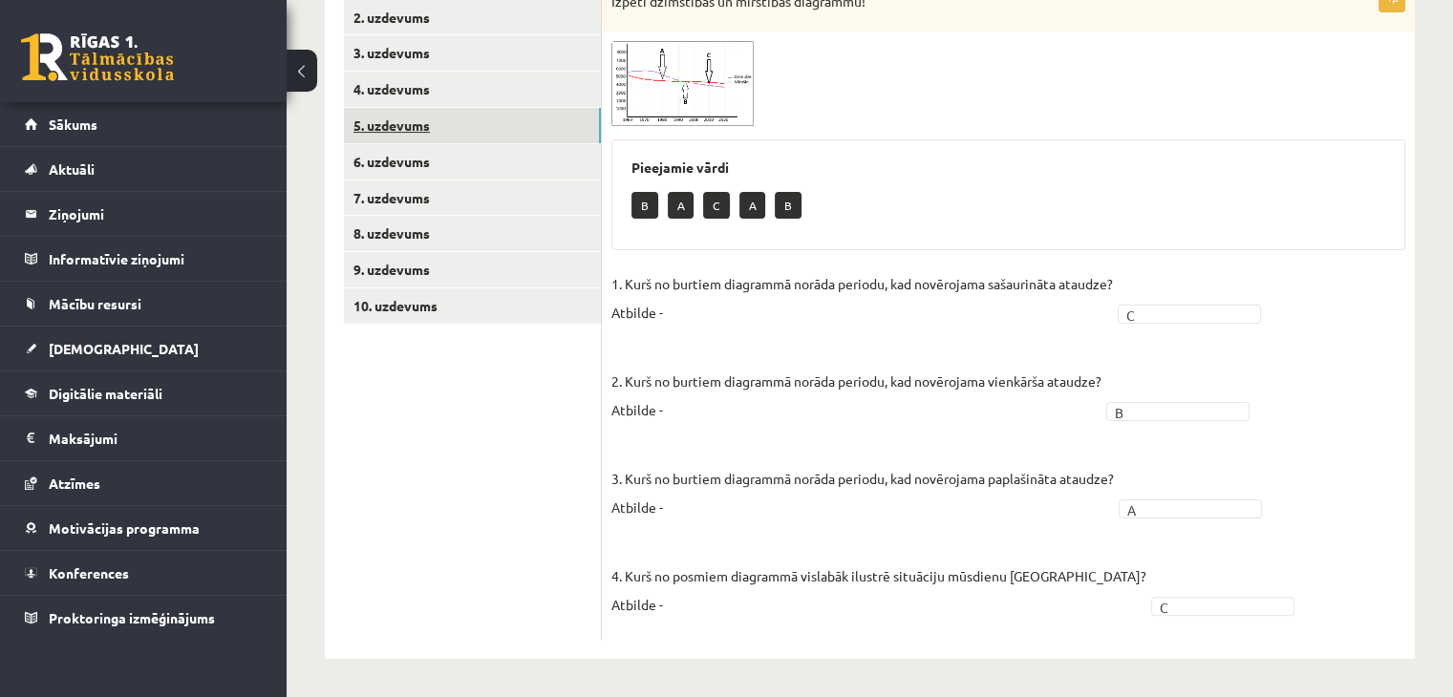
click at [519, 113] on link "5. uzdevums" at bounding box center [472, 125] width 257 height 35
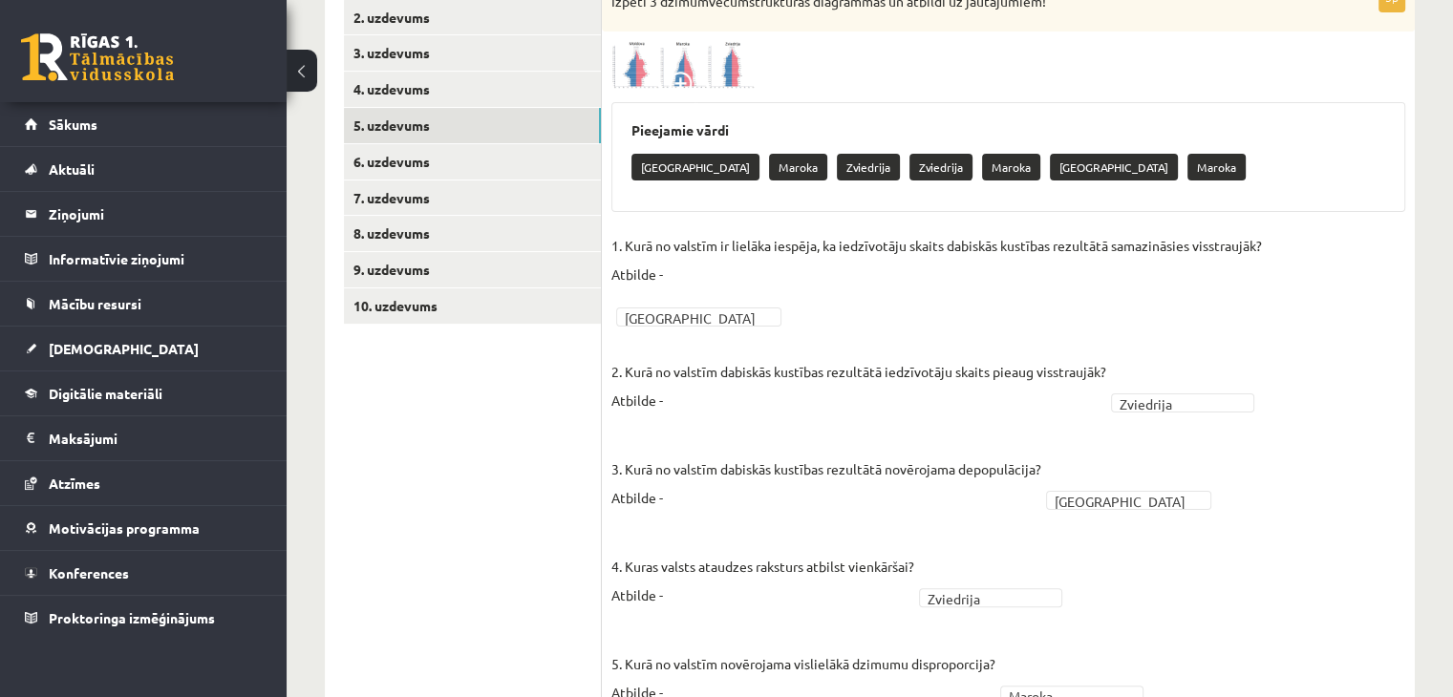
scroll to position [468, 0]
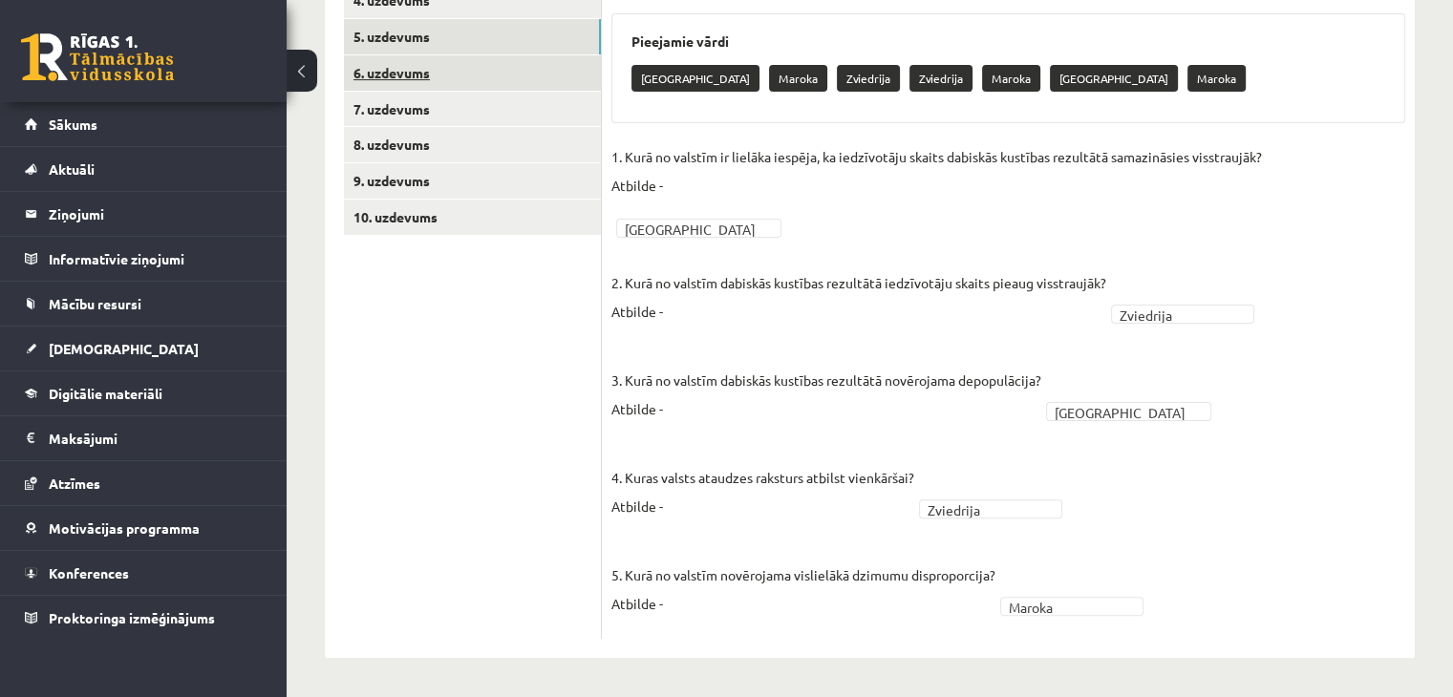
click at [462, 82] on link "6. uzdevums" at bounding box center [472, 72] width 257 height 35
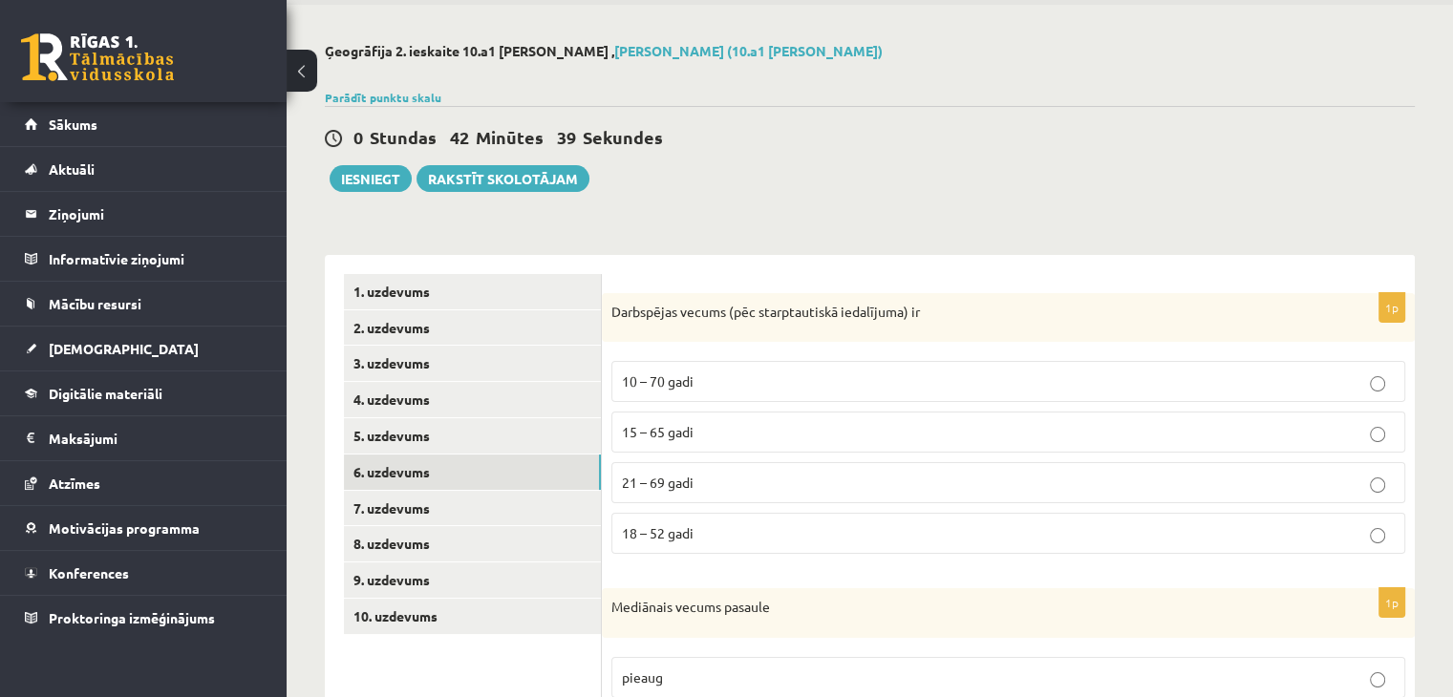
scroll to position [37, 0]
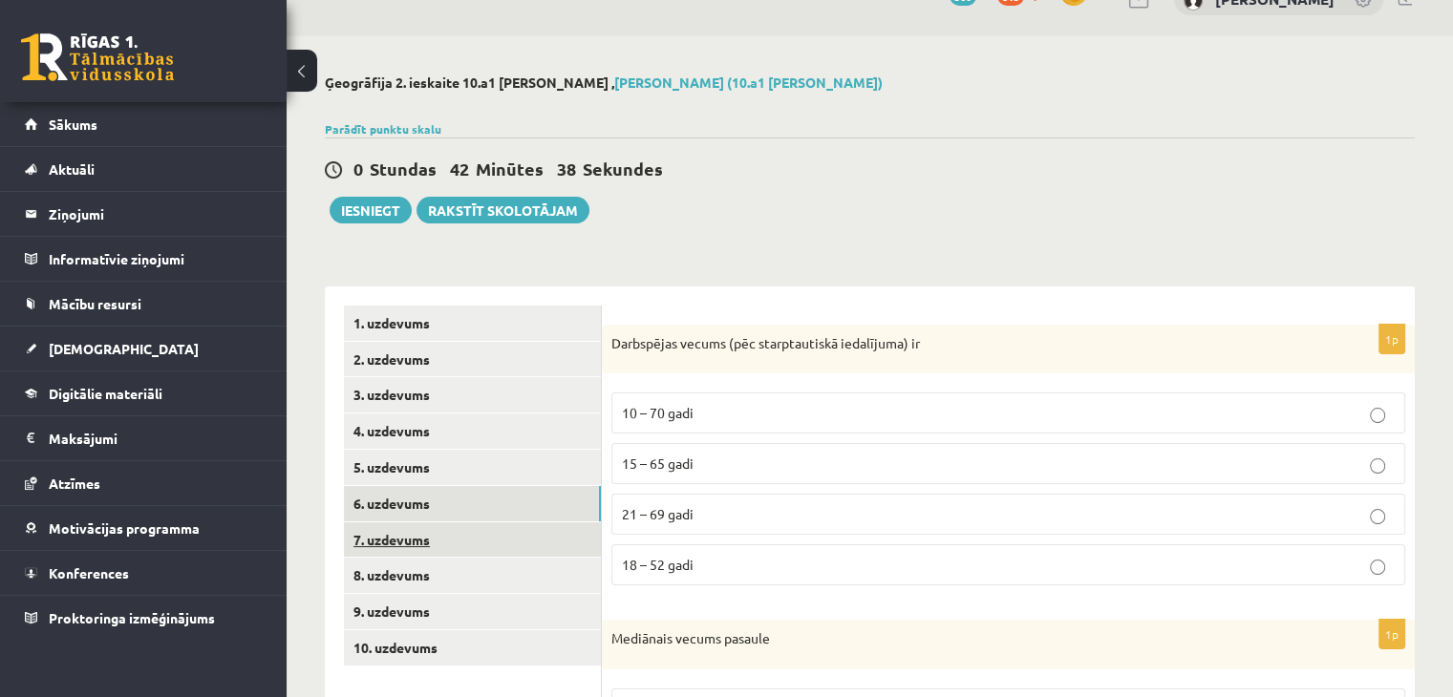
click at [440, 539] on link "7. uzdevums" at bounding box center [472, 540] width 257 height 35
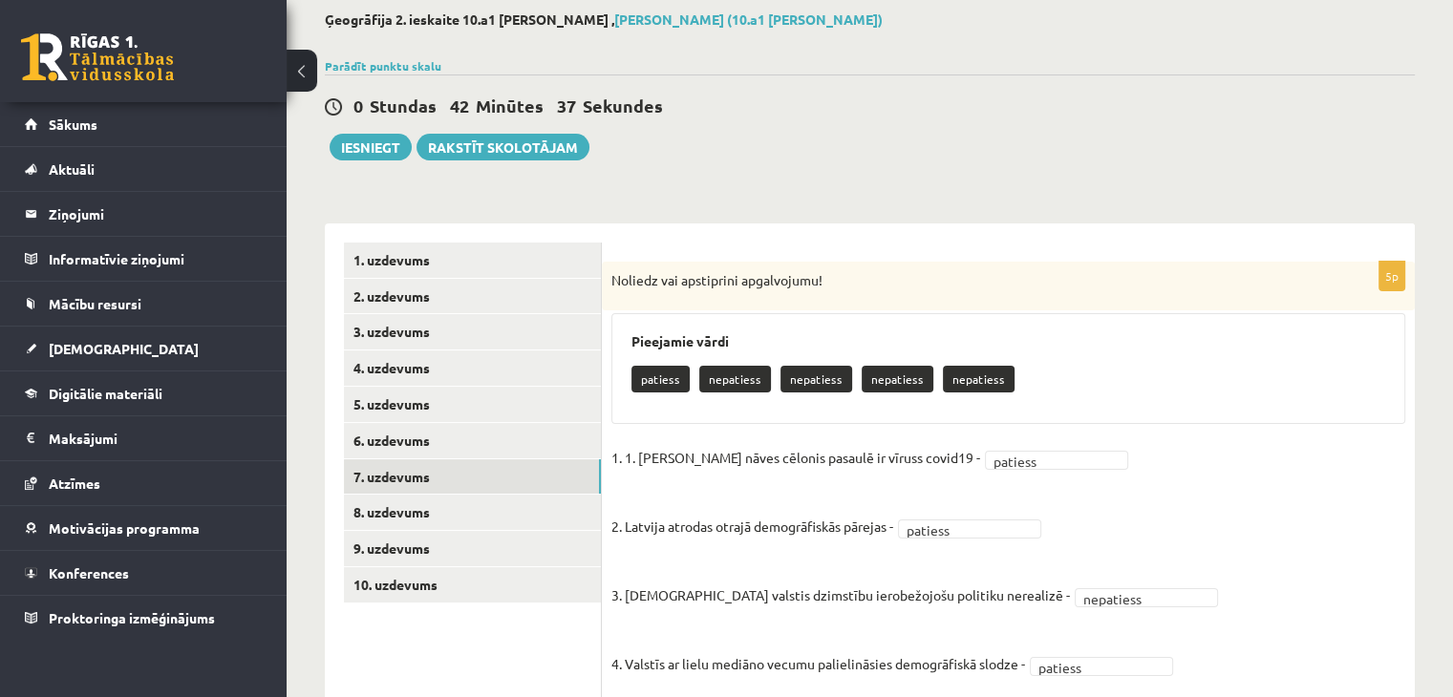
scroll to position [229, 0]
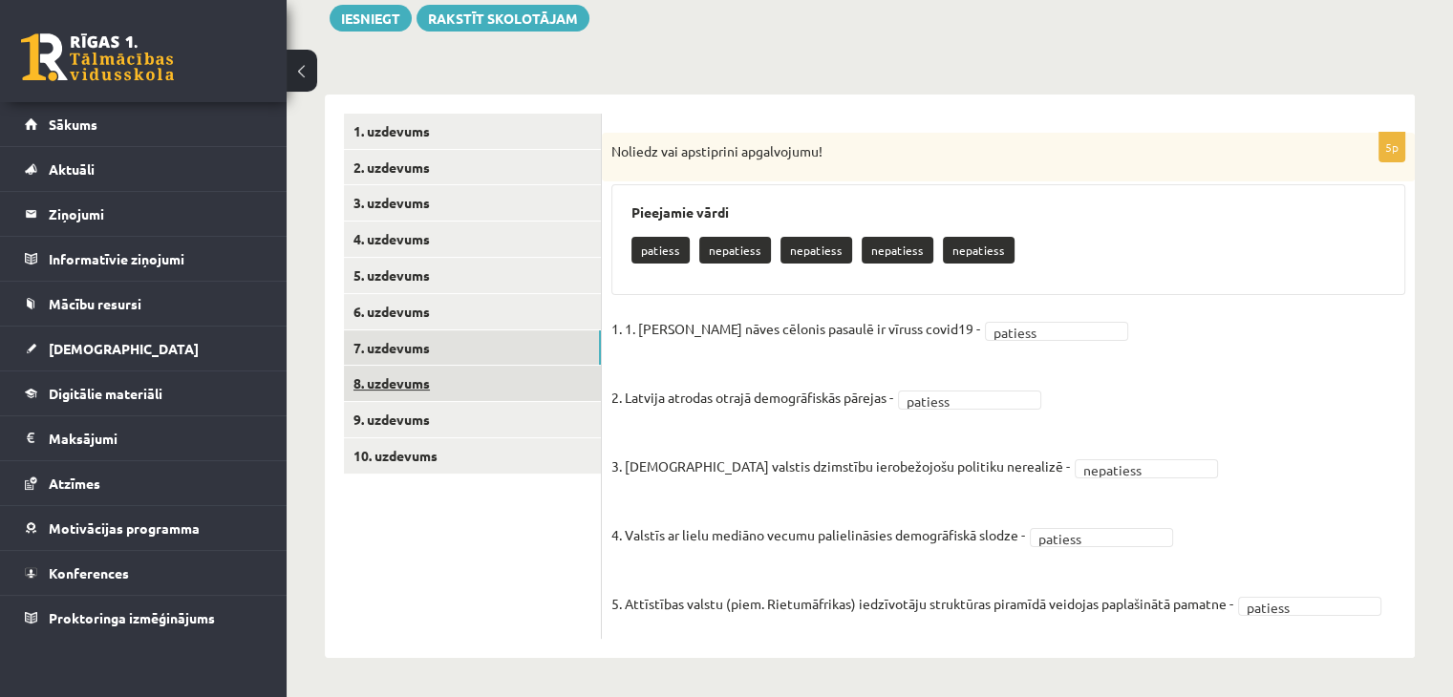
click at [504, 376] on link "8. uzdevums" at bounding box center [472, 383] width 257 height 35
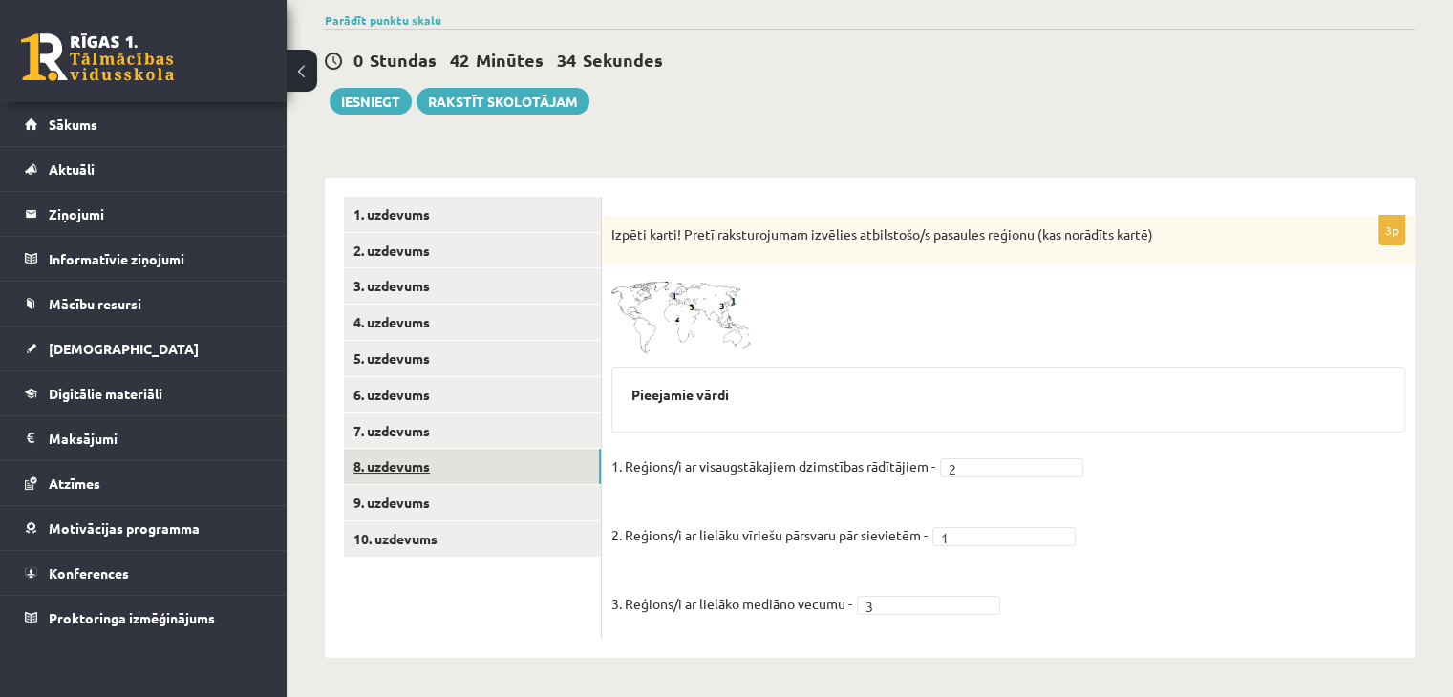
scroll to position [145, 0]
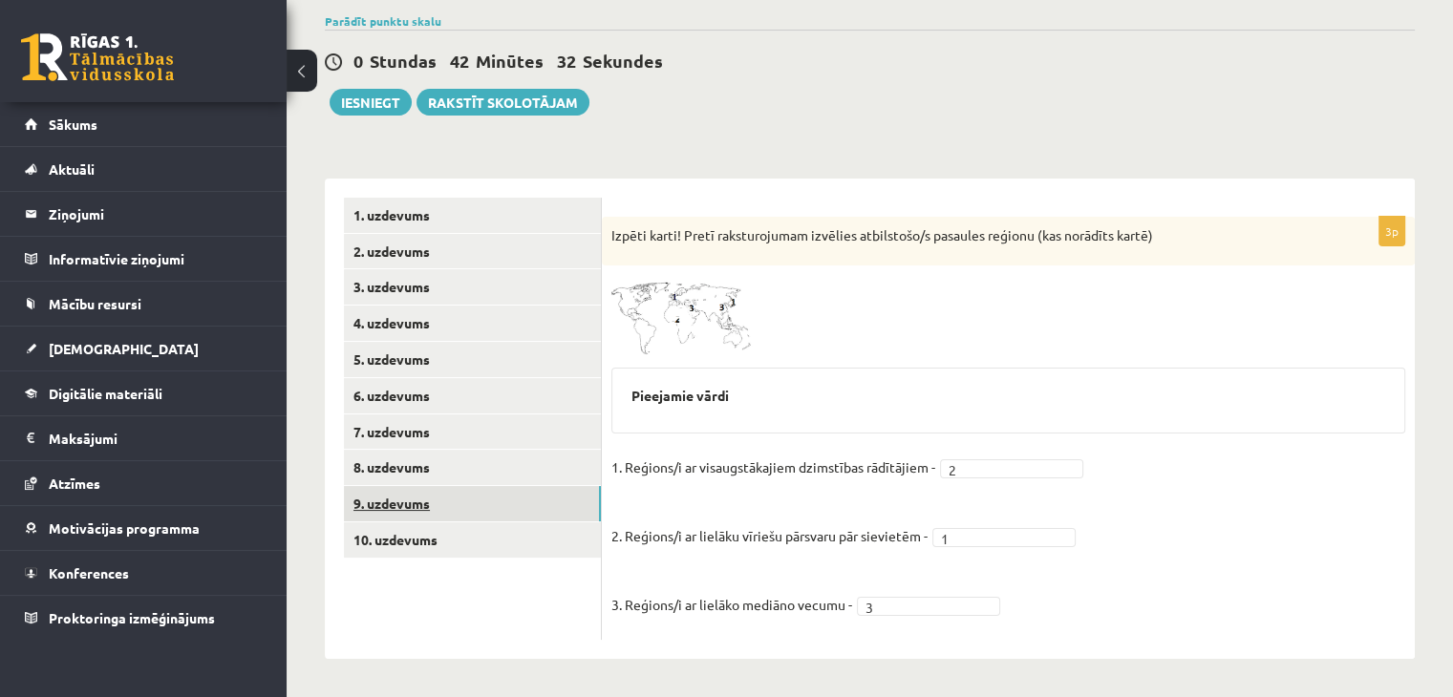
click at [483, 506] on link "9. uzdevums" at bounding box center [472, 503] width 257 height 35
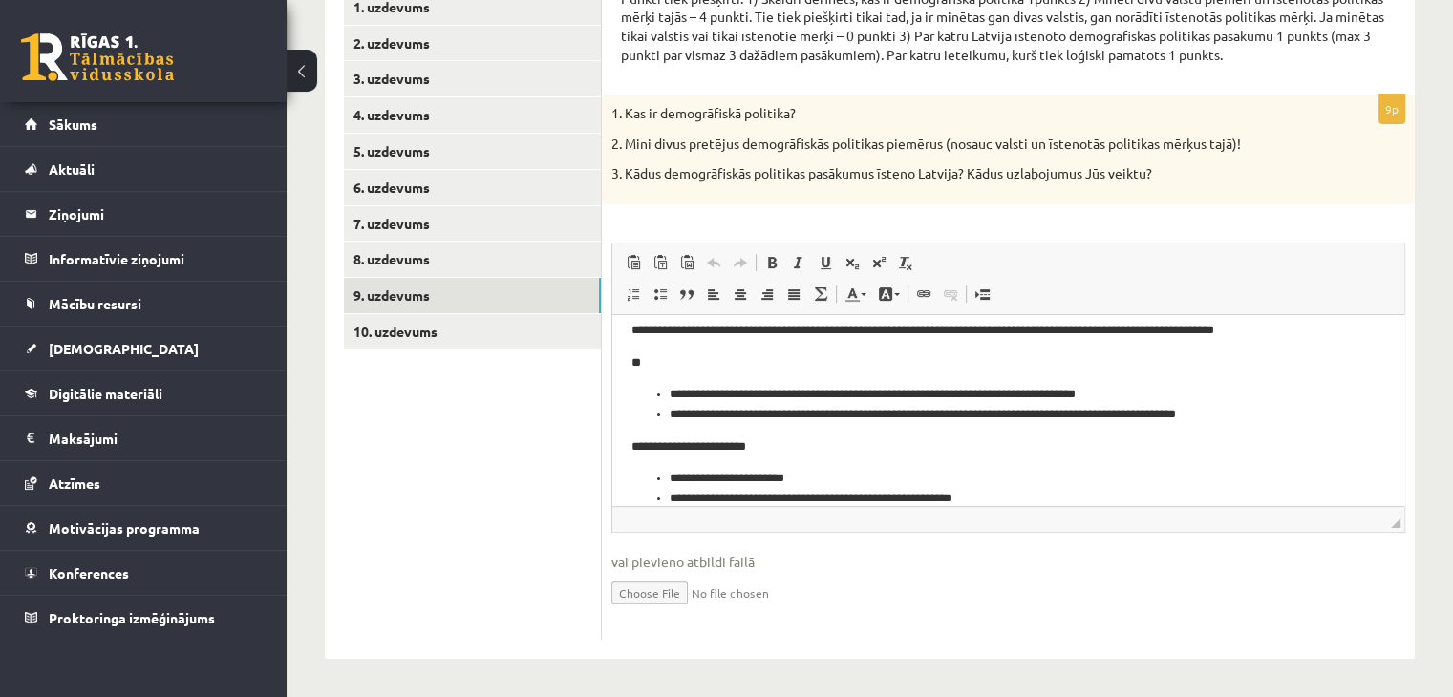
scroll to position [0, 0]
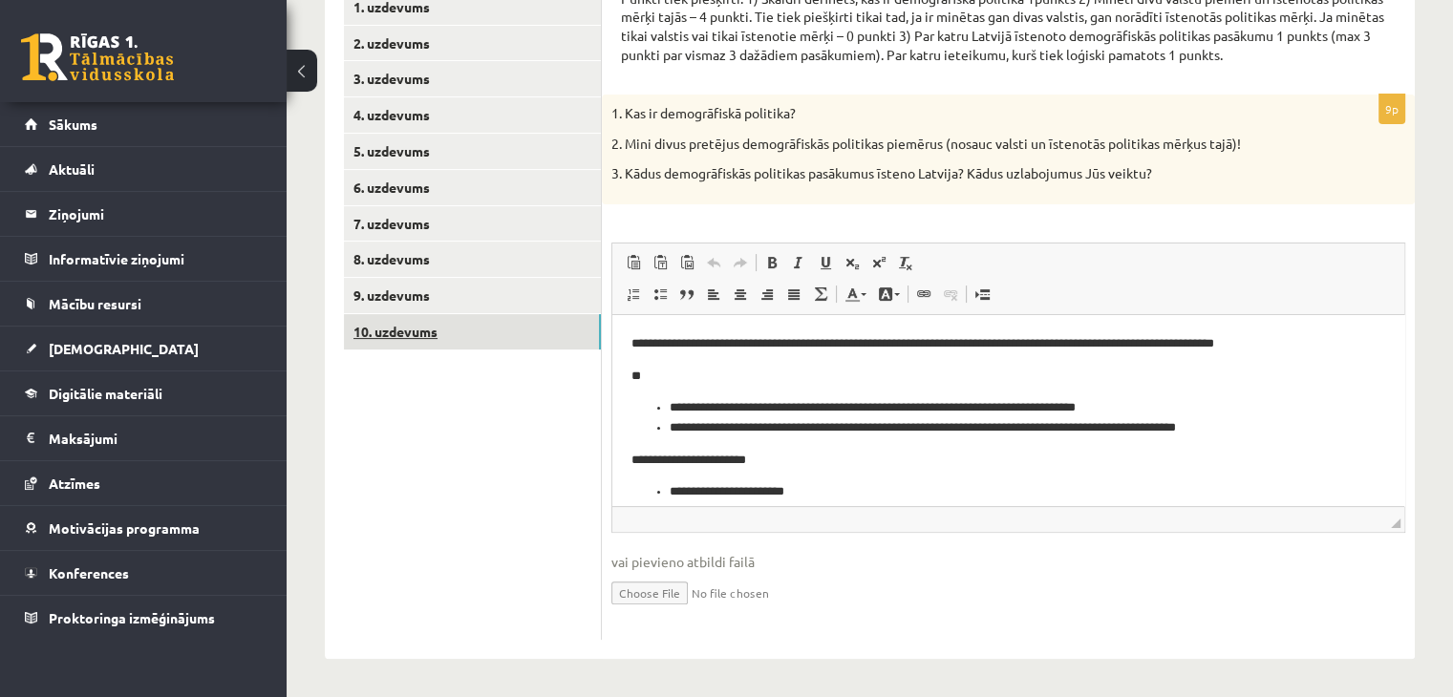
click at [478, 329] on link "10. uzdevums" at bounding box center [472, 331] width 257 height 35
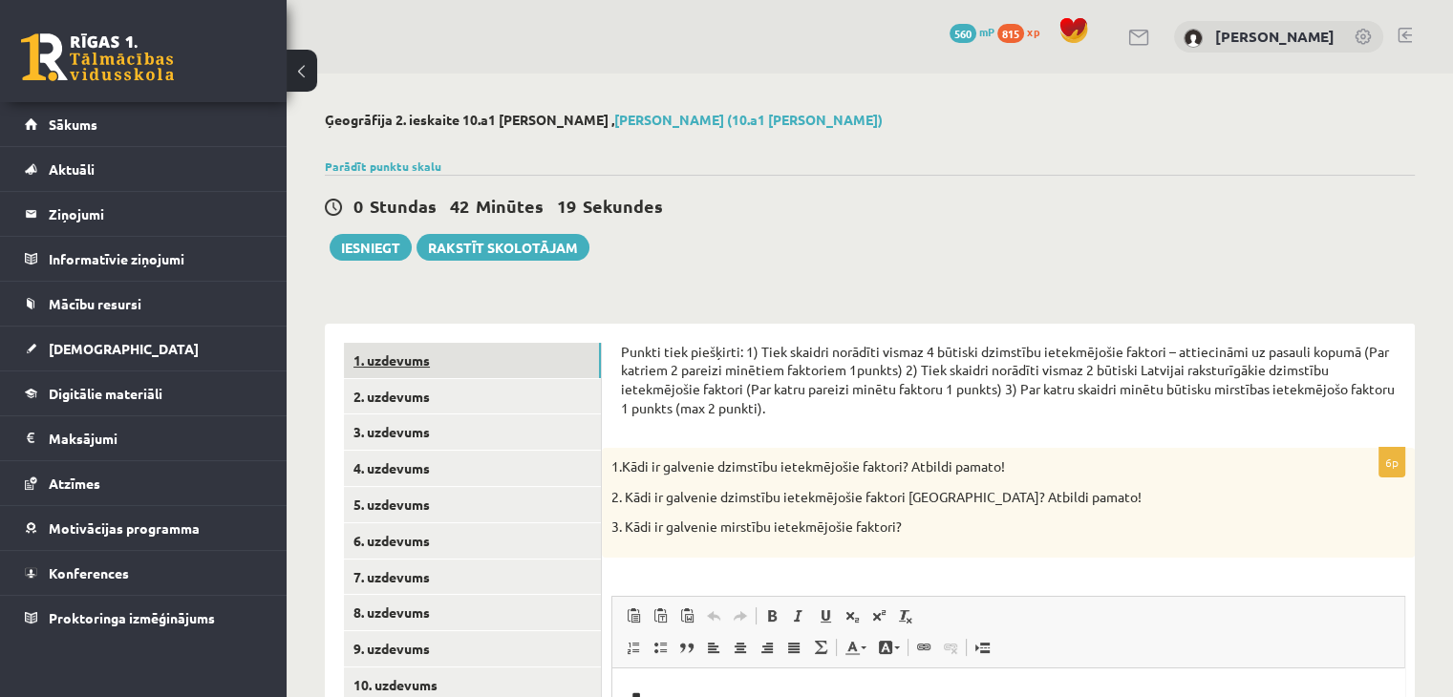
click at [561, 357] on link "1. uzdevums" at bounding box center [472, 360] width 257 height 35
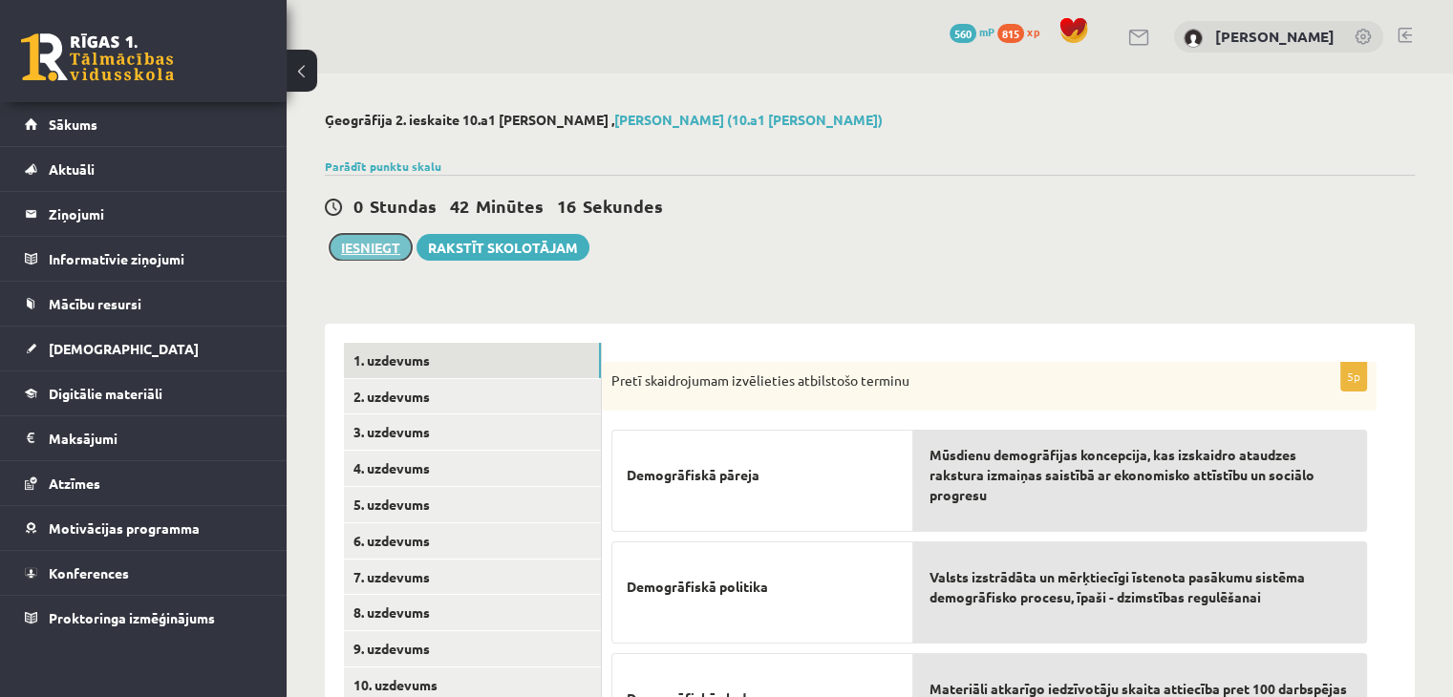
click at [353, 249] on button "Iesniegt" at bounding box center [371, 247] width 82 height 27
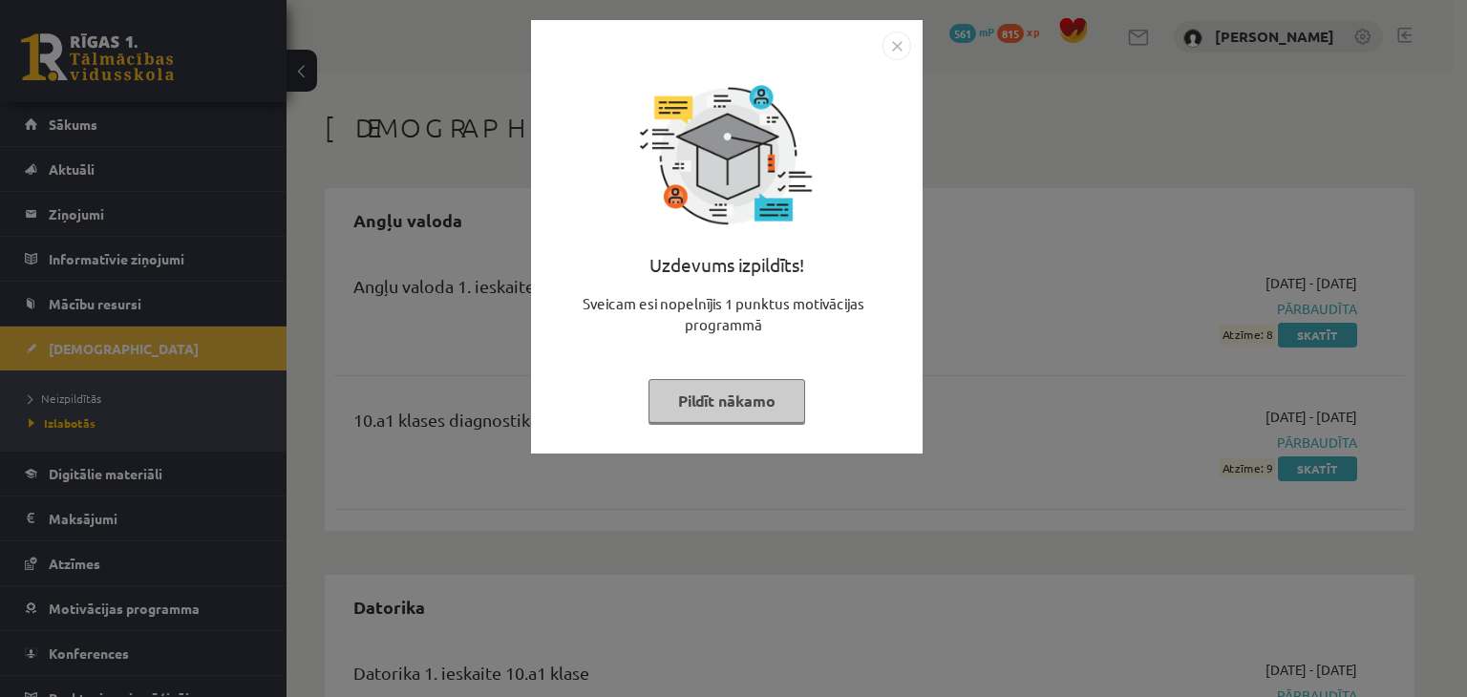
click at [896, 47] on img "Close" at bounding box center [897, 46] width 29 height 29
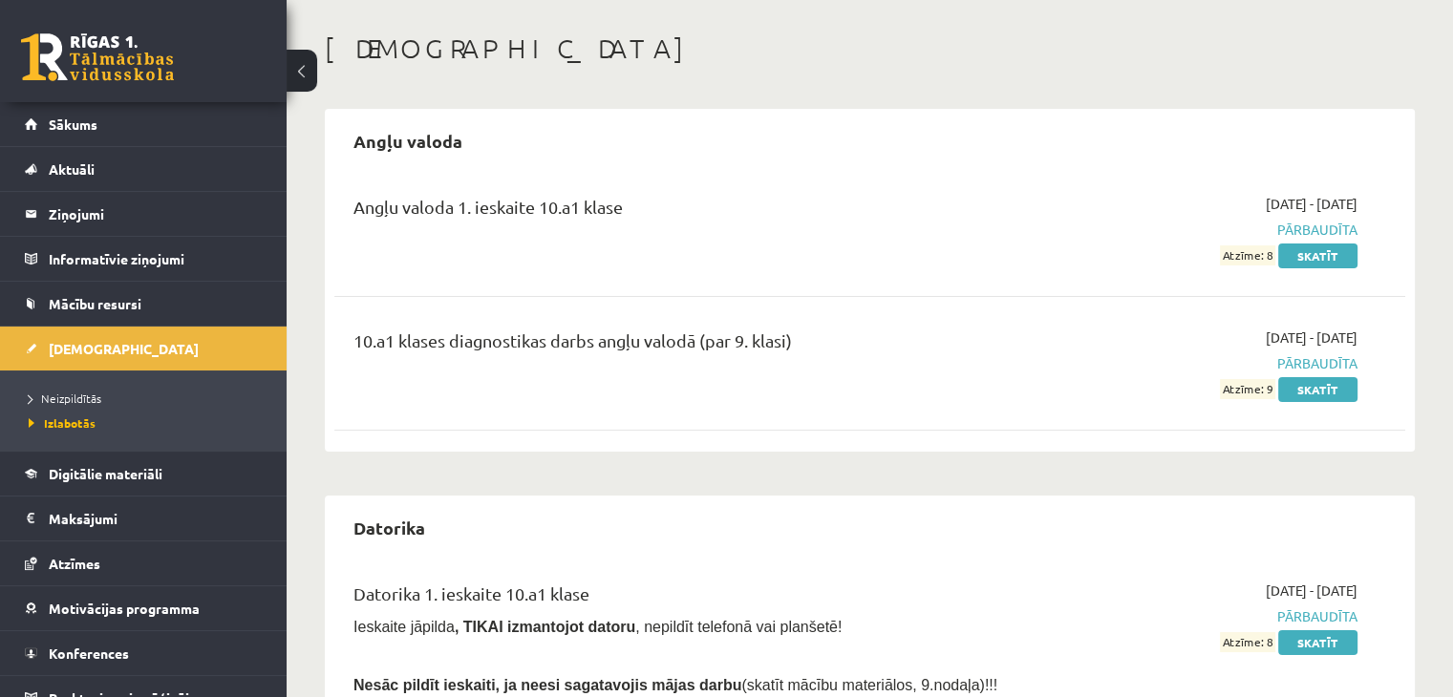
scroll to position [191, 0]
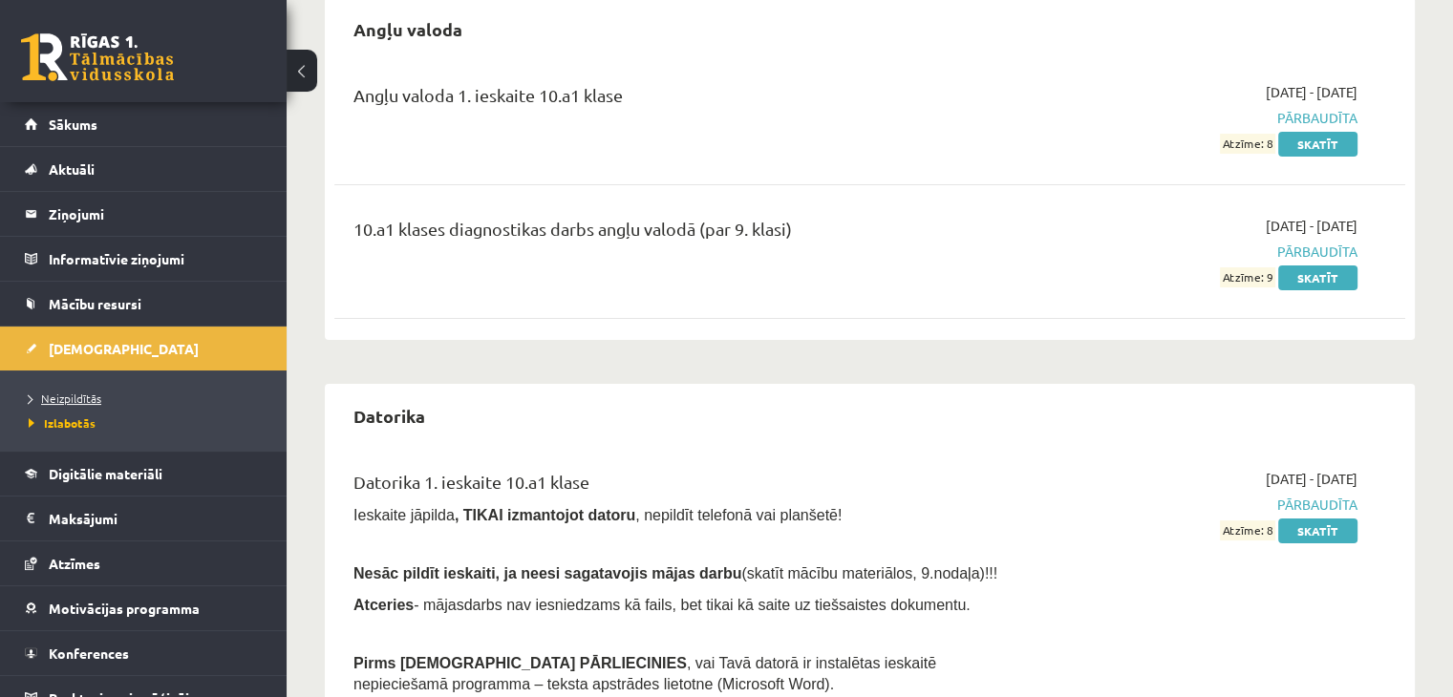
click at [141, 396] on link "Neizpildītās" at bounding box center [148, 398] width 239 height 17
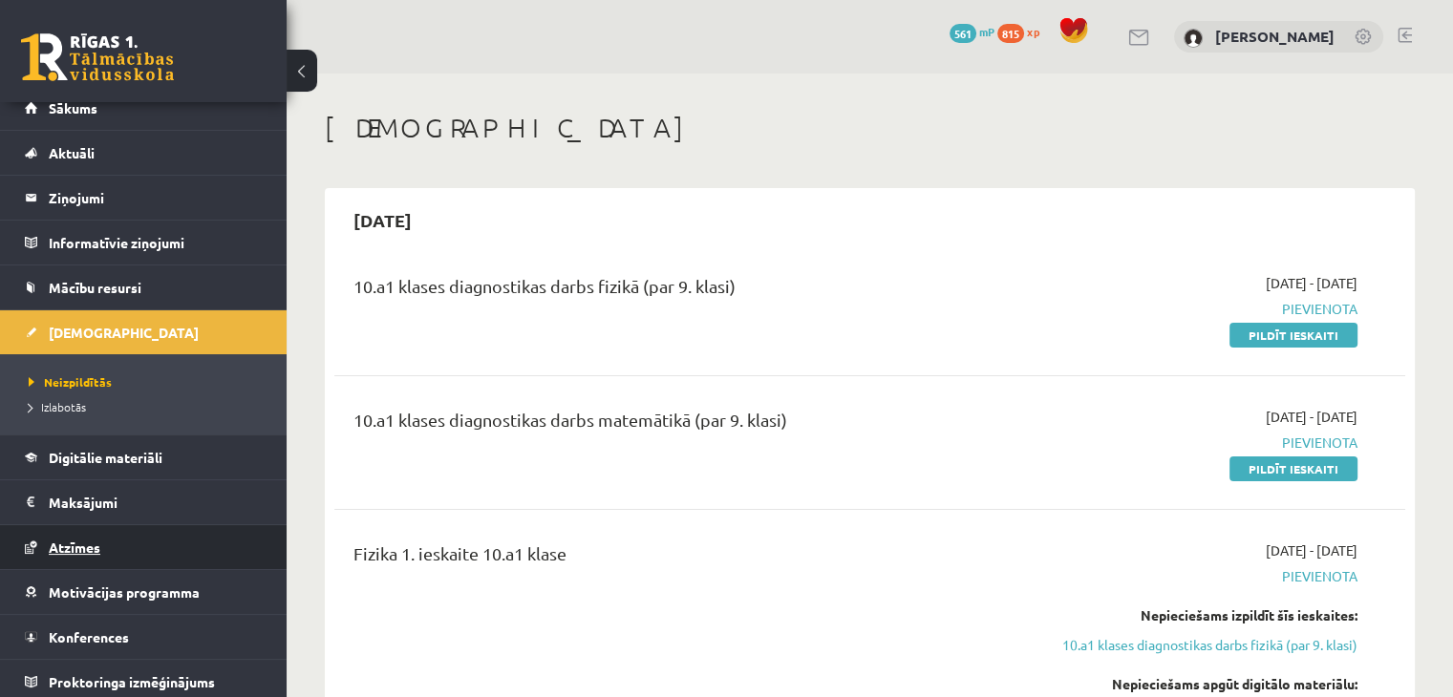
scroll to position [21, 0]
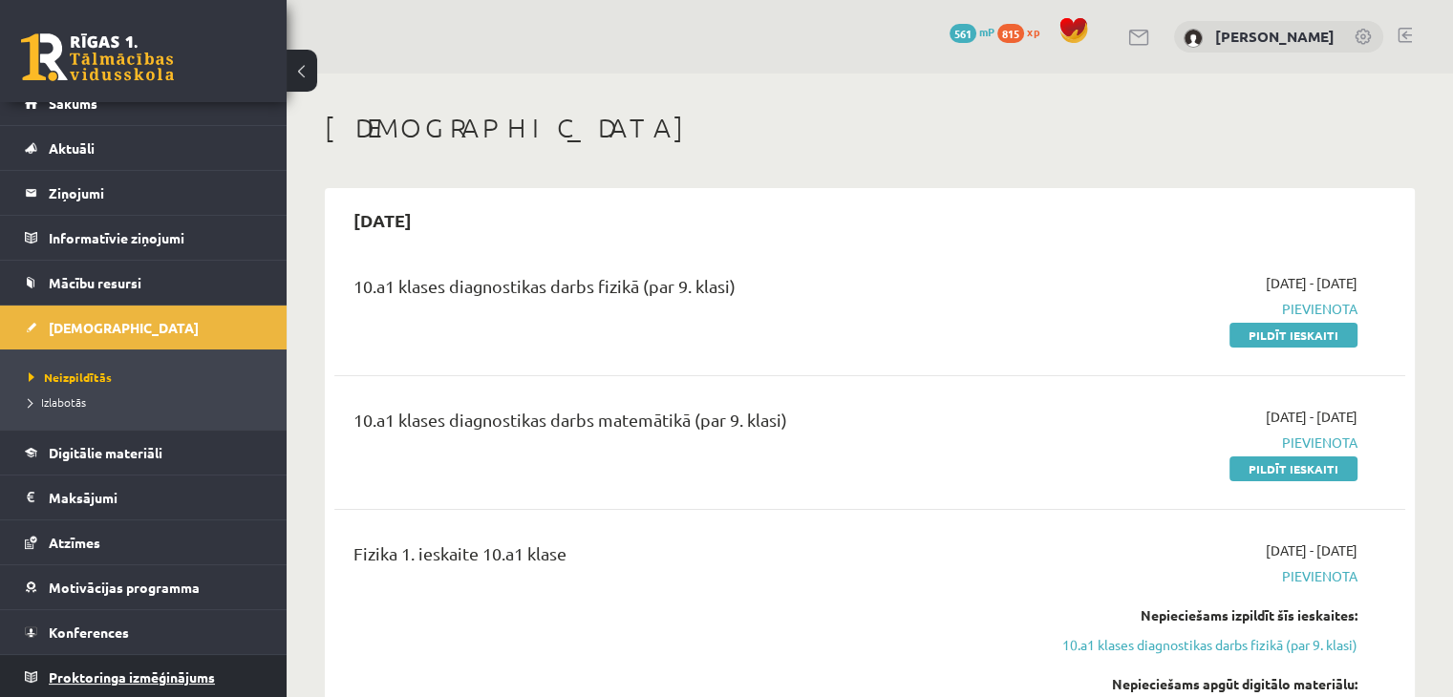
click at [153, 679] on span "Proktoringa izmēģinājums" at bounding box center [132, 677] width 166 height 17
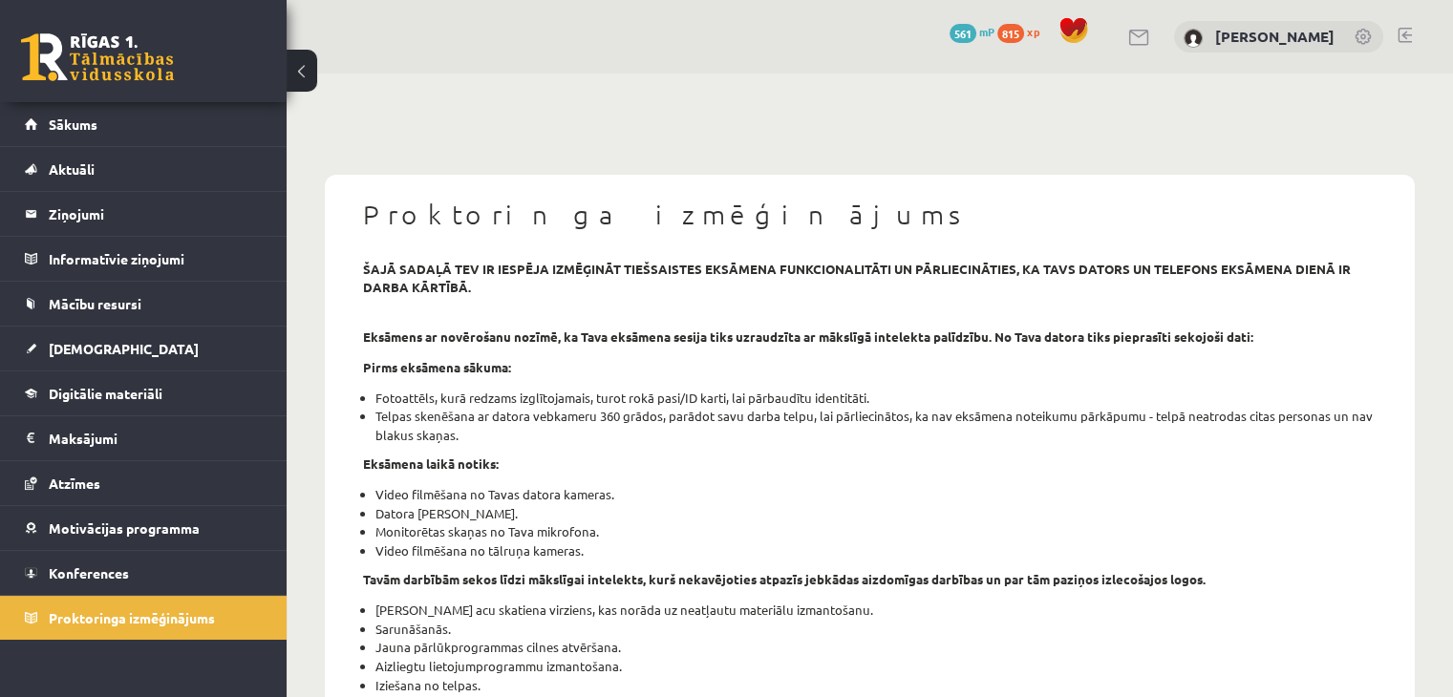
click at [140, 63] on link at bounding box center [97, 57] width 153 height 48
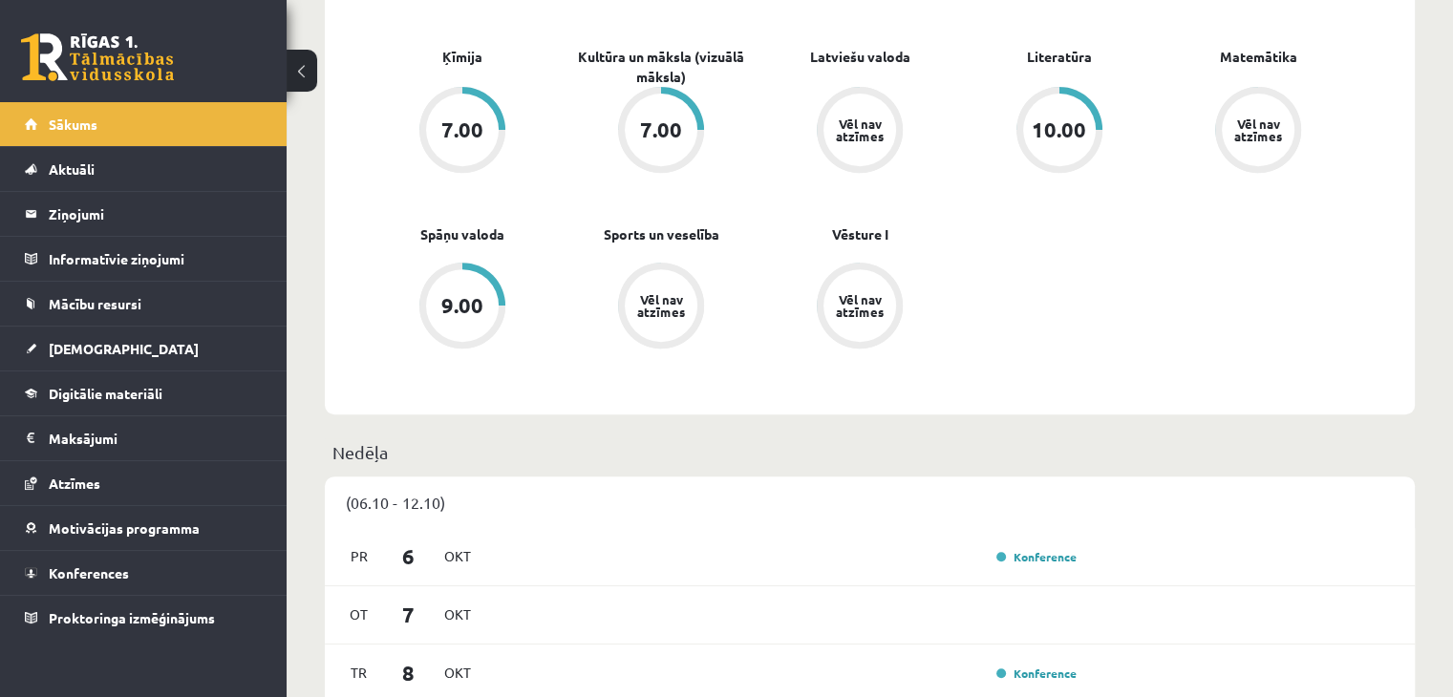
scroll to position [669, 0]
